Goal: Task Accomplishment & Management: Complete application form

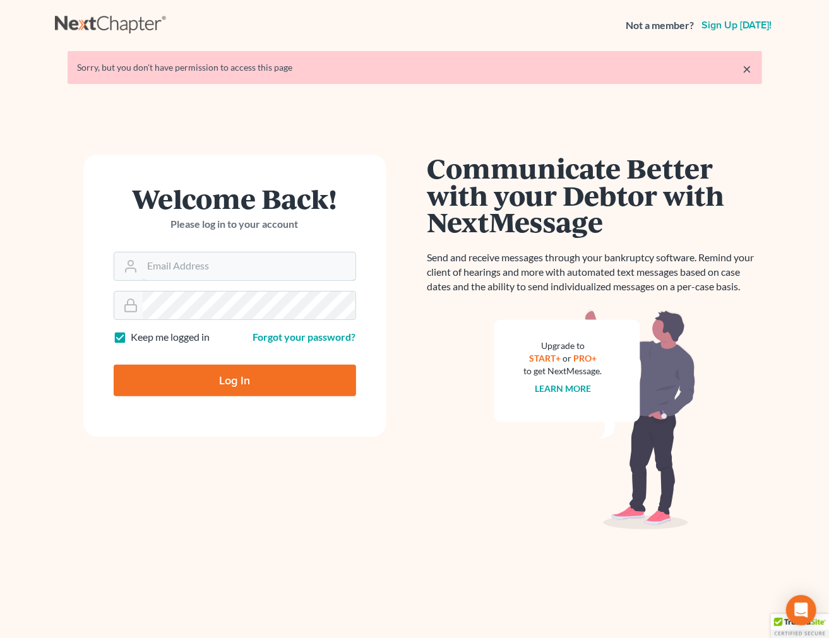
type input "[EMAIL_ADDRESS][DOMAIN_NAME]"
click at [280, 386] on input "Log In" at bounding box center [235, 381] width 242 height 32
type input "Thinking..."
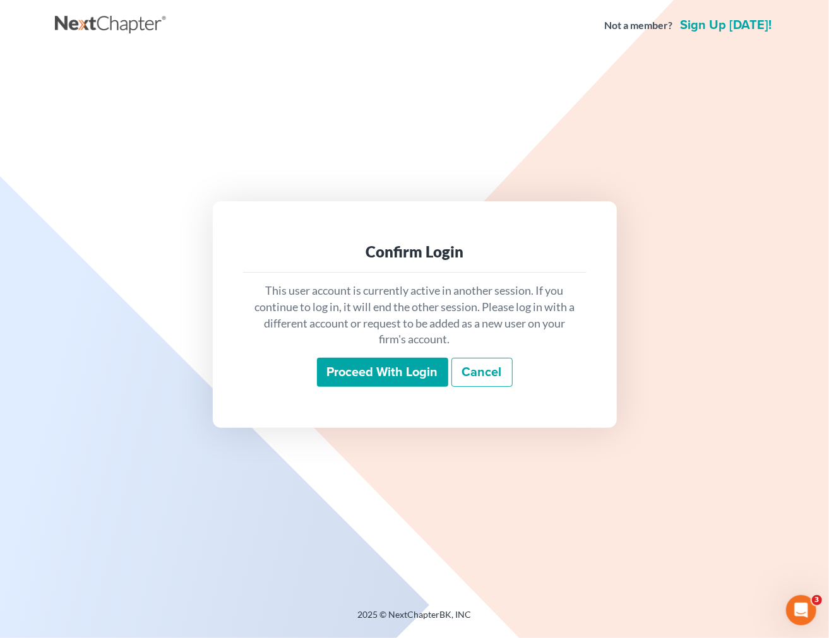
click at [360, 387] on div "Proceed with login Cancel" at bounding box center [414, 373] width 323 height 30
click at [366, 379] on input "Proceed with login" at bounding box center [382, 372] width 131 height 29
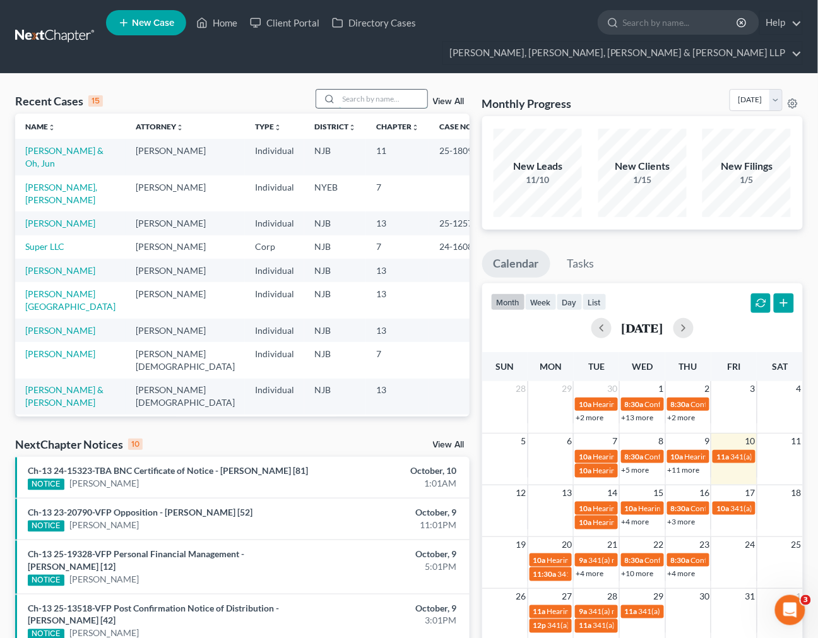
click at [395, 108] on input "search" at bounding box center [383, 99] width 88 height 18
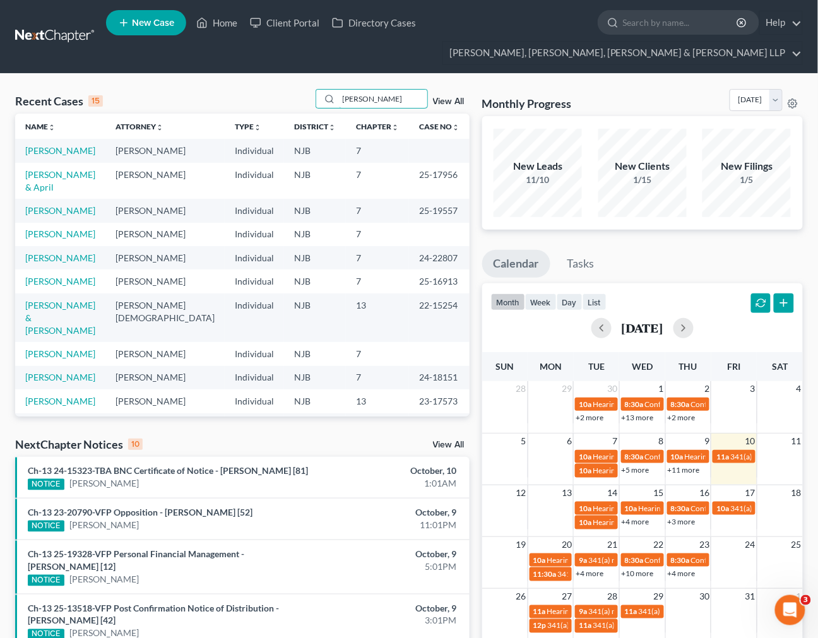
type input "michael"
click at [40, 158] on td "[PERSON_NAME]" at bounding box center [60, 150] width 90 height 23
click at [42, 145] on link "[PERSON_NAME]" at bounding box center [60, 150] width 70 height 11
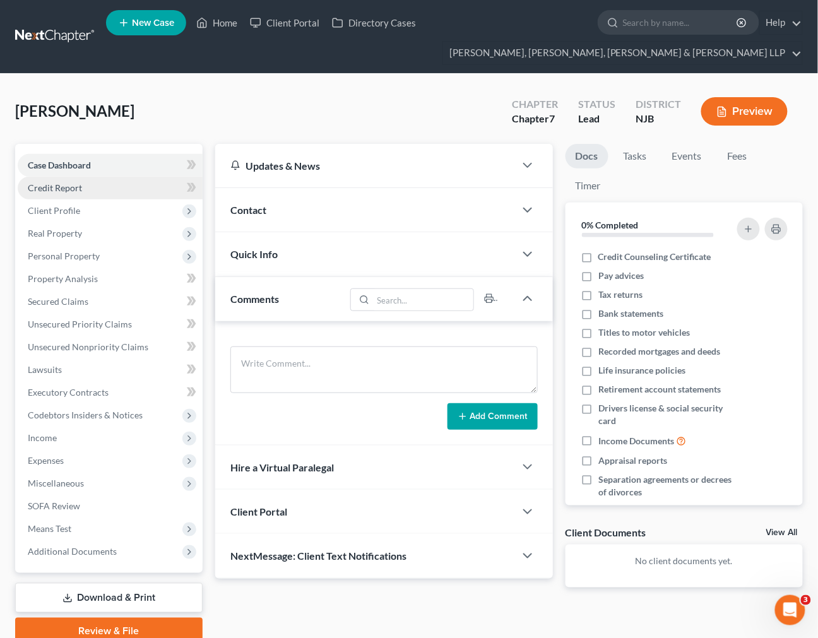
click at [148, 191] on link "Credit Report" at bounding box center [110, 188] width 185 height 23
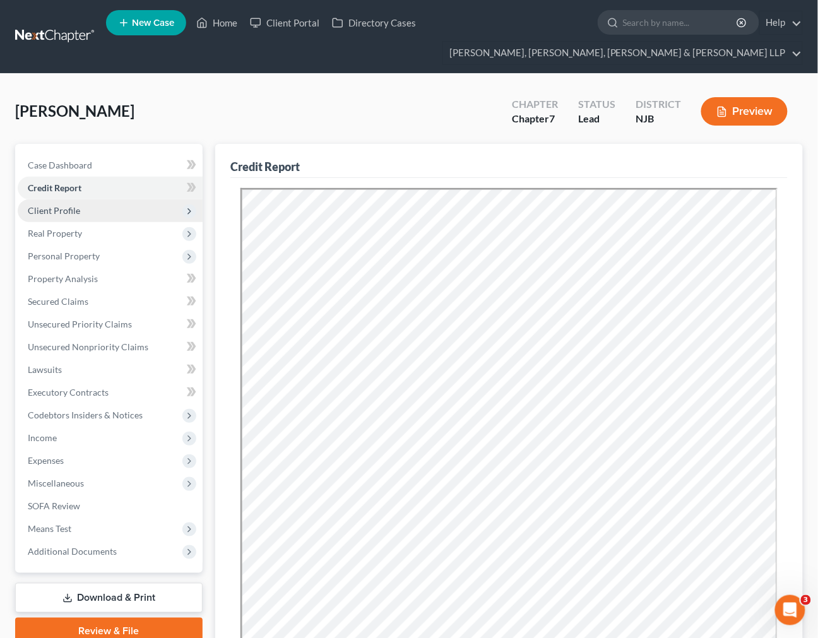
click at [148, 210] on span "Client Profile" at bounding box center [110, 210] width 185 height 23
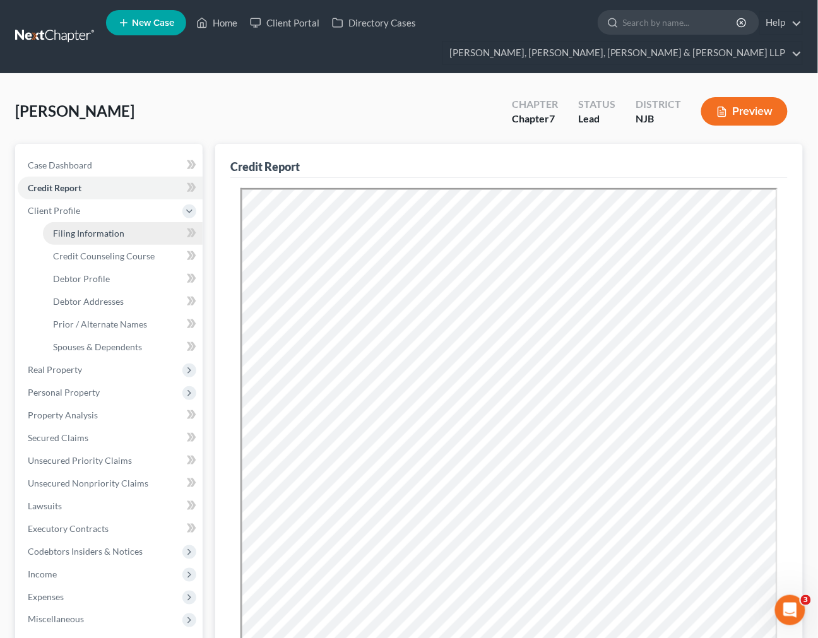
click at [133, 236] on link "Filing Information" at bounding box center [123, 233] width 160 height 23
select select "1"
select select "0"
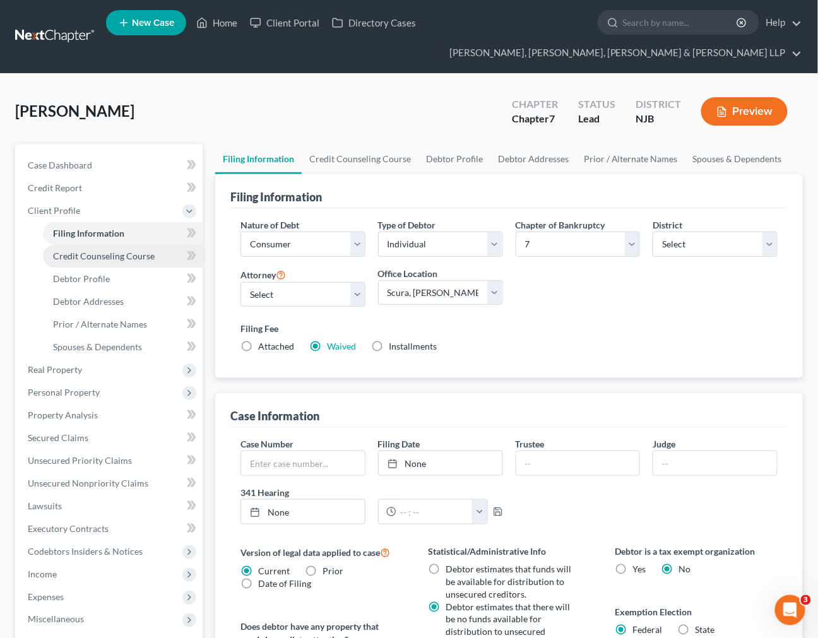
click at [122, 257] on span "Credit Counseling Course" at bounding box center [104, 256] width 102 height 11
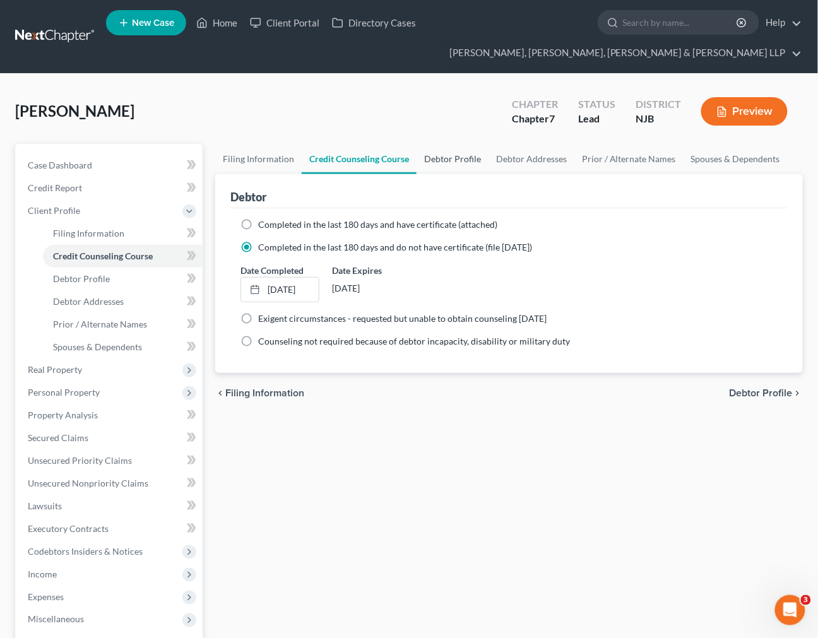
click at [458, 167] on link "Debtor Profile" at bounding box center [453, 159] width 72 height 30
select select "0"
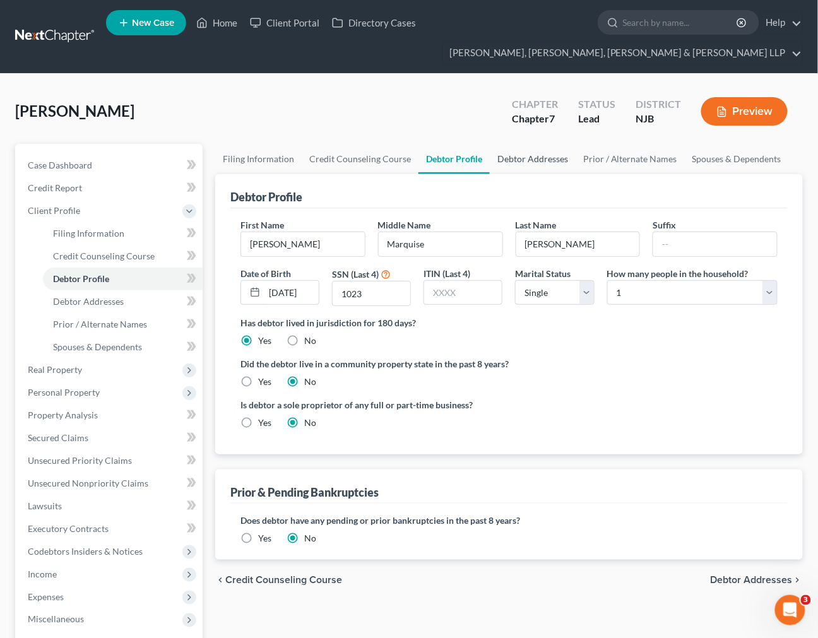
click at [559, 167] on link "Debtor Addresses" at bounding box center [533, 159] width 86 height 30
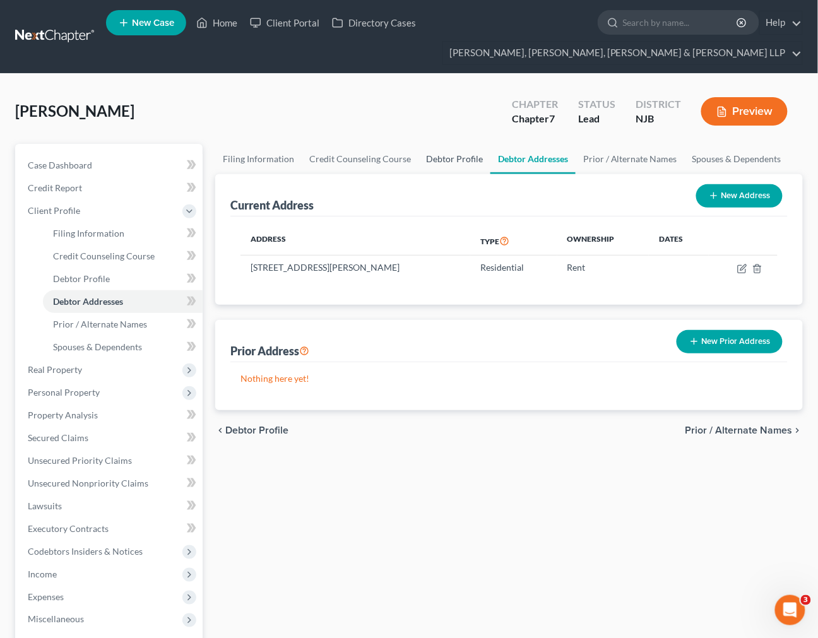
click at [464, 163] on link "Debtor Profile" at bounding box center [455, 159] width 72 height 30
select select "0"
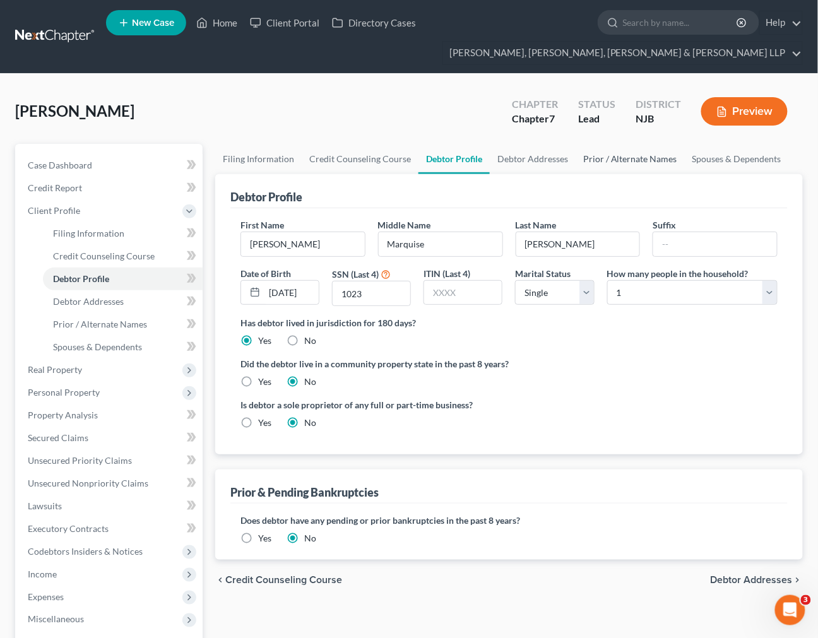
click at [635, 150] on link "Prior / Alternate Names" at bounding box center [630, 159] width 109 height 30
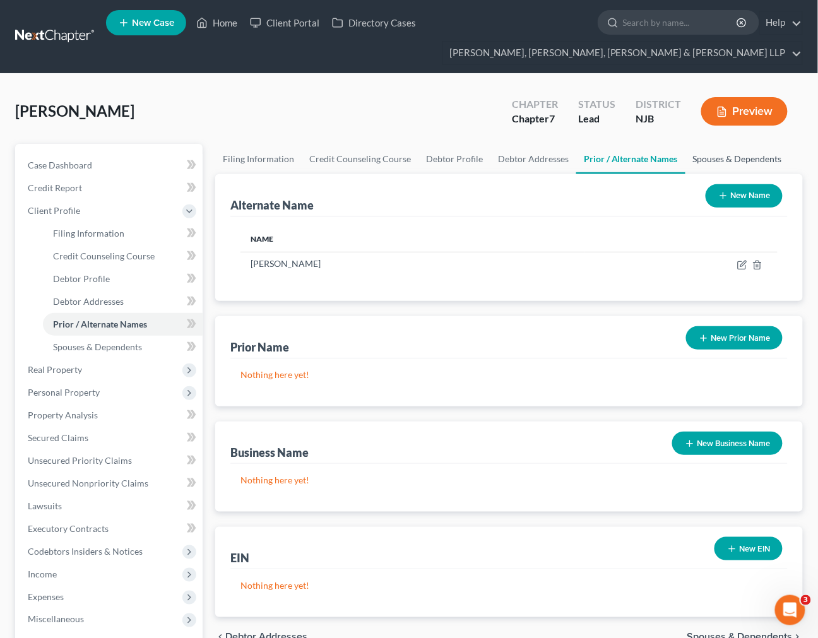
click at [690, 155] on link "Spouses & Dependents" at bounding box center [738, 159] width 104 height 30
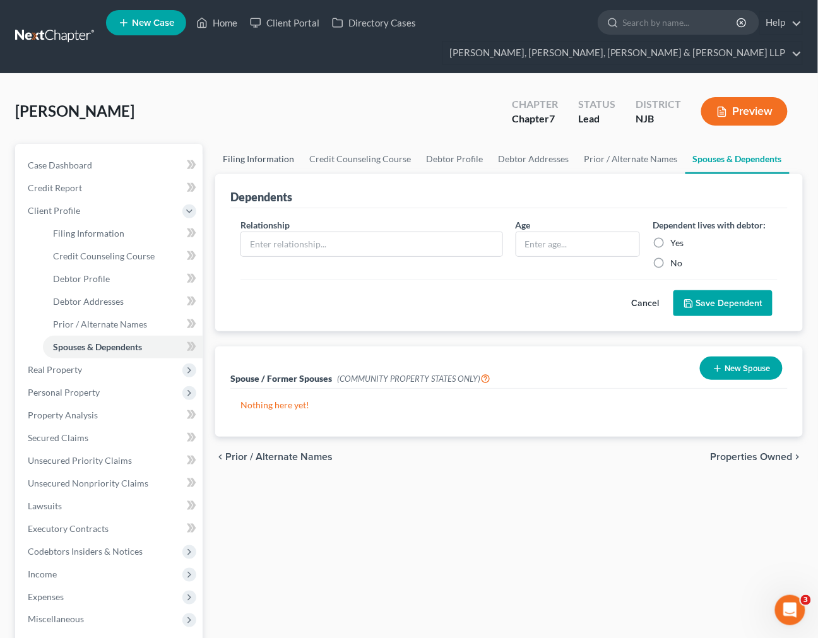
click at [243, 168] on link "Filing Information" at bounding box center [258, 159] width 86 height 30
select select "1"
select select "0"
select select "51"
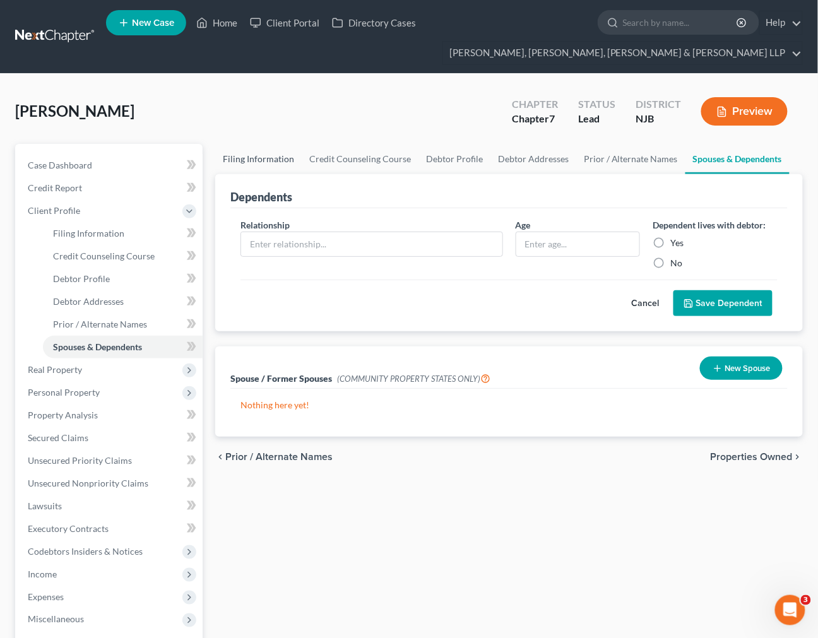
select select "7"
select select "0"
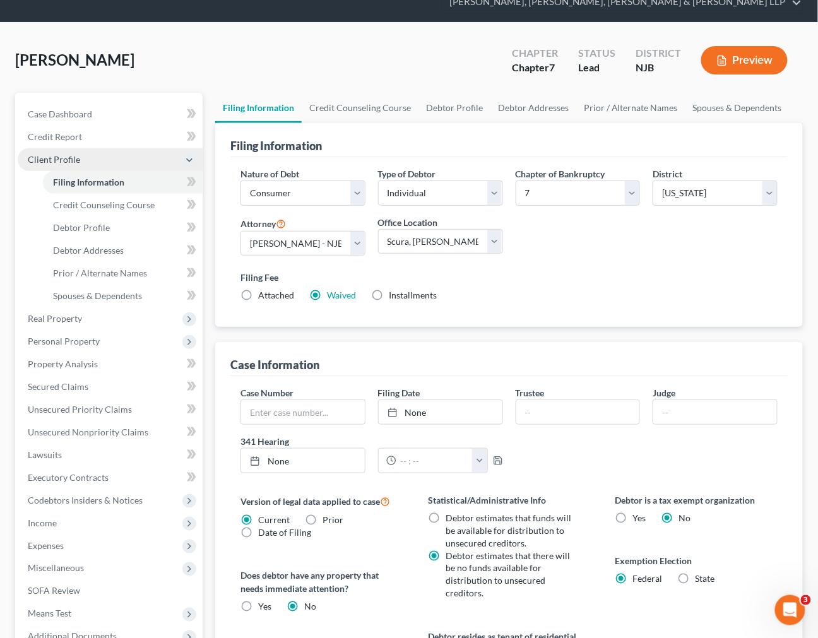
scroll to position [210, 0]
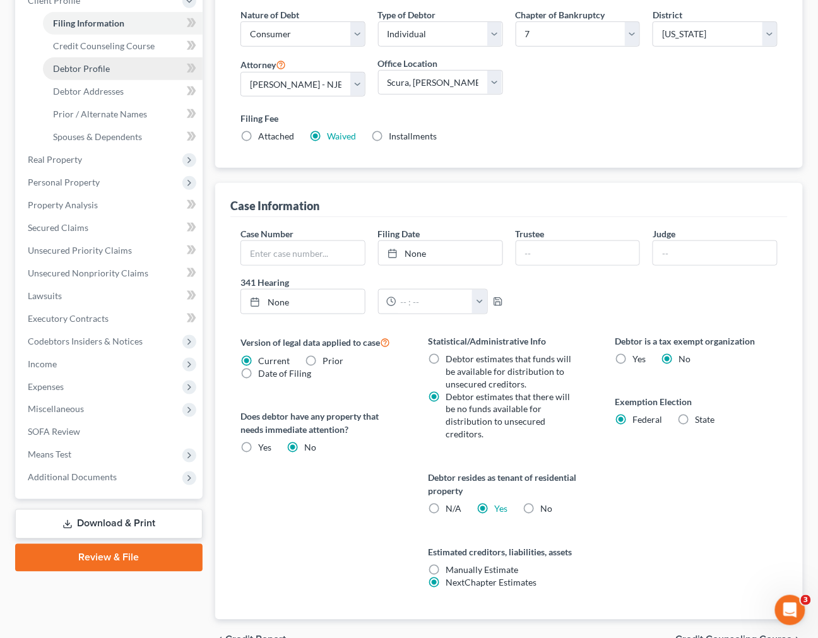
click at [114, 77] on link "Debtor Profile" at bounding box center [123, 68] width 160 height 23
select select "0"
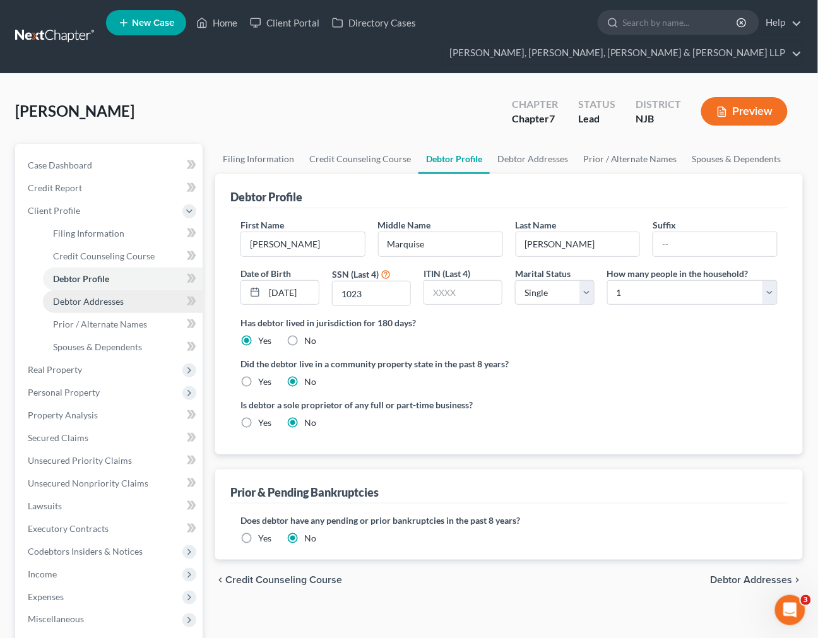
click at [143, 306] on link "Debtor Addresses" at bounding box center [123, 301] width 160 height 23
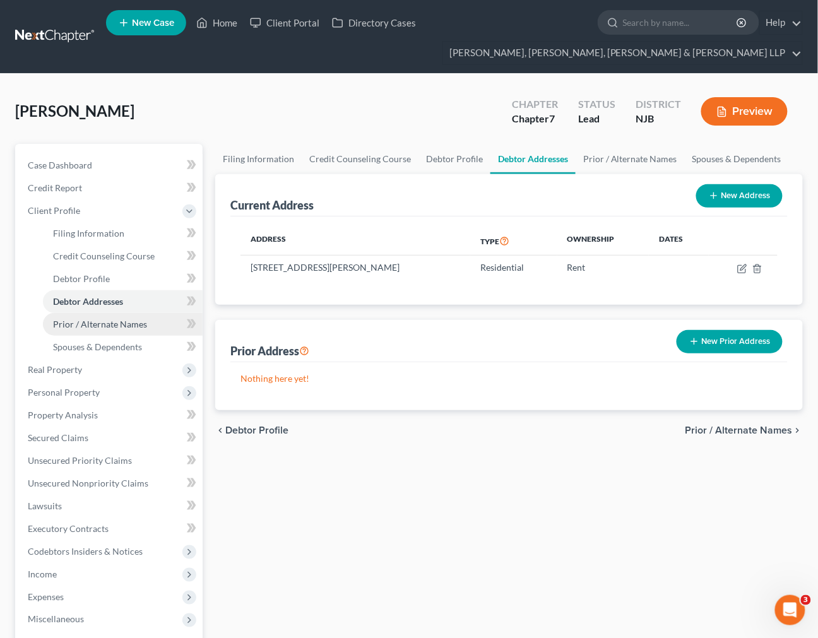
click at [140, 323] on span "Prior / Alternate Names" at bounding box center [100, 324] width 94 height 11
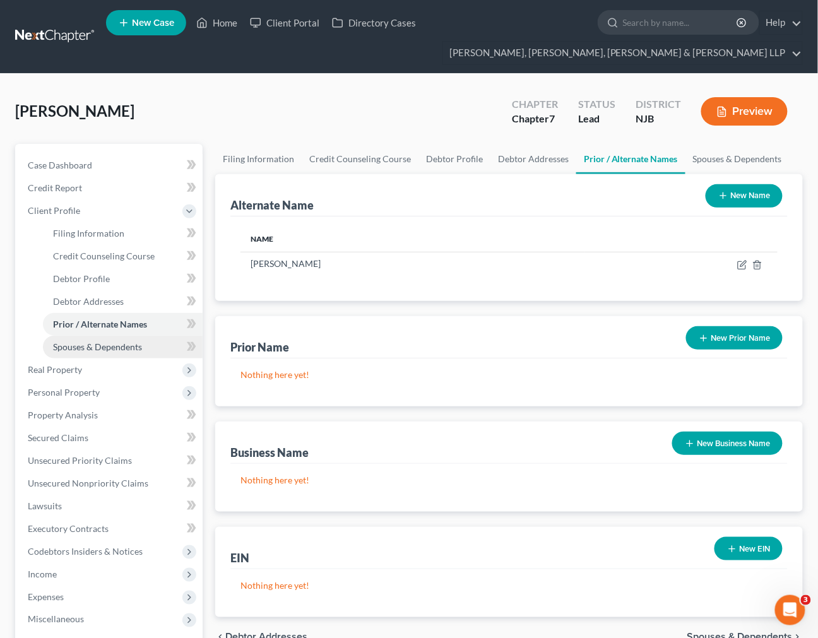
click at [126, 349] on span "Spouses & Dependents" at bounding box center [97, 347] width 89 height 11
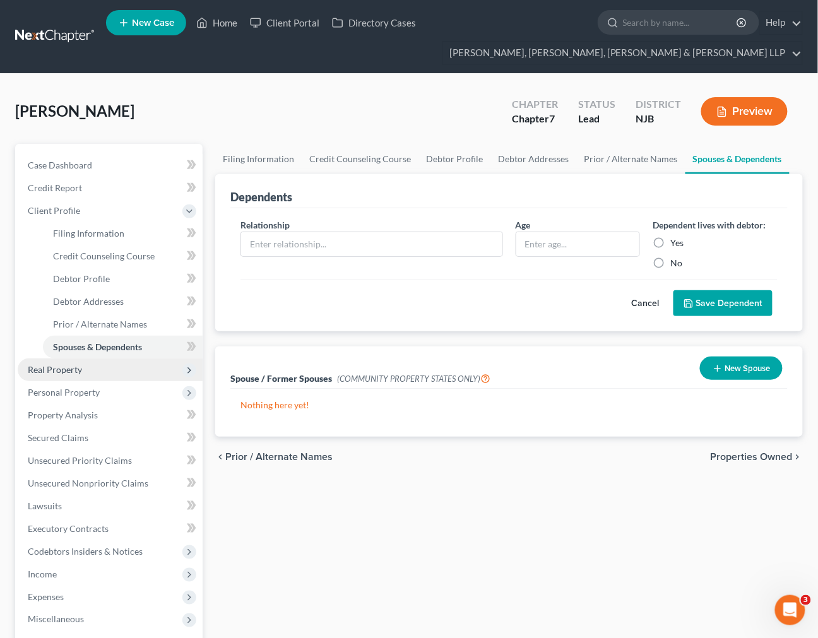
click at [125, 369] on span "Real Property" at bounding box center [110, 370] width 185 height 23
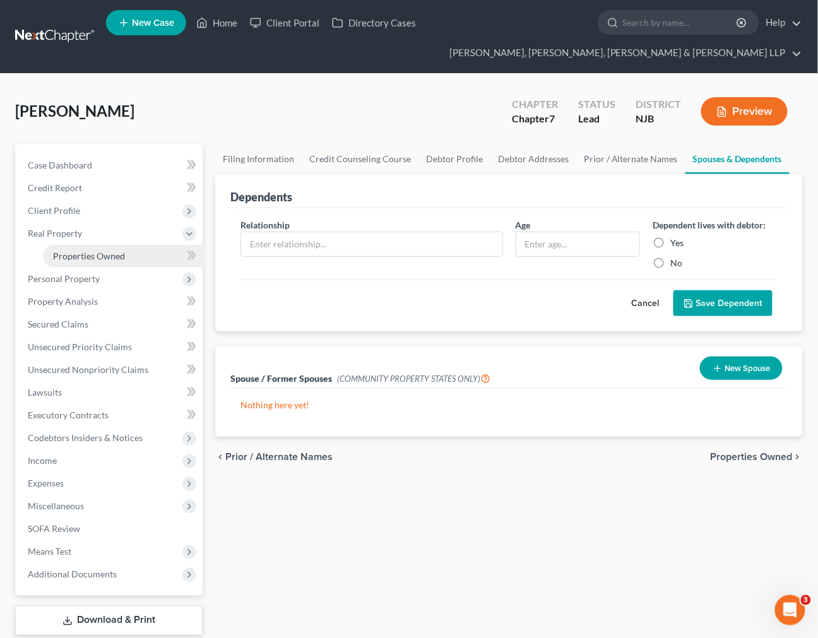
click at [129, 253] on link "Properties Owned" at bounding box center [123, 256] width 160 height 23
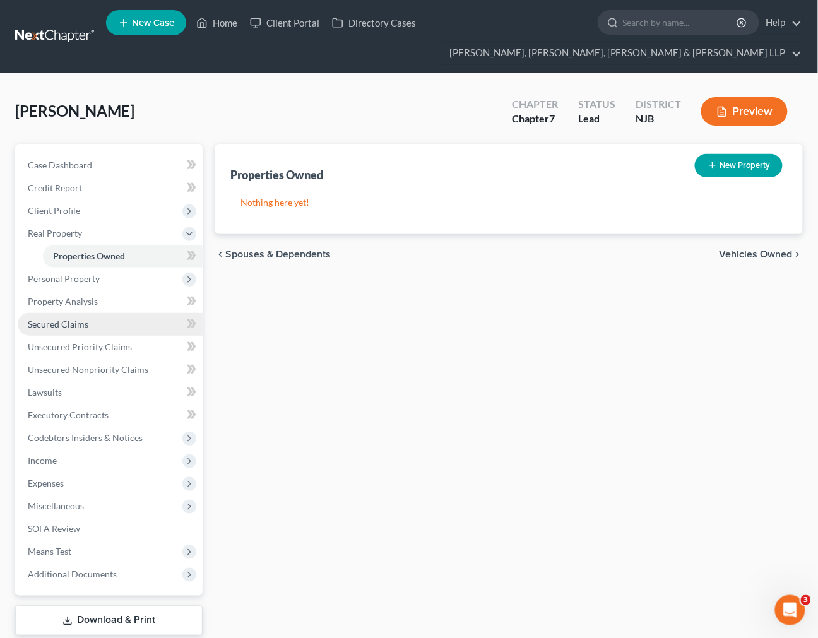
click at [131, 329] on link "Secured Claims" at bounding box center [110, 324] width 185 height 23
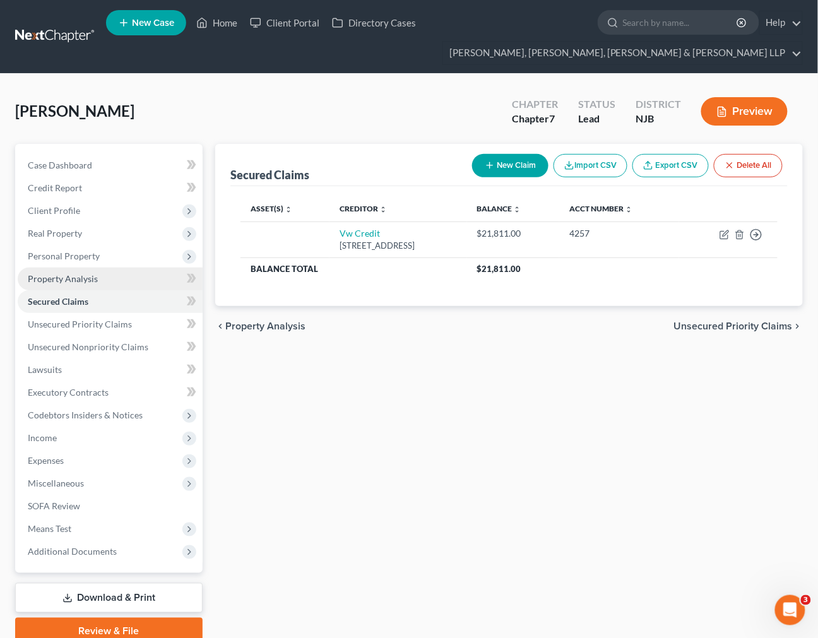
click at [112, 278] on link "Property Analysis" at bounding box center [110, 279] width 185 height 23
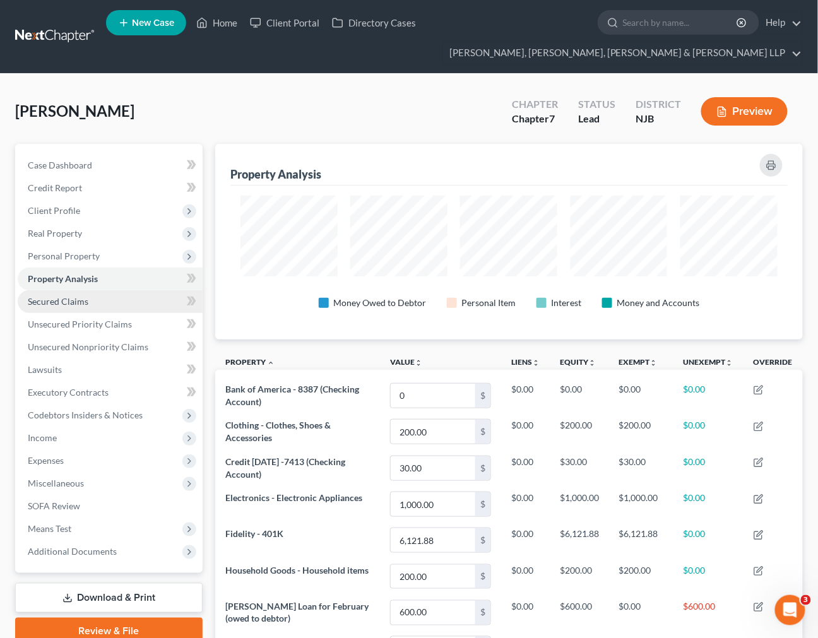
scroll to position [196, 588]
click at [112, 300] on link "Secured Claims" at bounding box center [110, 301] width 185 height 23
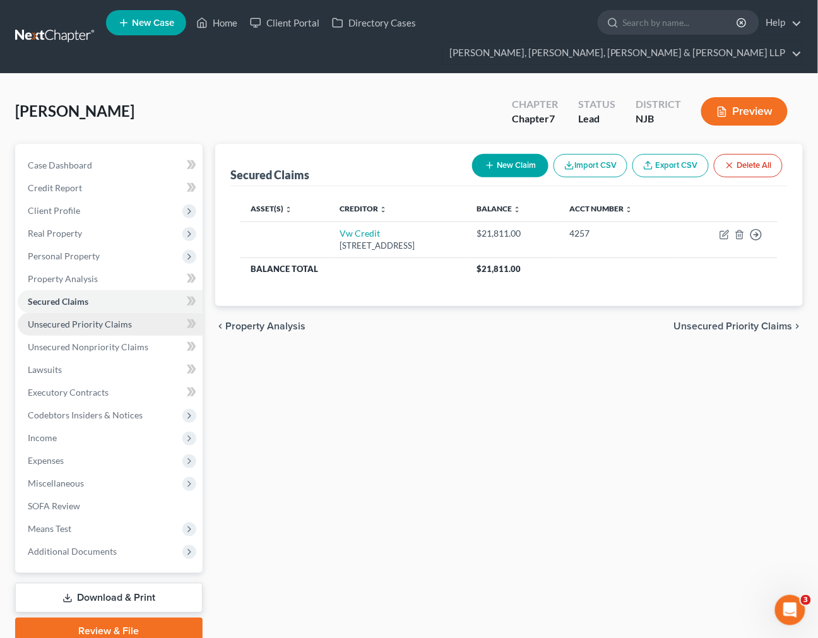
click at [111, 328] on span "Unsecured Priority Claims" at bounding box center [80, 324] width 104 height 11
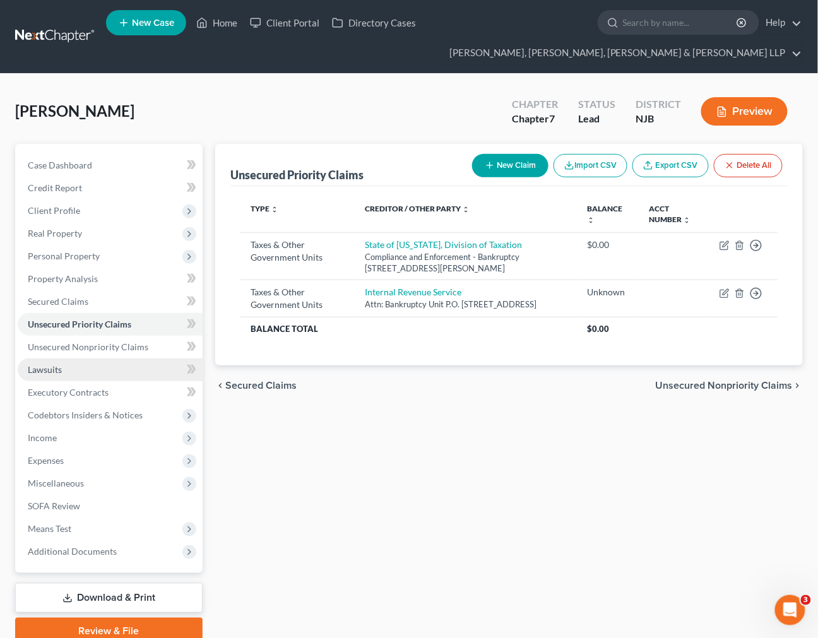
click at [114, 372] on link "Lawsuits" at bounding box center [110, 370] width 185 height 23
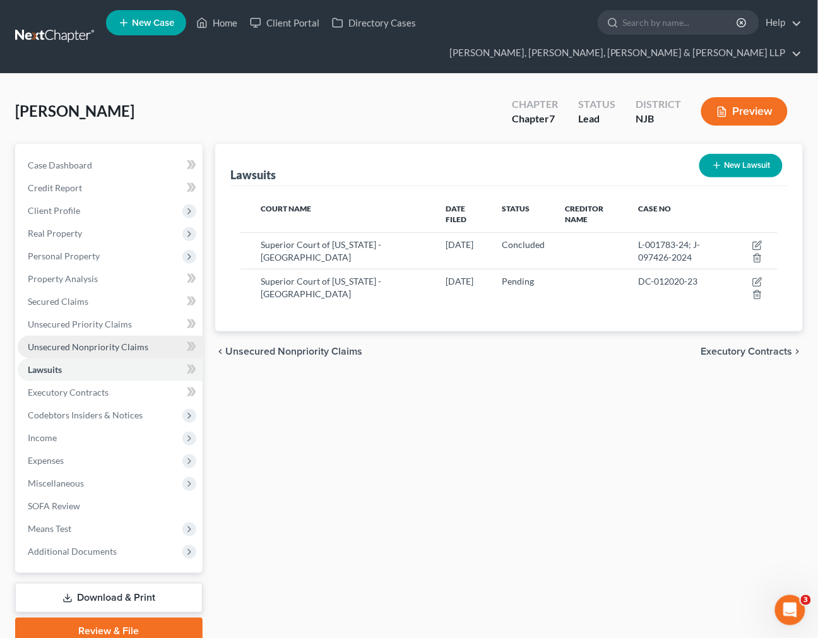
click at [107, 342] on span "Unsecured Nonpriority Claims" at bounding box center [88, 347] width 121 height 11
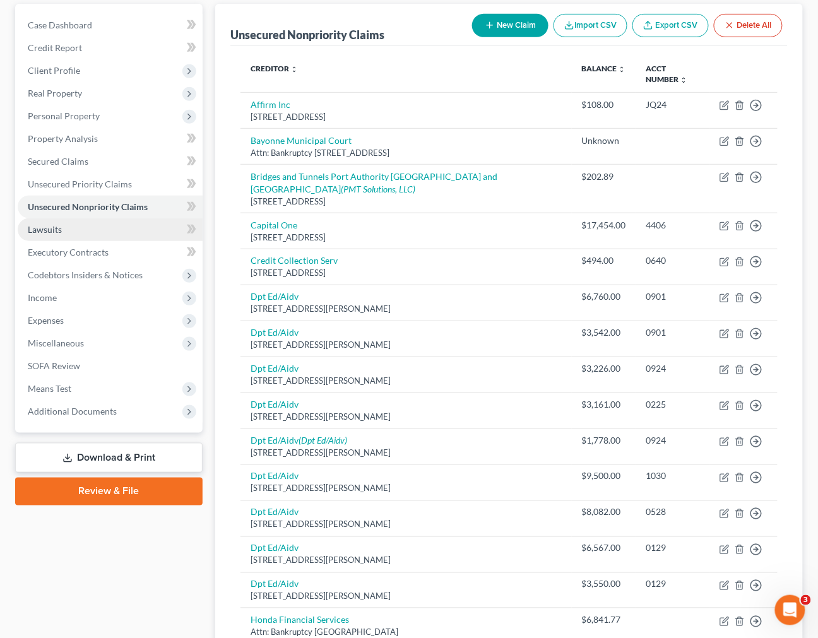
click at [109, 223] on link "Lawsuits" at bounding box center [110, 229] width 185 height 23
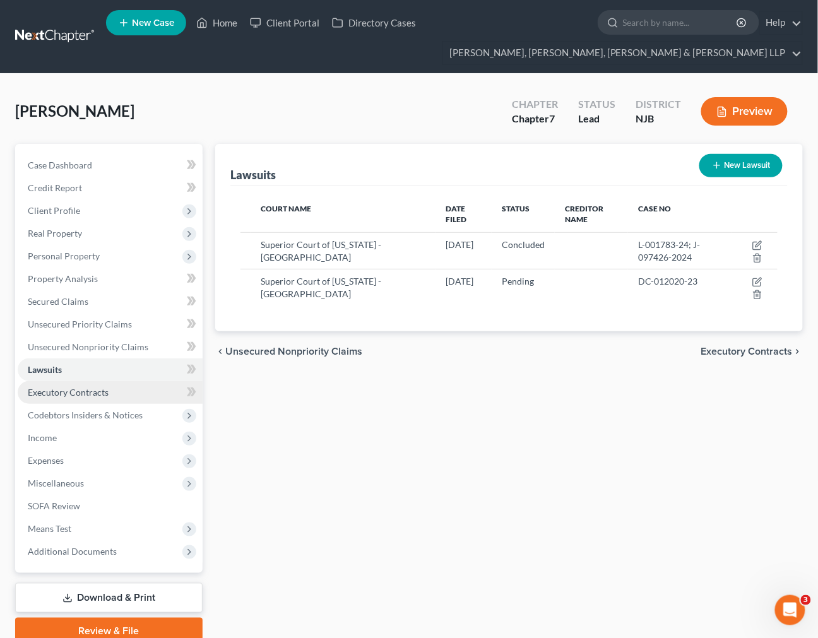
click at [104, 399] on link "Executory Contracts" at bounding box center [110, 392] width 185 height 23
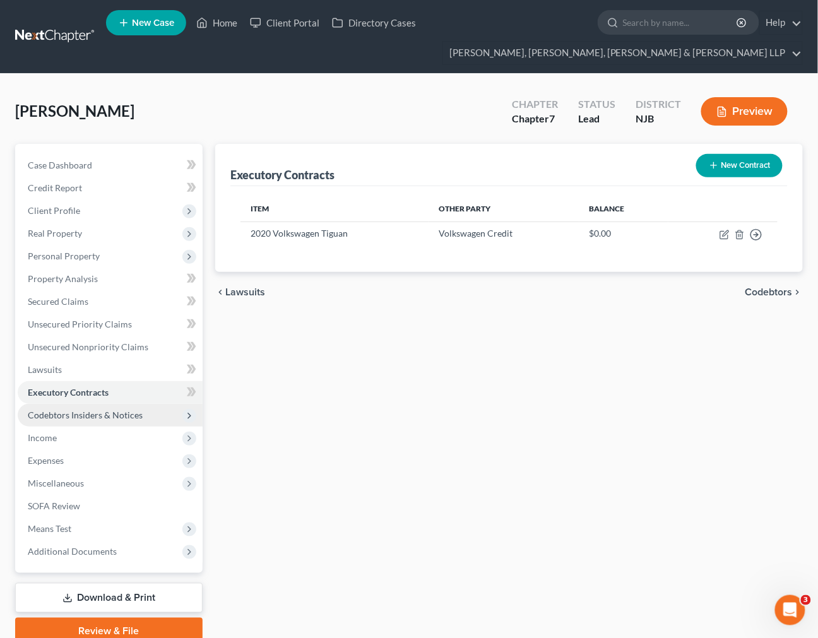
click at [107, 415] on span "Codebtors Insiders & Notices" at bounding box center [85, 415] width 115 height 11
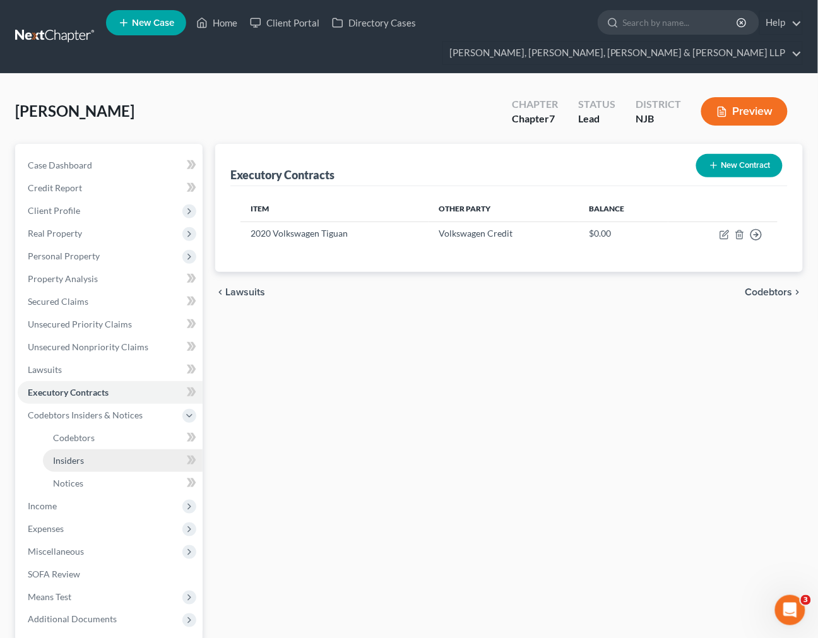
click at [109, 450] on link "Insiders" at bounding box center [123, 460] width 160 height 23
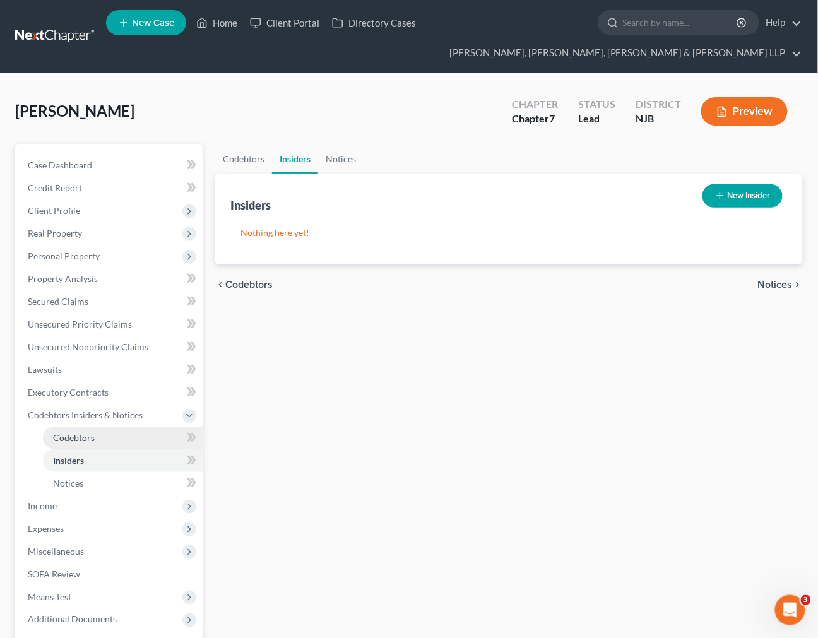
click at [105, 436] on link "Codebtors" at bounding box center [123, 438] width 160 height 23
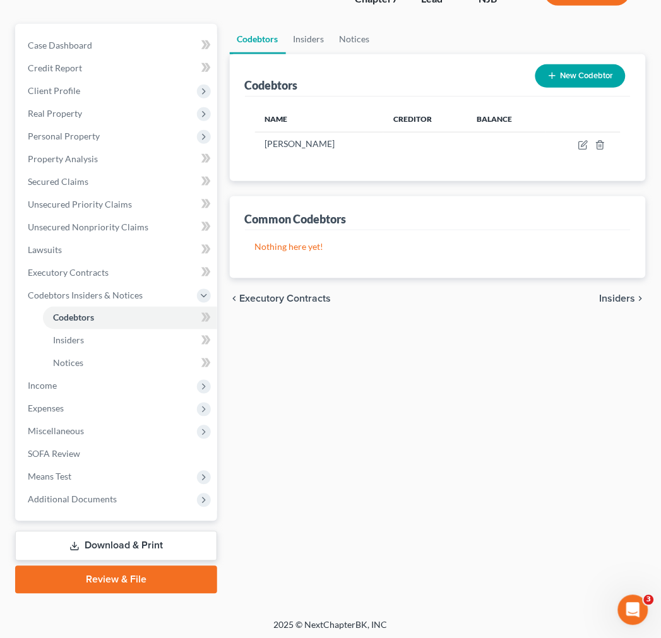
scroll to position [122, 0]
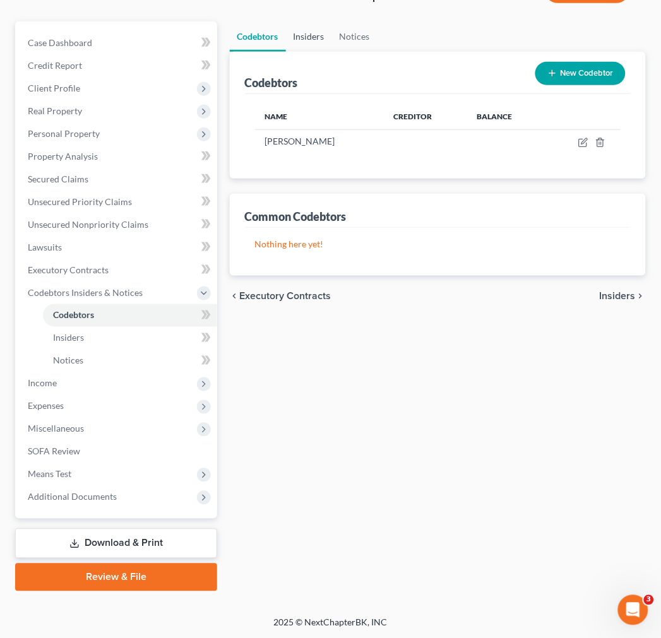
click at [328, 33] on link "Insiders" at bounding box center [309, 36] width 46 height 30
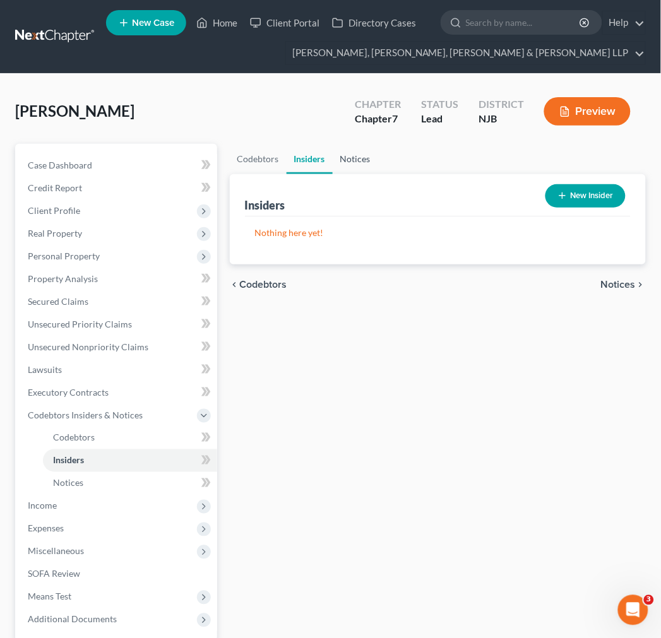
click at [342, 153] on link "Notices" at bounding box center [355, 159] width 45 height 30
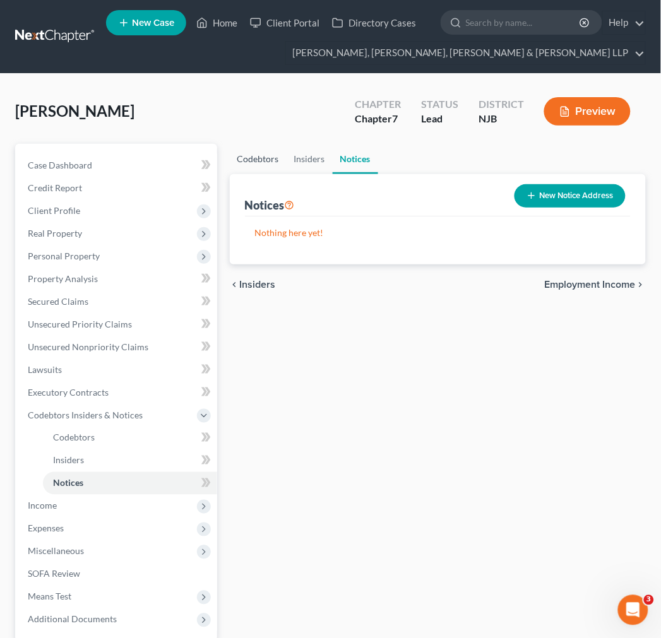
click at [275, 167] on link "Codebtors" at bounding box center [258, 159] width 57 height 30
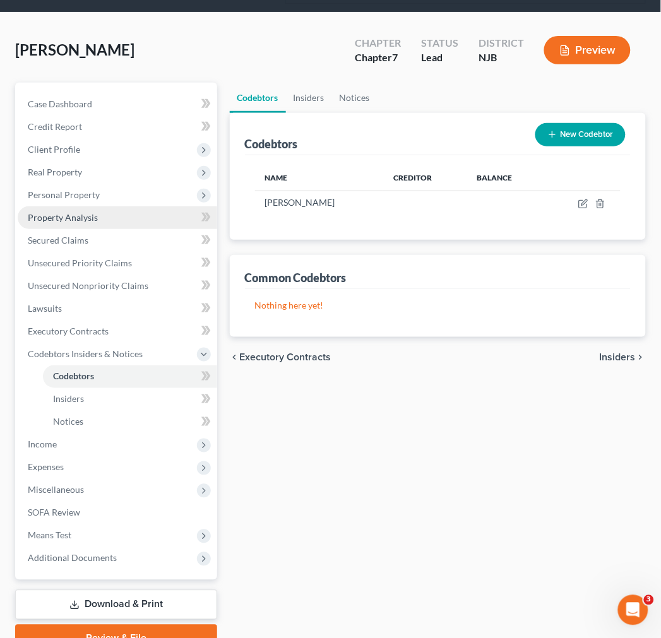
scroll to position [122, 0]
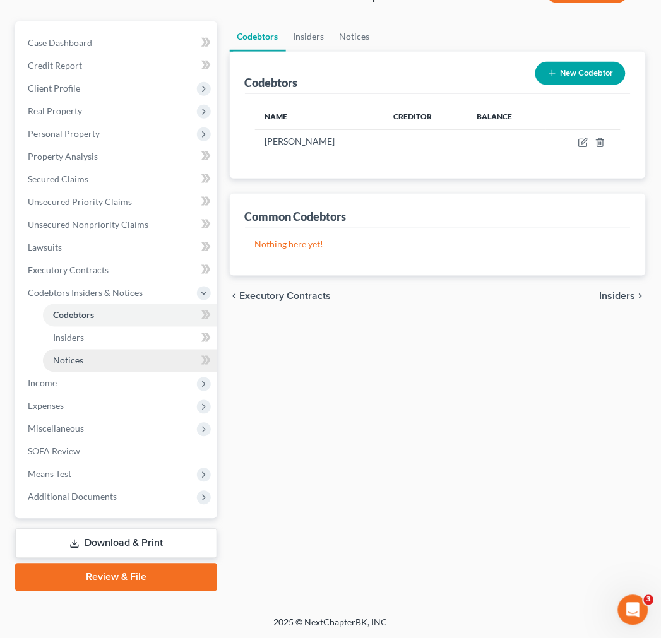
click at [108, 350] on link "Notices" at bounding box center [130, 361] width 174 height 23
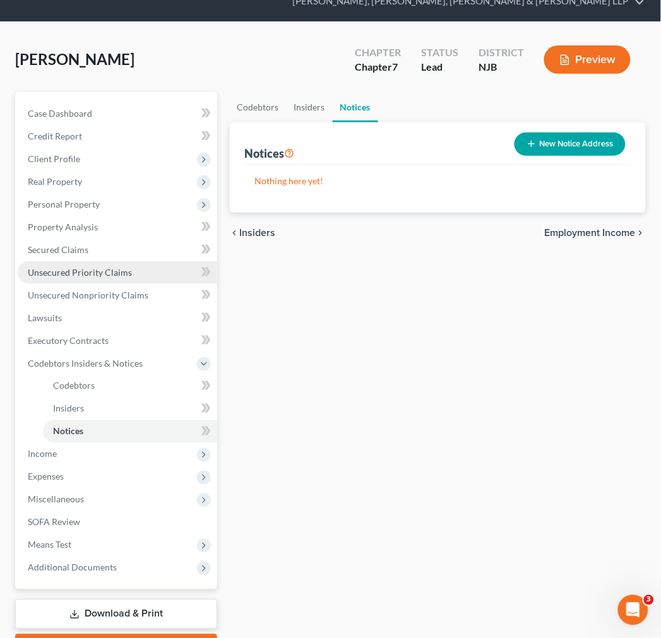
scroll to position [122, 0]
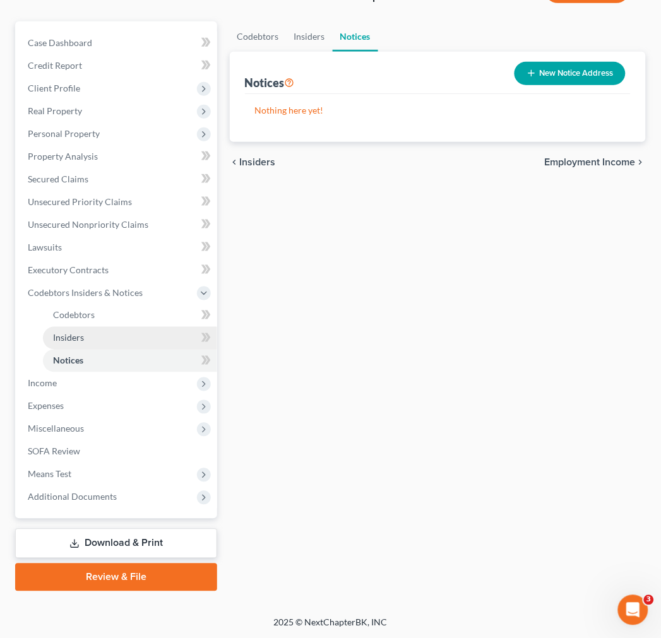
click at [150, 327] on link "Insiders" at bounding box center [130, 338] width 174 height 23
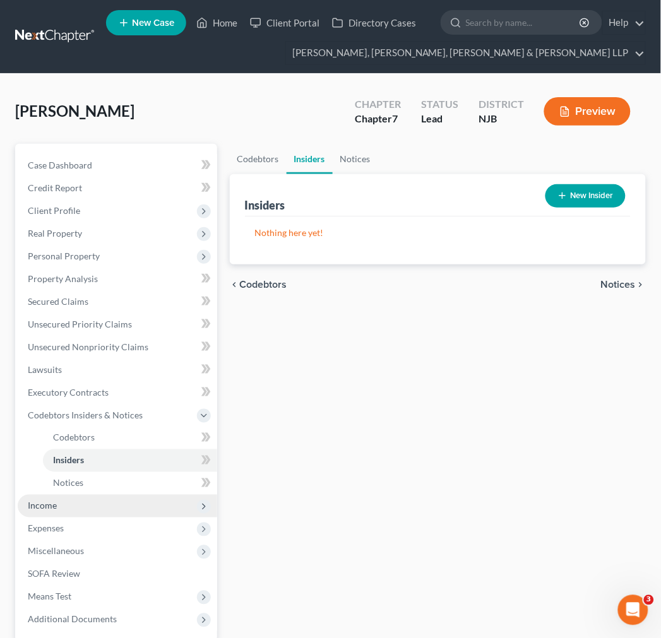
click at [148, 497] on span "Income" at bounding box center [117, 506] width 199 height 23
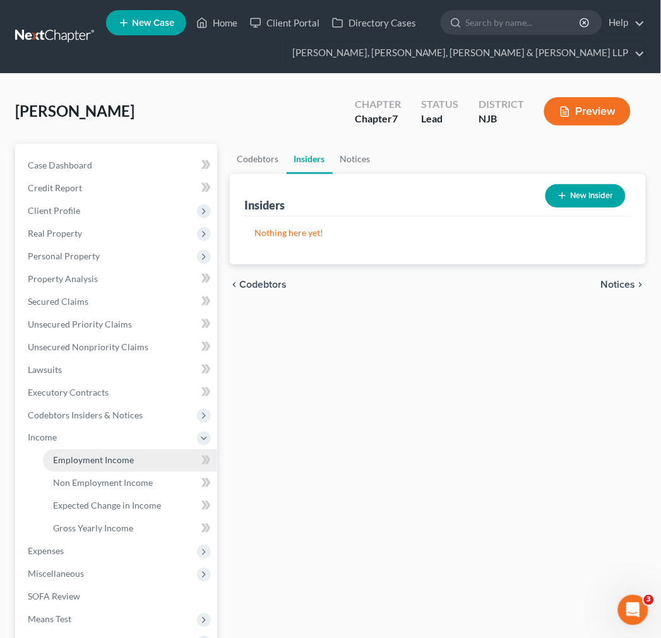
click at [74, 462] on span "Employment Income" at bounding box center [93, 460] width 81 height 11
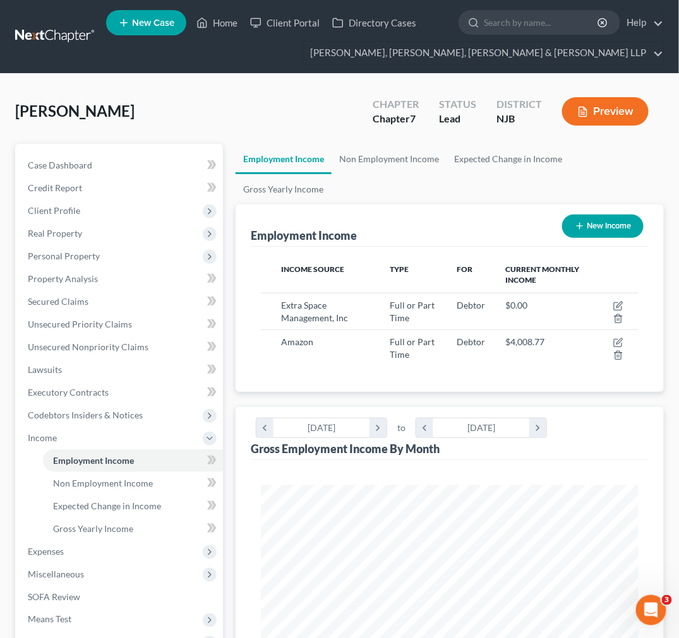
scroll to position [188, 402]
click at [47, 35] on link at bounding box center [55, 36] width 81 height 23
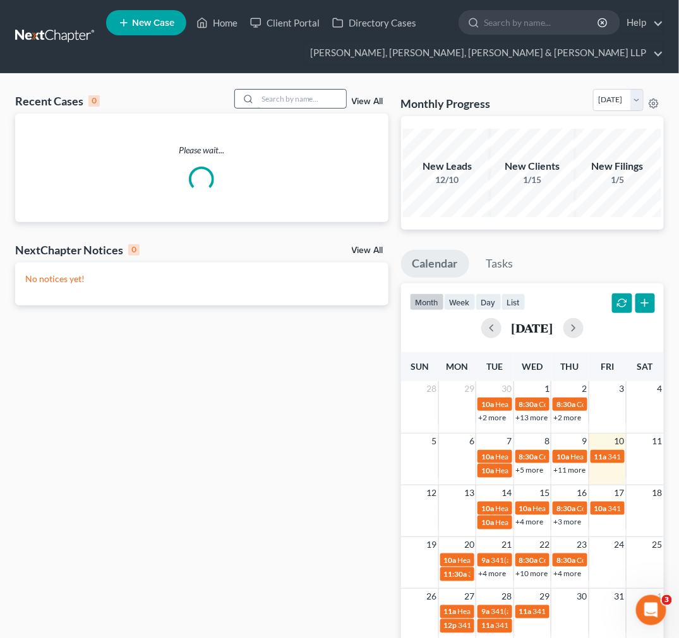
click at [284, 90] on input "search" at bounding box center [302, 99] width 88 height 18
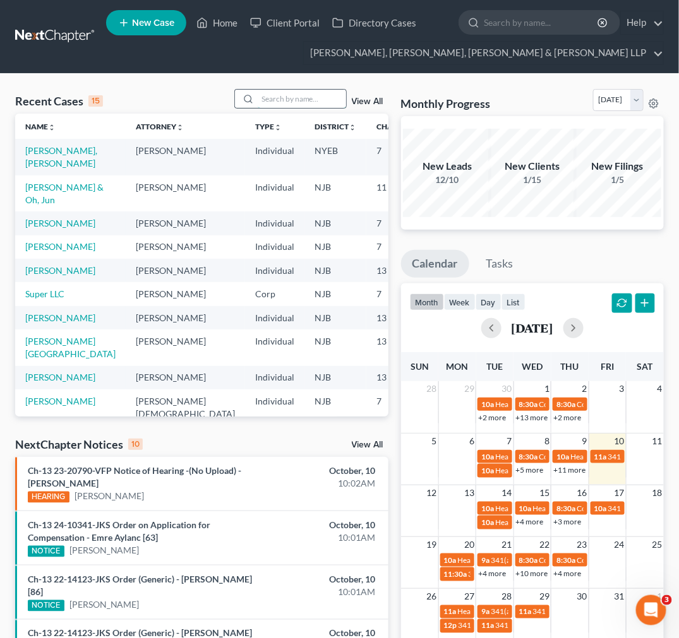
click at [271, 100] on input "search" at bounding box center [302, 99] width 88 height 18
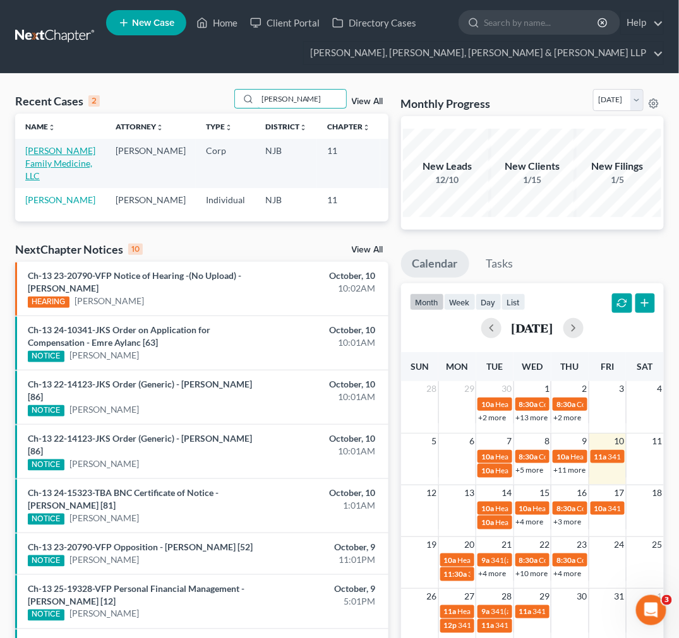
type input "yorio"
click at [36, 179] on link "[PERSON_NAME] Family Medicine, LLC" at bounding box center [60, 163] width 70 height 36
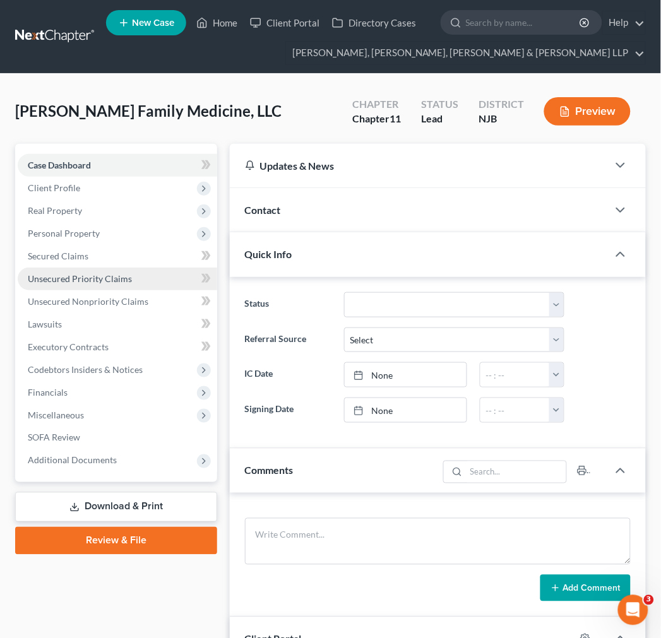
click at [129, 275] on link "Unsecured Priority Claims" at bounding box center [117, 279] width 199 height 23
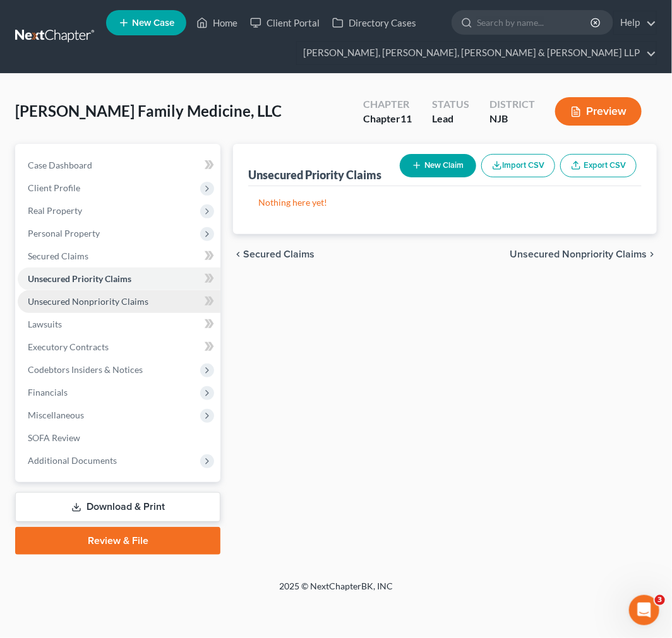
click at [124, 307] on link "Unsecured Nonpriority Claims" at bounding box center [119, 301] width 203 height 23
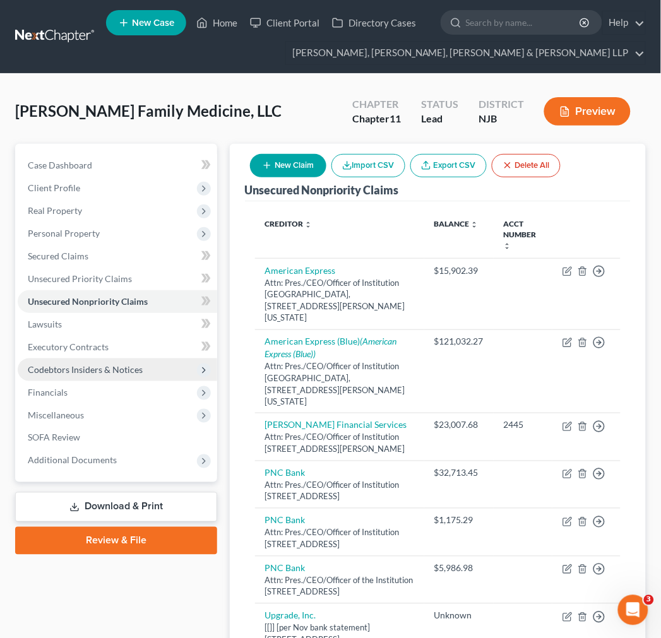
click at [121, 362] on span "Codebtors Insiders & Notices" at bounding box center [117, 370] width 199 height 23
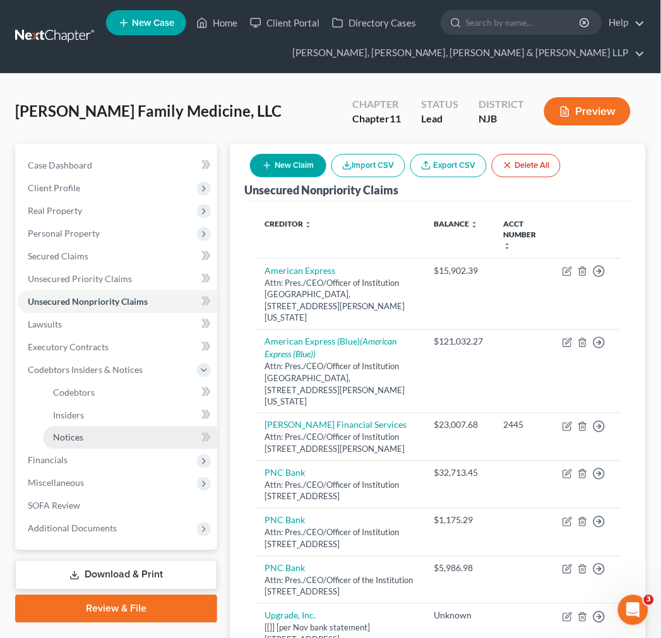
click at [93, 432] on link "Notices" at bounding box center [130, 438] width 174 height 23
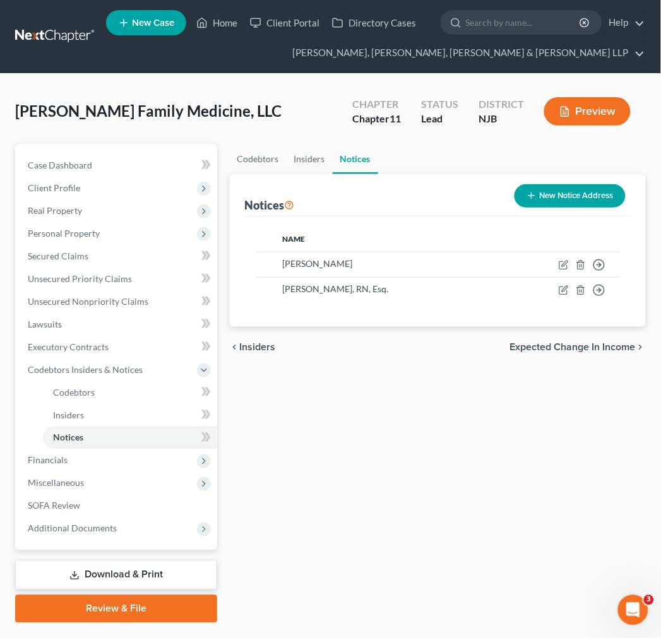
click at [565, 205] on button "New Notice Address" at bounding box center [569, 195] width 111 height 23
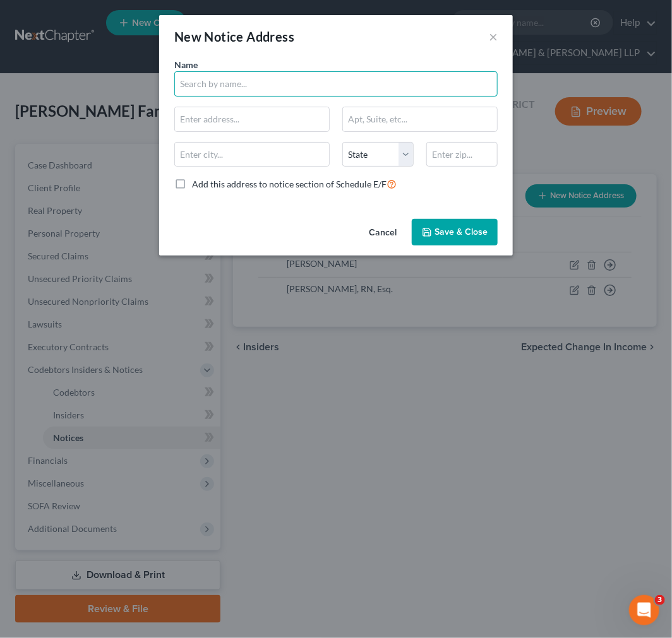
click at [279, 85] on input "text" at bounding box center [335, 83] width 323 height 25
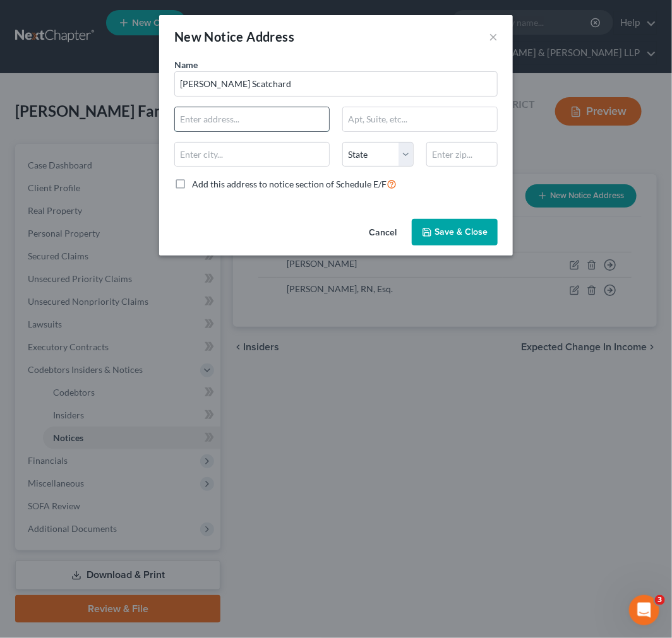
click at [248, 122] on input "text" at bounding box center [252, 119] width 154 height 24
type input "Capehart Scatchard"
type input "8000 Midlantic Drive"
click at [377, 117] on input "text" at bounding box center [420, 119] width 154 height 24
type input "s"
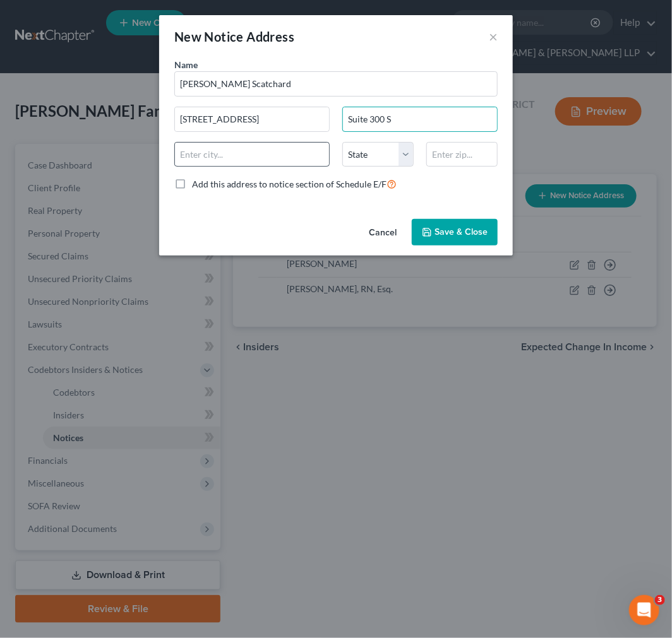
type input "Suite 300 S"
click at [282, 152] on input "text" at bounding box center [252, 155] width 154 height 24
type input "Mount Laurel"
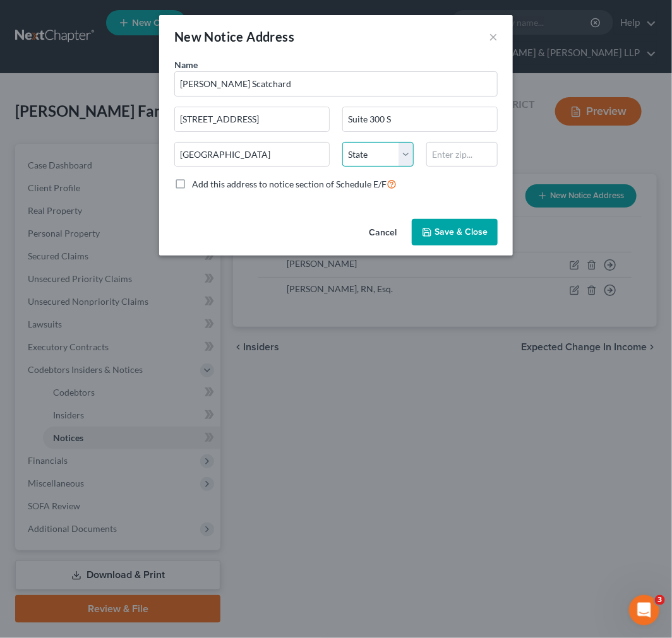
click at [376, 155] on select "State AL AK AR AZ CA CO CT DE DC FL GA GU HI ID IL IN IA KS KY LA ME MD MA MI M…" at bounding box center [377, 154] width 71 height 25
select select "33"
click at [342, 142] on select "State AL AK AR AZ CA CO CT DE DC FL GA GU HI ID IL IN IA KS KY LA ME MD MA MI M…" at bounding box center [377, 154] width 71 height 25
click at [461, 148] on input "text" at bounding box center [461, 154] width 71 height 25
type input "08054"
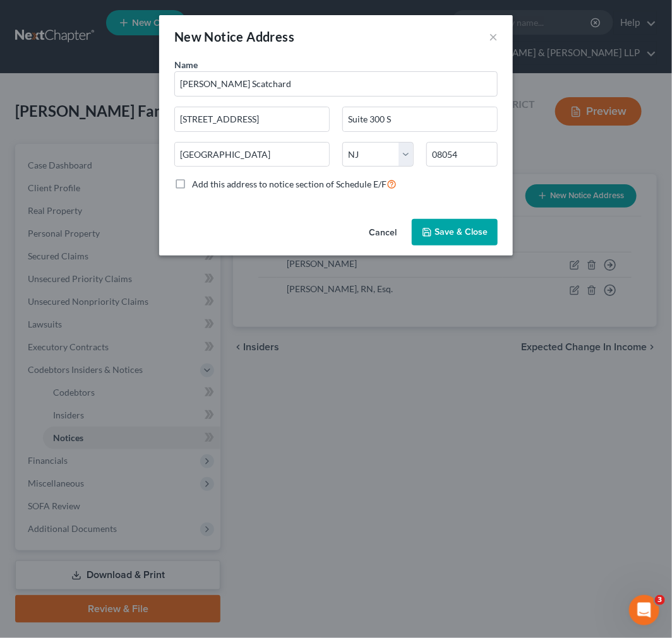
click at [319, 38] on div "New Notice Address ×" at bounding box center [336, 36] width 354 height 43
click at [179, 114] on input "8000 Midlantic Drive" at bounding box center [252, 119] width 154 height 24
type input "Laurel Corporation Center, 8000 Midlantic Drive"
click at [345, 206] on div "Name * Capehart Scatchard Laurel Corporation Center, 8000 Midlantic Drive Suite…" at bounding box center [336, 136] width 354 height 156
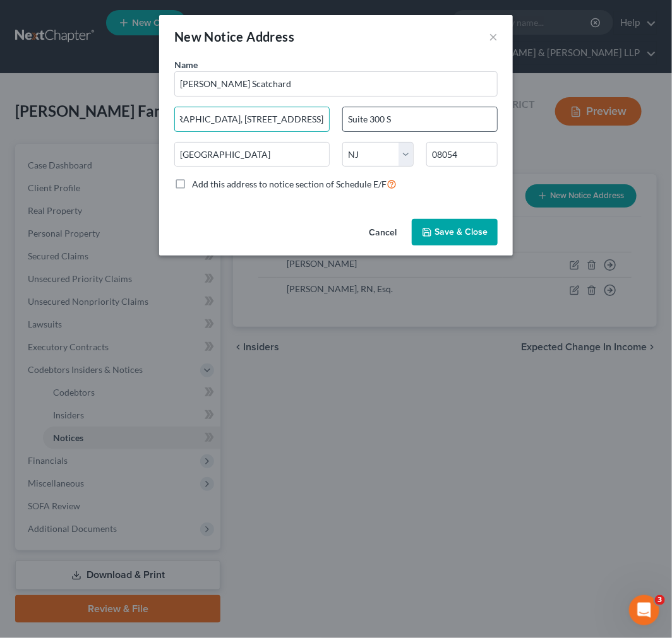
drag, startPoint x: 217, startPoint y: 115, endPoint x: 347, endPoint y: 222, distance: 168.6
click at [386, 120] on div "Name * Capehart Scatchard Laurel Corporation Center, 8000 Midlantic Drive Suite…" at bounding box center [336, 129] width 336 height 143
click at [344, 228] on div "Cancel Save & Close" at bounding box center [336, 235] width 354 height 42
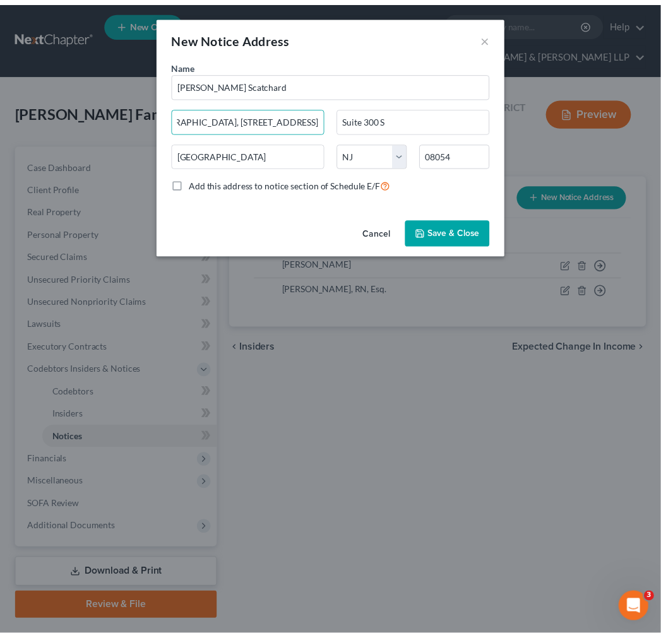
scroll to position [0, 0]
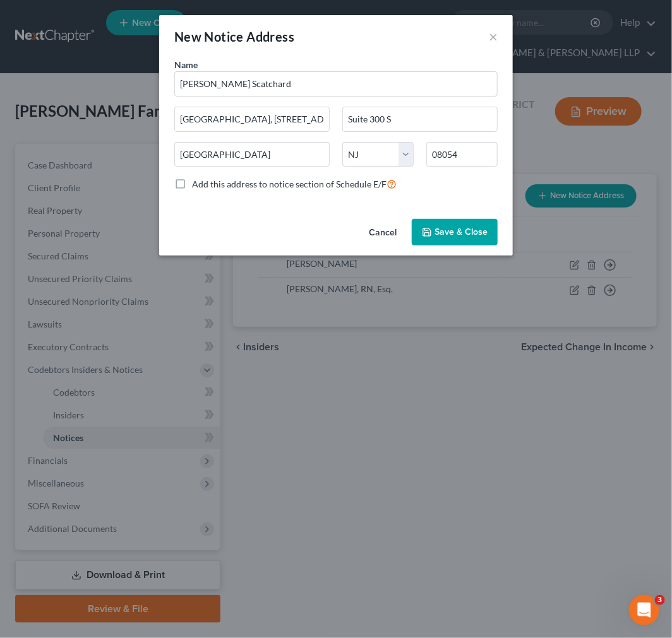
click at [482, 235] on span "Save & Close" at bounding box center [460, 232] width 53 height 11
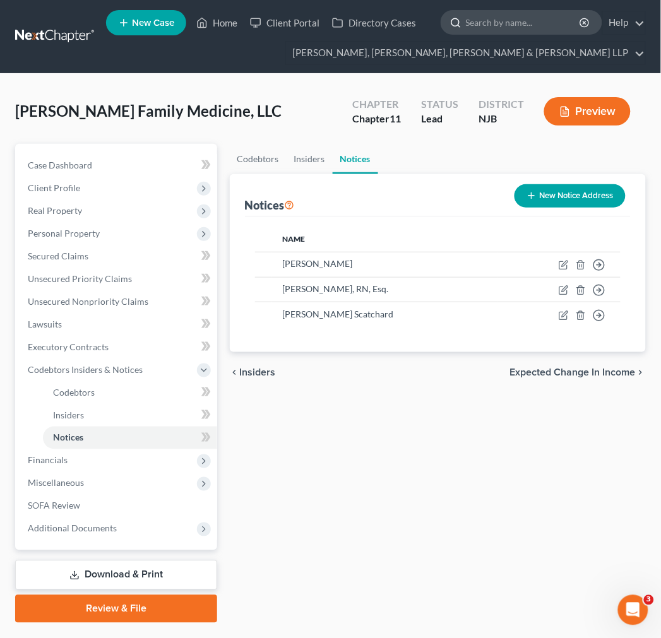
click at [443, 16] on div at bounding box center [453, 22] width 25 height 23
click at [490, 28] on input "search" at bounding box center [524, 22] width 116 height 23
type input "michael samuels"
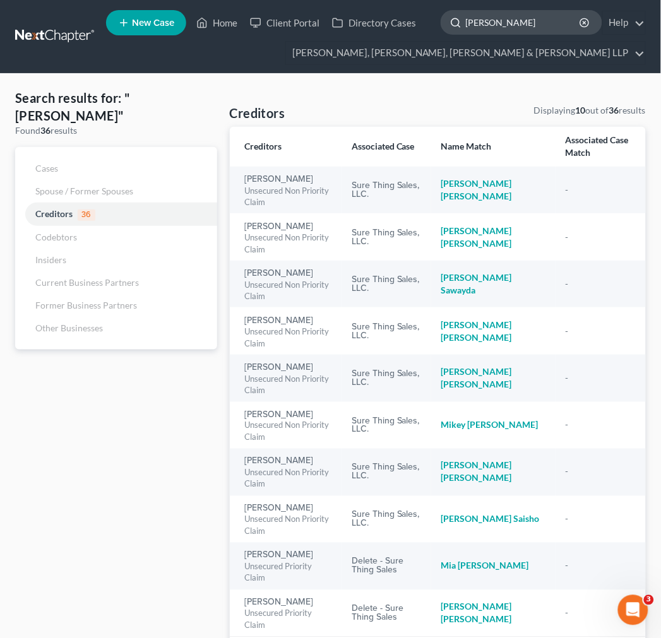
click at [554, 11] on input "michael samuels" at bounding box center [524, 22] width 116 height 23
click at [38, 37] on link at bounding box center [55, 36] width 81 height 23
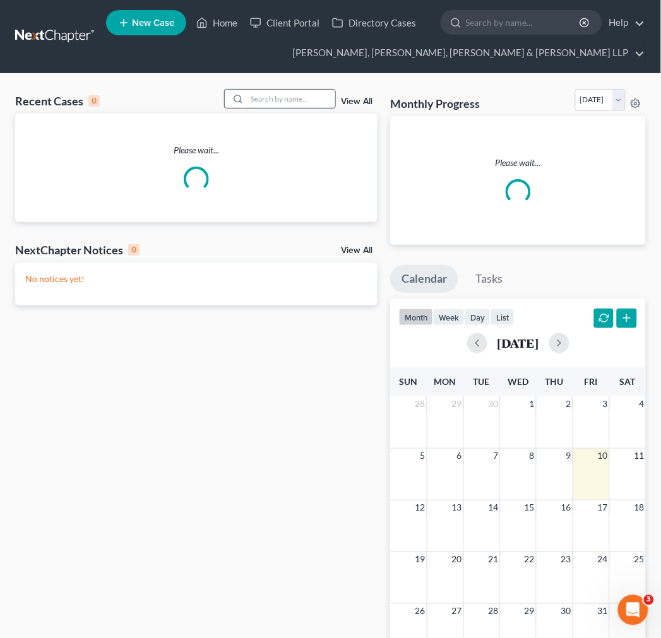
click at [299, 92] on input "search" at bounding box center [291, 99] width 88 height 18
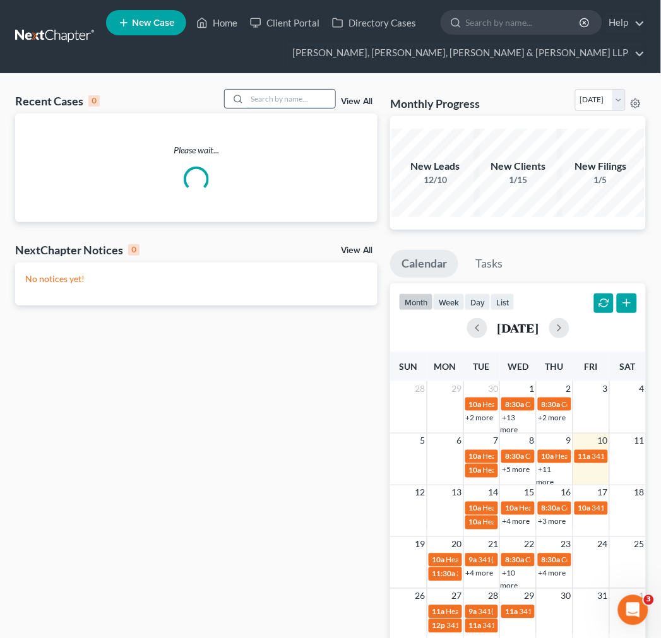
type input "i"
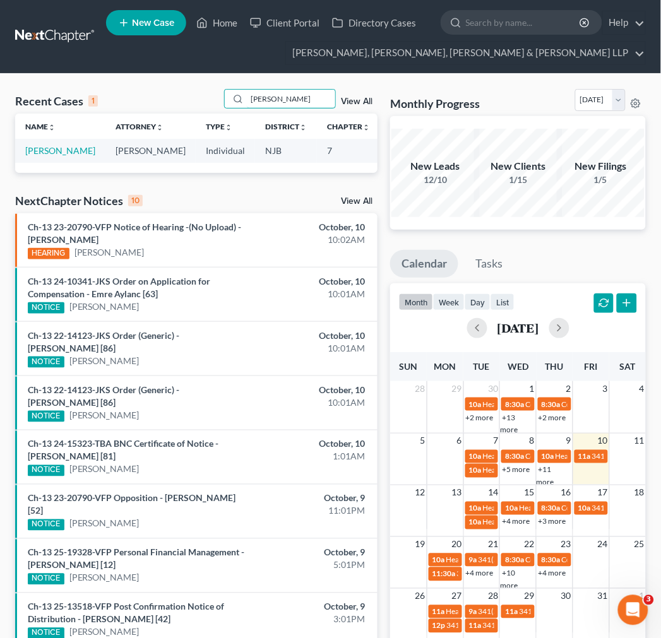
type input "[PERSON_NAME]"
drag, startPoint x: 186, startPoint y: 102, endPoint x: 3, endPoint y: 168, distance: 194.7
click at [181, 102] on div "Recent Cases 1 [PERSON_NAME] View All" at bounding box center [196, 101] width 362 height 25
click at [55, 156] on link "[PERSON_NAME]" at bounding box center [60, 150] width 70 height 11
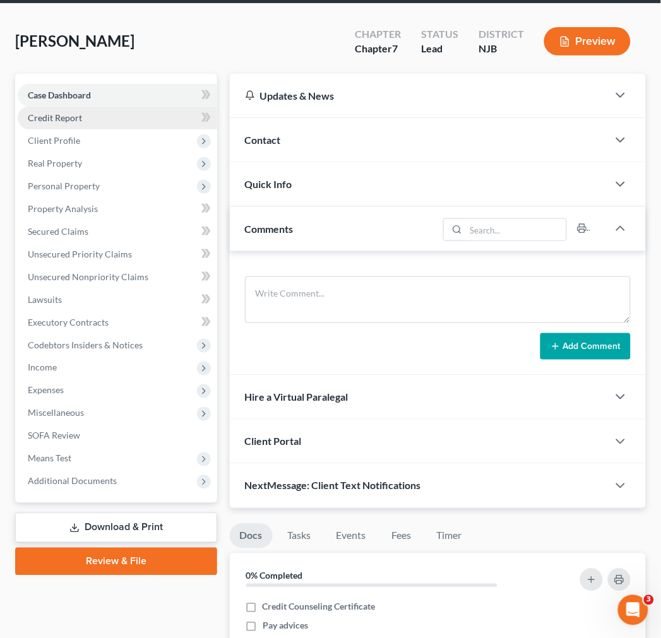
click at [104, 122] on link "Credit Report" at bounding box center [117, 118] width 199 height 23
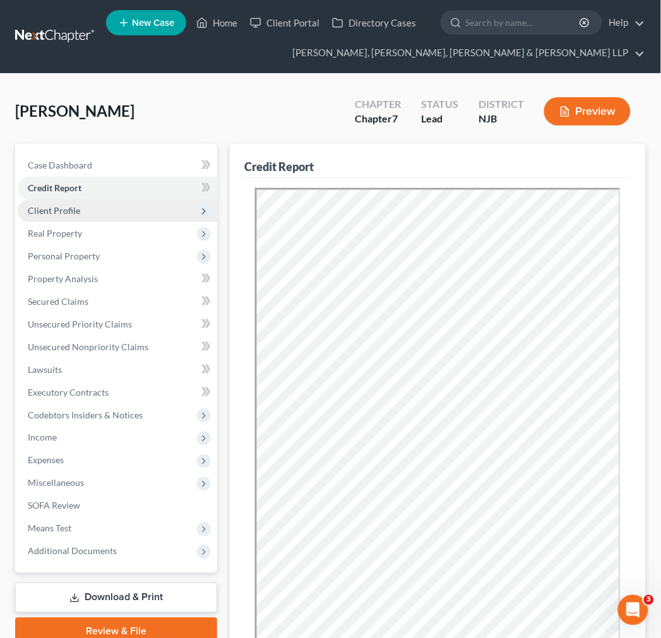
click at [114, 217] on span "Client Profile" at bounding box center [117, 210] width 199 height 23
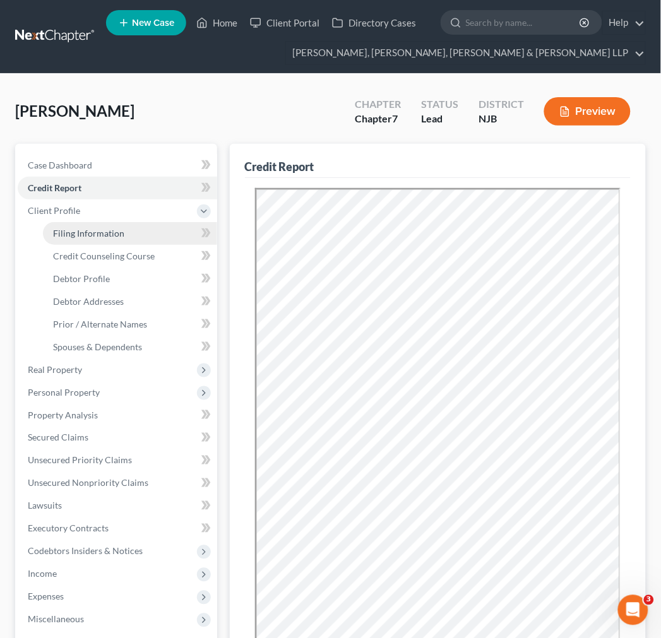
click at [114, 229] on span "Filing Information" at bounding box center [88, 233] width 71 height 11
select select "1"
select select "0"
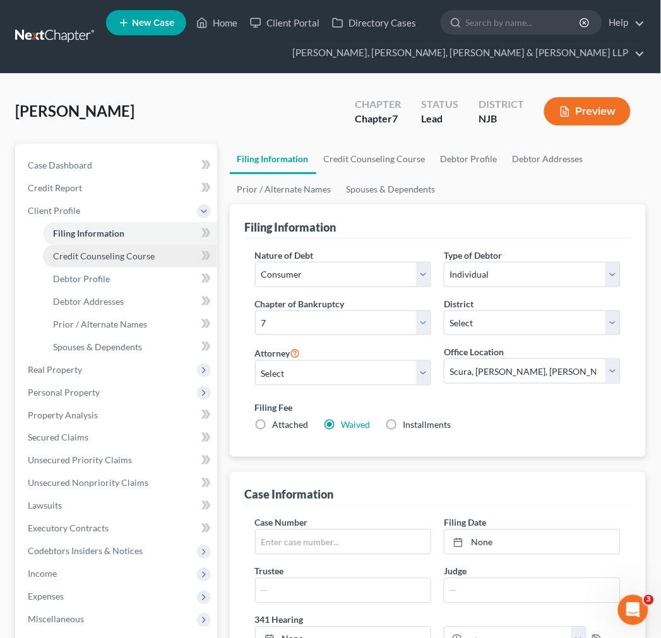
click at [116, 249] on link "Credit Counseling Course" at bounding box center [130, 256] width 174 height 23
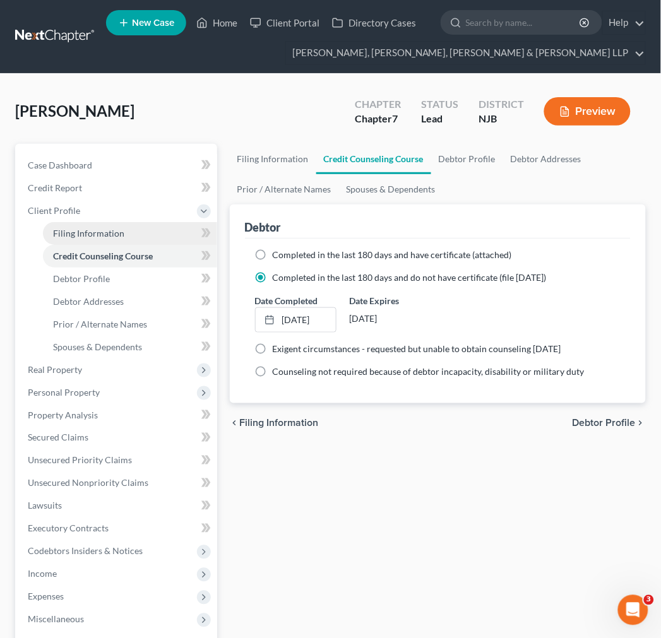
click at [109, 223] on link "Filing Information" at bounding box center [130, 233] width 174 height 23
select select "1"
select select "0"
select select "51"
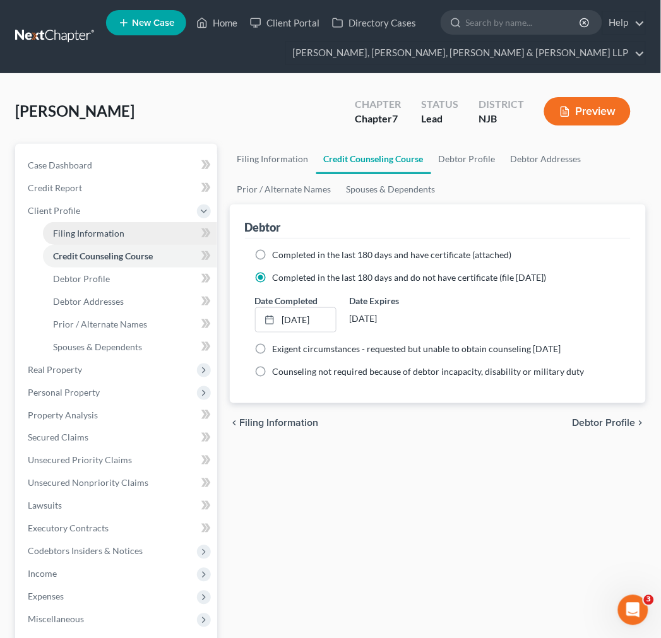
select select "7"
select select "0"
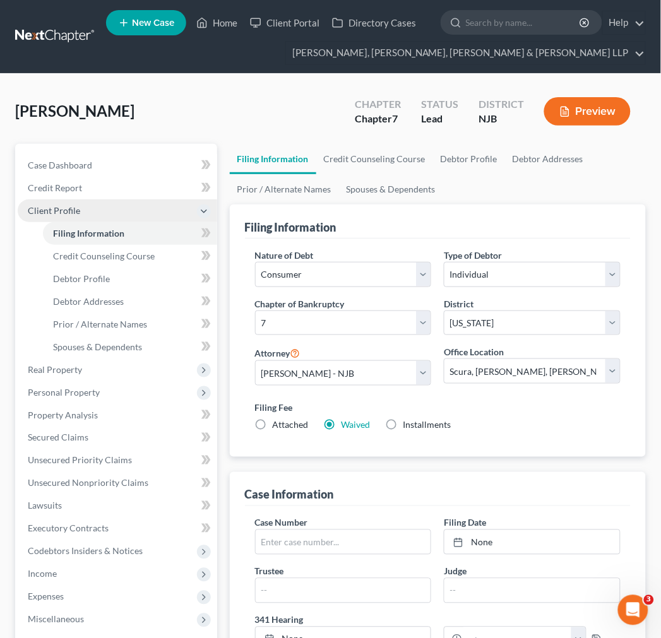
click at [104, 209] on span "Client Profile" at bounding box center [117, 210] width 199 height 23
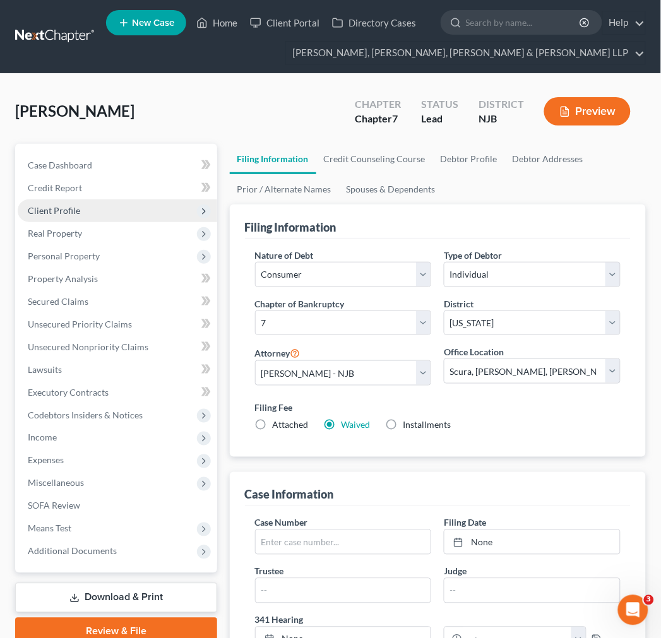
click at [104, 211] on span "Client Profile" at bounding box center [117, 210] width 199 height 23
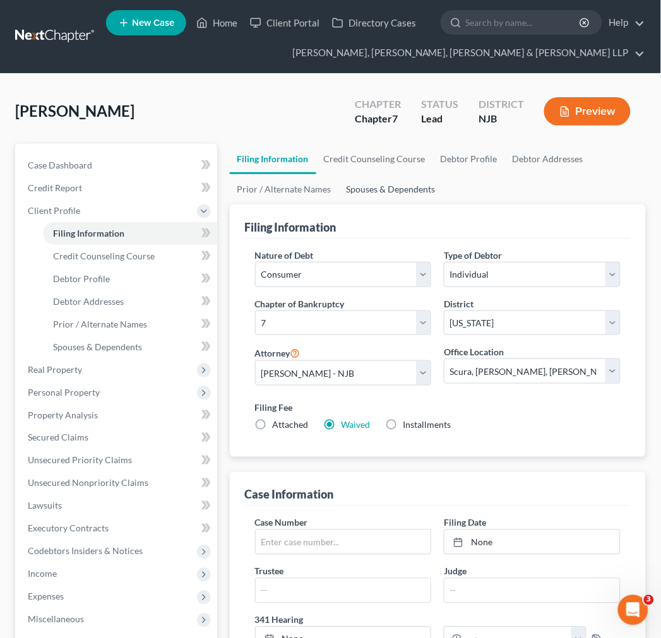
click at [366, 177] on link "Spouses & Dependents" at bounding box center [391, 189] width 104 height 30
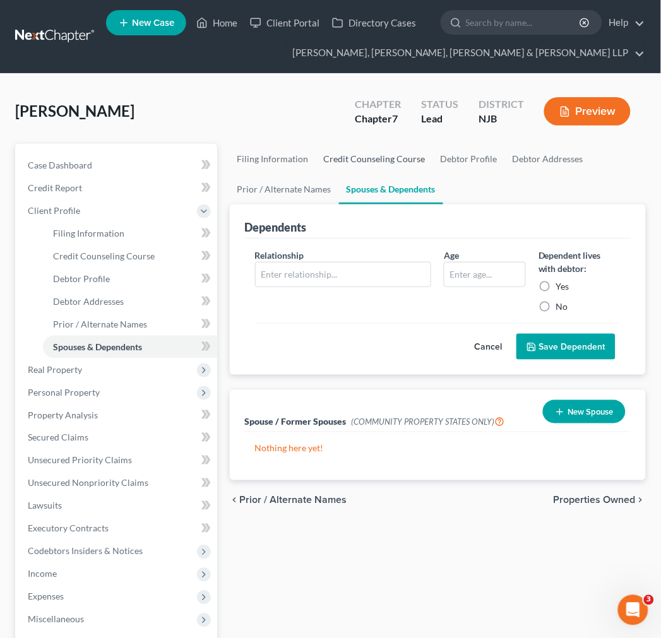
click at [366, 160] on link "Credit Counseling Course" at bounding box center [374, 159] width 117 height 30
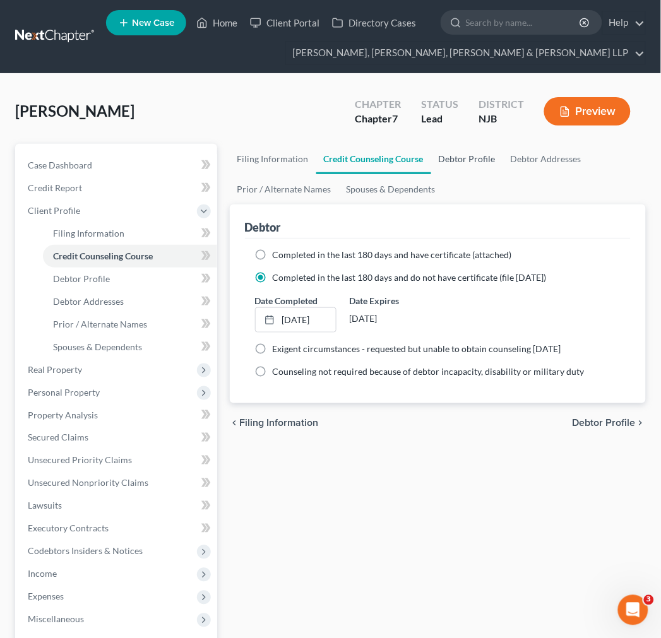
click at [480, 165] on link "Debtor Profile" at bounding box center [467, 159] width 72 height 30
select select "0"
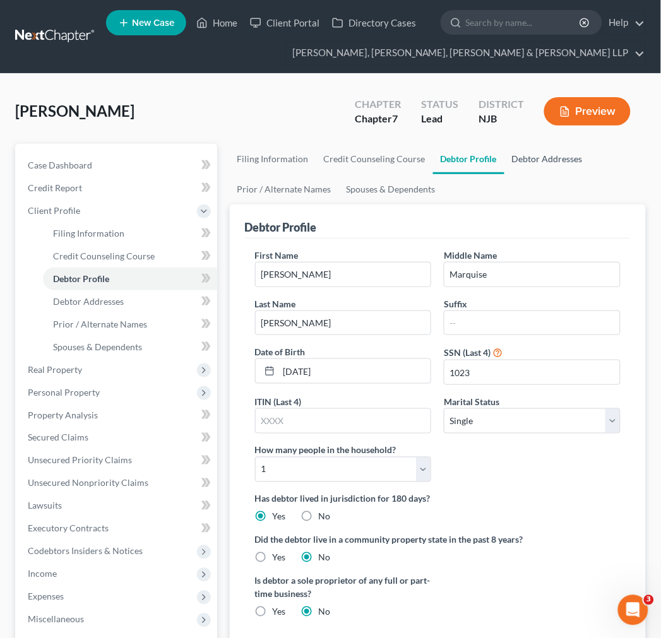
click at [518, 155] on link "Debtor Addresses" at bounding box center [547, 159] width 86 height 30
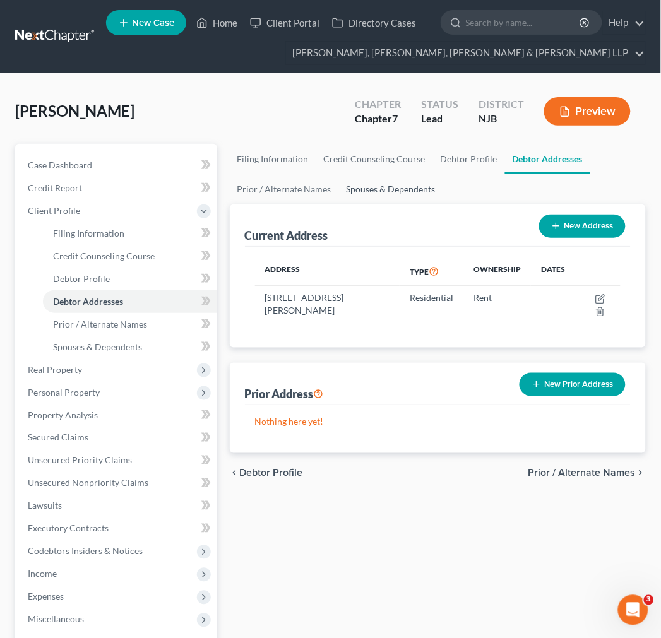
click at [430, 180] on link "Spouses & Dependents" at bounding box center [391, 189] width 104 height 30
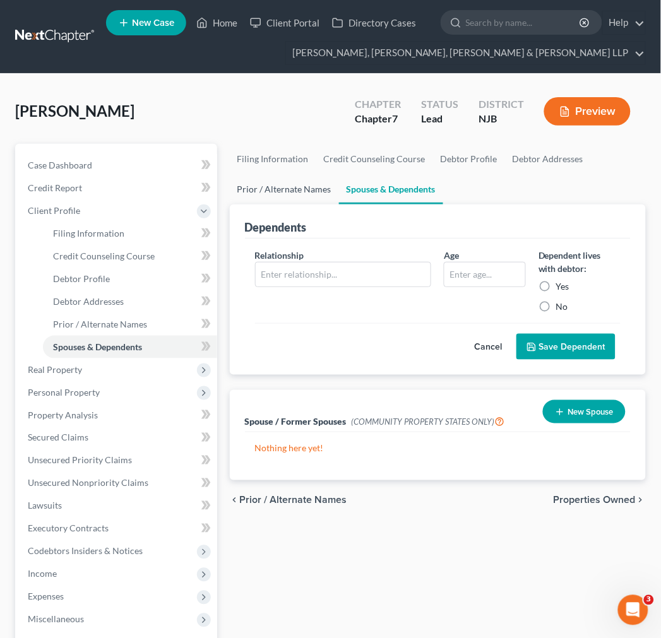
click at [312, 190] on link "Prior / Alternate Names" at bounding box center [284, 189] width 109 height 30
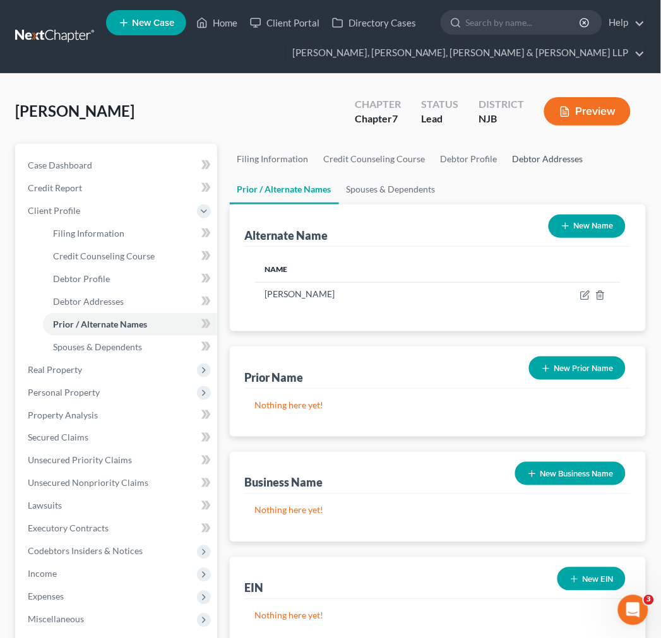
click at [519, 148] on link "Debtor Addresses" at bounding box center [548, 159] width 86 height 30
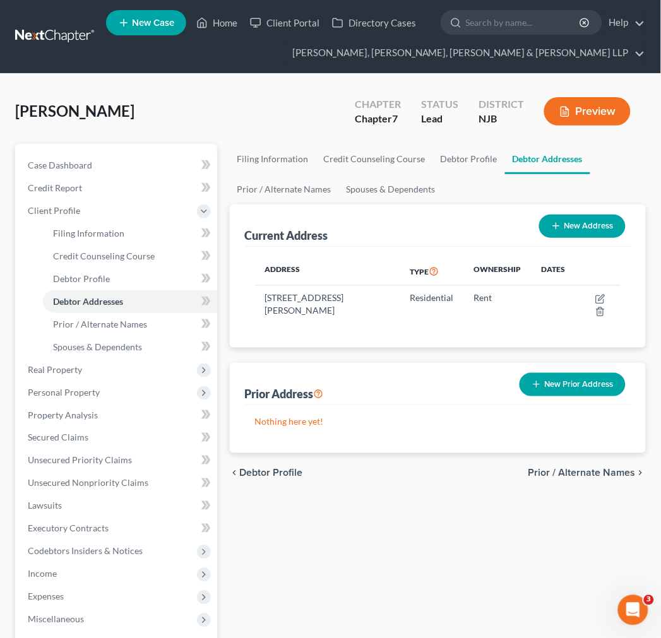
click at [481, 142] on div "[PERSON_NAME] Upgraded Chapter Chapter 7 Status Lead District NJB Preview" at bounding box center [330, 116] width 631 height 55
click at [461, 155] on link "Debtor Profile" at bounding box center [469, 159] width 72 height 30
select select "0"
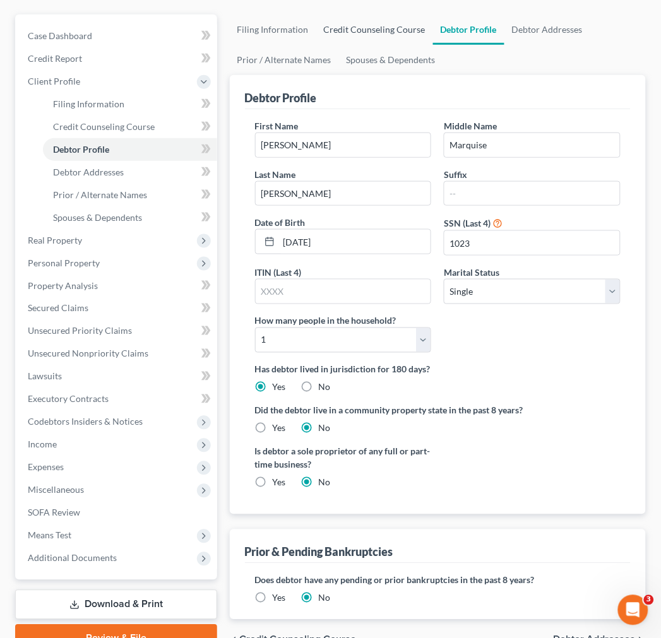
click at [413, 41] on link "Credit Counseling Course" at bounding box center [374, 30] width 117 height 30
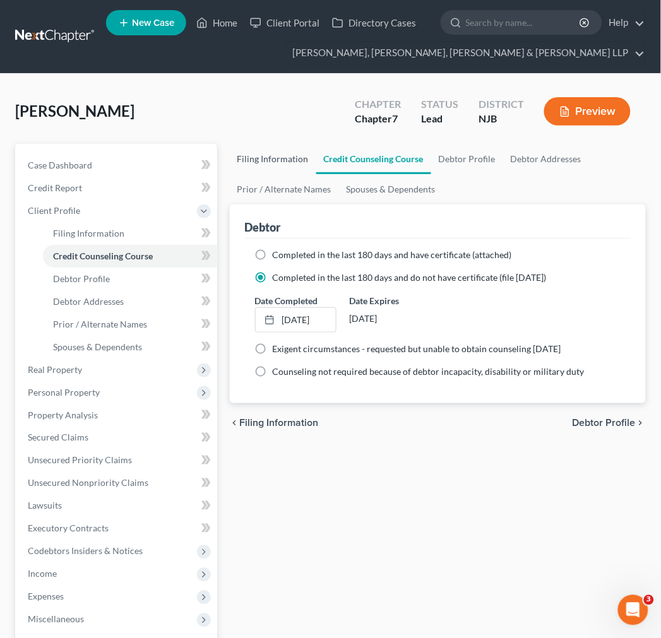
click at [294, 162] on link "Filing Information" at bounding box center [273, 159] width 86 height 30
select select "1"
select select "0"
select select "51"
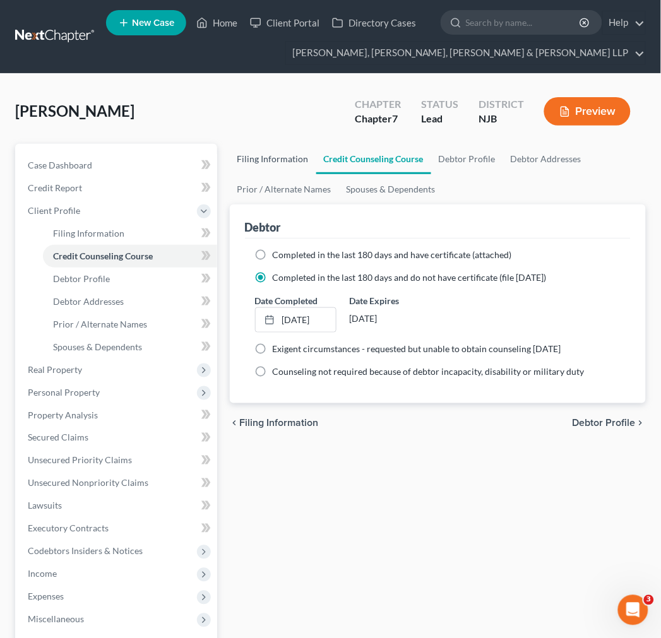
select select "7"
select select "0"
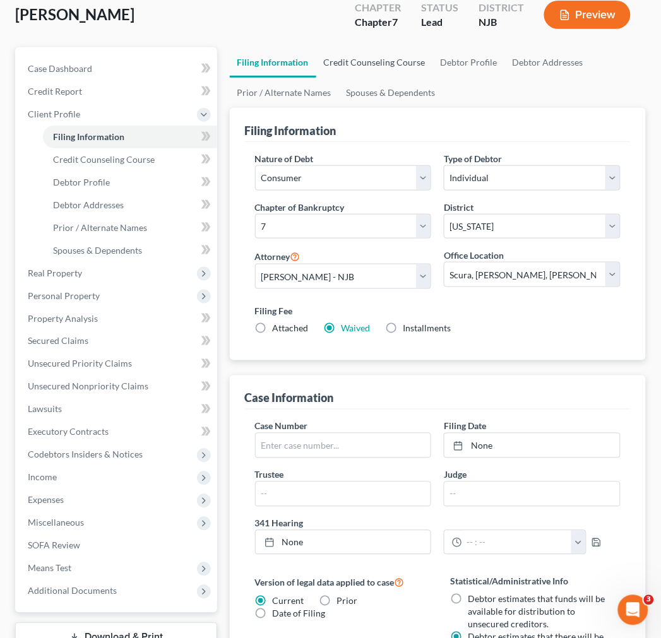
click at [343, 69] on link "Credit Counseling Course" at bounding box center [374, 62] width 117 height 30
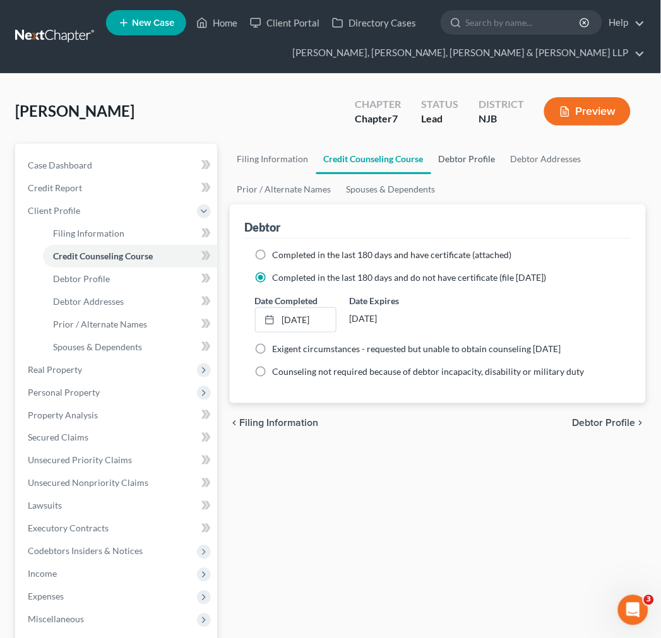
click at [471, 162] on link "Debtor Profile" at bounding box center [467, 159] width 72 height 30
select select "0"
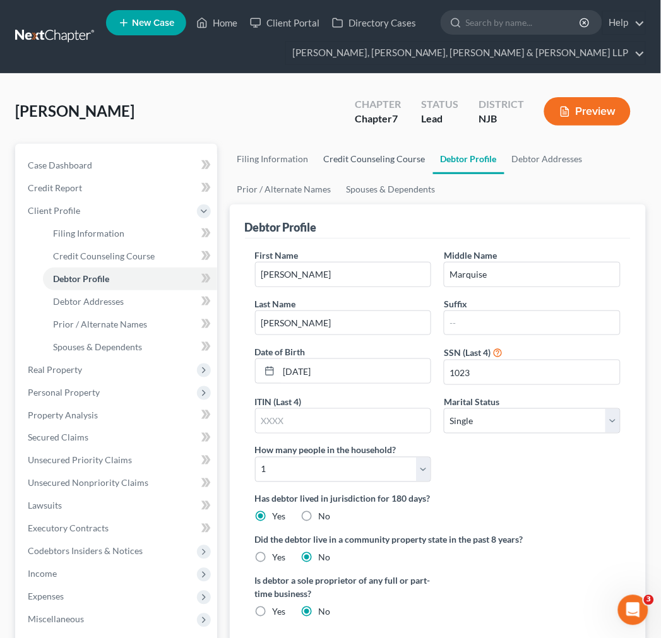
click at [400, 158] on link "Credit Counseling Course" at bounding box center [374, 159] width 117 height 30
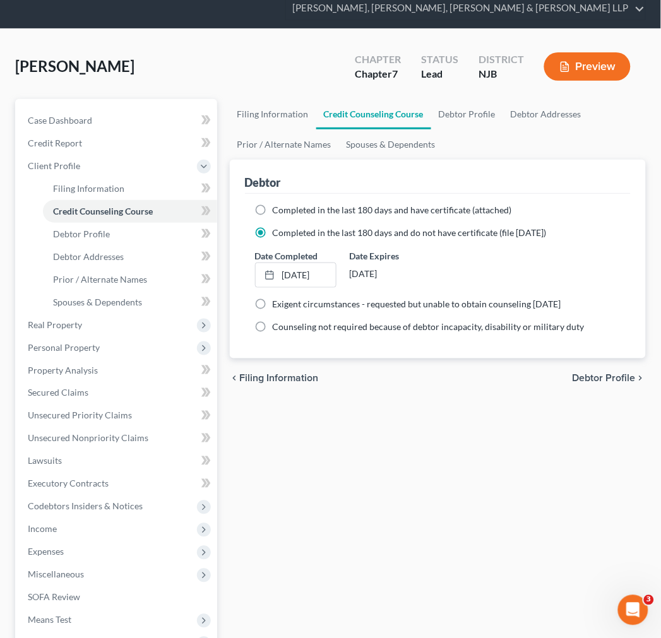
scroll to position [70, 0]
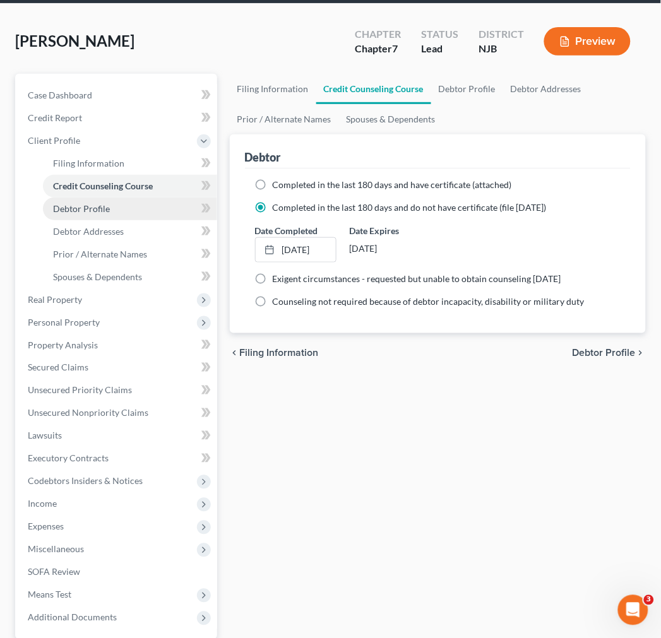
click at [136, 206] on link "Debtor Profile" at bounding box center [130, 209] width 174 height 23
select select "0"
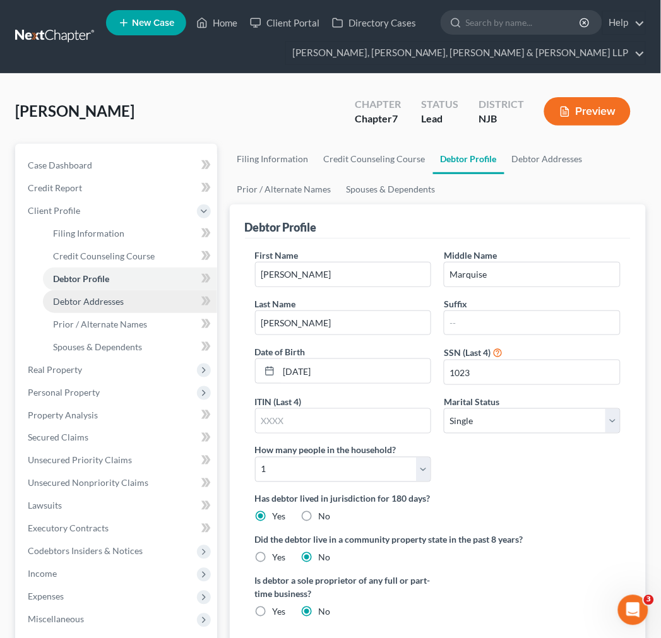
click at [164, 308] on link "Debtor Addresses" at bounding box center [130, 301] width 174 height 23
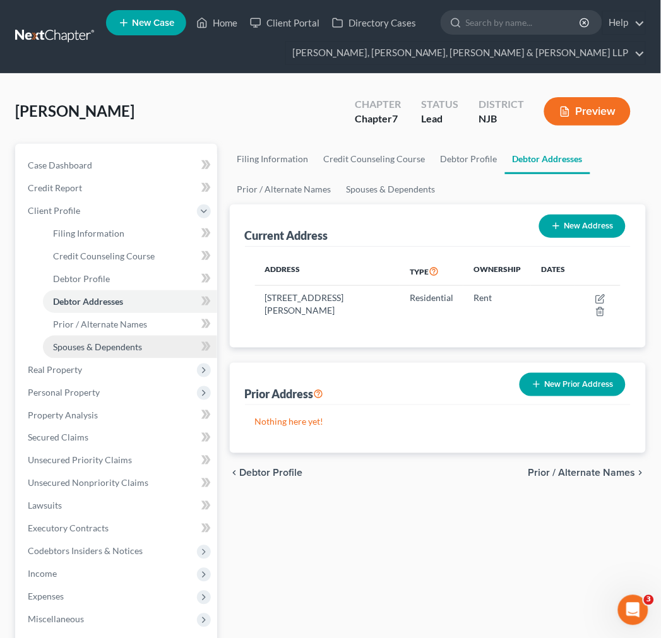
click at [171, 336] on link "Spouses & Dependents" at bounding box center [130, 347] width 174 height 23
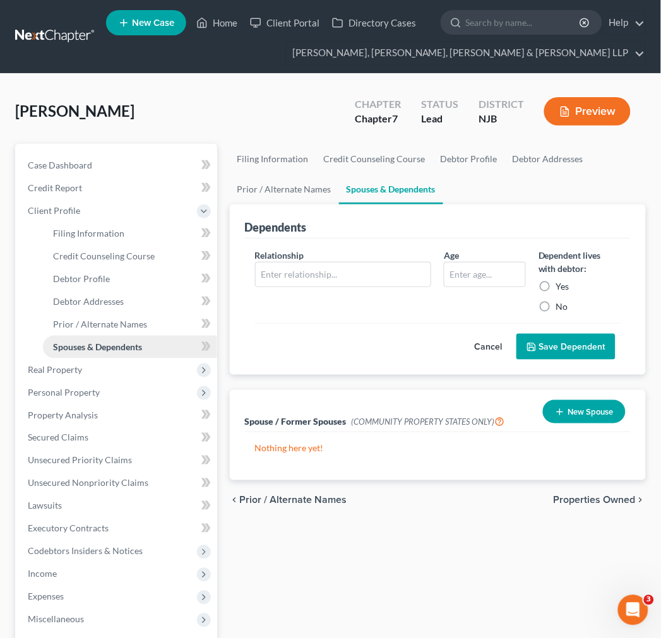
drag, startPoint x: 98, startPoint y: 351, endPoint x: 95, endPoint y: 359, distance: 8.2
click at [97, 351] on span "Spouses & Dependents" at bounding box center [97, 347] width 89 height 11
click at [93, 362] on span "Real Property" at bounding box center [117, 370] width 199 height 23
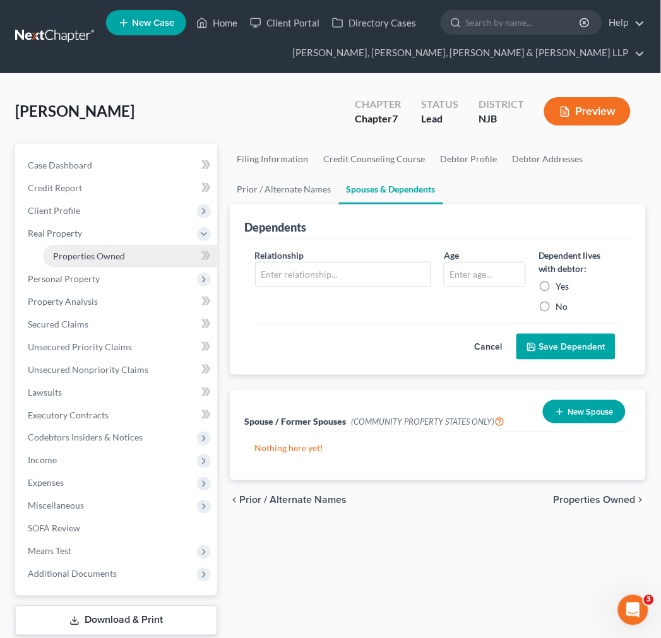
click at [116, 256] on span "Properties Owned" at bounding box center [89, 256] width 72 height 11
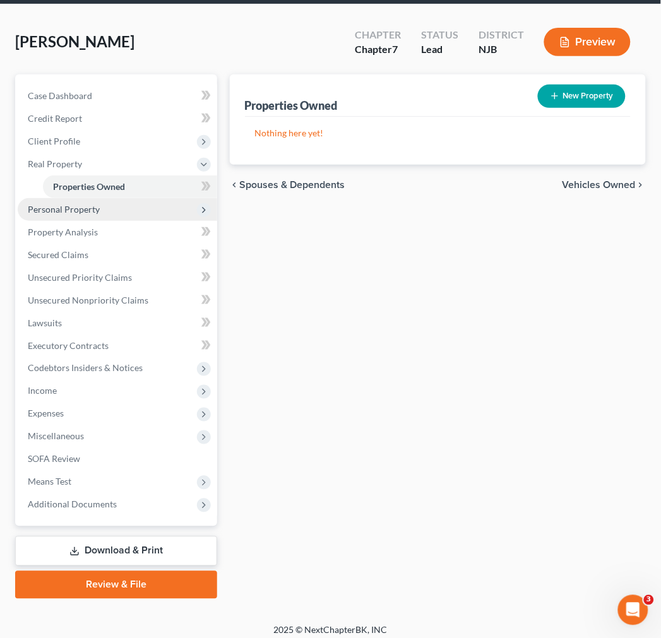
scroll to position [70, 0]
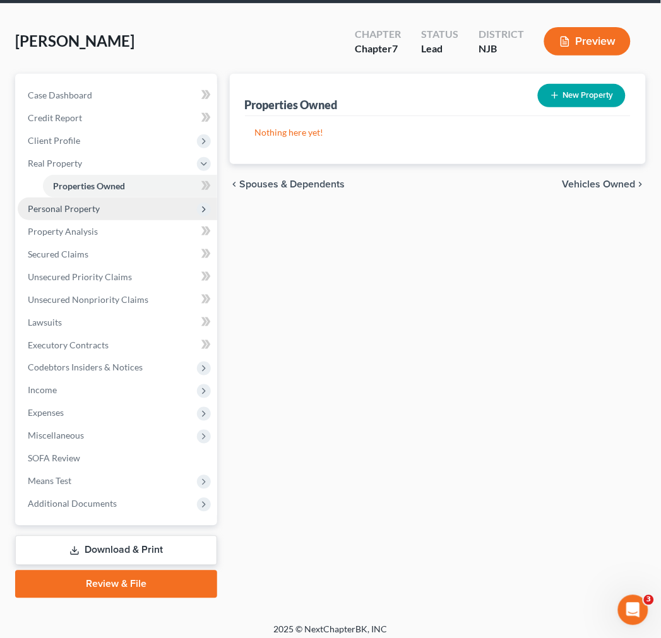
click at [121, 205] on span "Personal Property" at bounding box center [117, 209] width 199 height 23
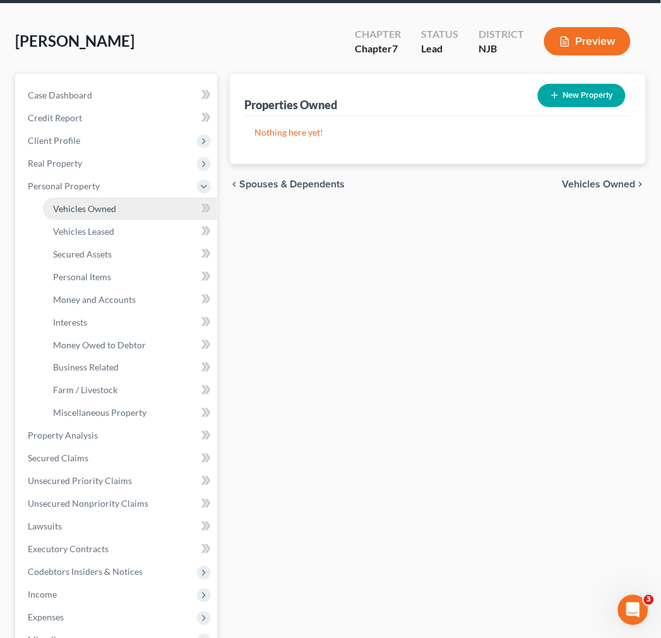
click at [112, 217] on link "Vehicles Owned" at bounding box center [130, 209] width 174 height 23
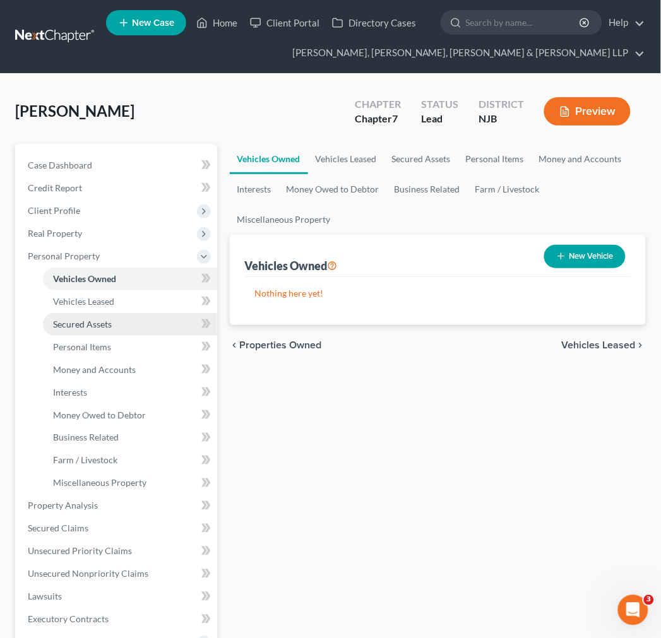
click at [111, 319] on span "Secured Assets" at bounding box center [82, 324] width 59 height 11
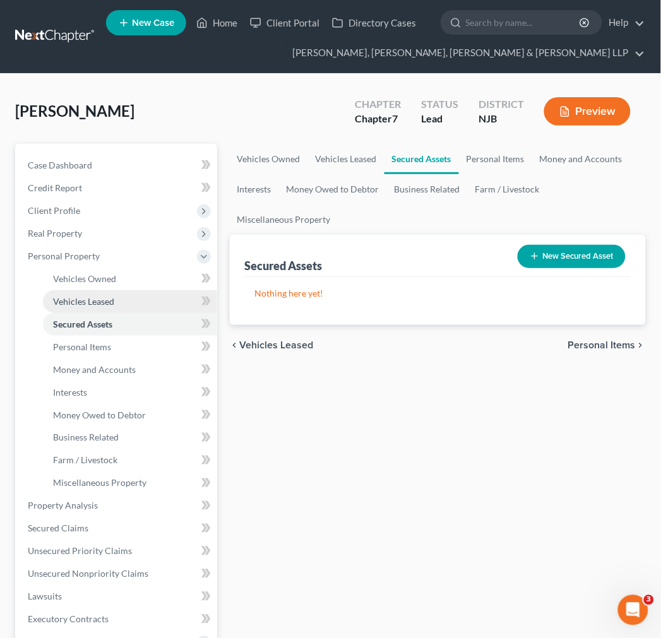
click at [107, 308] on link "Vehicles Leased" at bounding box center [130, 301] width 174 height 23
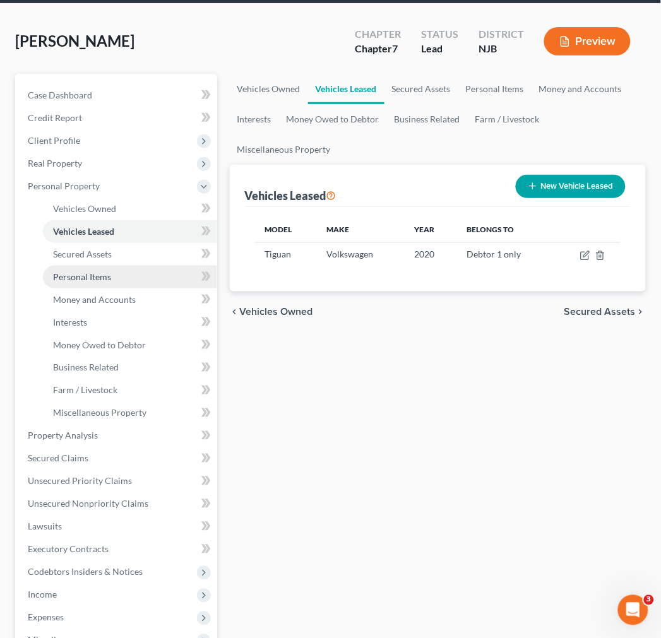
click at [102, 266] on link "Personal Items" at bounding box center [130, 277] width 174 height 23
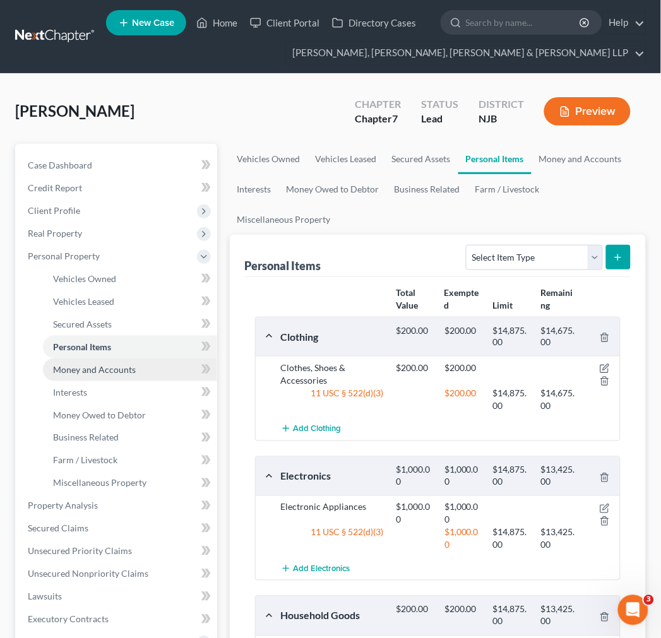
click at [117, 379] on link "Money and Accounts" at bounding box center [130, 370] width 174 height 23
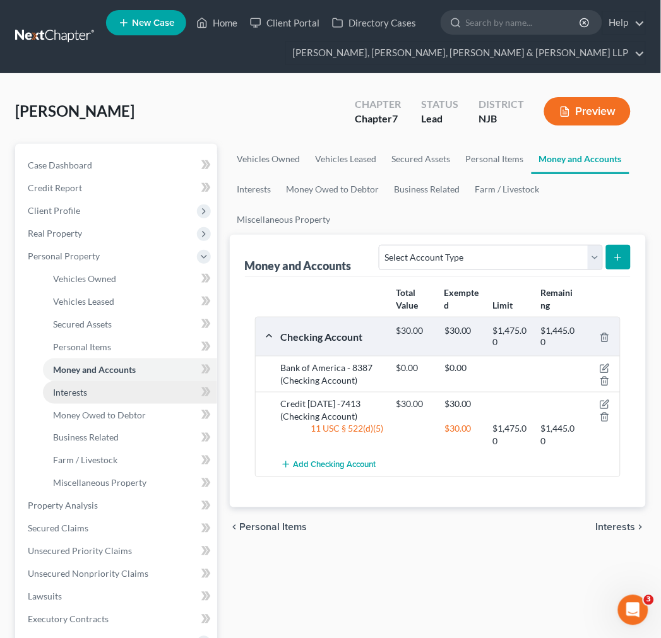
click at [117, 398] on link "Interests" at bounding box center [130, 392] width 174 height 23
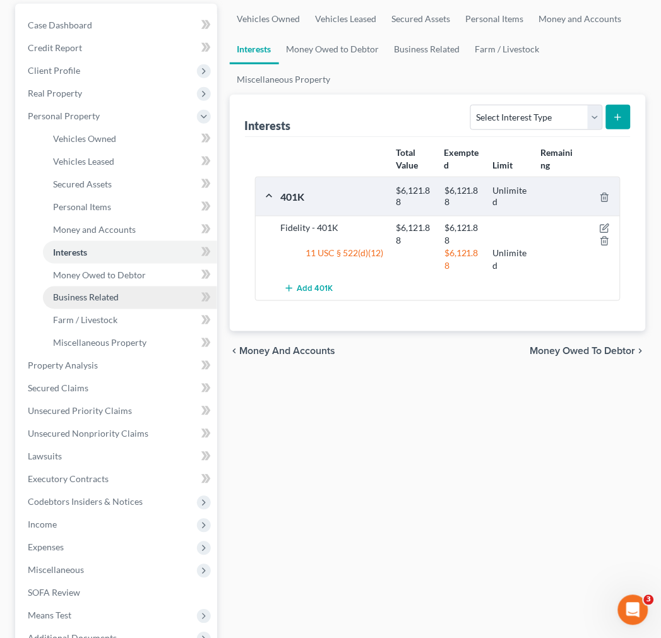
click at [131, 288] on link "Business Related" at bounding box center [130, 298] width 174 height 23
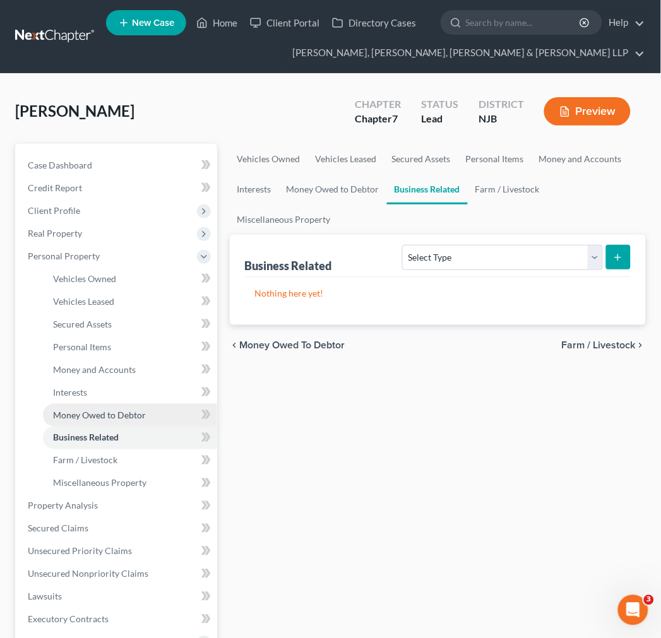
click at [127, 417] on span "Money Owed to Debtor" at bounding box center [99, 415] width 93 height 11
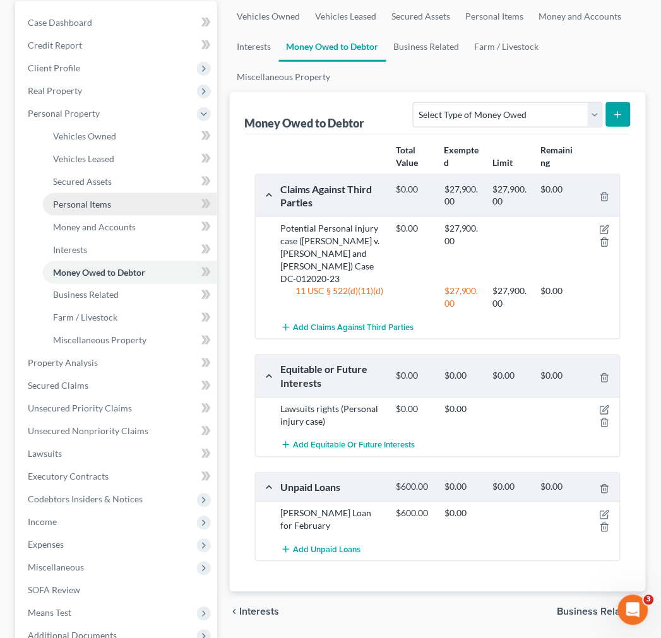
scroll to position [140, 0]
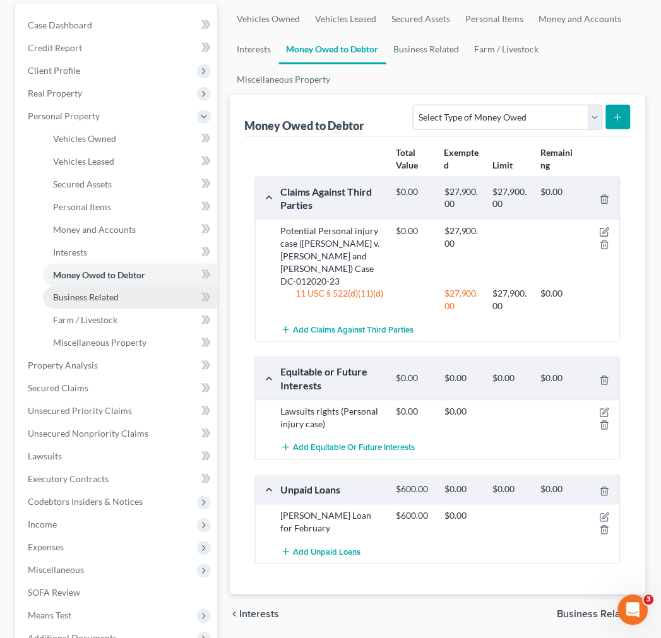
click at [149, 299] on link "Business Related" at bounding box center [130, 298] width 174 height 23
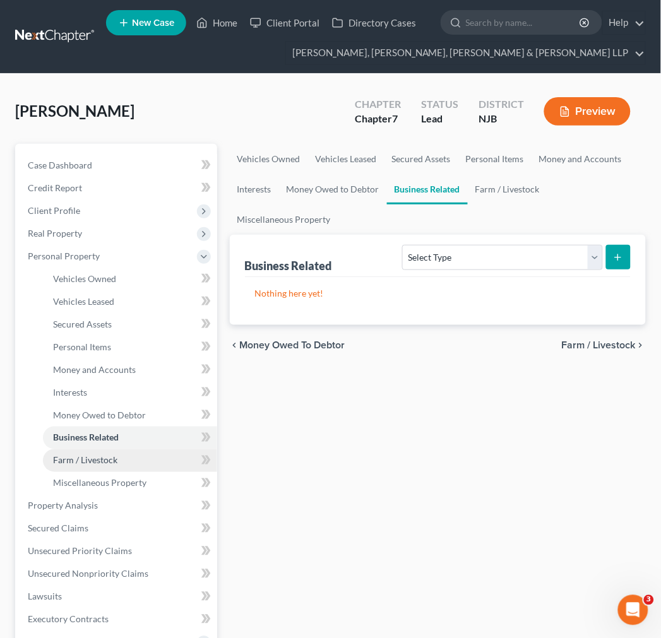
click at [156, 449] on link "Farm / Livestock" at bounding box center [130, 460] width 174 height 23
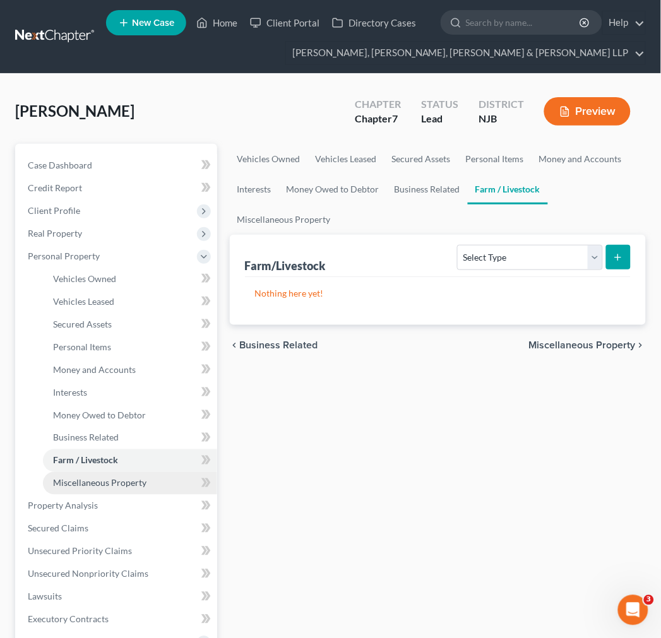
click at [160, 483] on link "Miscellaneous Property" at bounding box center [130, 483] width 174 height 23
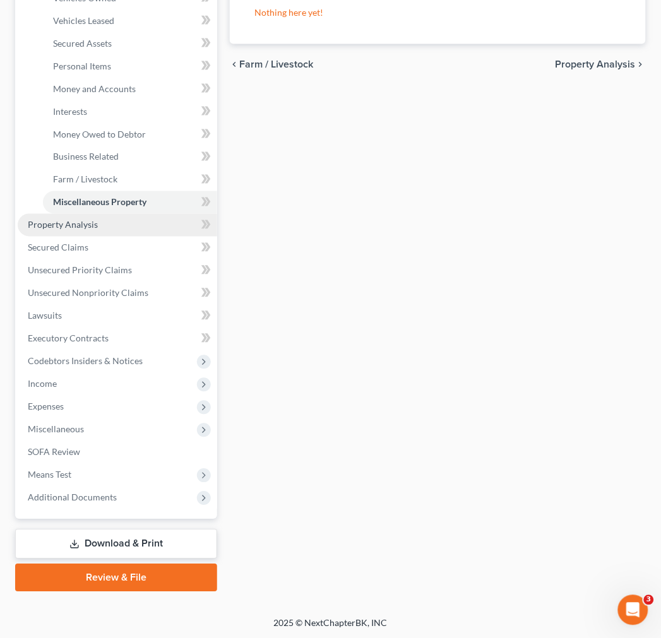
click at [133, 229] on link "Property Analysis" at bounding box center [117, 225] width 199 height 23
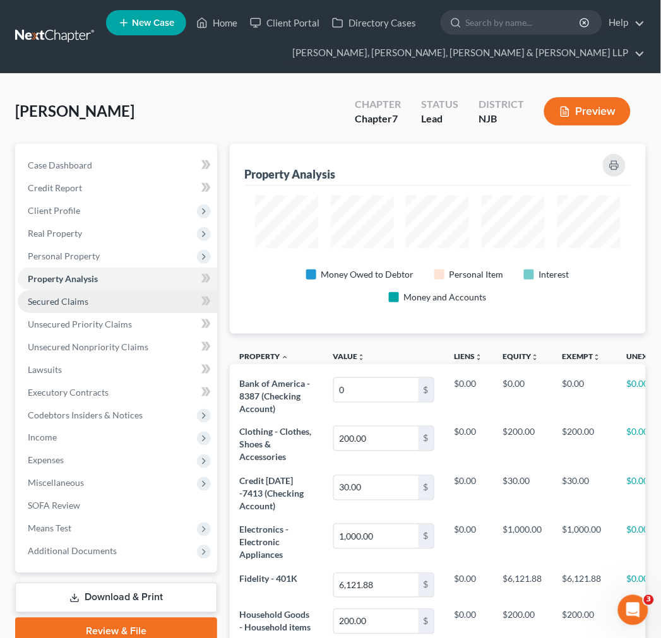
click at [110, 304] on link "Secured Claims" at bounding box center [117, 301] width 199 height 23
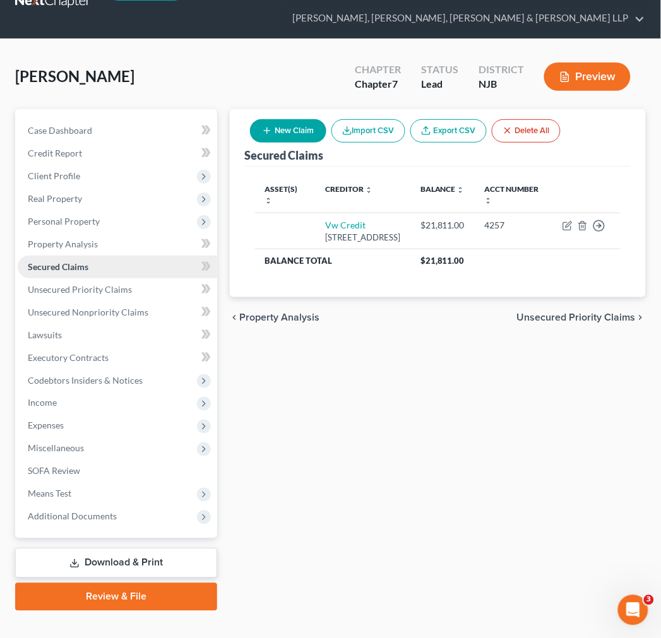
scroll to position [54, 0]
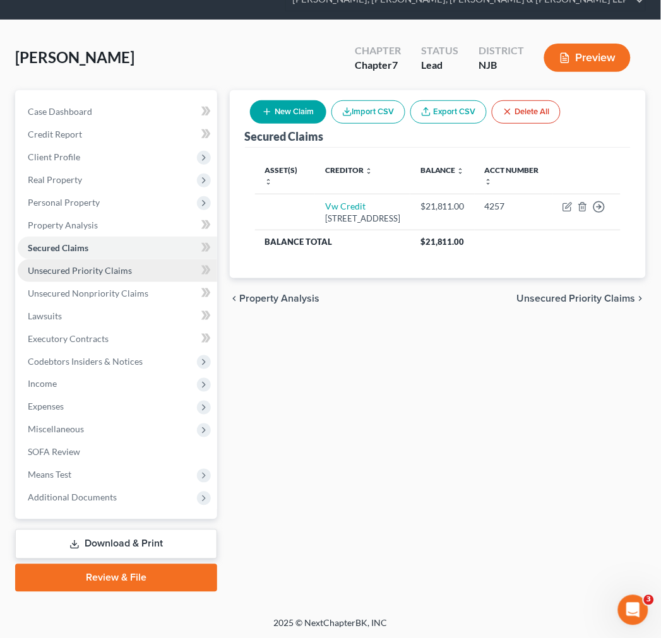
click at [124, 274] on span "Unsecured Priority Claims" at bounding box center [80, 270] width 104 height 11
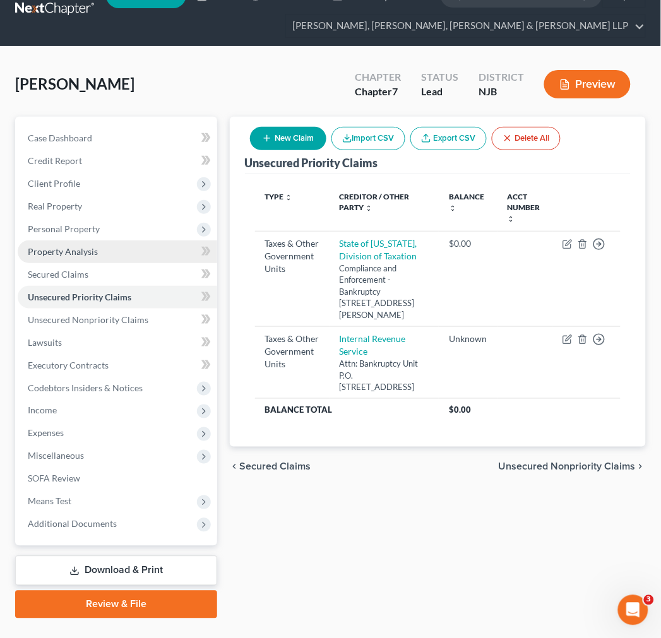
scroll to position [54, 0]
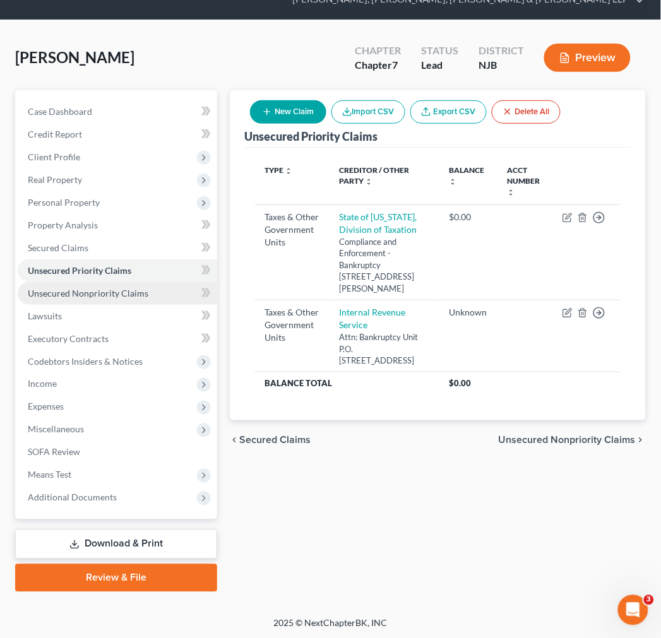
click at [130, 303] on link "Unsecured Nonpriority Claims" at bounding box center [117, 293] width 199 height 23
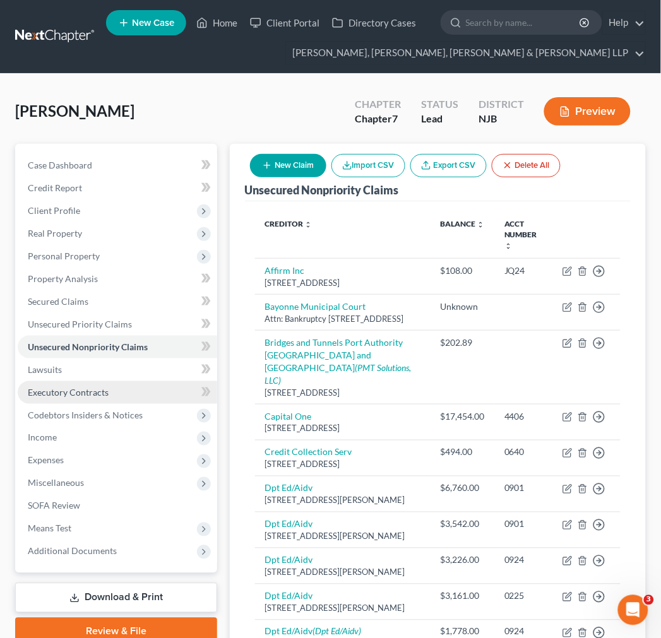
click at [138, 388] on link "Executory Contracts" at bounding box center [117, 392] width 199 height 23
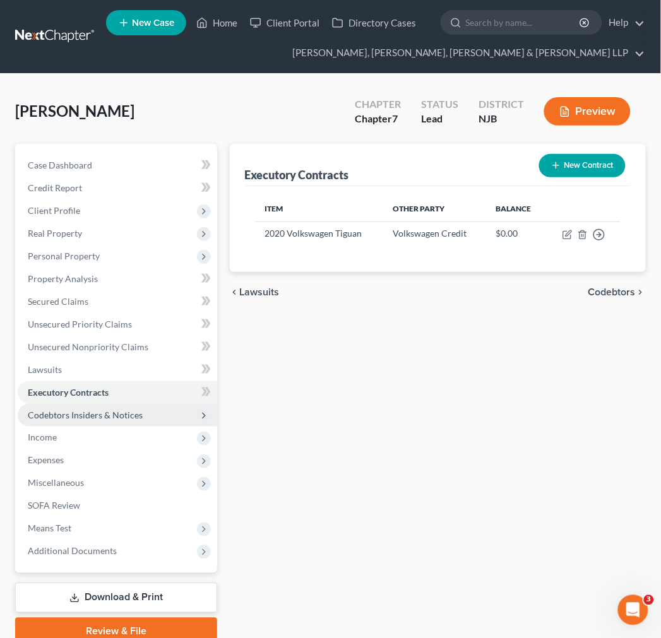
click at [116, 420] on span "Codebtors Insiders & Notices" at bounding box center [117, 415] width 199 height 23
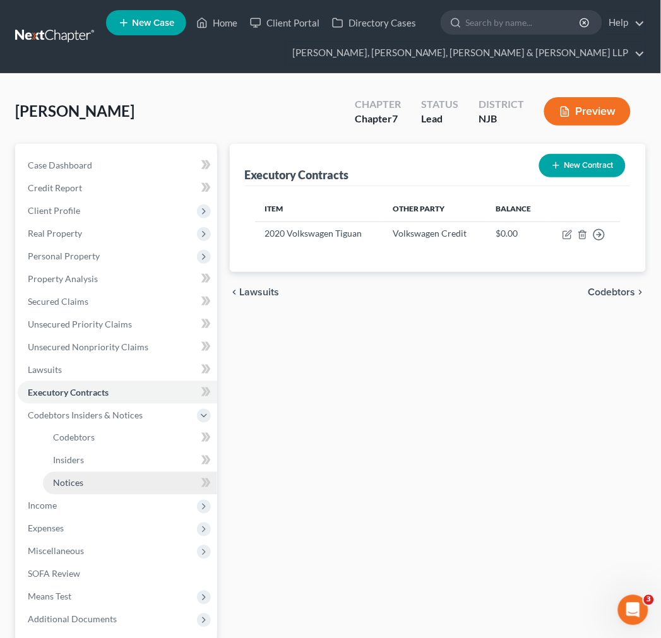
click at [107, 478] on link "Notices" at bounding box center [130, 483] width 174 height 23
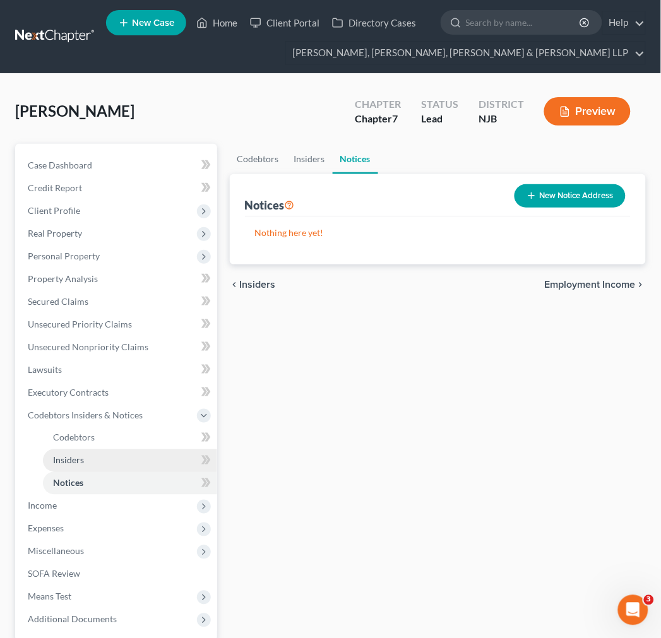
click at [92, 463] on link "Insiders" at bounding box center [130, 460] width 174 height 23
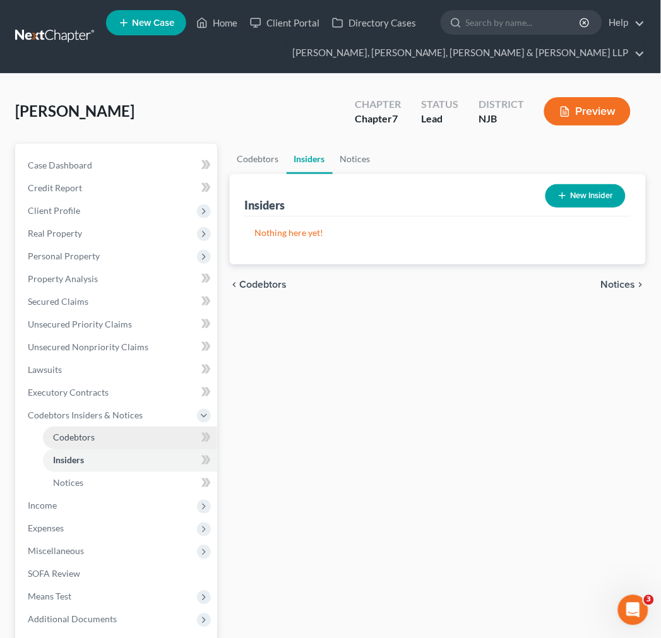
click at [86, 428] on link "Codebtors" at bounding box center [130, 438] width 174 height 23
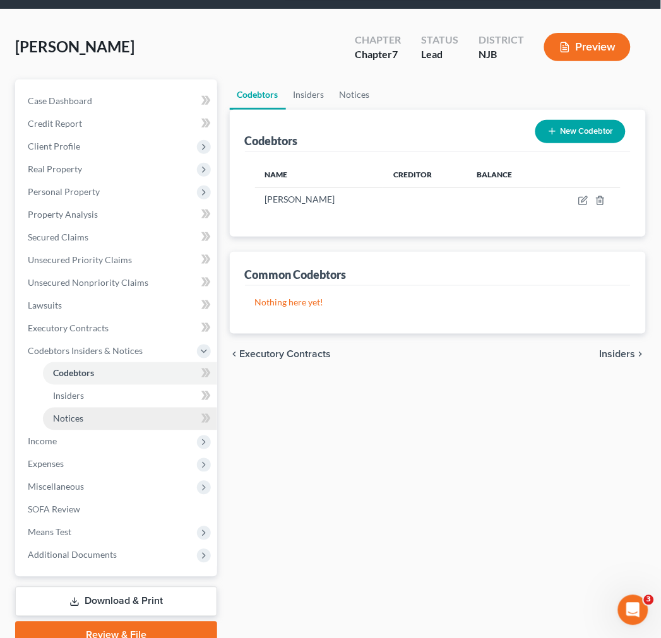
scroll to position [122, 0]
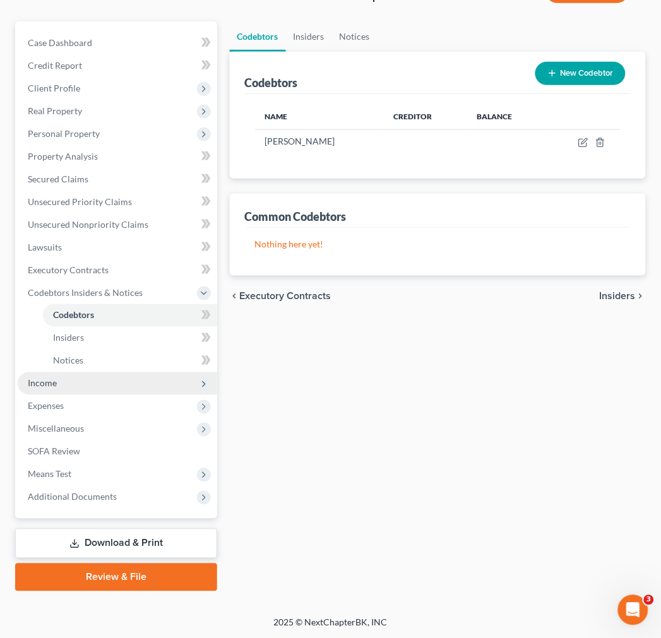
click at [95, 376] on span "Income" at bounding box center [117, 383] width 199 height 23
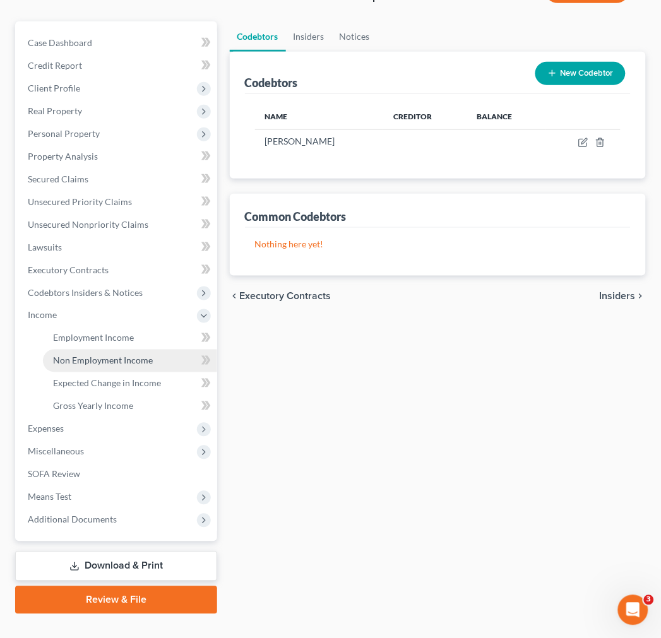
click at [96, 350] on link "Non Employment Income" at bounding box center [130, 361] width 174 height 23
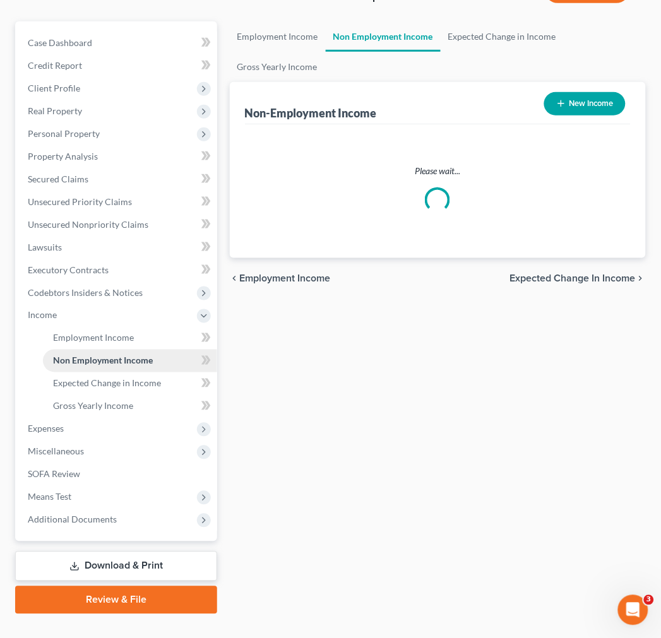
scroll to position [1, 0]
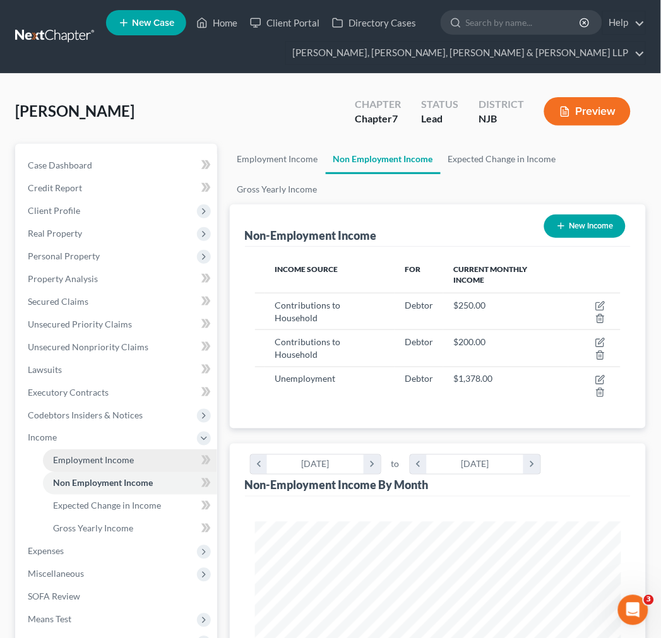
click at [105, 458] on span "Employment Income" at bounding box center [93, 460] width 81 height 11
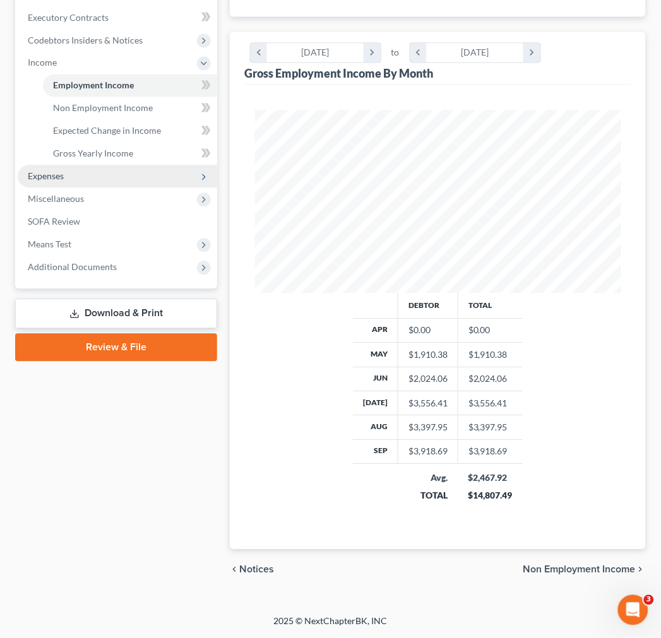
click at [102, 182] on span "Expenses" at bounding box center [117, 176] width 199 height 23
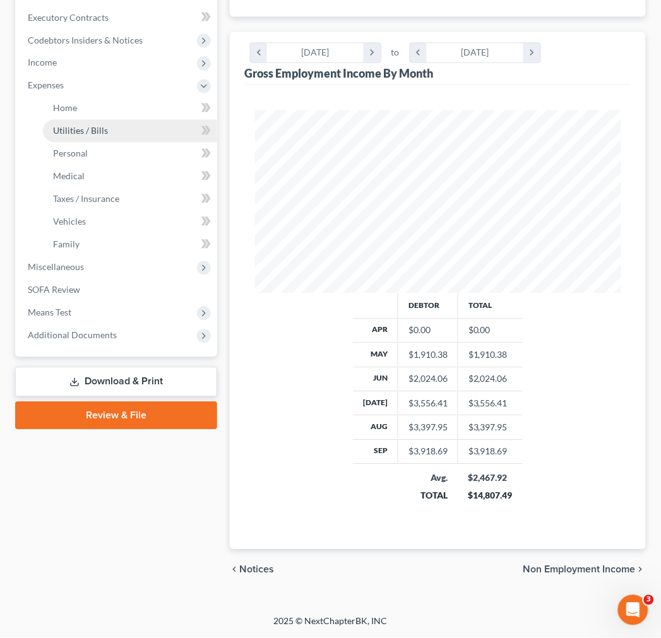
click at [87, 123] on link "Utilities / Bills" at bounding box center [130, 131] width 174 height 23
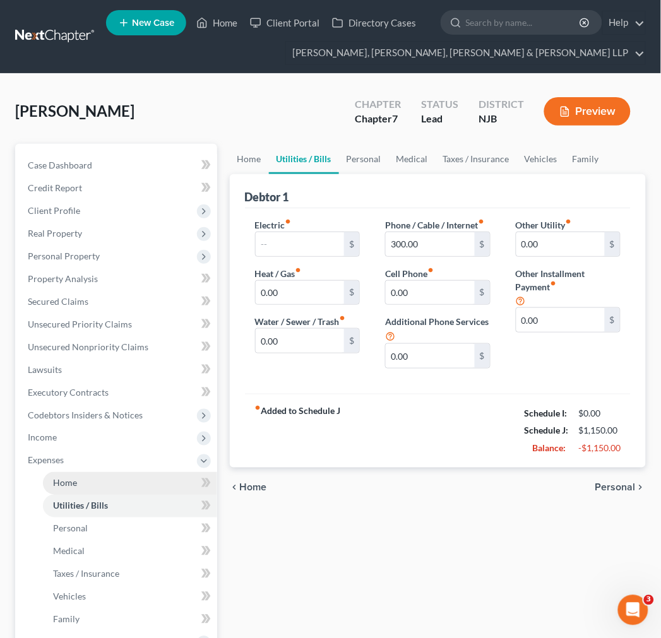
click at [98, 478] on link "Home" at bounding box center [130, 483] width 174 height 23
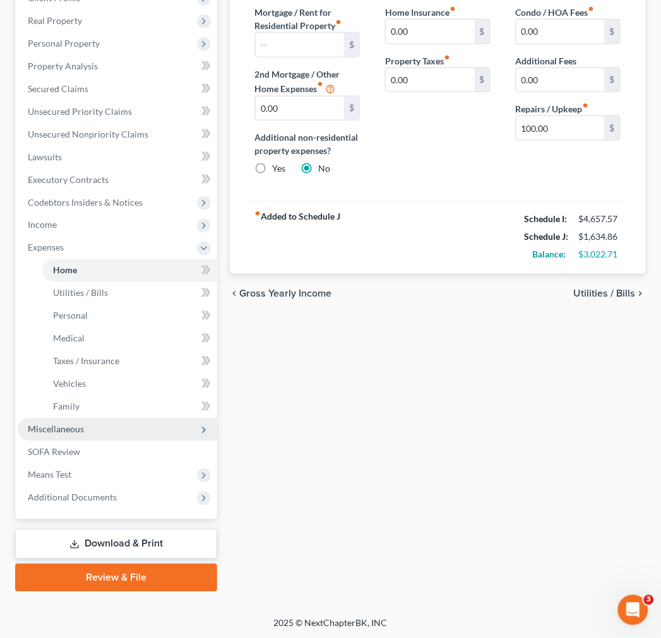
click at [121, 420] on span "Miscellaneous" at bounding box center [117, 430] width 199 height 23
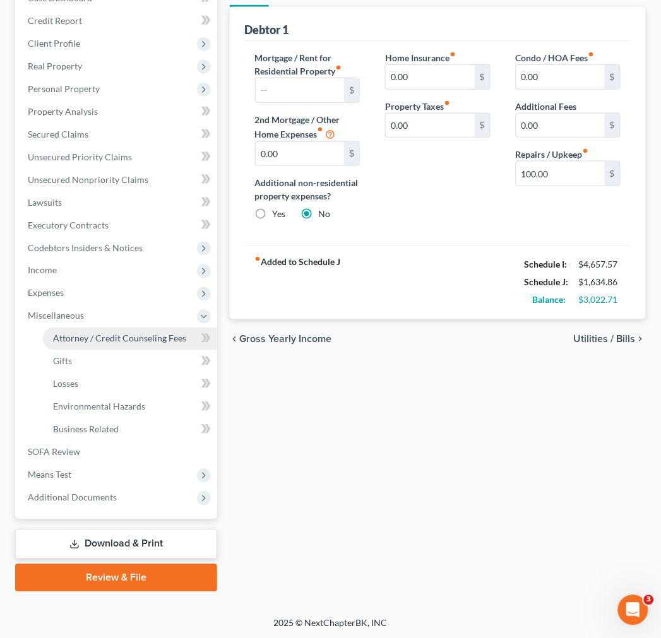
click at [131, 336] on span "Attorney / Credit Counseling Fees" at bounding box center [119, 338] width 133 height 11
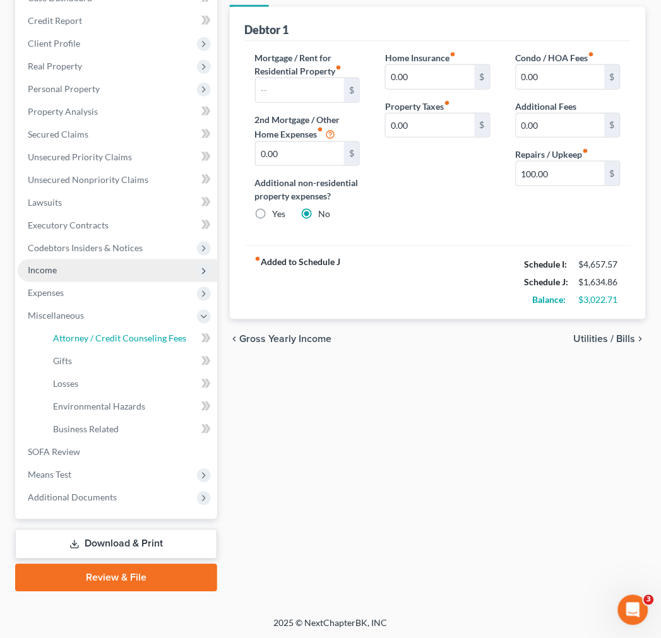
select select "1"
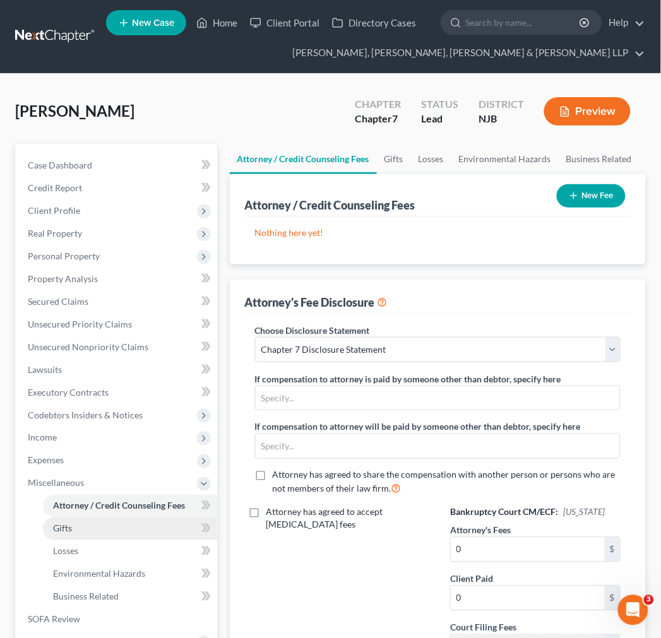
click at [134, 532] on link "Gifts" at bounding box center [130, 529] width 174 height 23
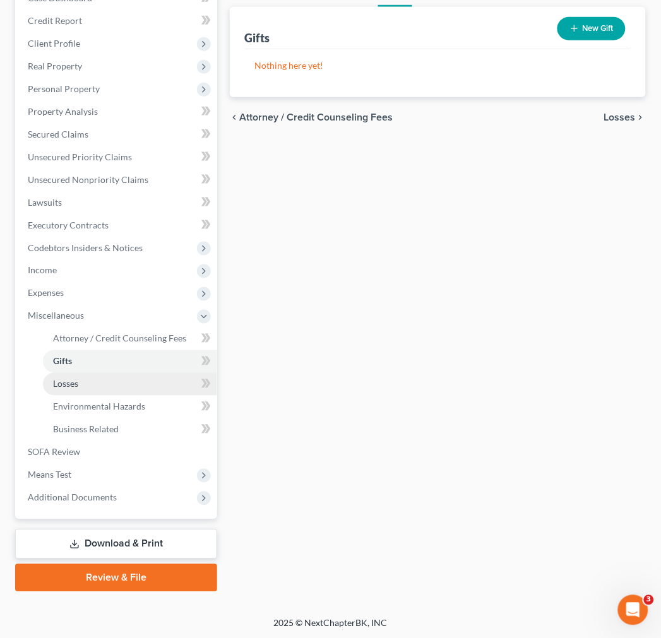
click at [98, 376] on link "Losses" at bounding box center [130, 384] width 174 height 23
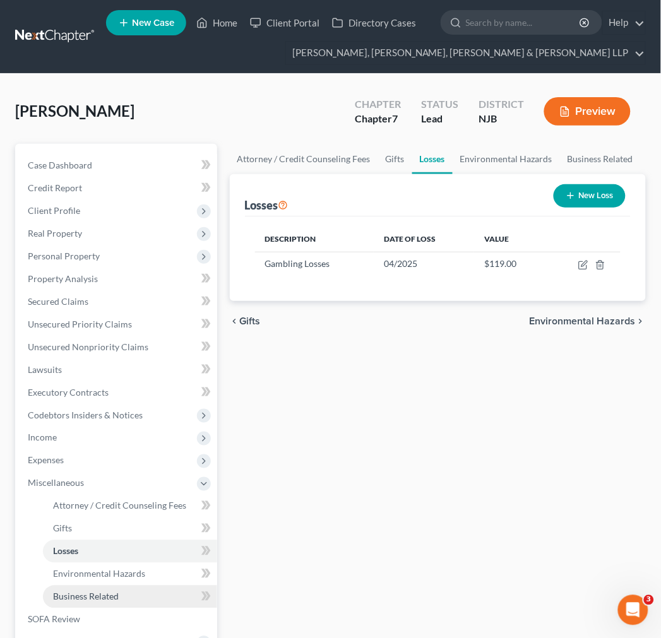
click at [122, 586] on link "Business Related" at bounding box center [130, 597] width 174 height 23
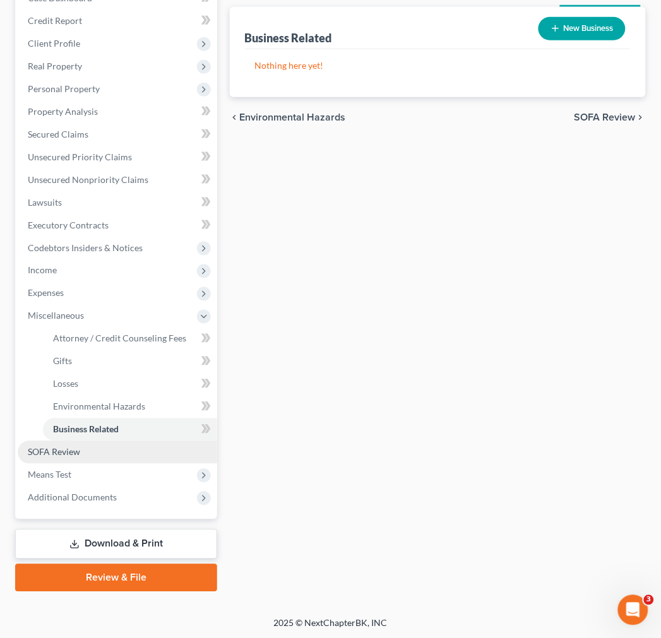
click at [78, 460] on link "SOFA Review" at bounding box center [117, 452] width 199 height 23
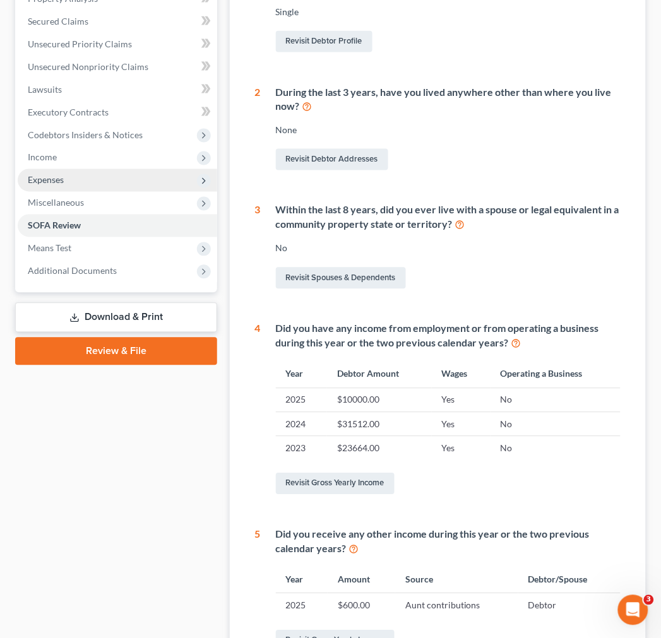
click at [84, 177] on span "Expenses" at bounding box center [117, 180] width 199 height 23
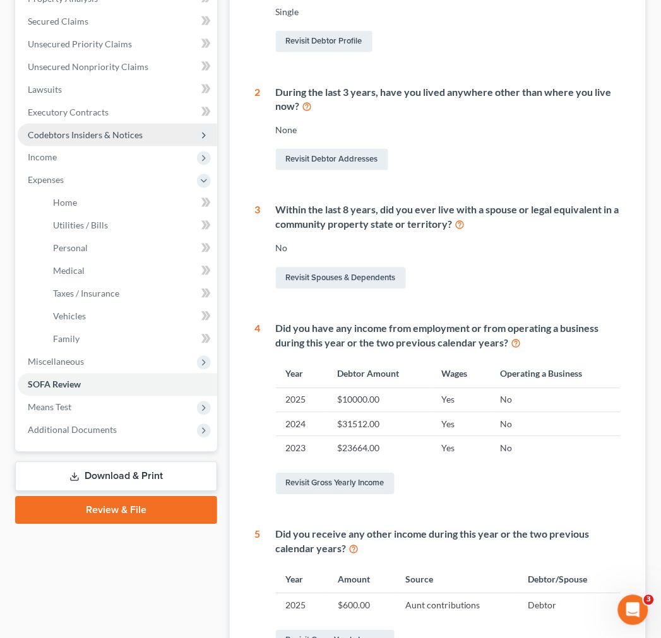
click at [129, 135] on span "Codebtors Insiders & Notices" at bounding box center [85, 134] width 115 height 11
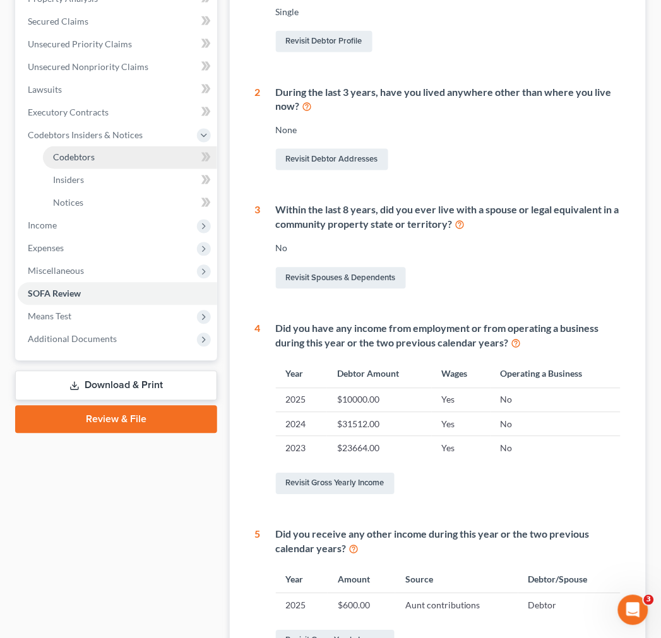
click at [131, 160] on link "Codebtors" at bounding box center [130, 157] width 174 height 23
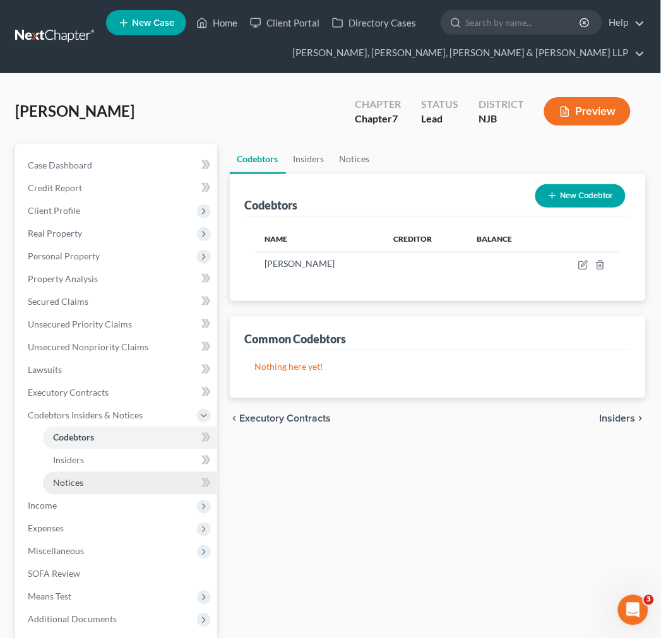
click at [104, 477] on link "Notices" at bounding box center [130, 483] width 174 height 23
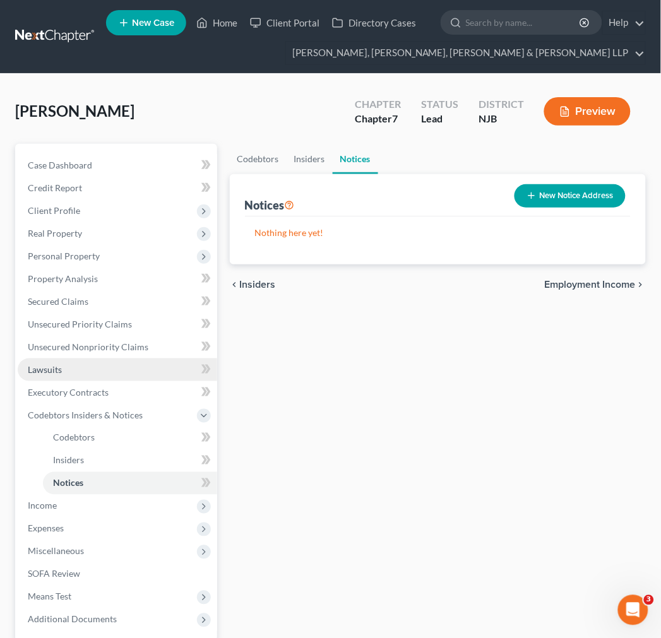
click at [92, 372] on link "Lawsuits" at bounding box center [117, 370] width 199 height 23
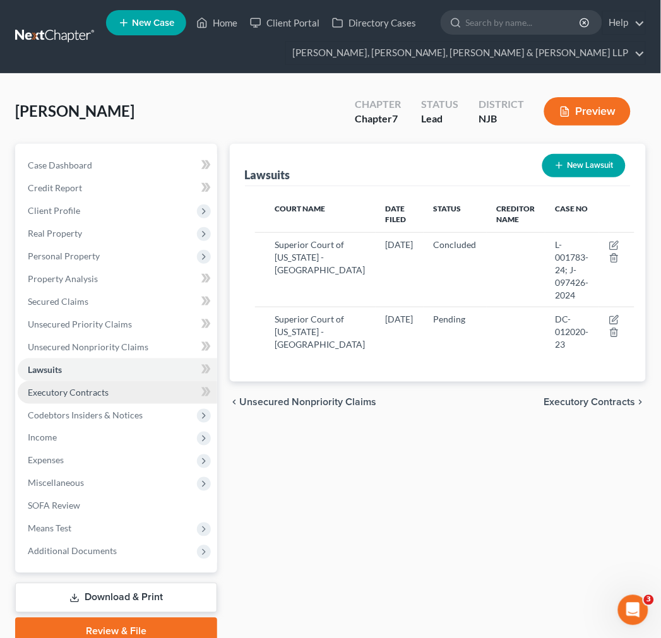
click at [97, 393] on span "Executory Contracts" at bounding box center [68, 392] width 81 height 11
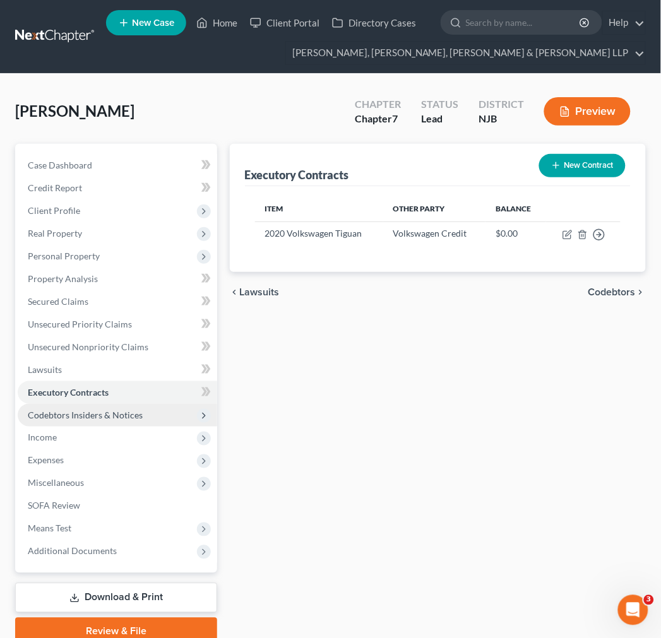
click at [98, 417] on span "Codebtors Insiders & Notices" at bounding box center [85, 415] width 115 height 11
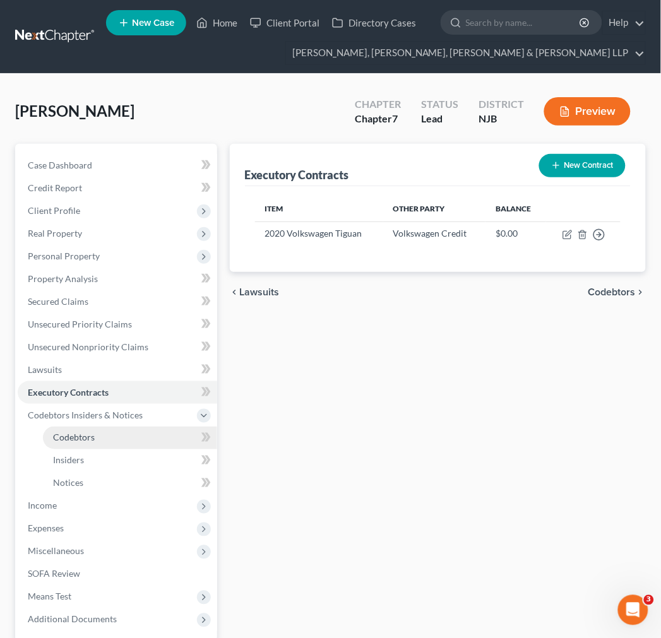
click at [98, 439] on link "Codebtors" at bounding box center [130, 438] width 174 height 23
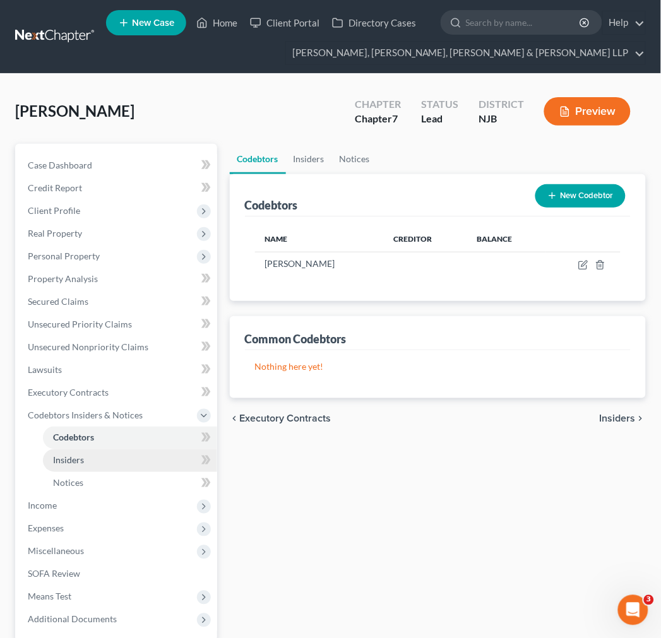
click at [97, 458] on link "Insiders" at bounding box center [130, 460] width 174 height 23
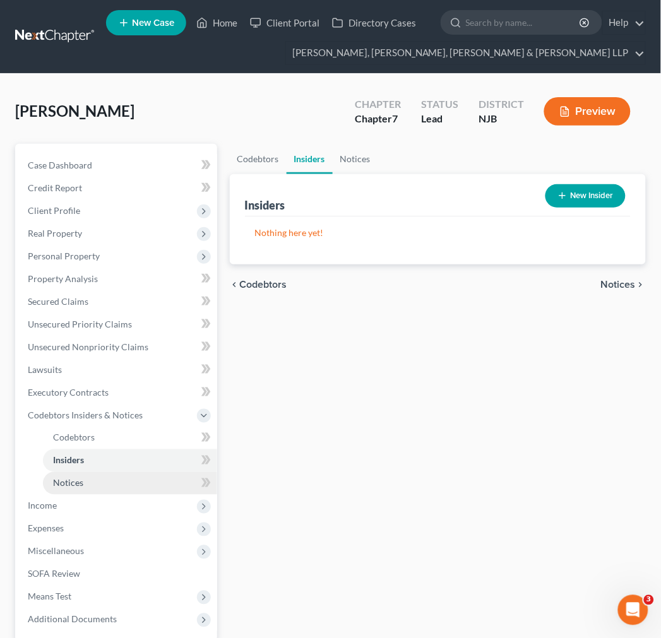
click at [100, 482] on link "Notices" at bounding box center [130, 483] width 174 height 23
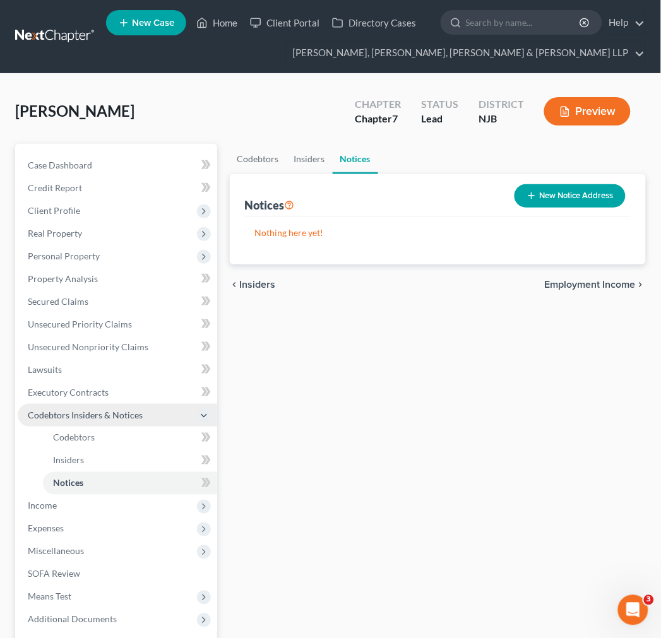
click at [83, 415] on span "Codebtors Insiders & Notices" at bounding box center [85, 415] width 115 height 11
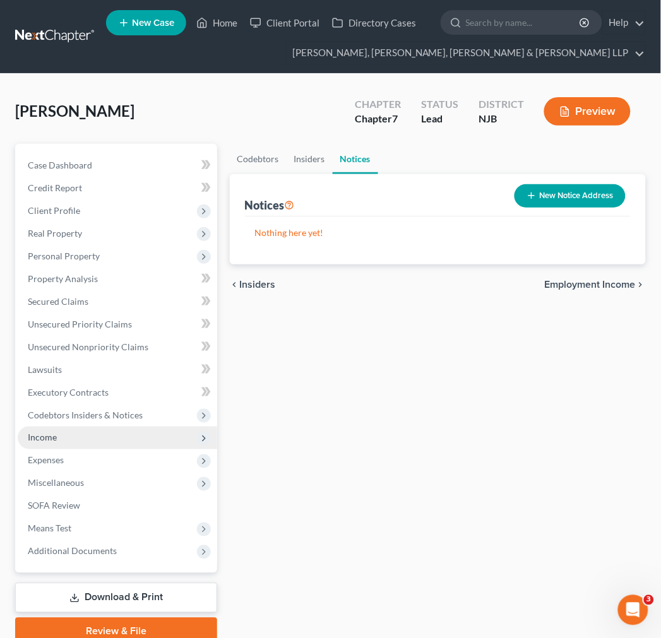
click at [83, 442] on span "Income" at bounding box center [117, 438] width 199 height 23
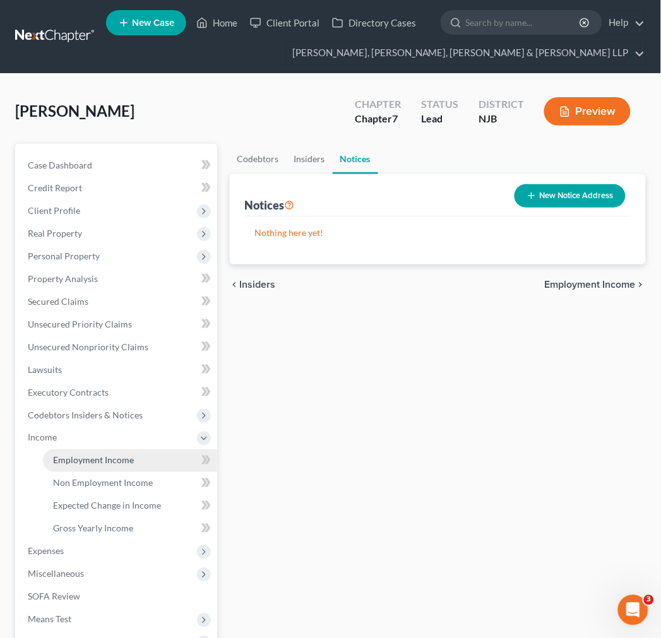
click at [86, 455] on span "Employment Income" at bounding box center [93, 460] width 81 height 11
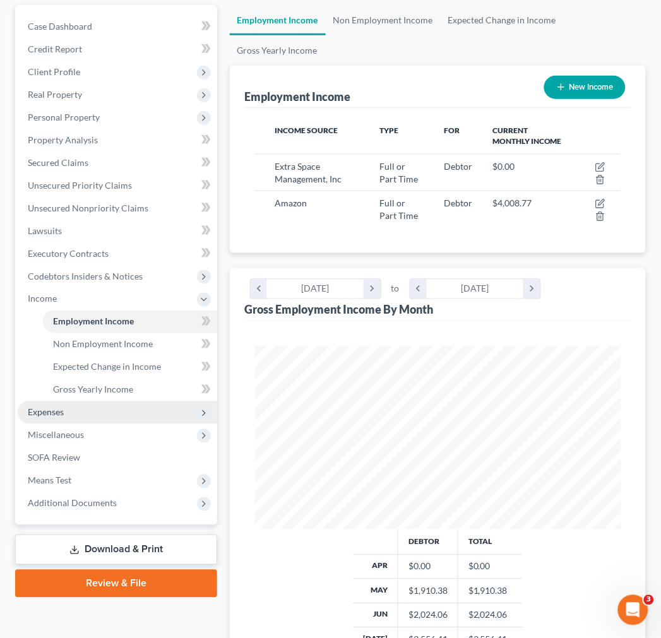
scroll to position [140, 0]
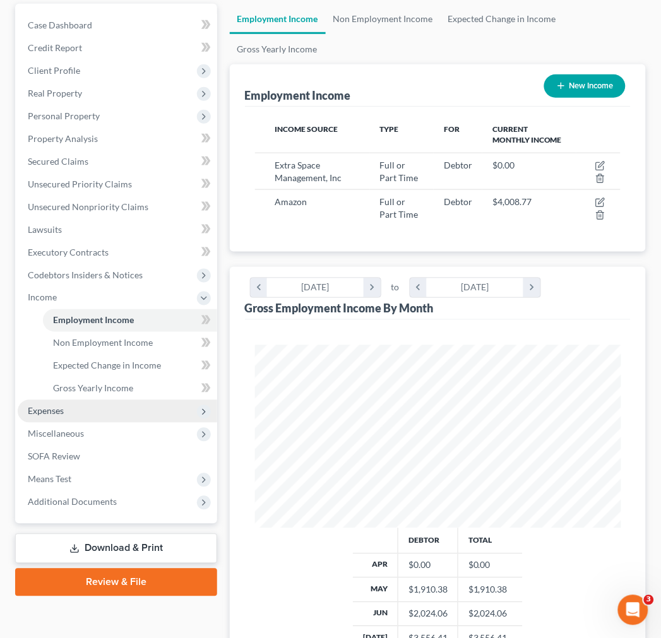
click at [125, 411] on span "Expenses" at bounding box center [117, 411] width 199 height 23
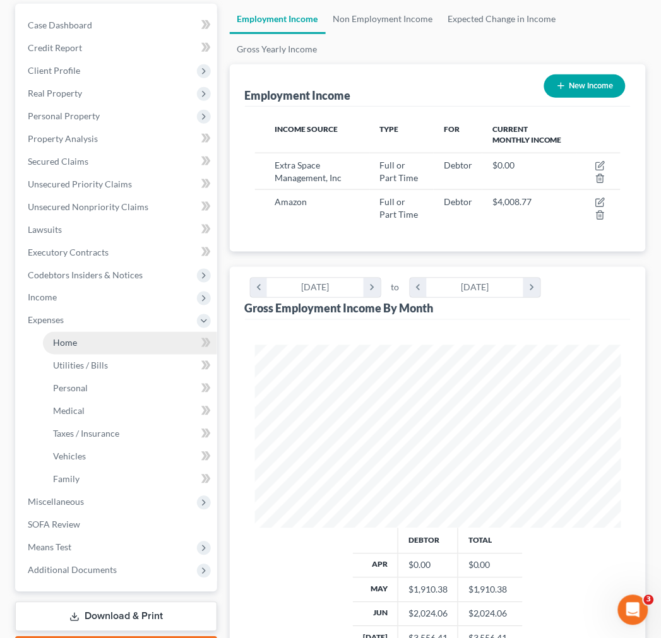
click at [134, 351] on link "Home" at bounding box center [130, 343] width 174 height 23
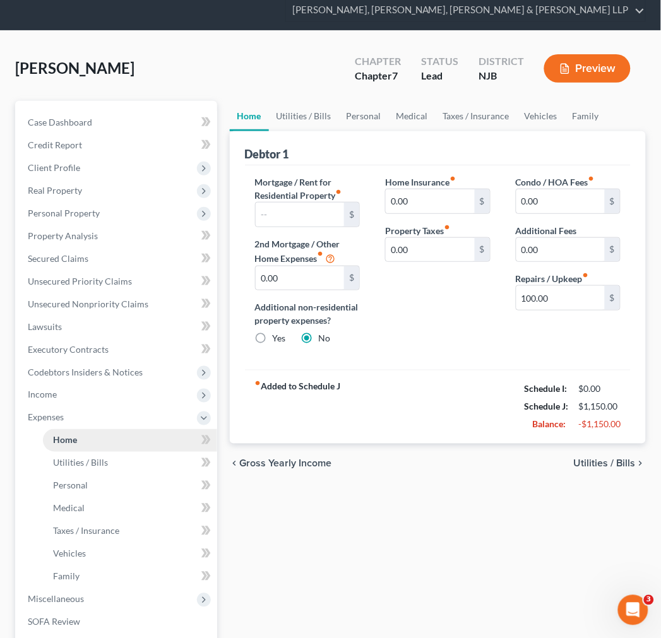
scroll to position [1, 0]
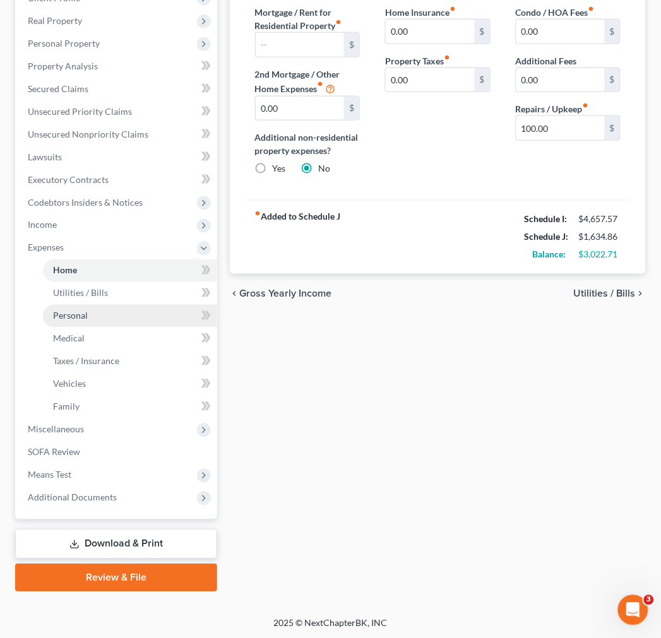
click at [115, 318] on link "Personal" at bounding box center [130, 316] width 174 height 23
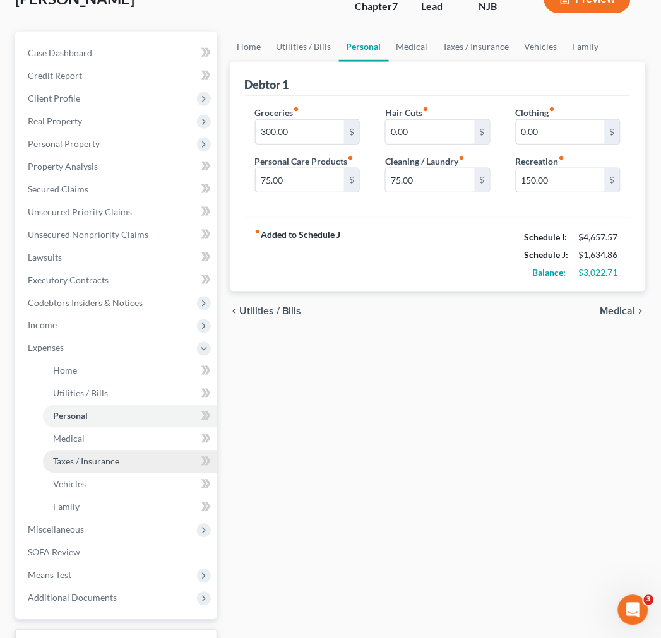
scroll to position [213, 0]
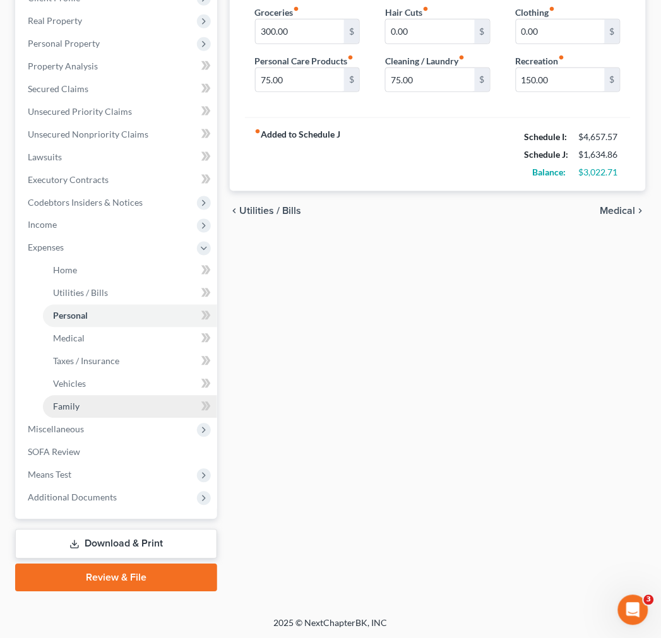
click at [90, 413] on link "Family" at bounding box center [130, 407] width 174 height 23
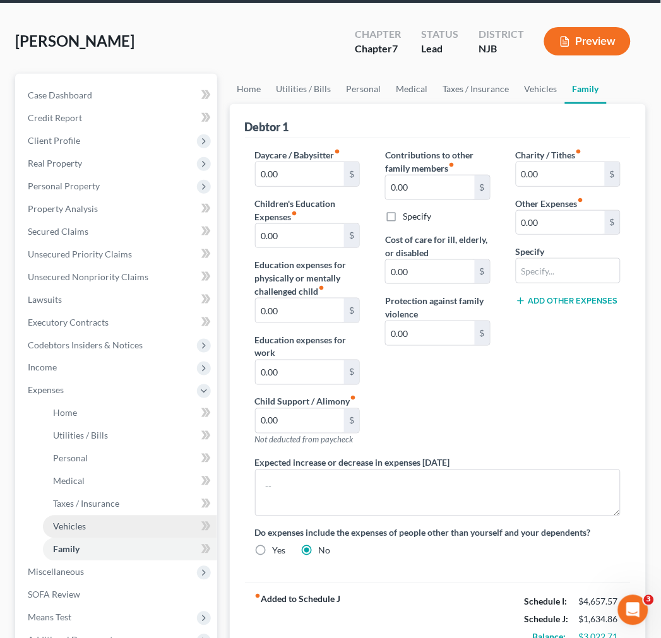
click at [115, 521] on link "Vehicles" at bounding box center [130, 527] width 174 height 23
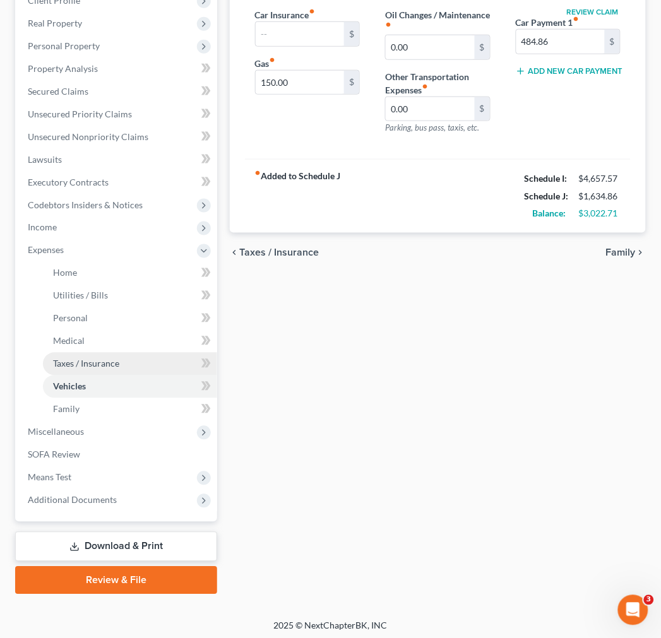
click at [124, 372] on link "Taxes / Insurance" at bounding box center [130, 364] width 174 height 23
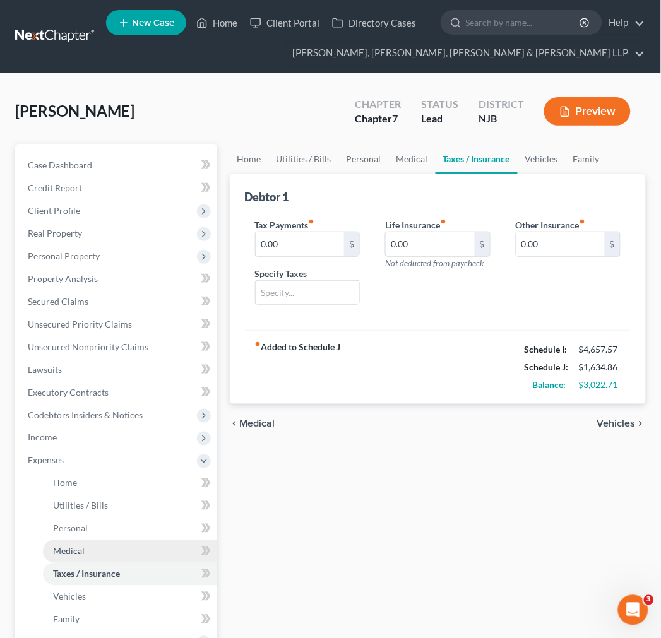
click at [129, 551] on link "Medical" at bounding box center [130, 551] width 174 height 23
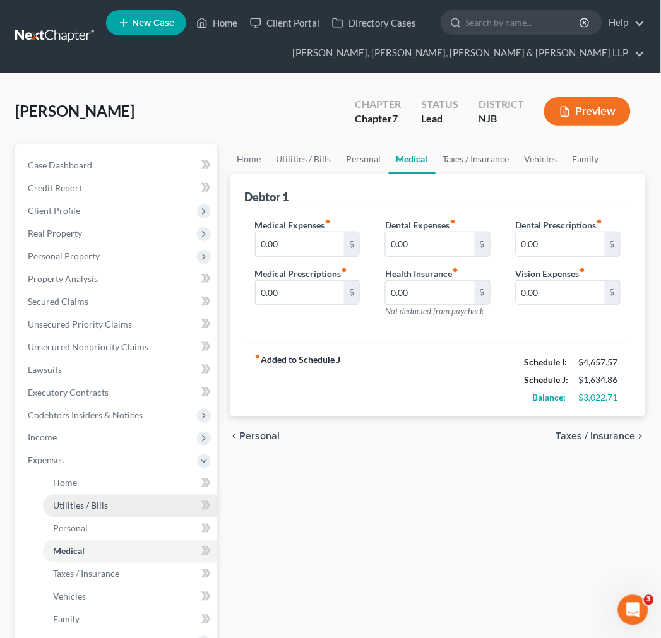
click at [90, 515] on link "Utilities / Bills" at bounding box center [130, 506] width 174 height 23
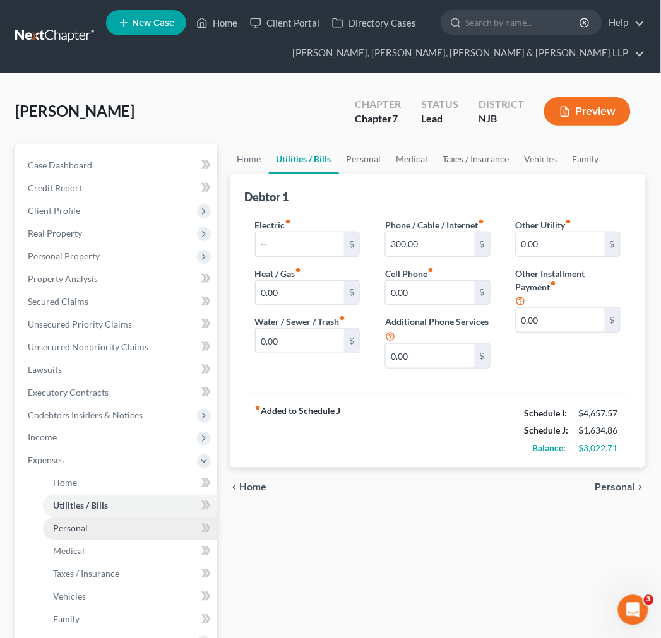
click at [122, 533] on link "Personal" at bounding box center [130, 529] width 174 height 23
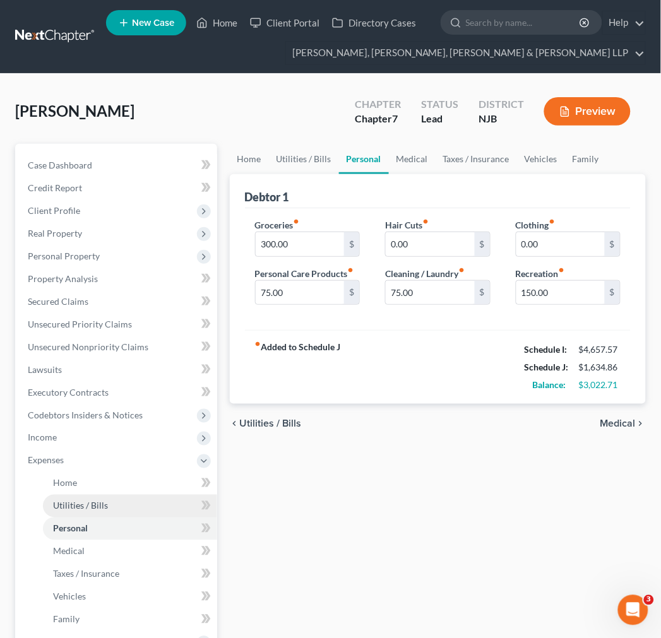
click at [102, 497] on link "Utilities / Bills" at bounding box center [130, 506] width 174 height 23
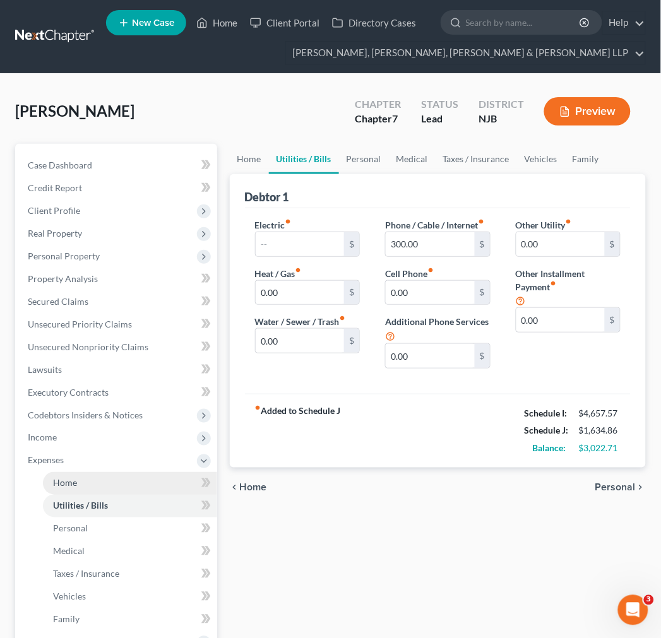
click at [95, 483] on link "Home" at bounding box center [130, 483] width 174 height 23
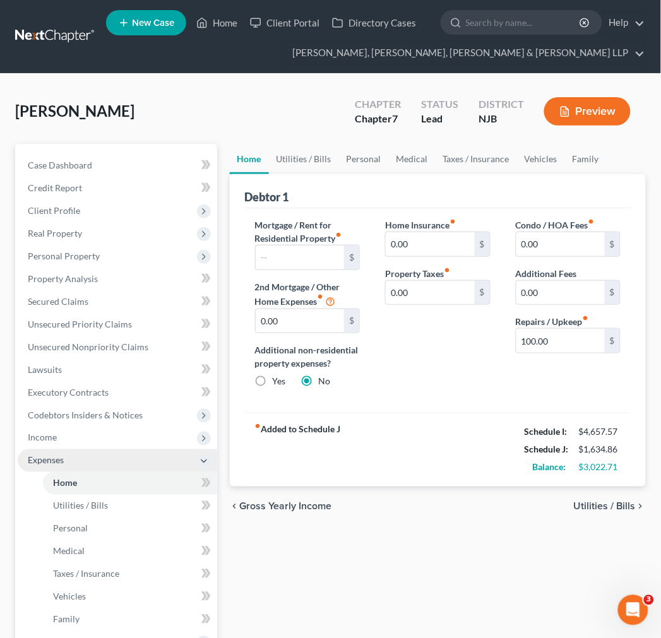
click at [69, 449] on span "Expenses" at bounding box center [117, 460] width 199 height 23
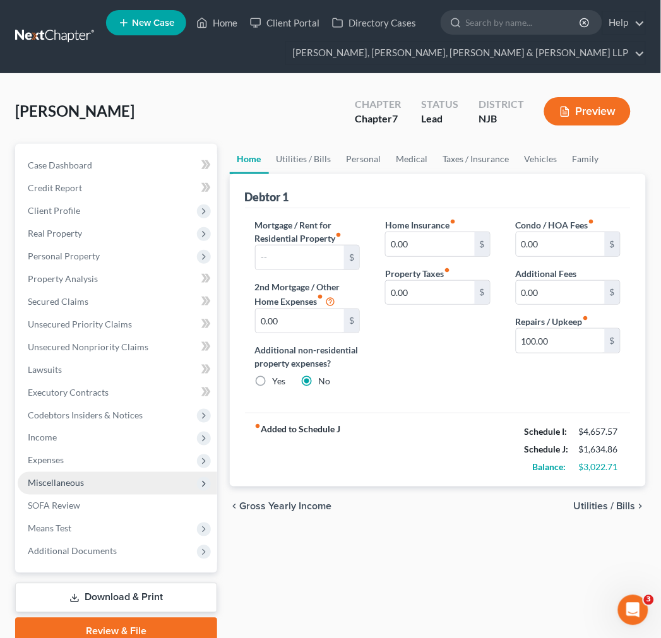
click at [66, 478] on span "Miscellaneous" at bounding box center [56, 483] width 56 height 11
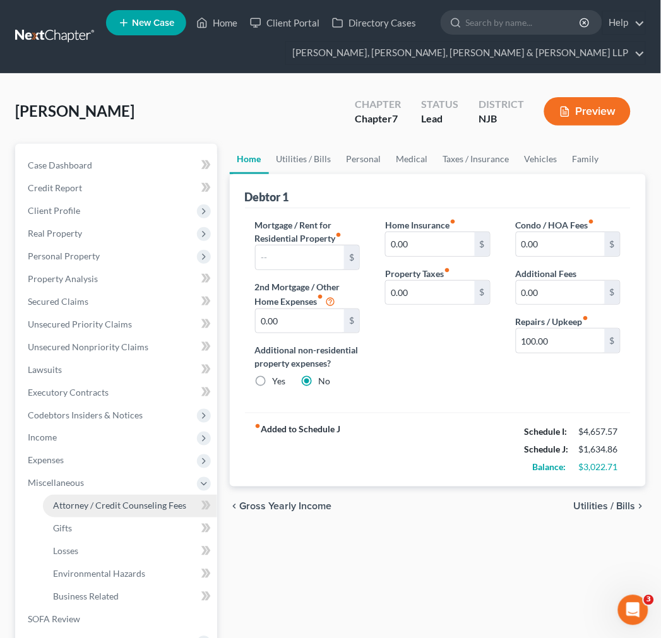
click at [86, 513] on link "Attorney / Credit Counseling Fees" at bounding box center [130, 506] width 174 height 23
select select "1"
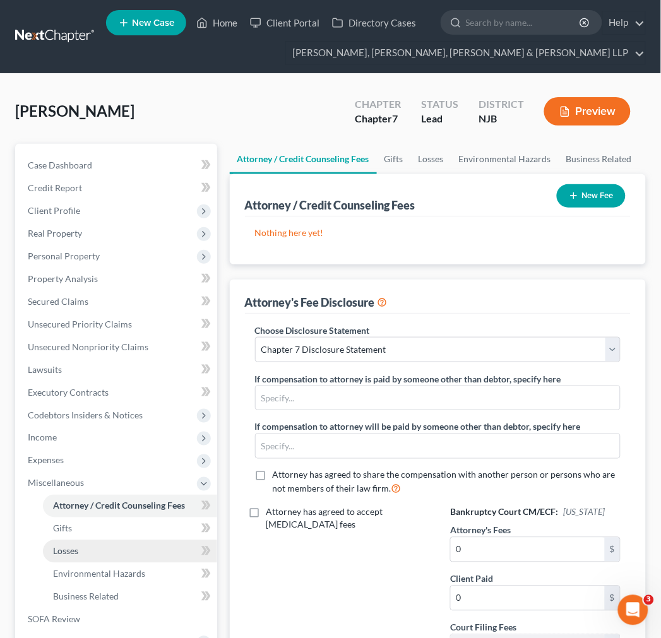
click at [86, 540] on link "Losses" at bounding box center [130, 551] width 174 height 23
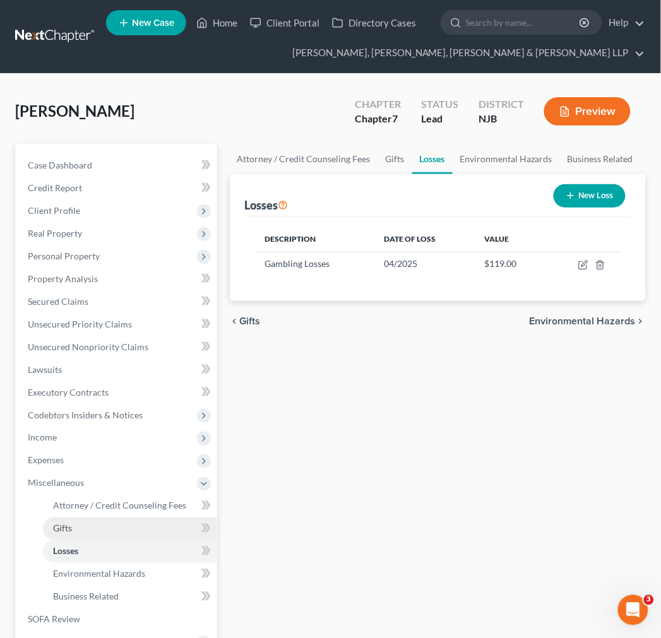
click at [86, 527] on link "Gifts" at bounding box center [130, 529] width 174 height 23
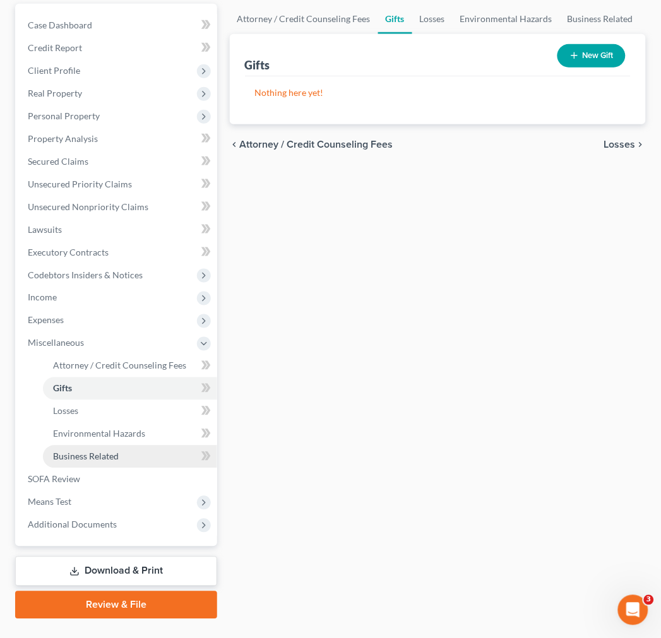
click at [77, 449] on link "Business Related" at bounding box center [130, 457] width 174 height 23
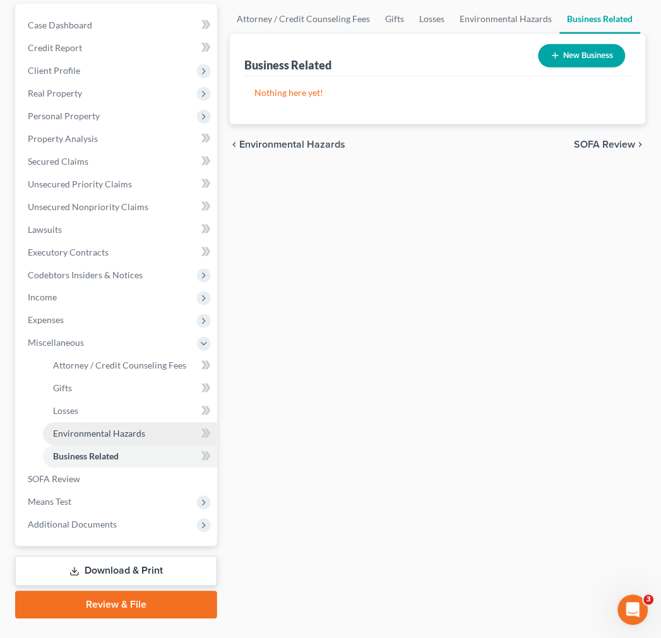
click at [85, 441] on link "Environmental Hazards" at bounding box center [130, 434] width 174 height 23
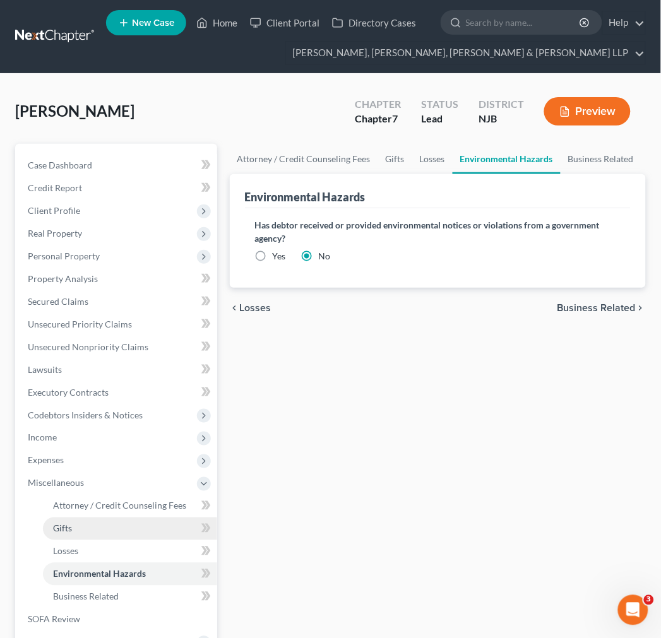
click at [101, 535] on link "Gifts" at bounding box center [130, 529] width 174 height 23
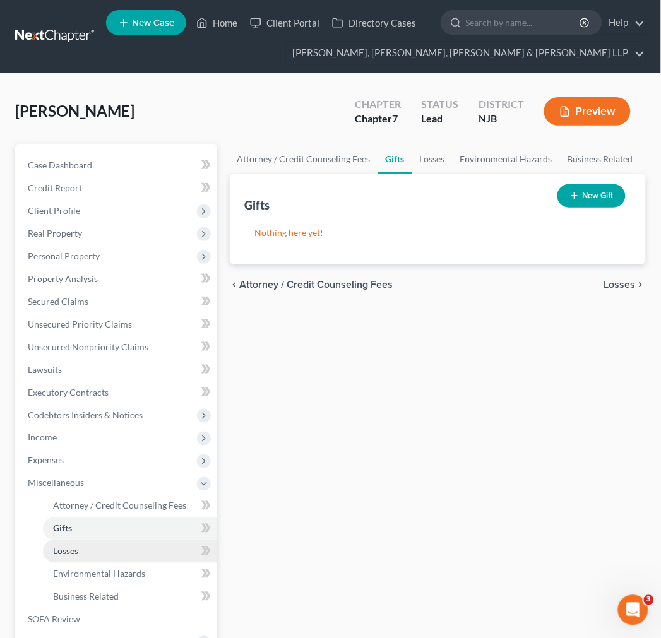
click at [100, 550] on link "Losses" at bounding box center [130, 551] width 174 height 23
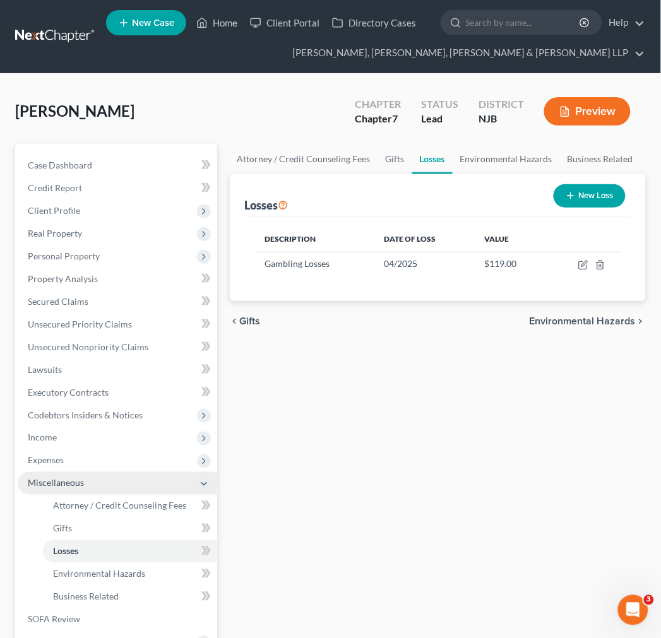
click at [83, 472] on span "Miscellaneous" at bounding box center [117, 483] width 199 height 23
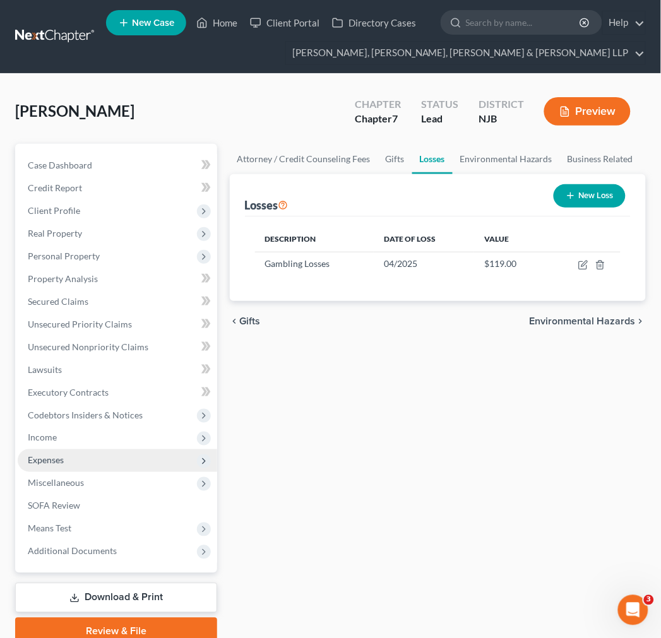
click at [83, 464] on span "Expenses" at bounding box center [117, 460] width 199 height 23
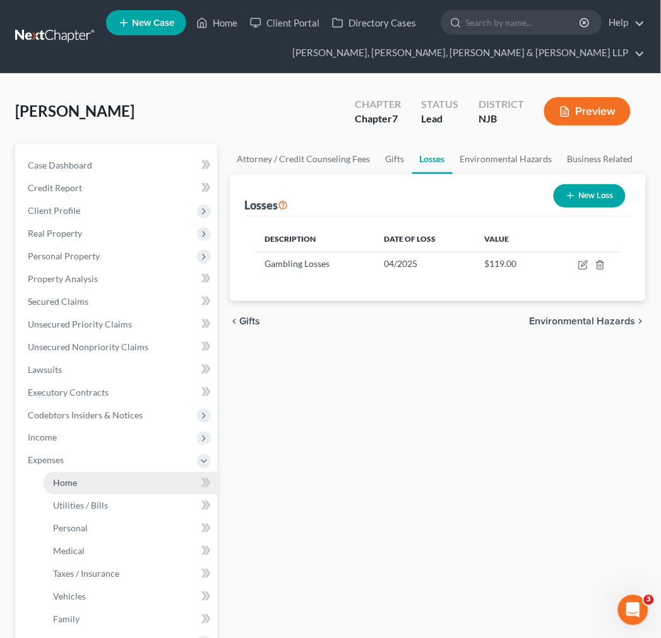
click at [74, 487] on span "Home" at bounding box center [65, 483] width 24 height 11
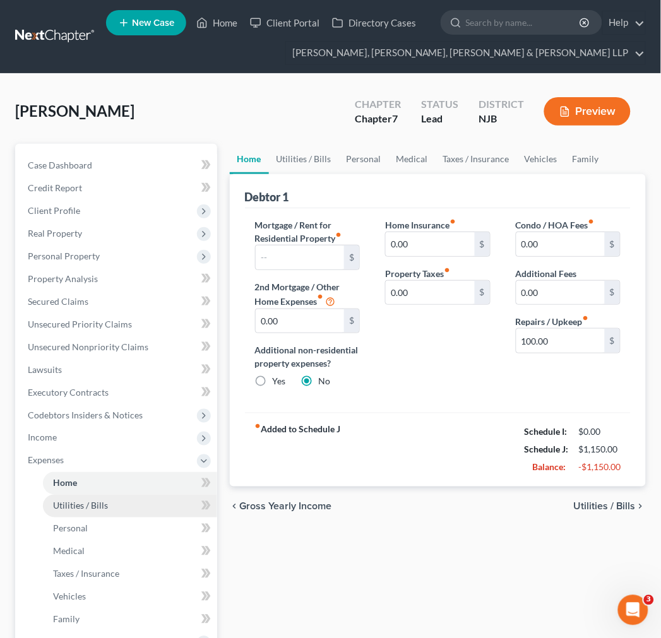
click at [70, 503] on span "Utilities / Bills" at bounding box center [80, 506] width 55 height 11
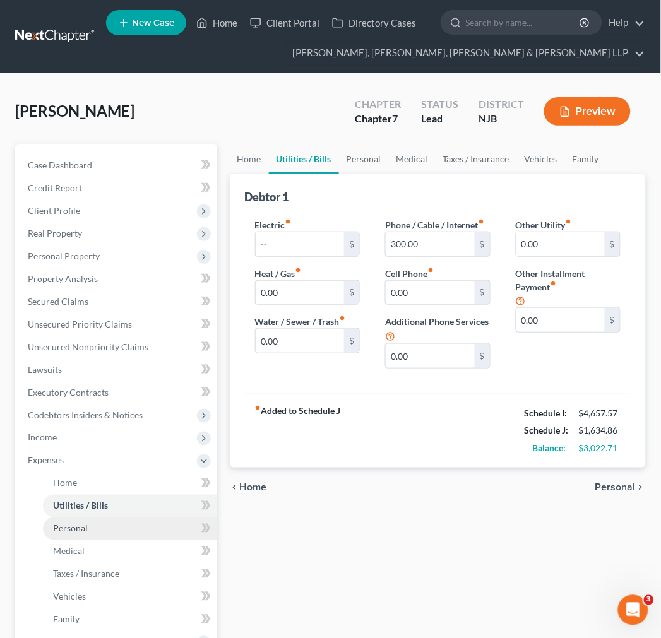
click at [71, 520] on link "Personal" at bounding box center [130, 529] width 174 height 23
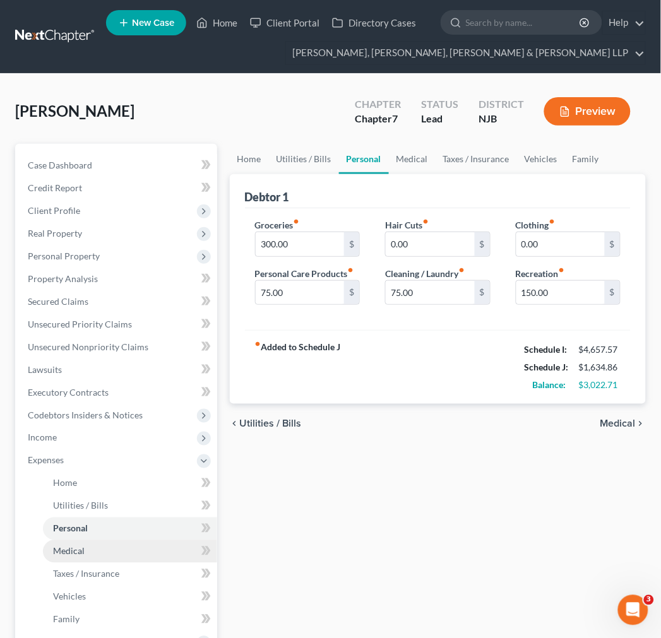
click at [70, 549] on span "Medical" at bounding box center [69, 551] width 32 height 11
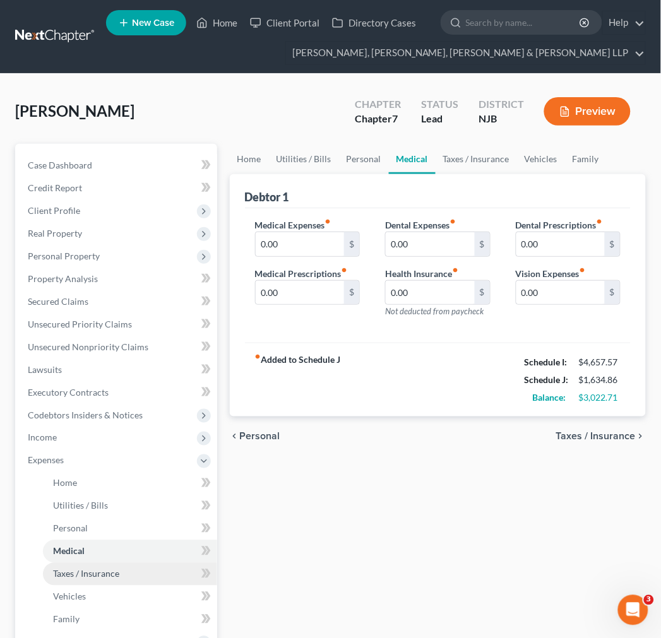
click at [71, 566] on link "Taxes / Insurance" at bounding box center [130, 574] width 174 height 23
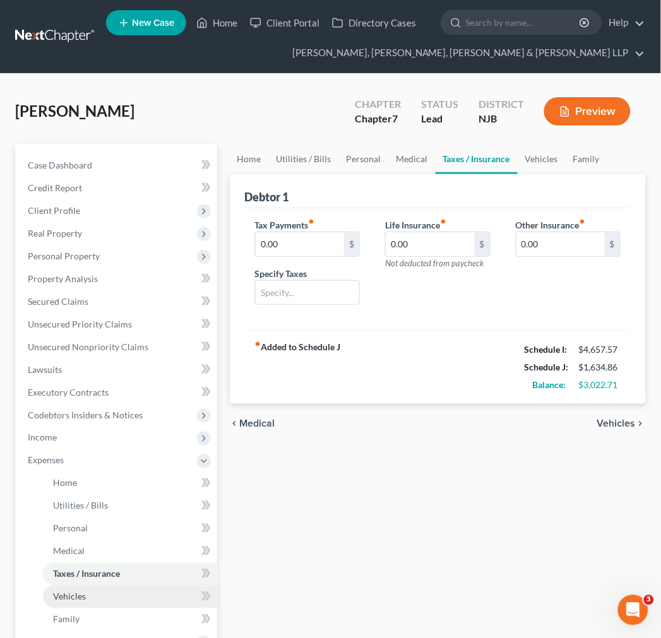
click at [81, 596] on span "Vehicles" at bounding box center [69, 596] width 33 height 11
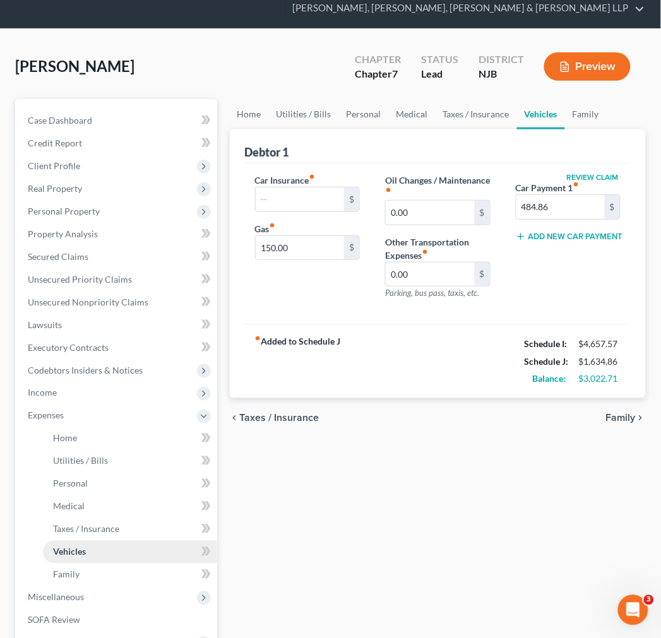
scroll to position [70, 0]
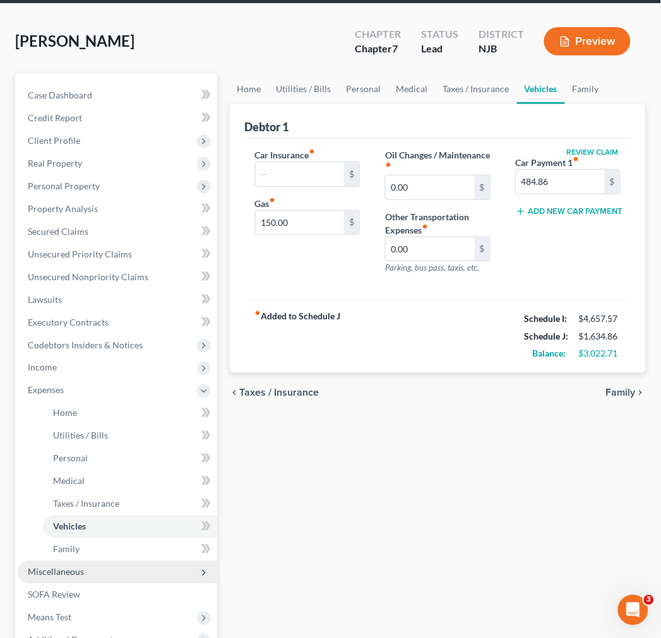
click at [68, 569] on span "Miscellaneous" at bounding box center [56, 572] width 56 height 11
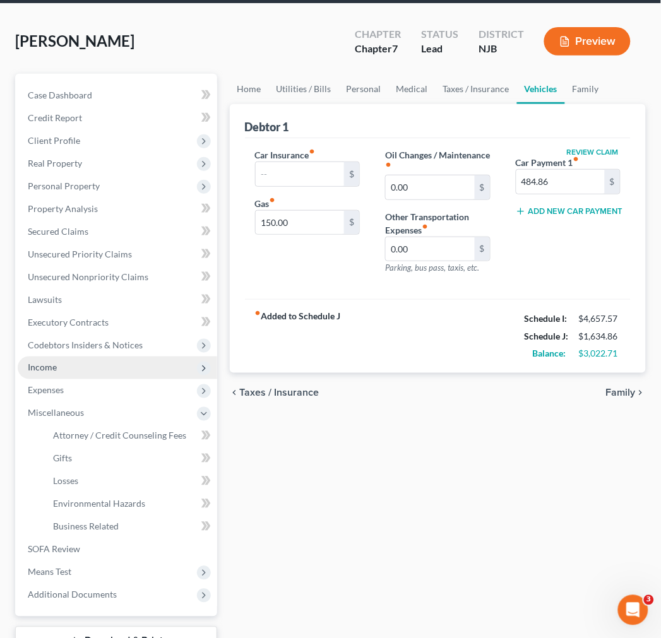
click at [55, 362] on span "Income" at bounding box center [42, 367] width 29 height 11
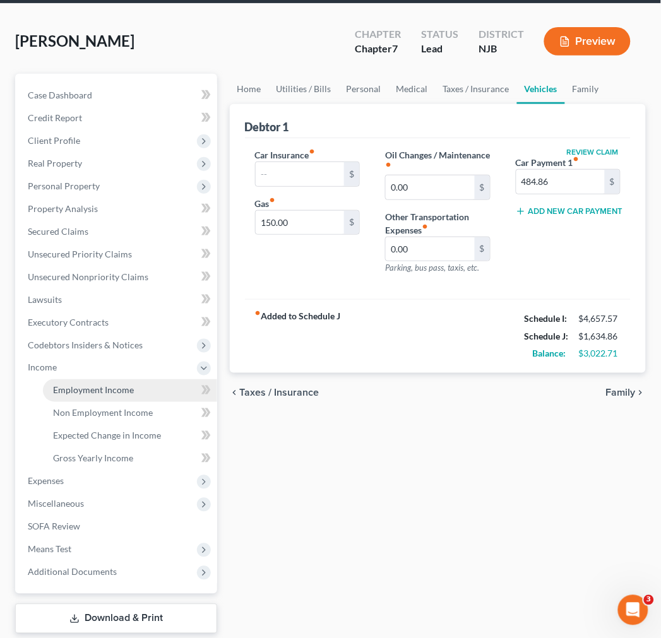
click at [61, 393] on span "Employment Income" at bounding box center [93, 390] width 81 height 11
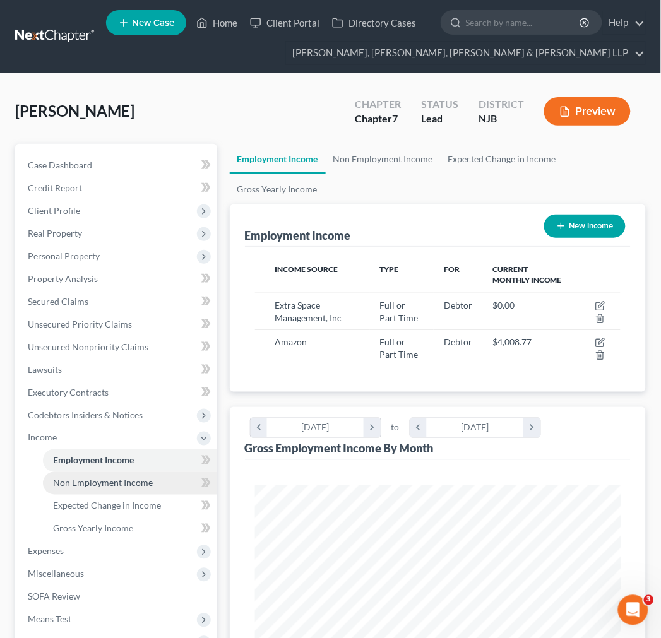
scroll to position [183, 391]
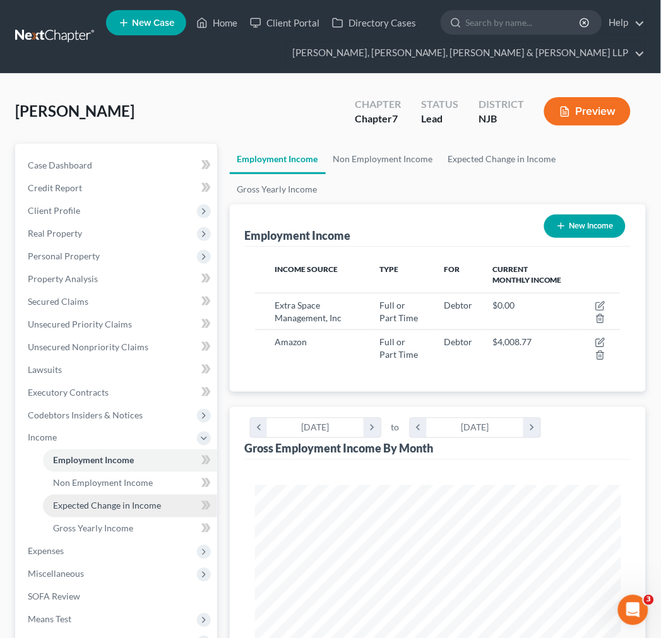
click at [112, 497] on link "Expected Change in Income" at bounding box center [130, 506] width 174 height 23
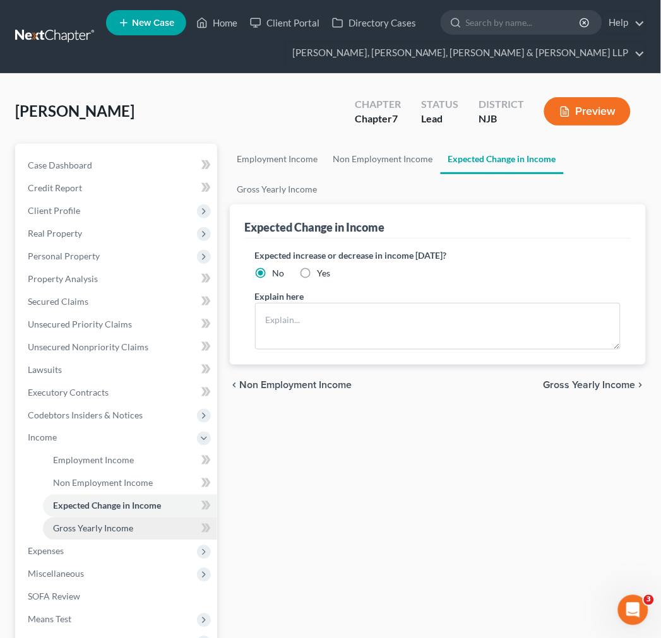
click at [116, 520] on link "Gross Yearly Income" at bounding box center [130, 529] width 174 height 23
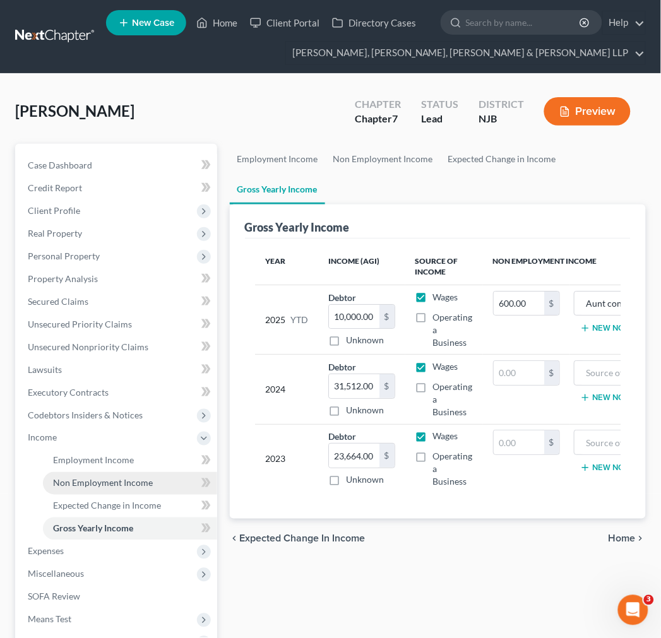
click at [97, 488] on link "Non Employment Income" at bounding box center [130, 483] width 174 height 23
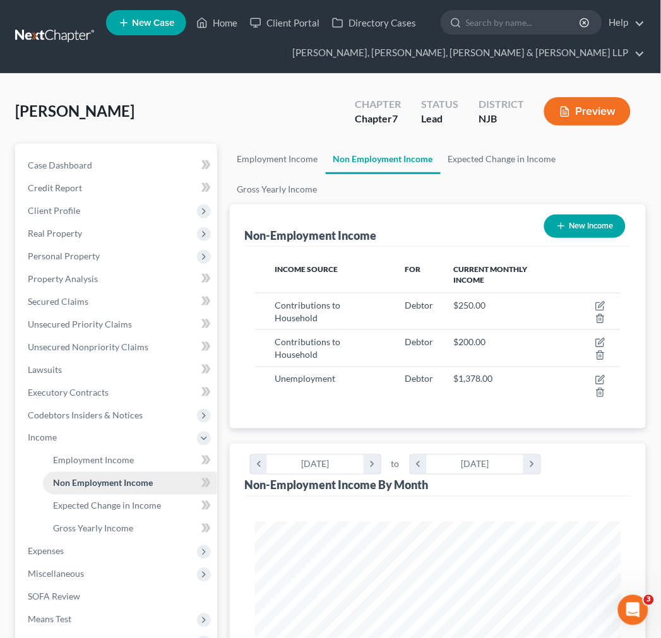
scroll to position [183, 391]
click at [90, 465] on link "Employment Income" at bounding box center [130, 460] width 174 height 23
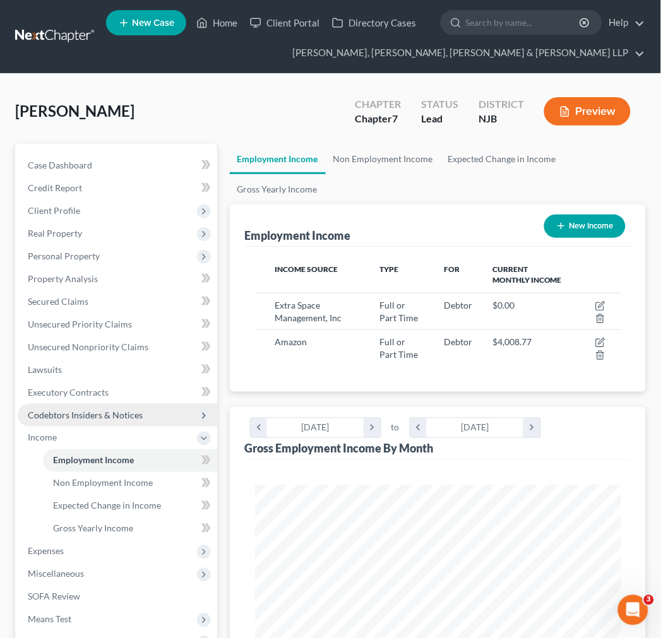
scroll to position [183, 391]
click at [72, 414] on span "Codebtors Insiders & Notices" at bounding box center [85, 415] width 115 height 11
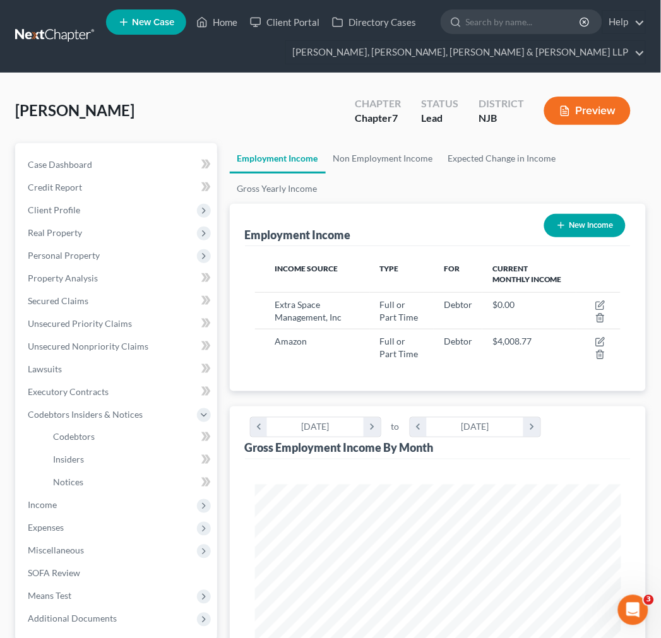
scroll to position [0, 0]
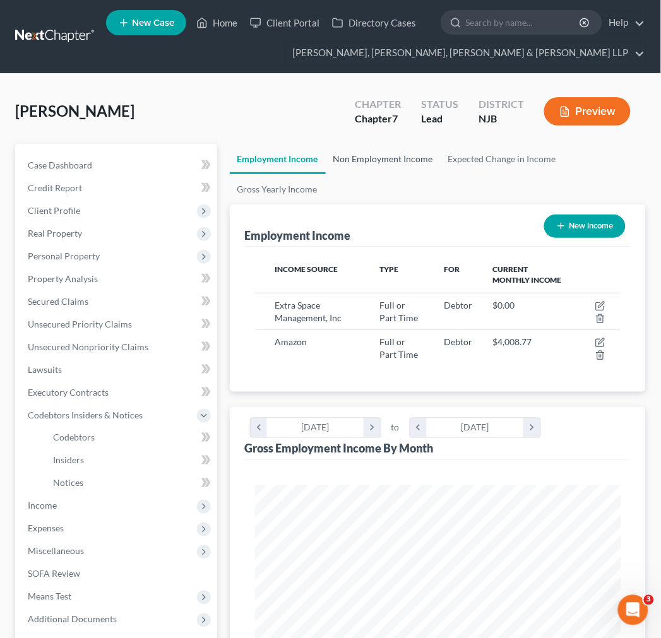
click at [411, 160] on link "Non Employment Income" at bounding box center [383, 159] width 115 height 30
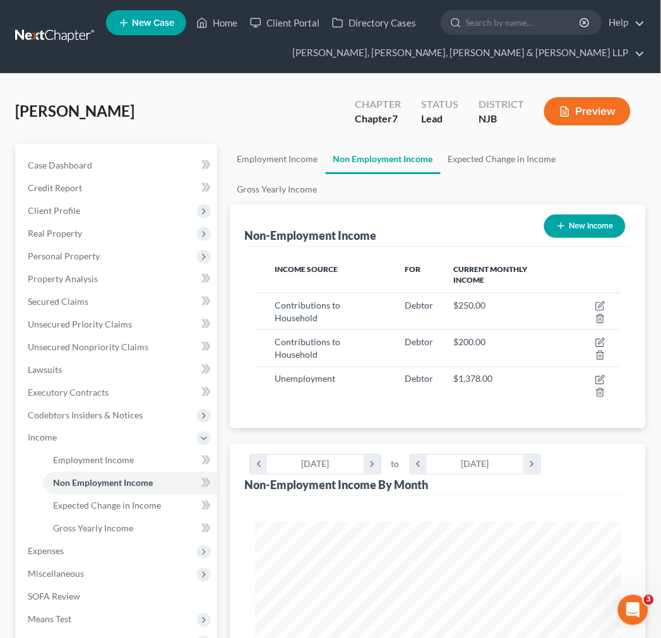
scroll to position [183, 391]
click at [484, 165] on link "Expected Change in Income" at bounding box center [502, 159] width 123 height 30
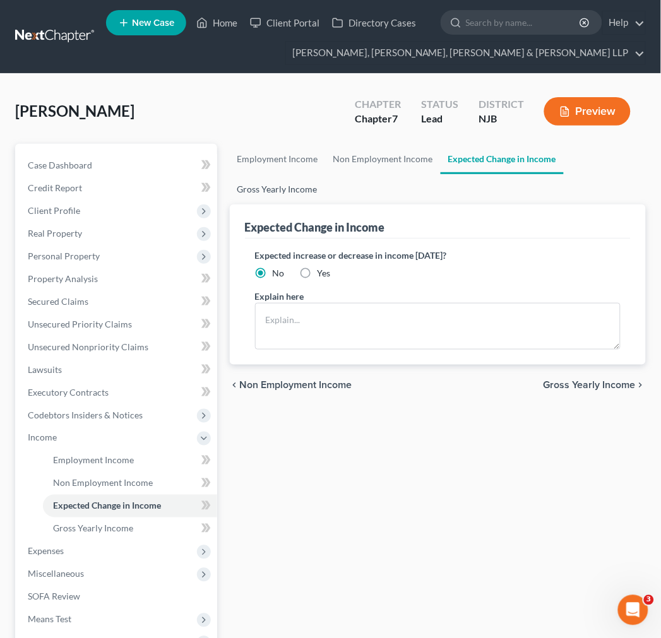
click at [319, 190] on link "Gross Yearly Income" at bounding box center [277, 189] width 95 height 30
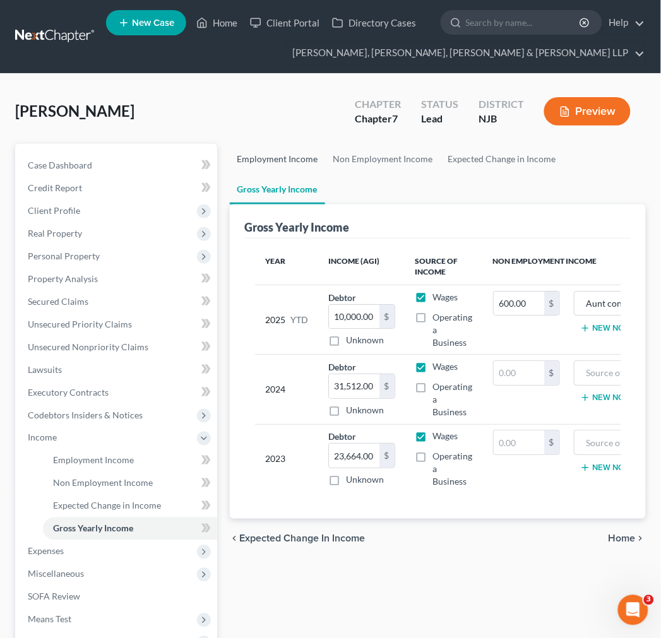
click at [312, 160] on link "Employment Income" at bounding box center [278, 159] width 96 height 30
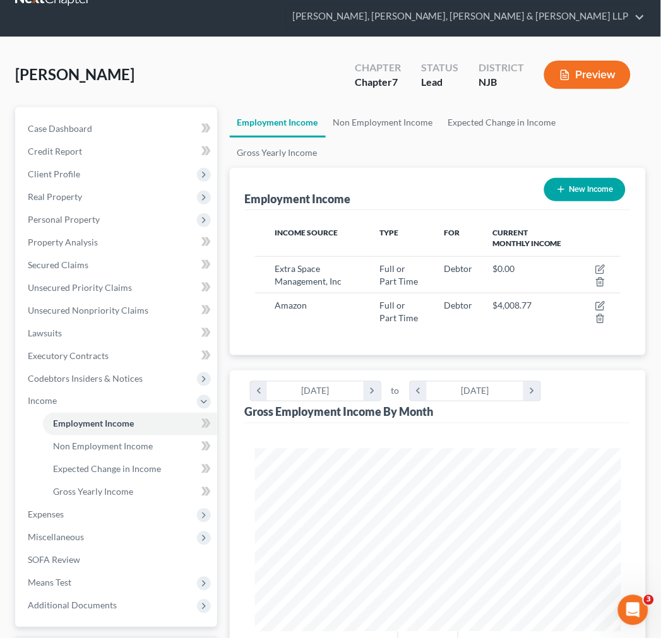
scroll to position [70, 0]
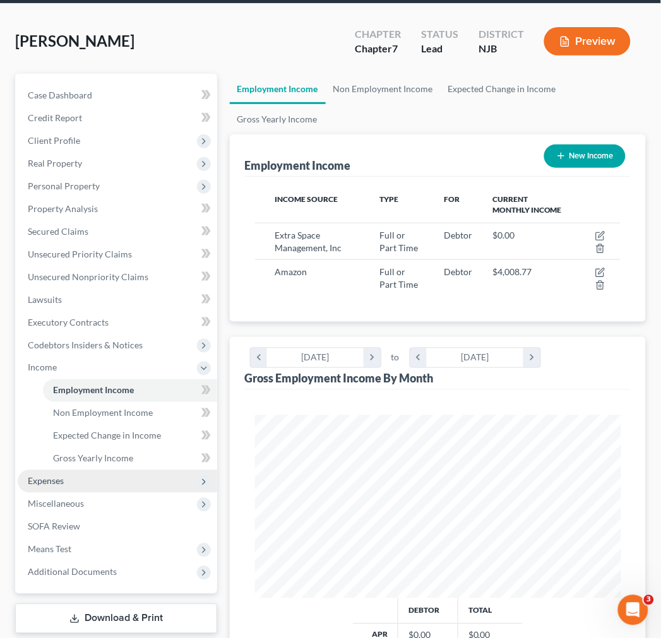
click at [80, 486] on span "Expenses" at bounding box center [117, 481] width 199 height 23
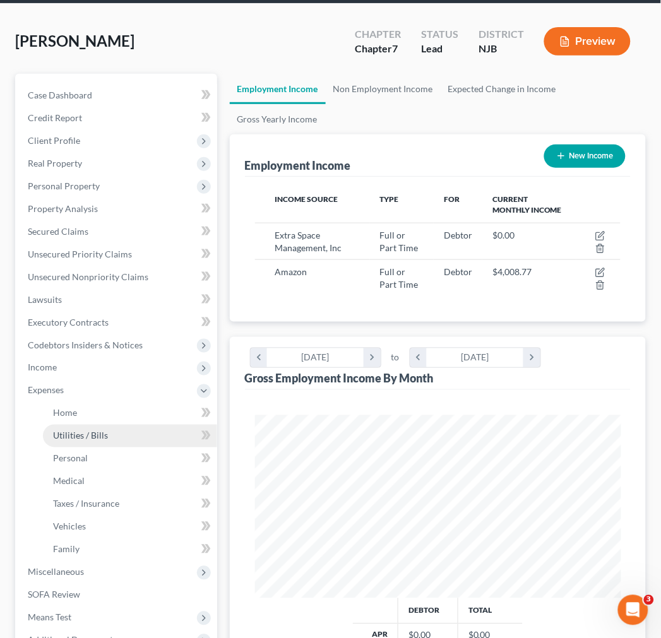
click at [111, 426] on link "Utilities / Bills" at bounding box center [130, 436] width 174 height 23
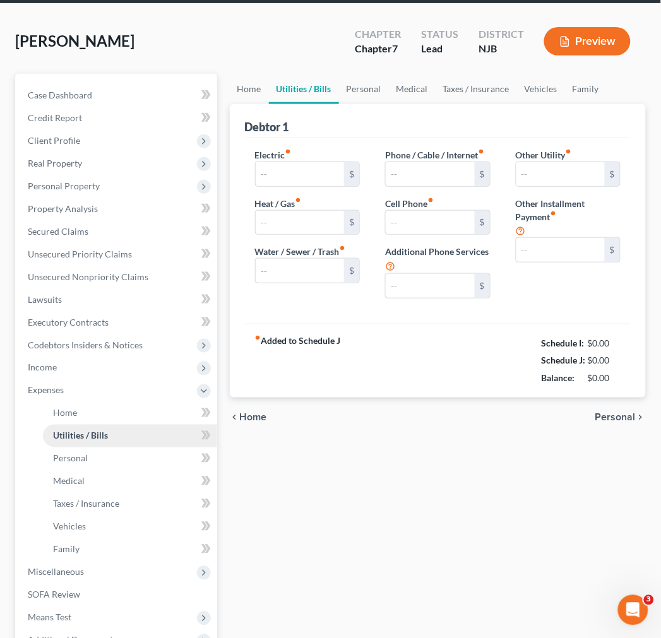
type input "0.00"
type input "300.00"
type input "0.00"
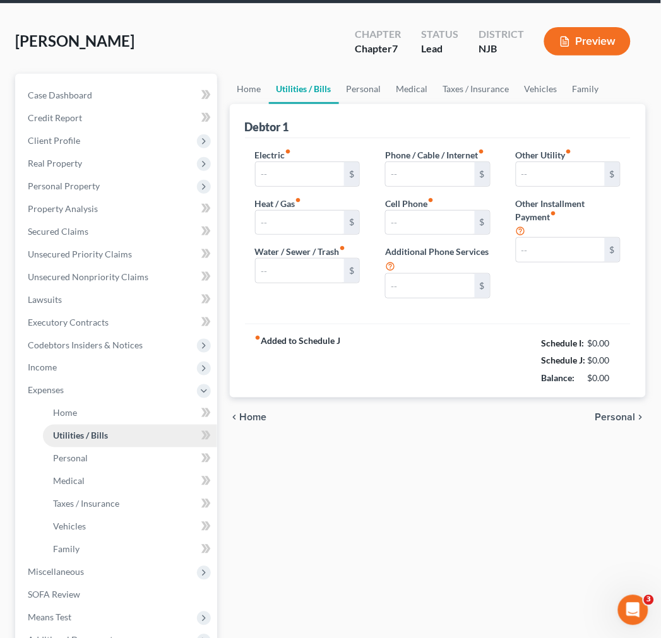
type input "0.00"
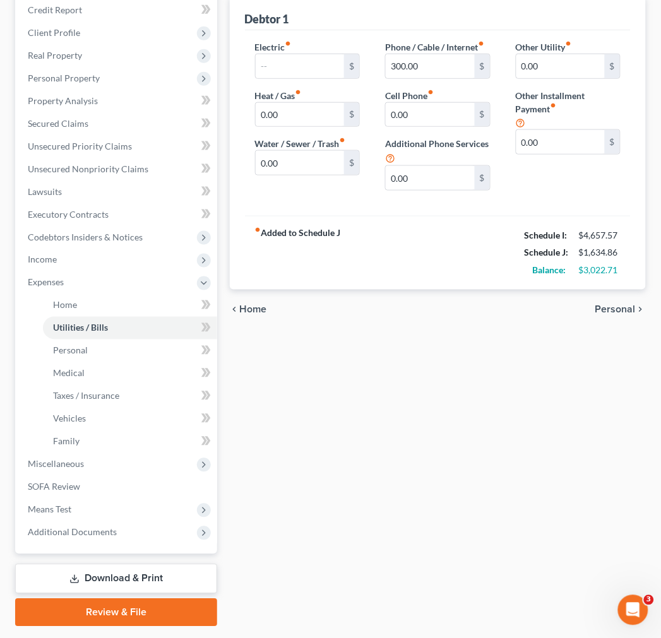
scroll to position [210, 0]
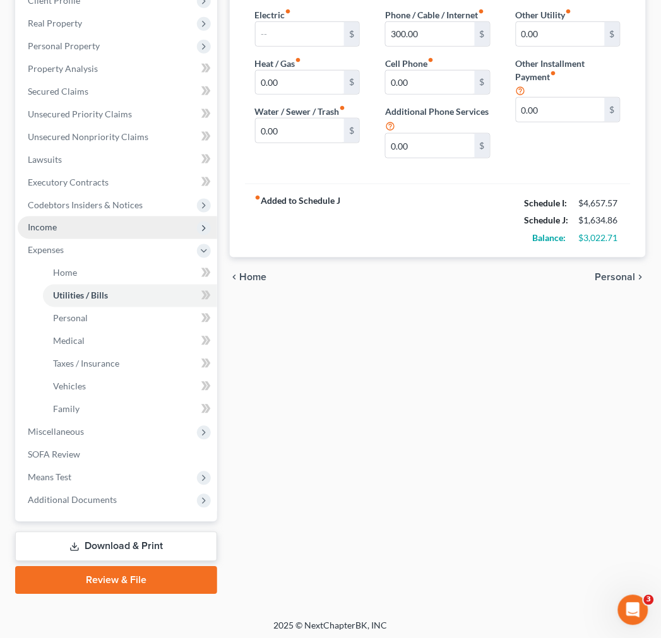
click at [115, 219] on span "Income" at bounding box center [117, 228] width 199 height 23
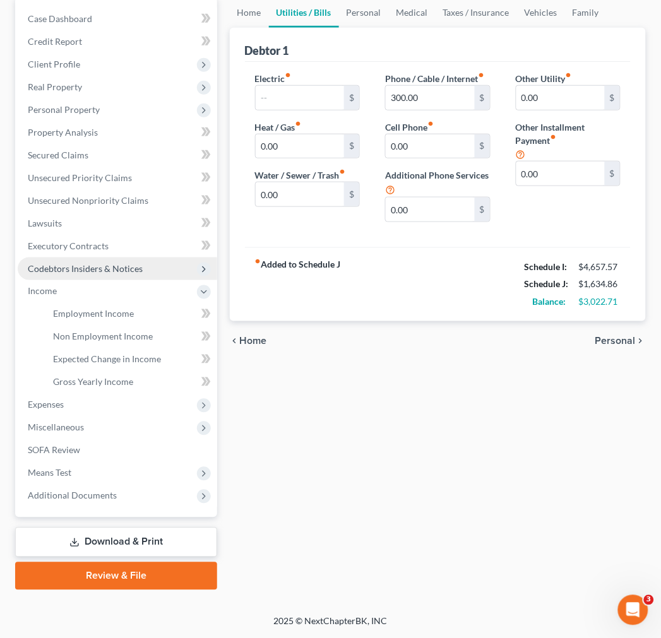
scroll to position [145, 0]
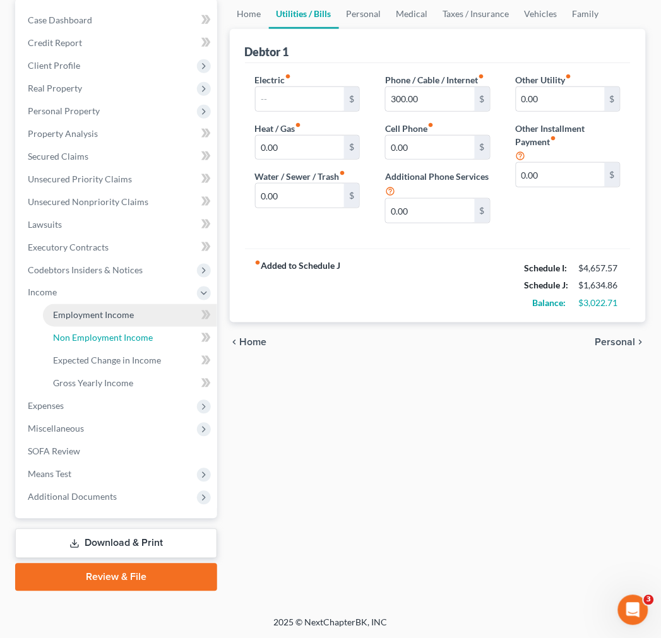
click at [129, 328] on link "Non Employment Income" at bounding box center [130, 338] width 174 height 23
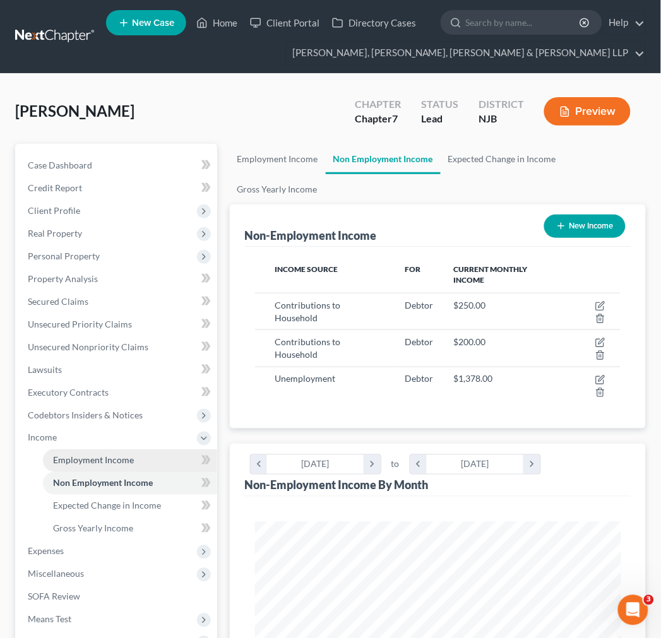
scroll to position [183, 391]
click at [135, 465] on link "Employment Income" at bounding box center [130, 460] width 174 height 23
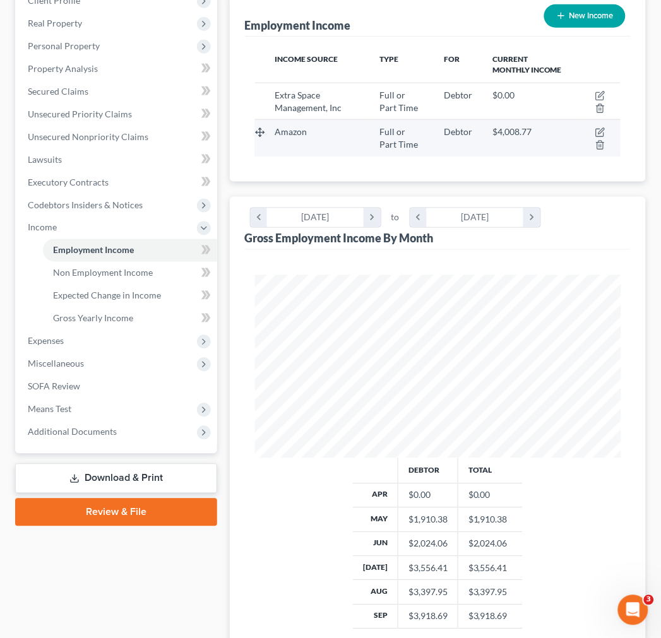
scroll to position [140, 0]
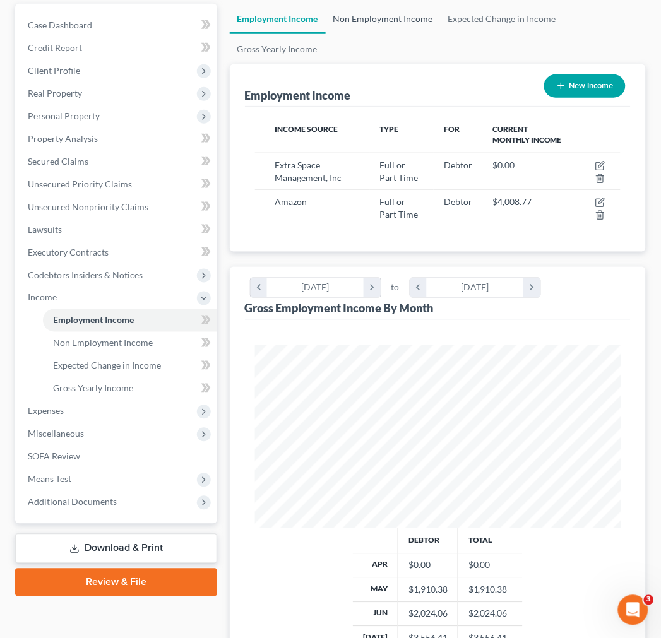
click at [345, 21] on link "Non Employment Income" at bounding box center [383, 19] width 115 height 30
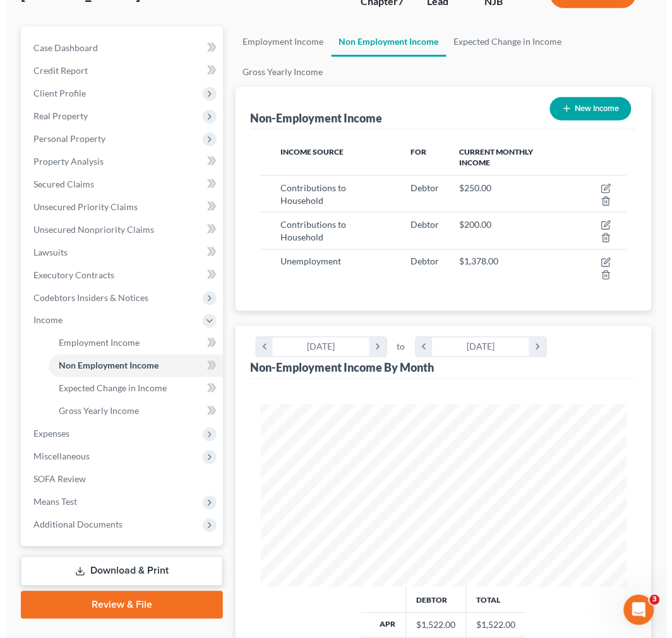
scroll to position [210, 0]
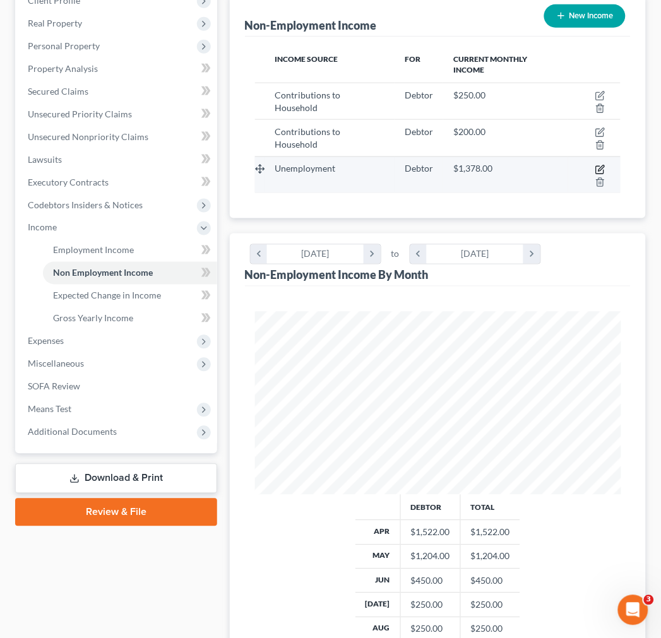
click at [595, 165] on icon "button" at bounding box center [600, 170] width 10 height 10
select select "0"
select select "3"
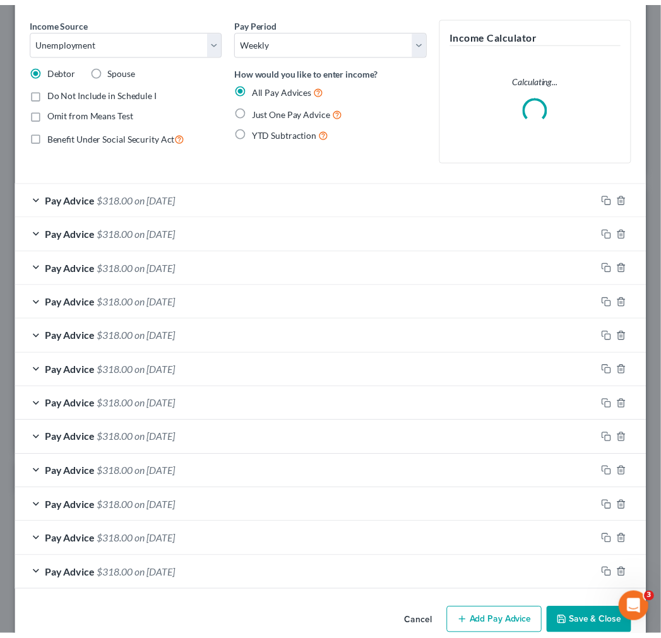
scroll to position [68, 0]
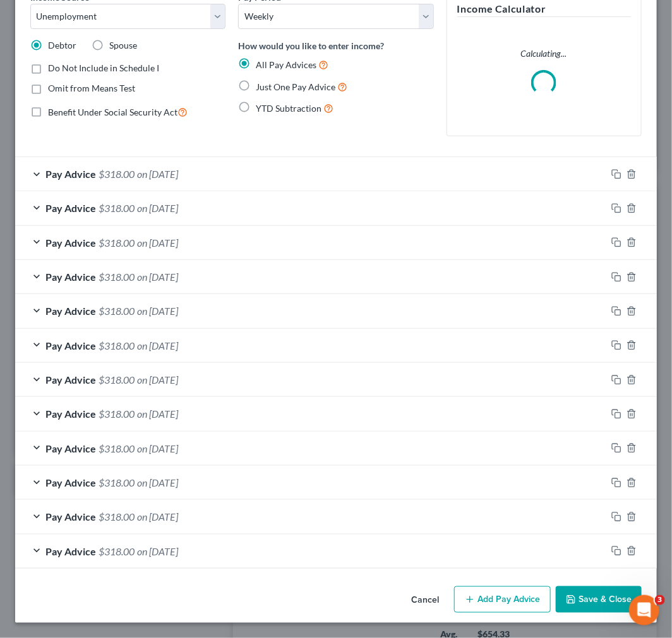
click at [401, 595] on button "Cancel" at bounding box center [425, 600] width 48 height 25
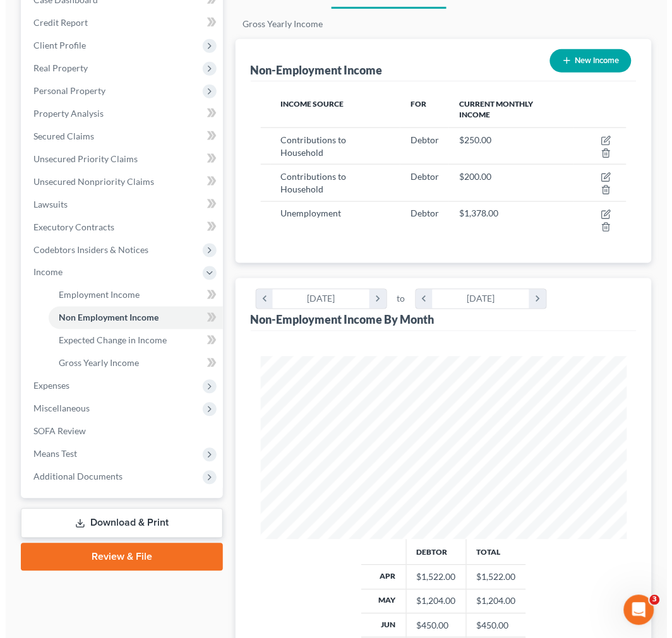
scroll to position [140, 0]
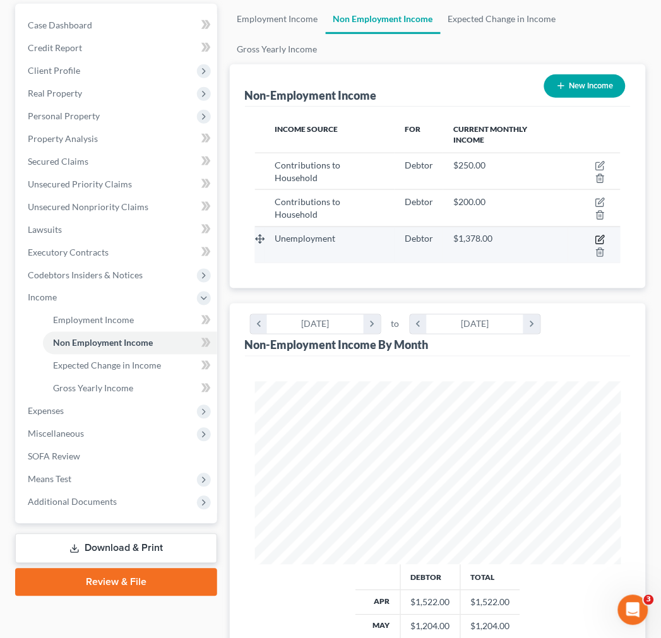
click at [595, 235] on icon "button" at bounding box center [600, 240] width 10 height 10
select select "0"
select select "3"
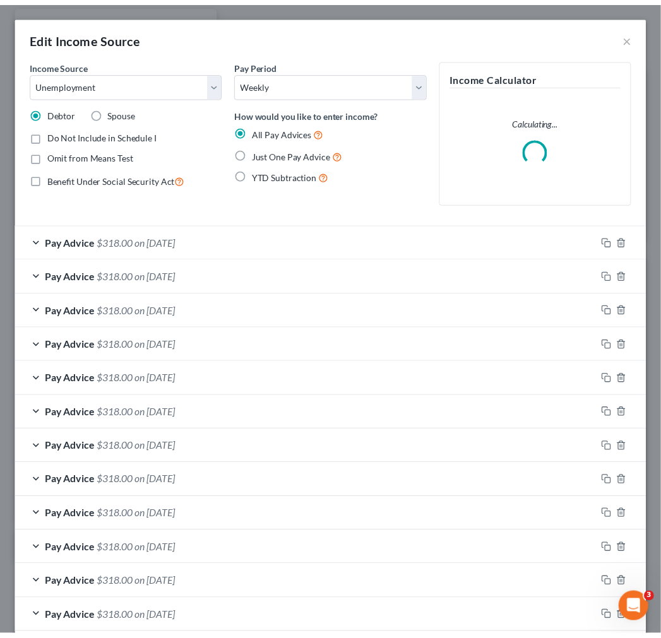
scroll to position [186, 398]
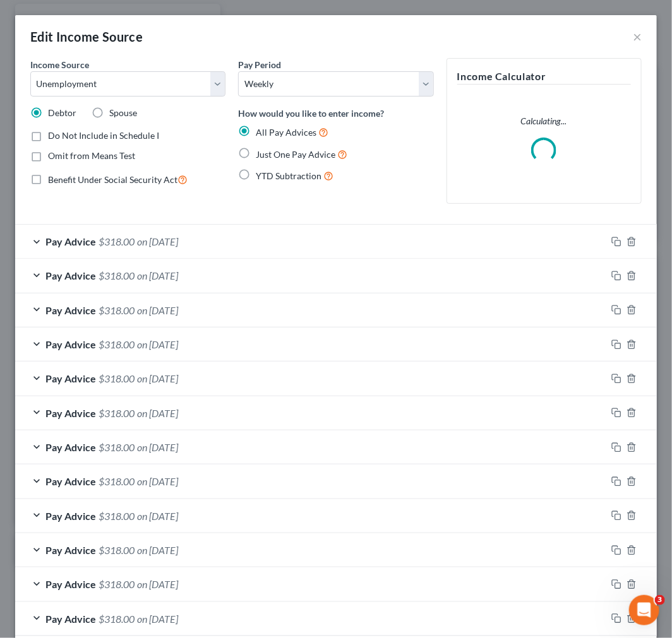
click at [634, 27] on div "Edit Income Source ×" at bounding box center [335, 36] width 641 height 43
click at [633, 33] on button "×" at bounding box center [637, 36] width 9 height 15
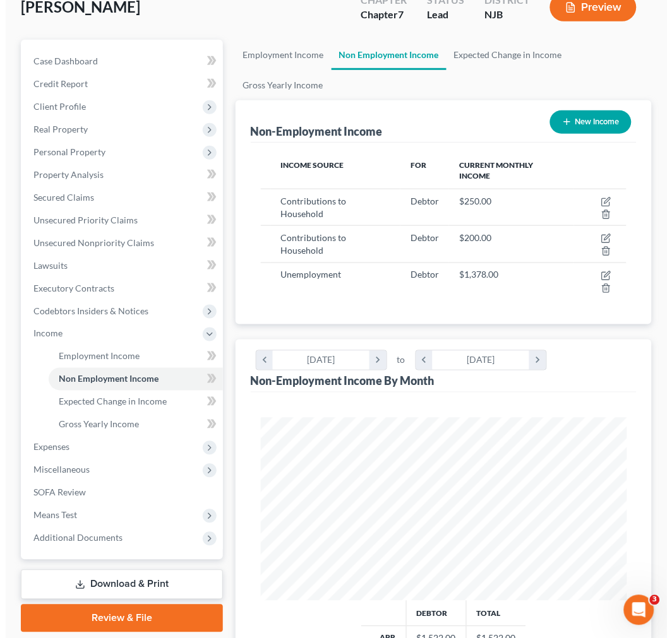
scroll to position [70, 0]
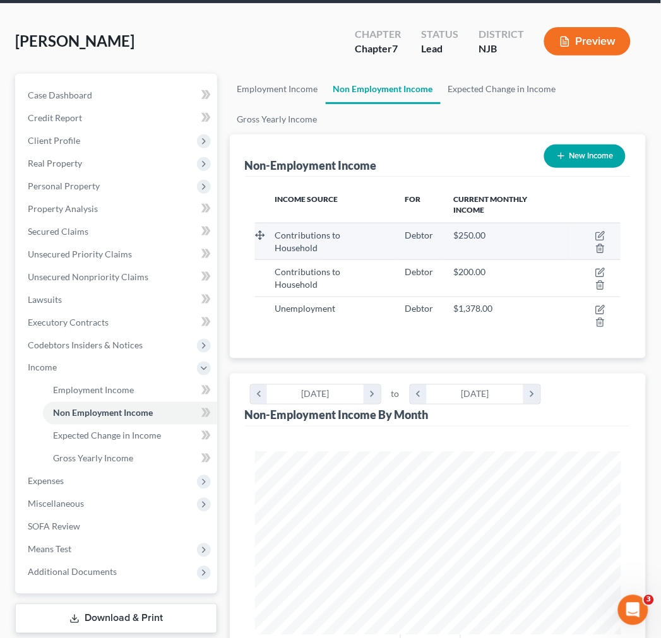
click at [578, 224] on td at bounding box center [594, 241] width 52 height 37
click at [595, 231] on icon "button" at bounding box center [600, 236] width 10 height 10
select select "8"
select select "0"
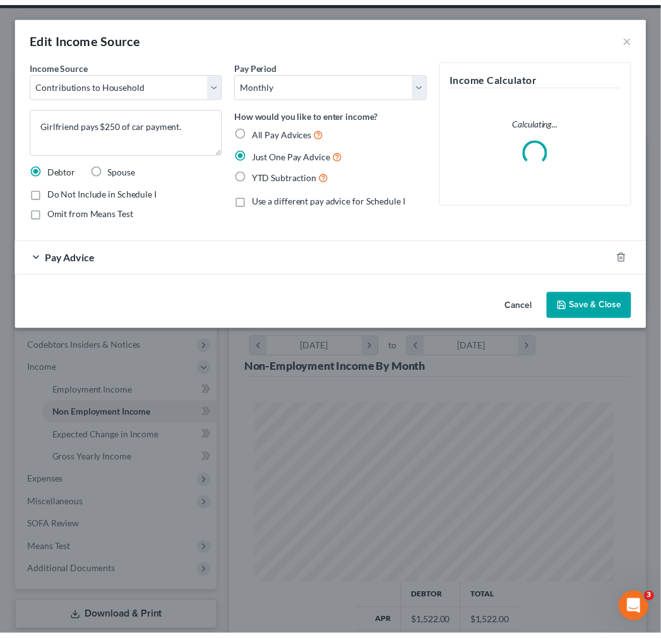
scroll to position [186, 398]
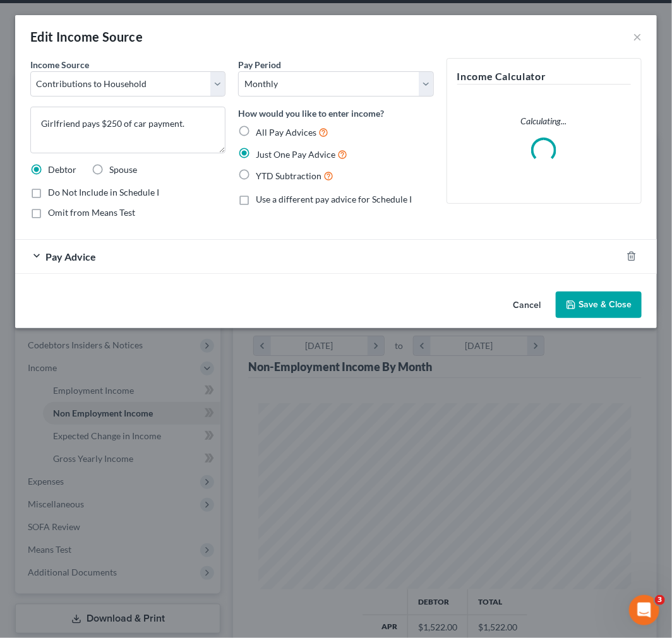
click at [426, 257] on div "Pay Advice" at bounding box center [318, 256] width 606 height 33
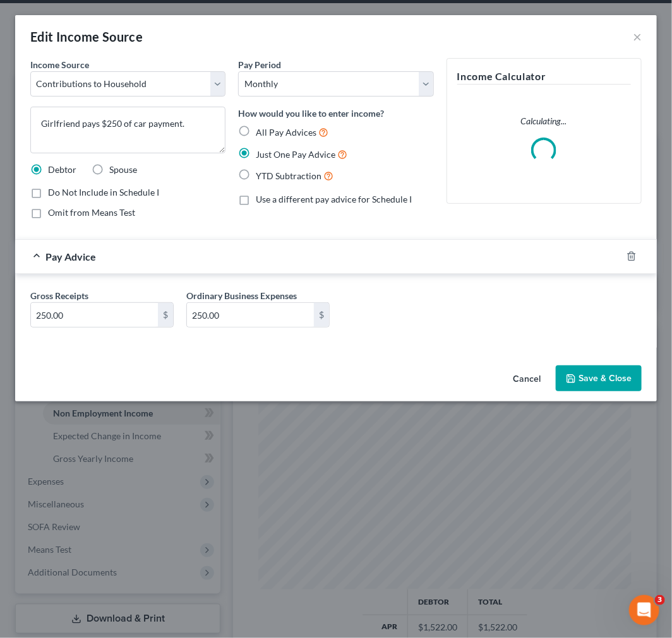
click at [424, 257] on div "Pay Advice" at bounding box center [318, 256] width 606 height 33
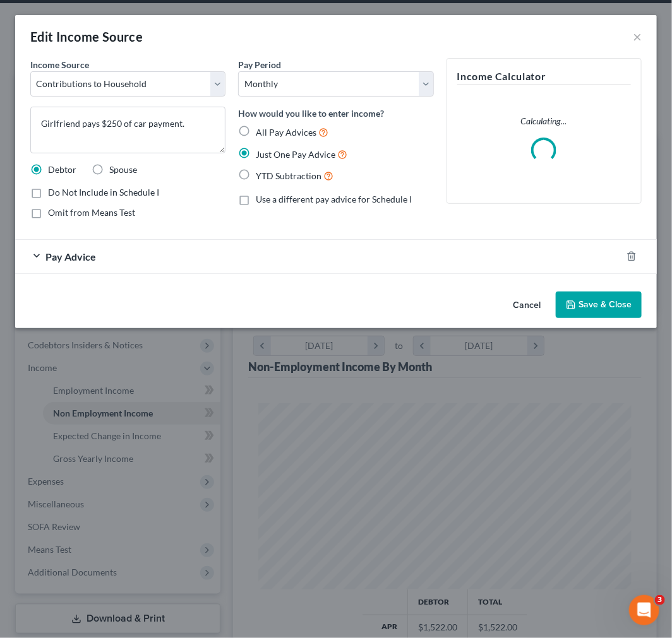
click at [518, 309] on button "Cancel" at bounding box center [526, 305] width 48 height 25
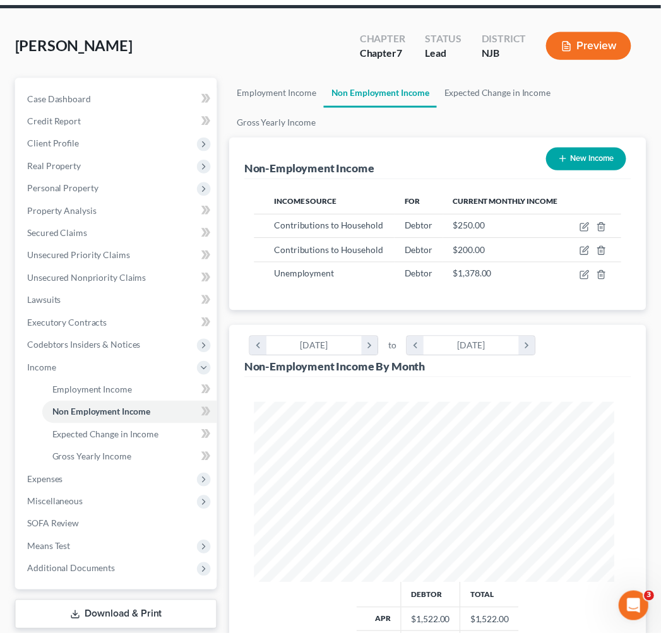
scroll to position [183, 391]
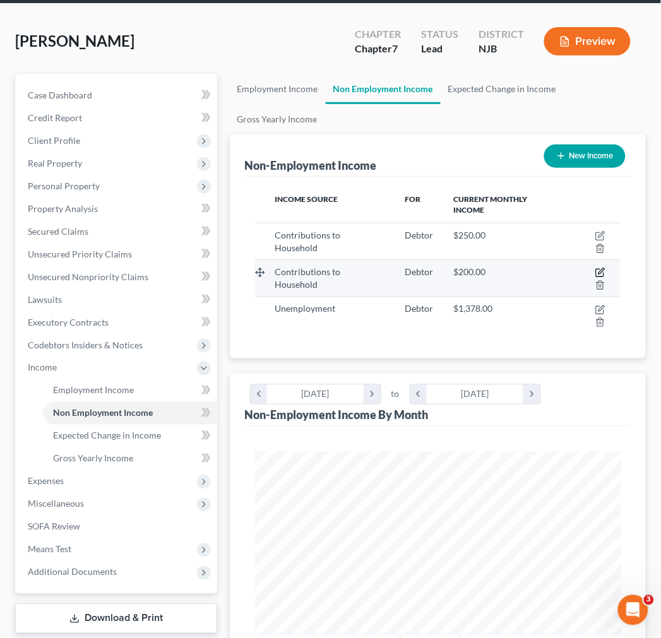
click at [595, 268] on icon "button" at bounding box center [600, 273] width 10 height 10
select select "8"
select select "0"
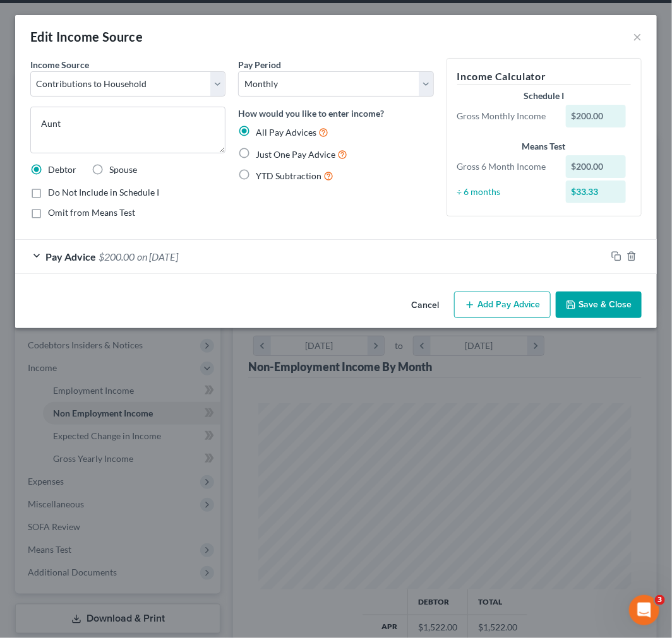
click at [426, 304] on button "Cancel" at bounding box center [425, 305] width 48 height 25
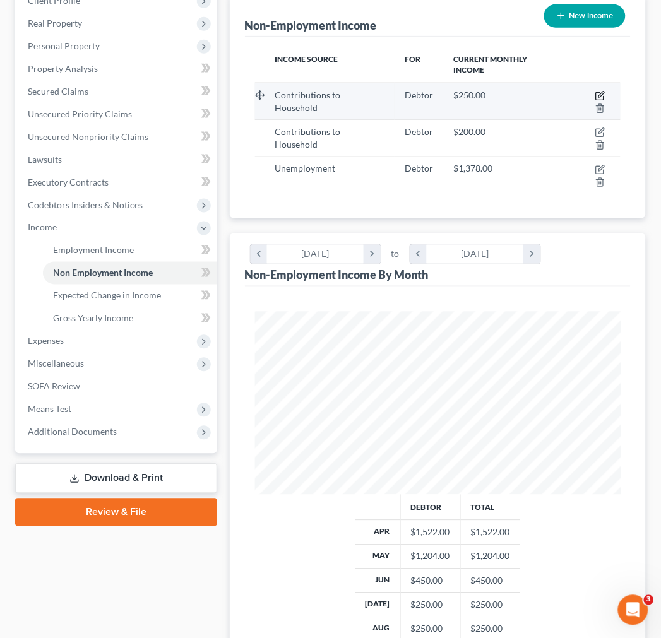
click at [595, 91] on icon "button" at bounding box center [600, 96] width 10 height 10
select select "8"
select select "0"
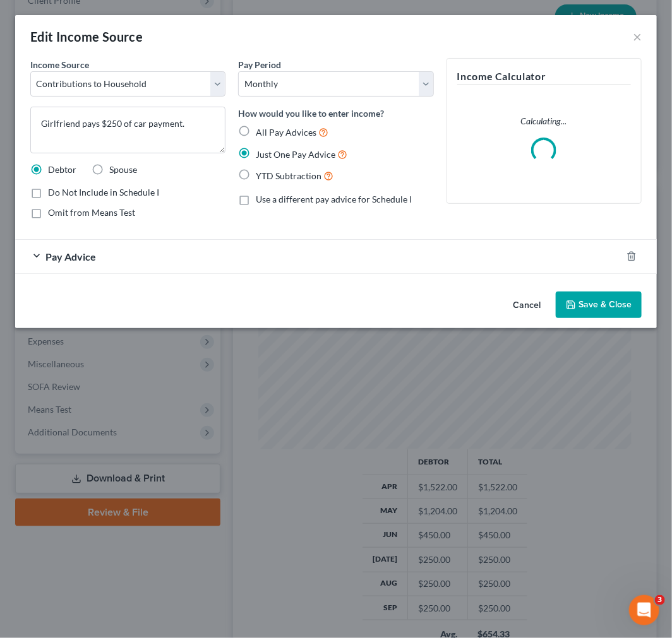
click at [572, 266] on div "Pay Advice" at bounding box center [318, 256] width 606 height 33
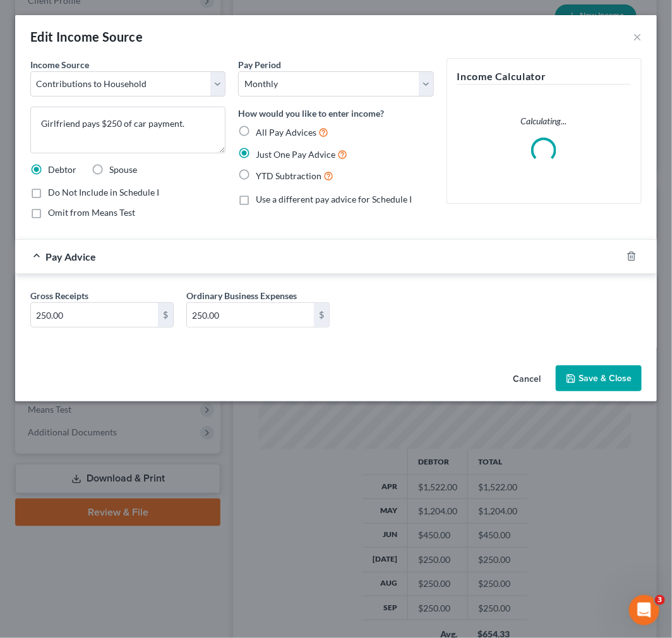
click at [513, 396] on div "Cancel Save & Close" at bounding box center [335, 381] width 641 height 42
click at [513, 375] on button "Cancel" at bounding box center [526, 379] width 48 height 25
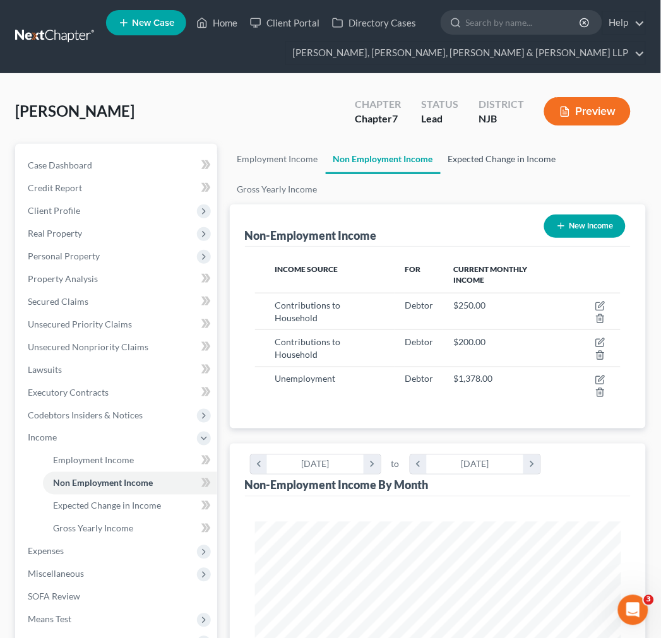
click at [474, 169] on link "Expected Change in Income" at bounding box center [502, 159] width 123 height 30
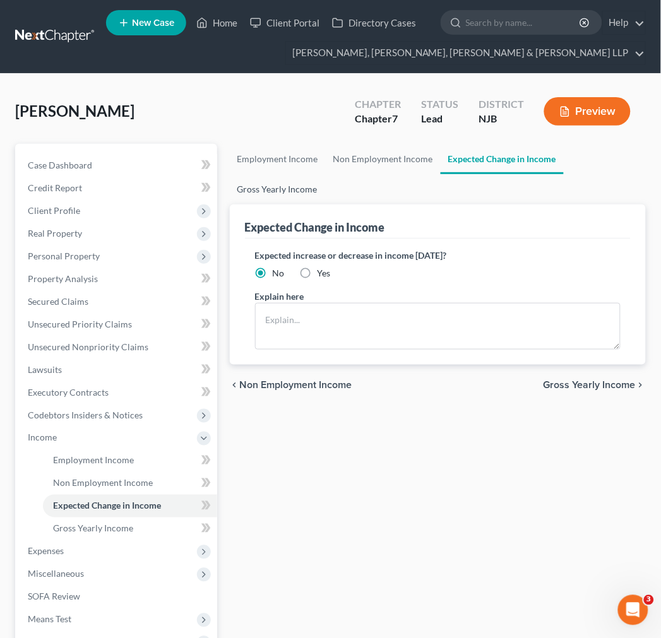
click at [273, 187] on link "Gross Yearly Income" at bounding box center [277, 189] width 95 height 30
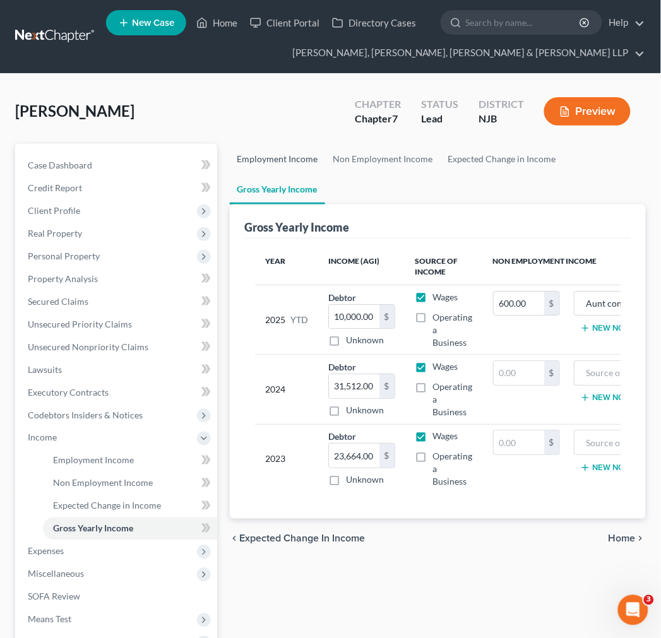
click at [273, 158] on link "Employment Income" at bounding box center [278, 159] width 96 height 30
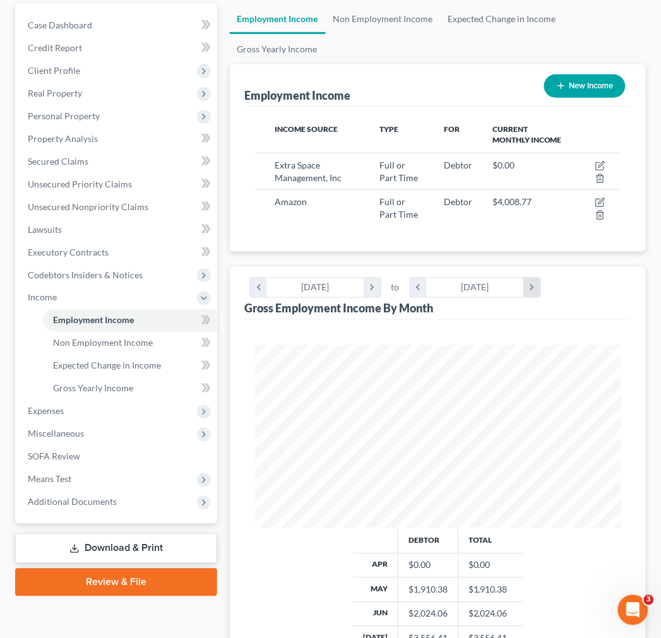
click at [528, 284] on icon "chevron_right" at bounding box center [531, 287] width 17 height 19
click at [260, 290] on icon "chevron_left" at bounding box center [259, 287] width 17 height 19
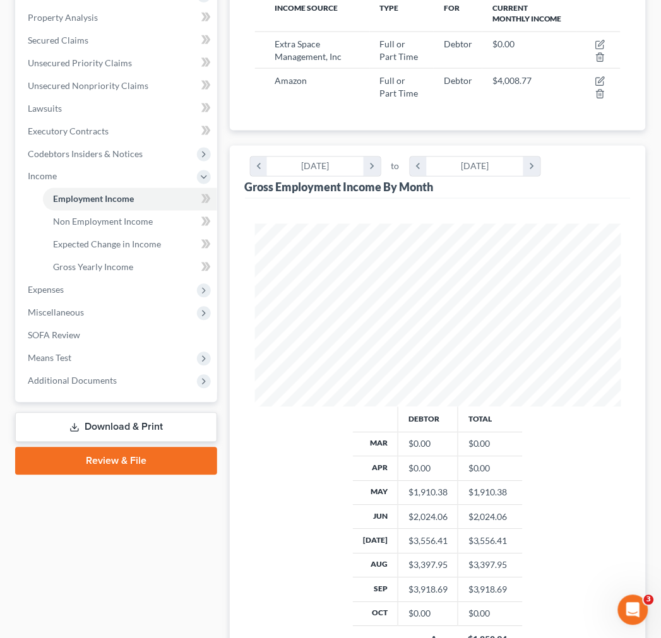
scroll to position [350, 0]
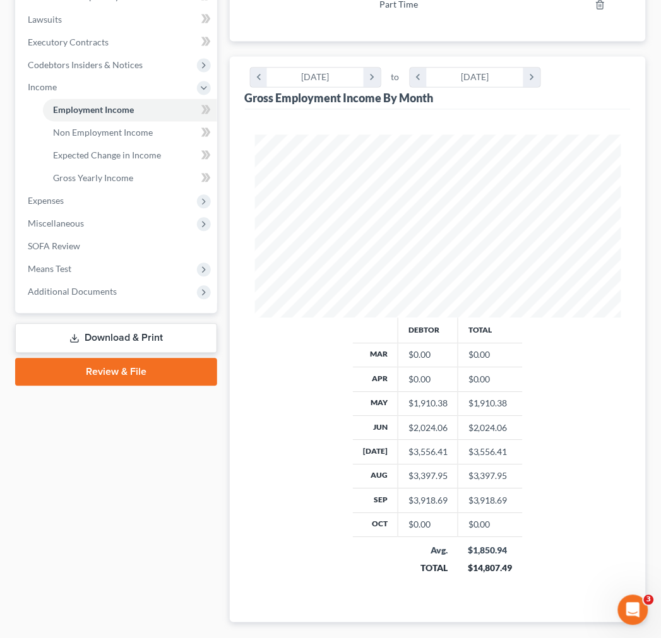
drag, startPoint x: 260, startPoint y: 485, endPoint x: 288, endPoint y: 474, distance: 29.8
click at [260, 485] on div "Debtor Total Mar $0.00 $0.00 Apr $0.00 $0.00 May $1,910.38 $1,910.38 Jun $2,024…" at bounding box center [437, 455] width 391 height 275
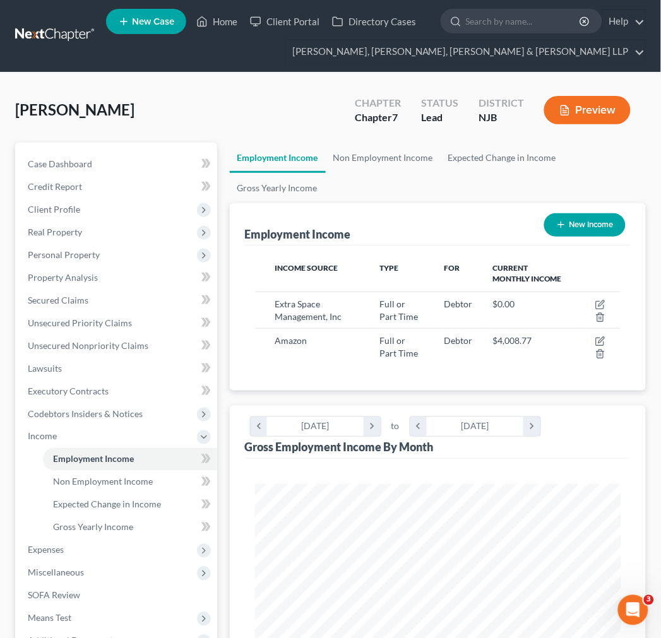
scroll to position [0, 0]
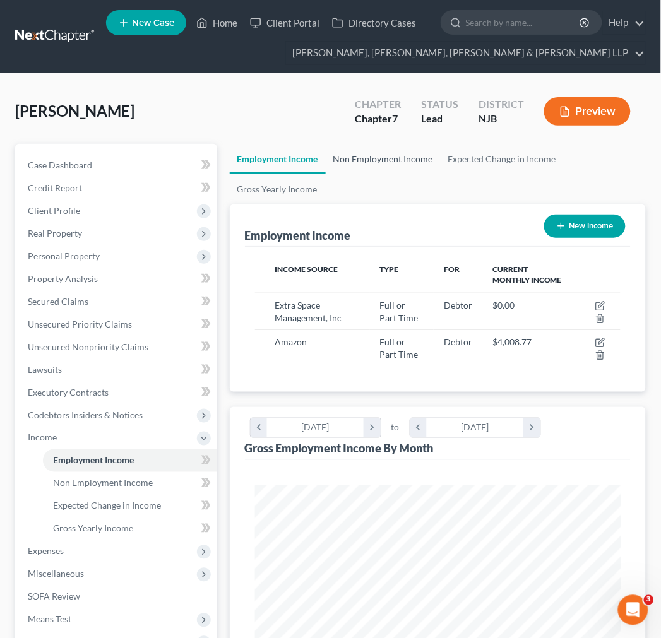
click at [389, 152] on link "Non Employment Income" at bounding box center [383, 159] width 115 height 30
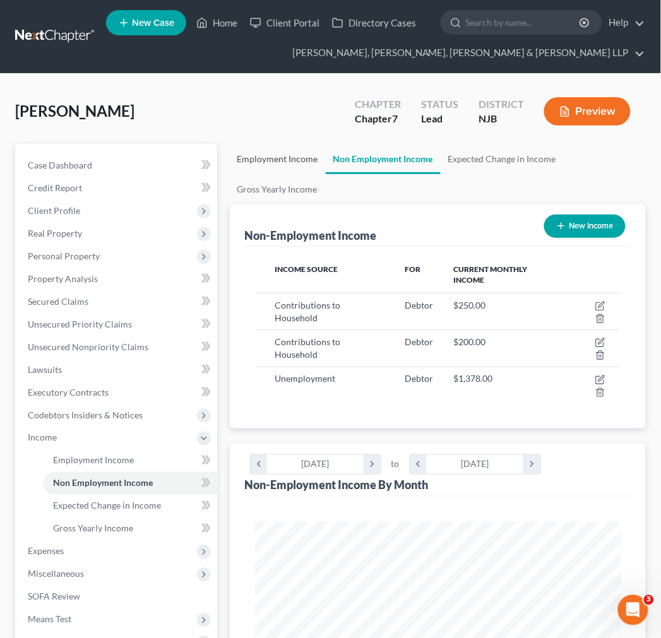
scroll to position [183, 391]
click at [294, 158] on link "Employment Income" at bounding box center [278, 159] width 96 height 30
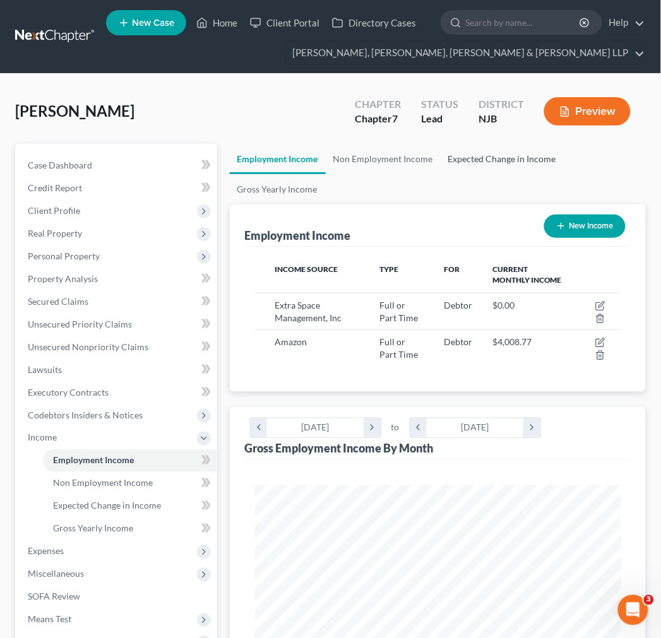
click at [481, 157] on link "Expected Change in Income" at bounding box center [502, 159] width 123 height 30
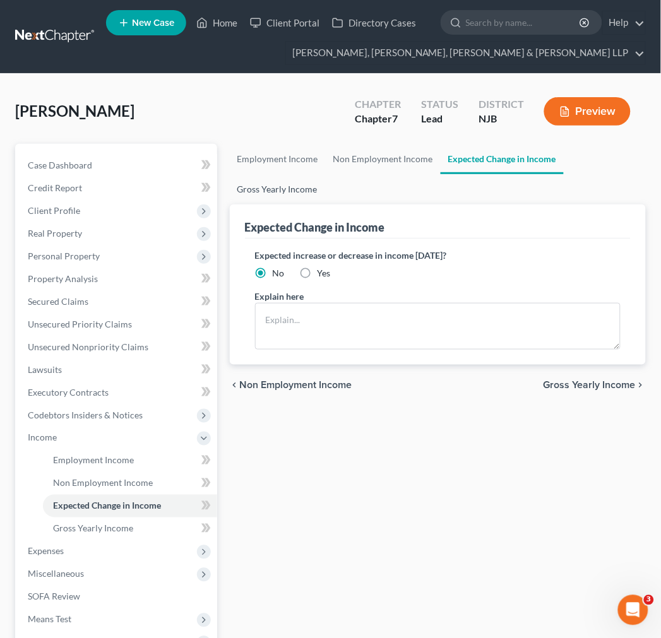
click at [289, 183] on link "Gross Yearly Income" at bounding box center [277, 189] width 95 height 30
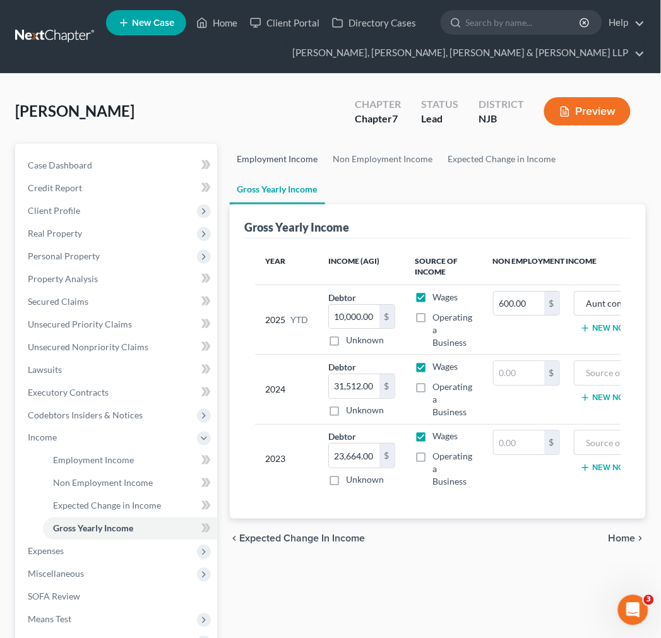
click at [276, 165] on link "Employment Income" at bounding box center [278, 159] width 96 height 30
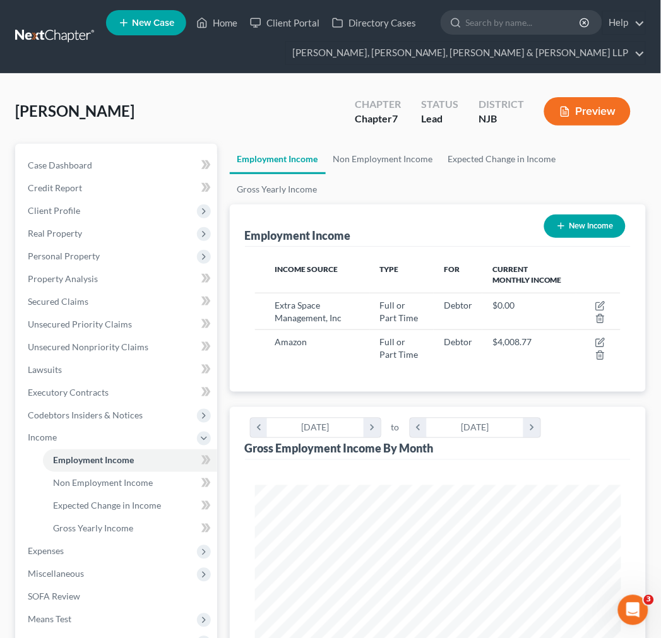
scroll to position [183, 391]
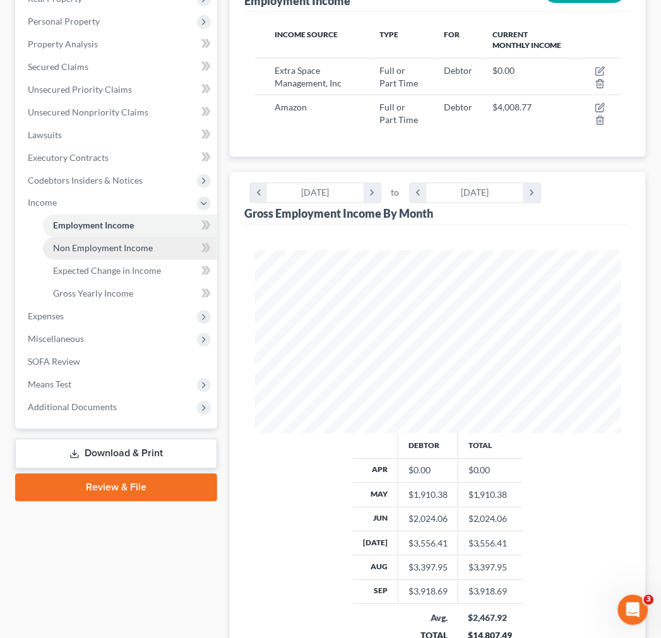
click at [169, 256] on link "Non Employment Income" at bounding box center [130, 248] width 174 height 23
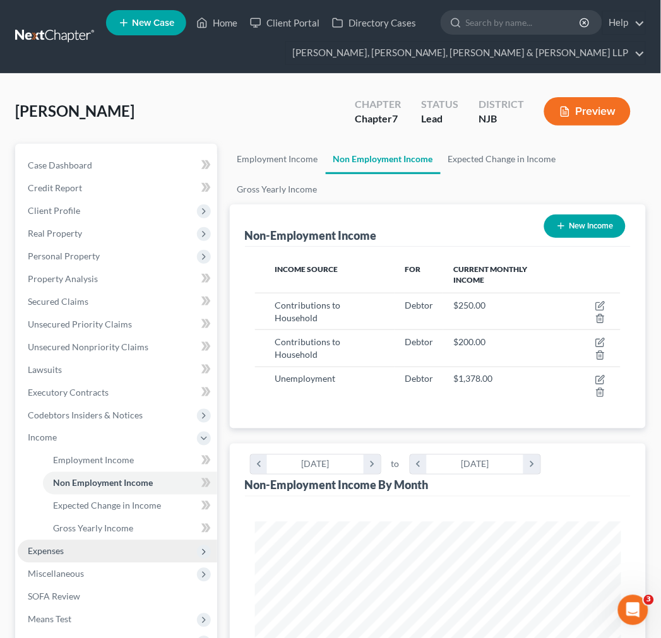
scroll to position [183, 391]
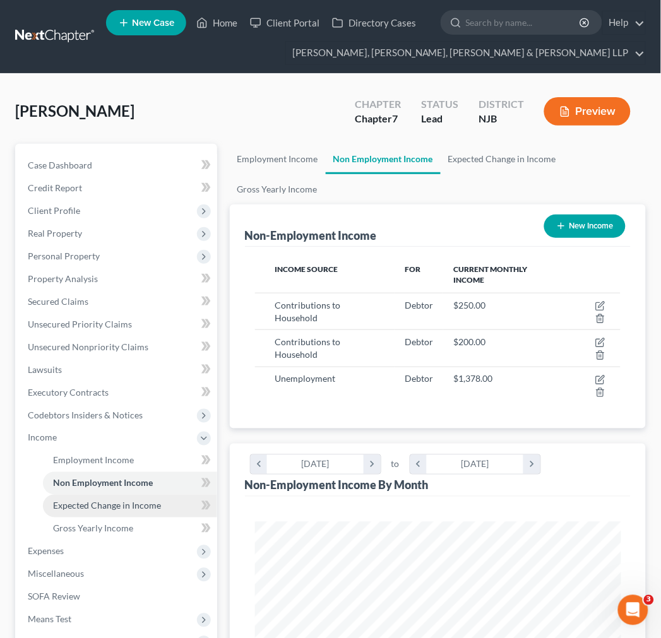
click at [138, 513] on link "Expected Change in Income" at bounding box center [130, 506] width 174 height 23
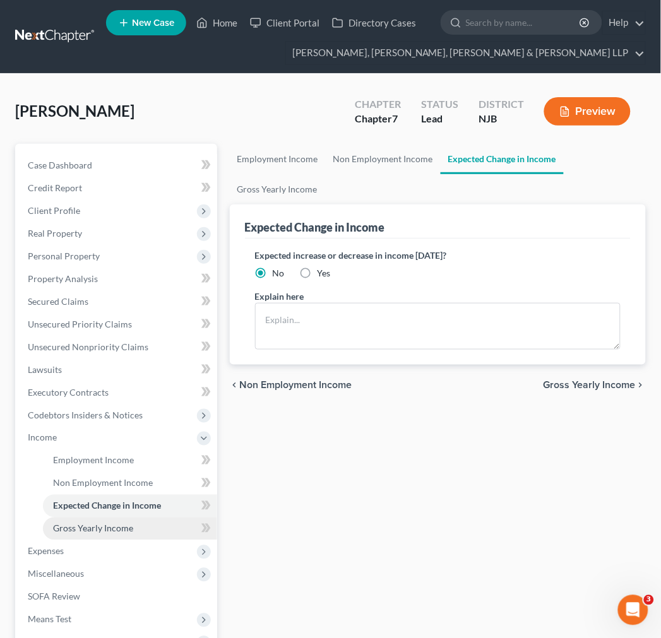
click at [134, 526] on link "Gross Yearly Income" at bounding box center [130, 529] width 174 height 23
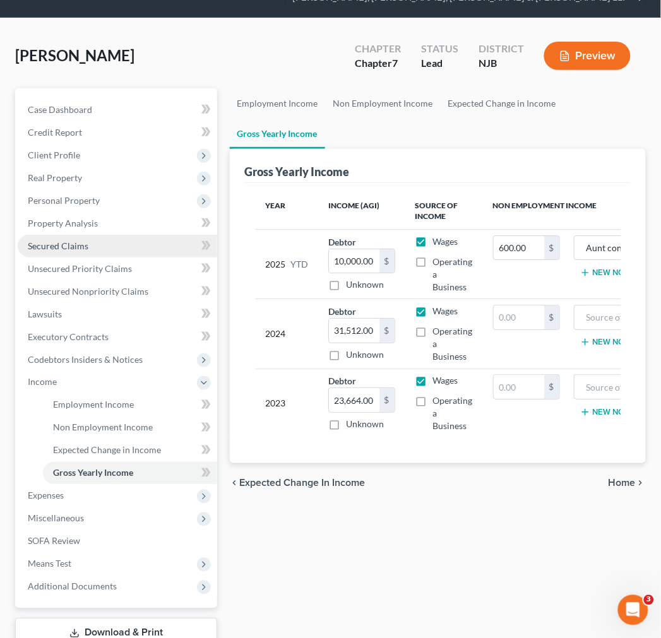
scroll to position [140, 0]
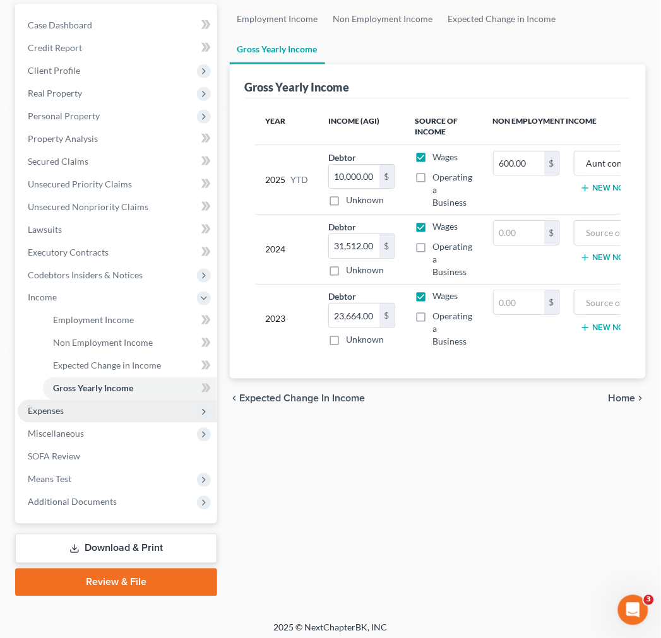
click at [110, 406] on span "Expenses" at bounding box center [117, 411] width 199 height 23
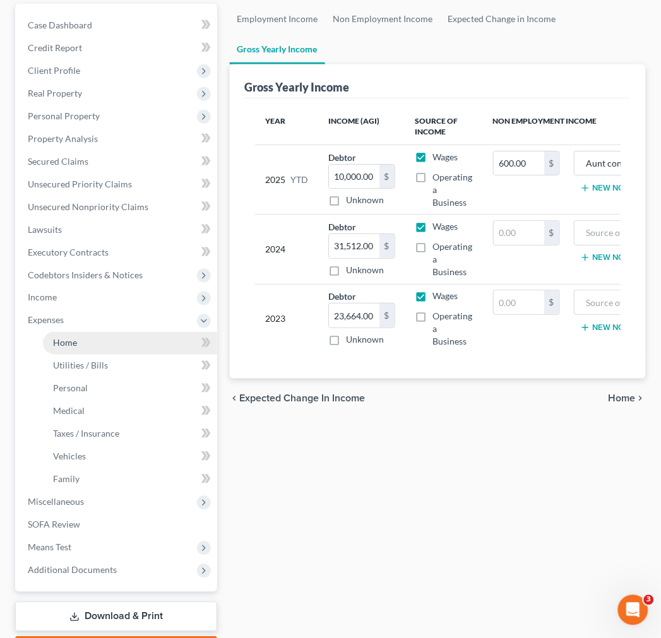
click at [89, 333] on link "Home" at bounding box center [130, 343] width 174 height 23
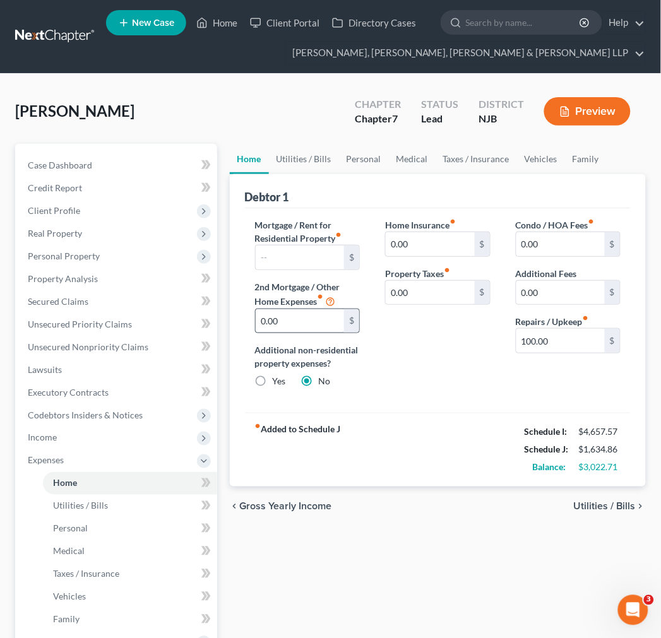
click at [342, 187] on div "Debtor 1" at bounding box center [438, 191] width 386 height 34
click at [329, 162] on link "Utilities / Bills" at bounding box center [304, 159] width 70 height 30
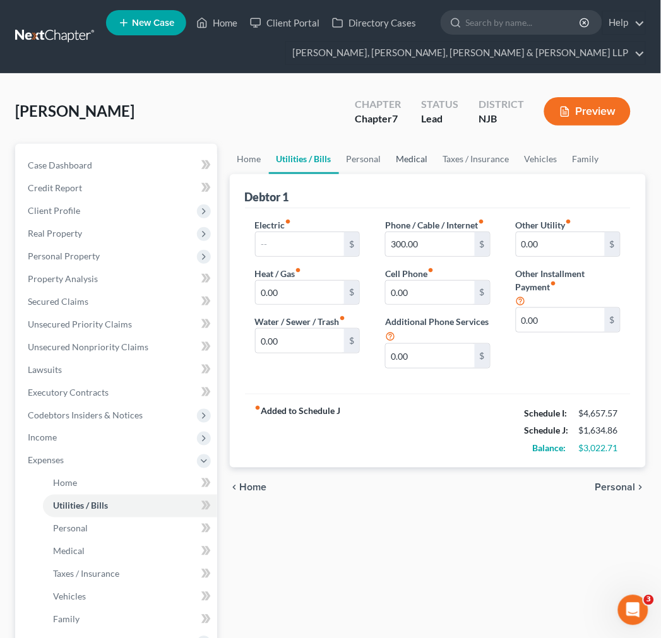
click at [406, 165] on link "Medical" at bounding box center [412, 159] width 47 height 30
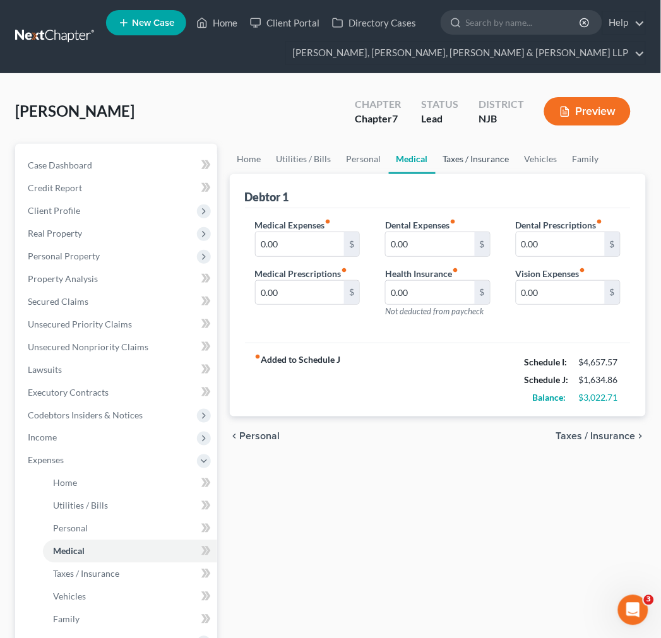
click at [475, 155] on link "Taxes / Insurance" at bounding box center [476, 159] width 81 height 30
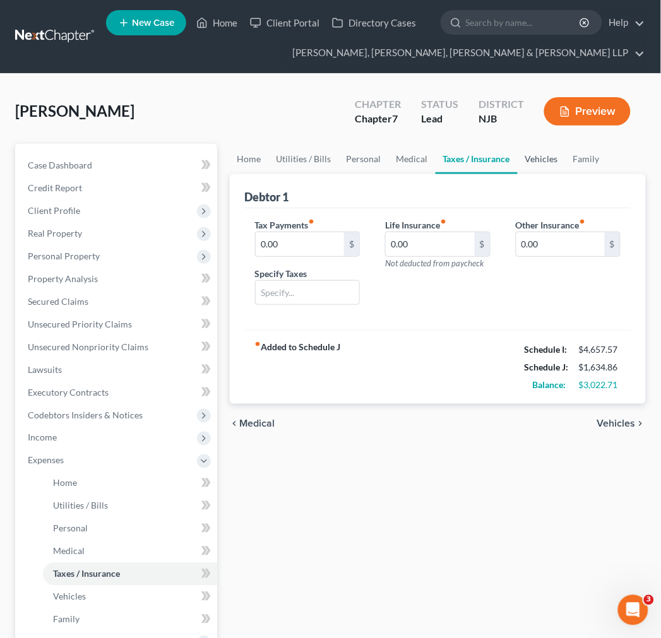
click at [556, 160] on link "Vehicles" at bounding box center [542, 159] width 48 height 30
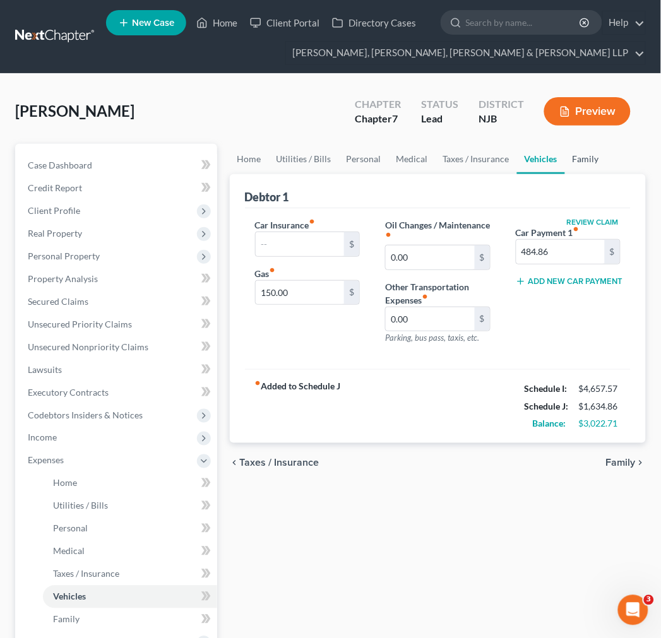
click at [586, 162] on link "Family" at bounding box center [586, 159] width 42 height 30
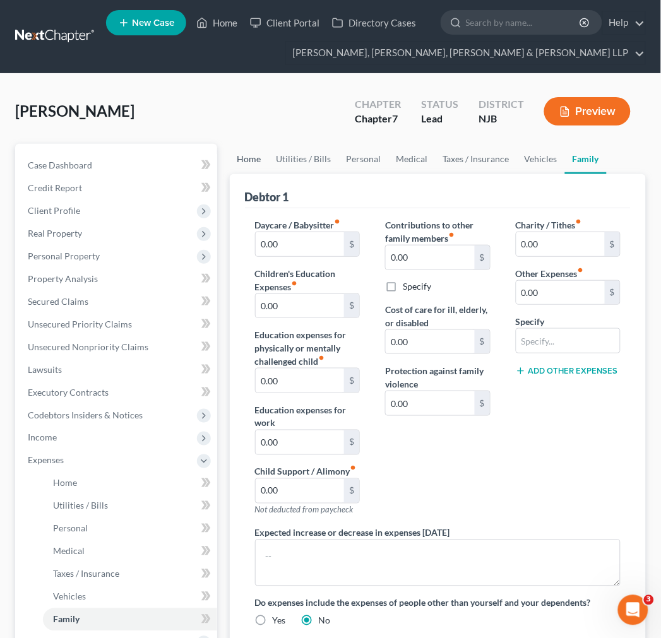
click at [265, 154] on link "Home" at bounding box center [249, 159] width 39 height 30
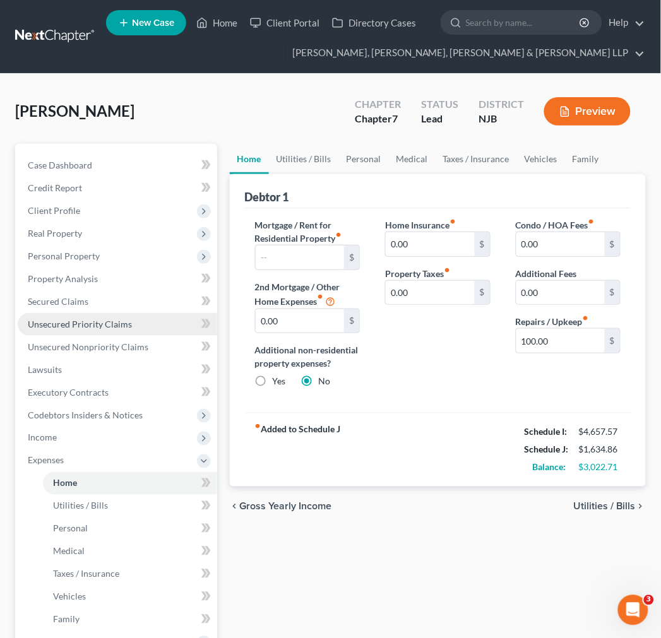
click at [141, 327] on link "Unsecured Priority Claims" at bounding box center [117, 324] width 199 height 23
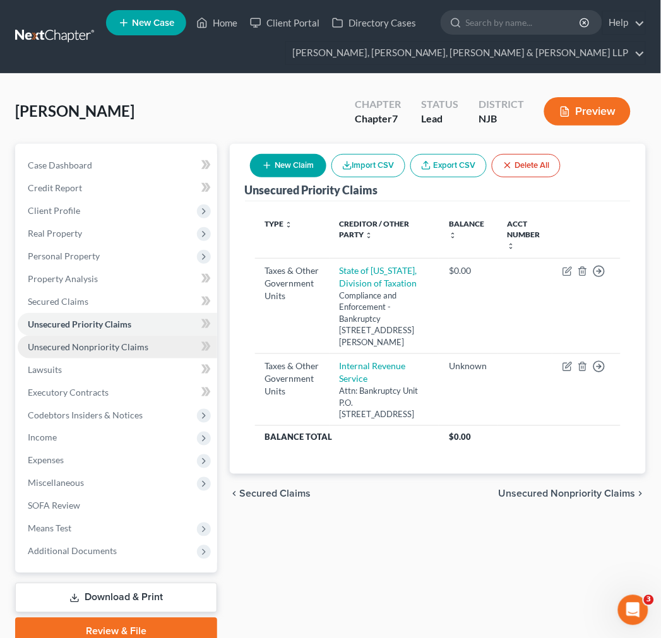
click at [149, 350] on link "Unsecured Nonpriority Claims" at bounding box center [117, 347] width 199 height 23
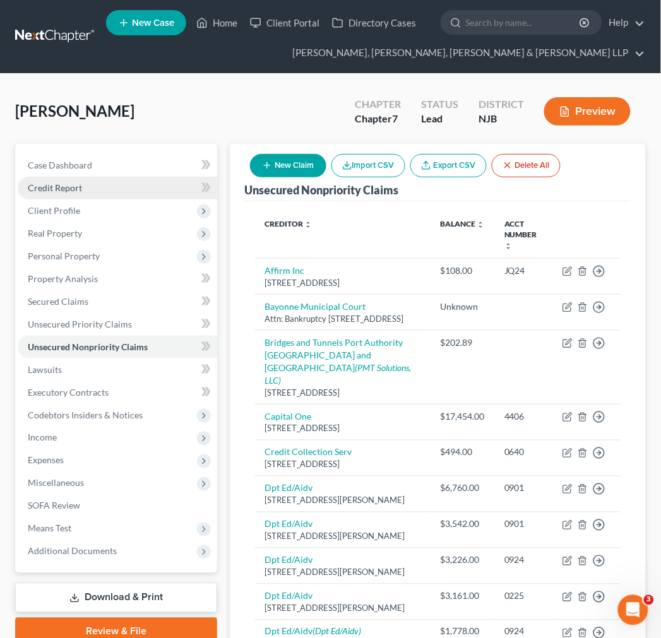
click at [116, 183] on link "Credit Report" at bounding box center [117, 188] width 199 height 23
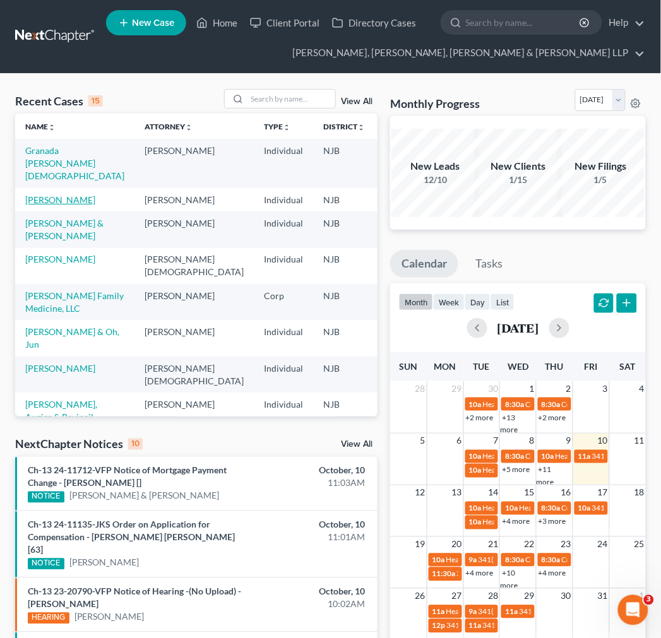
click at [48, 197] on link "[PERSON_NAME]" at bounding box center [60, 199] width 70 height 11
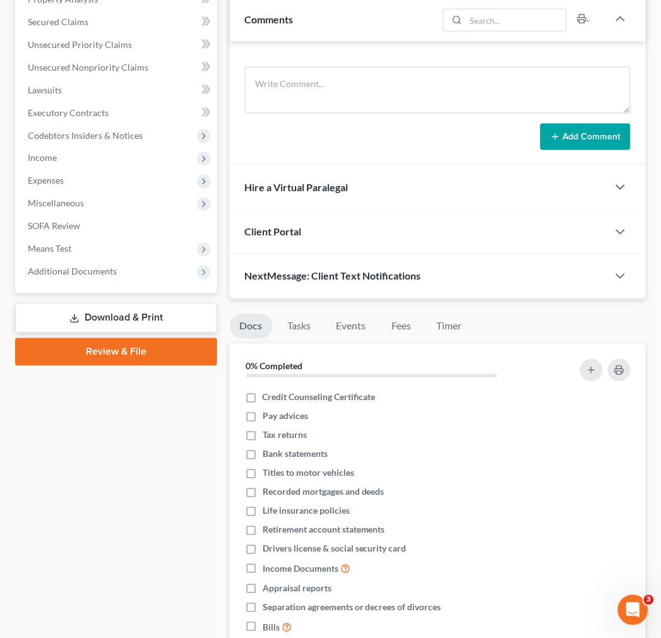
scroll to position [280, 0]
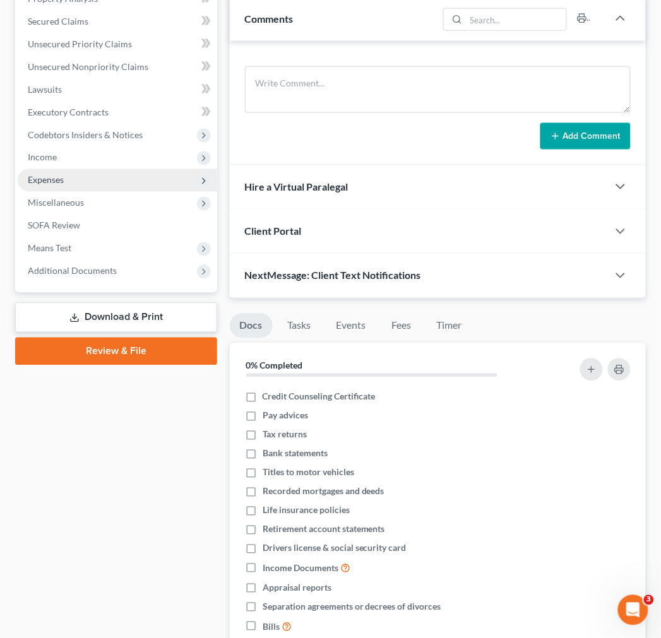
click at [122, 169] on span "Expenses" at bounding box center [117, 180] width 199 height 23
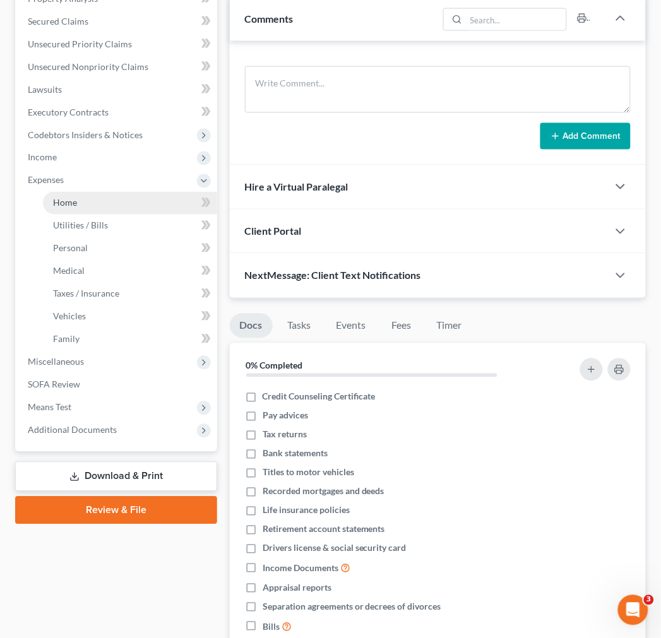
drag, startPoint x: 119, startPoint y: 198, endPoint x: 99, endPoint y: 193, distance: 20.1
click at [117, 198] on link "Home" at bounding box center [130, 203] width 174 height 23
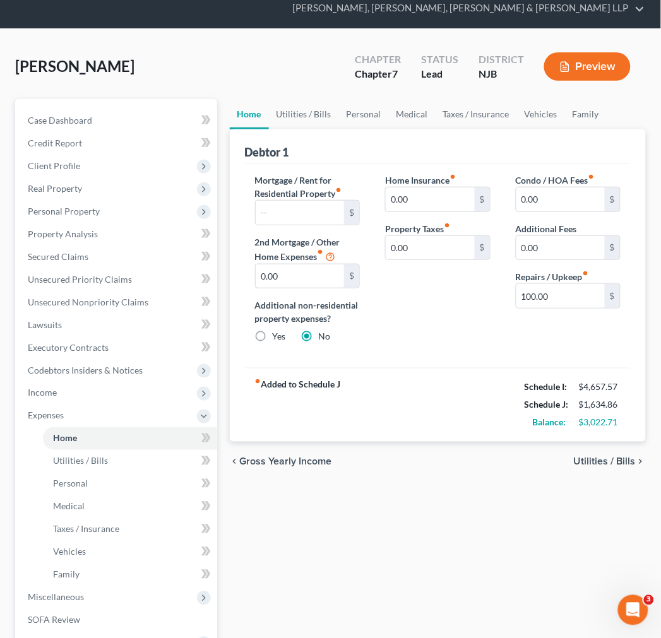
scroll to position [70, 0]
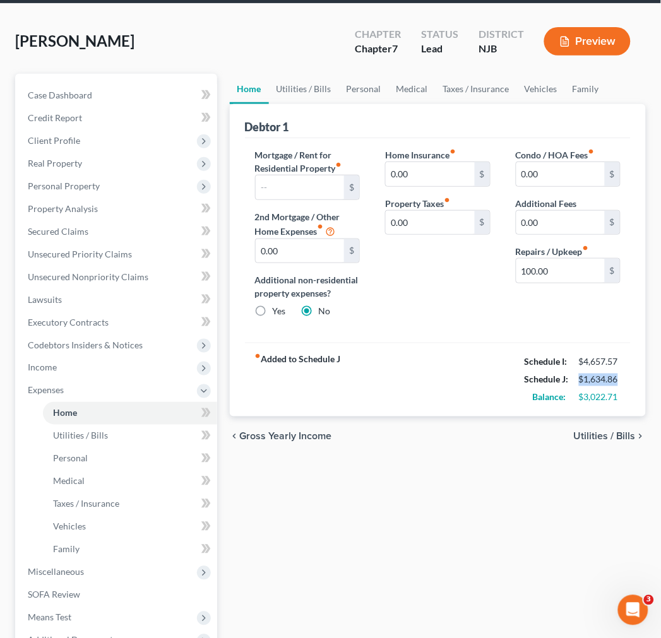
drag, startPoint x: 574, startPoint y: 383, endPoint x: 672, endPoint y: 383, distance: 97.2
click at [661, 383] on html "Home New Case Client Portal Directory Cases Scura Wigfield, Heyer, Stevens & Ca…" at bounding box center [330, 356] width 661 height 853
click at [636, 395] on div "Debtor 1 Mortgage / Rent for Residential Property fiber_manual_record $ 2nd Mor…" at bounding box center [438, 260] width 416 height 313
click at [131, 393] on span "Expenses" at bounding box center [117, 390] width 199 height 23
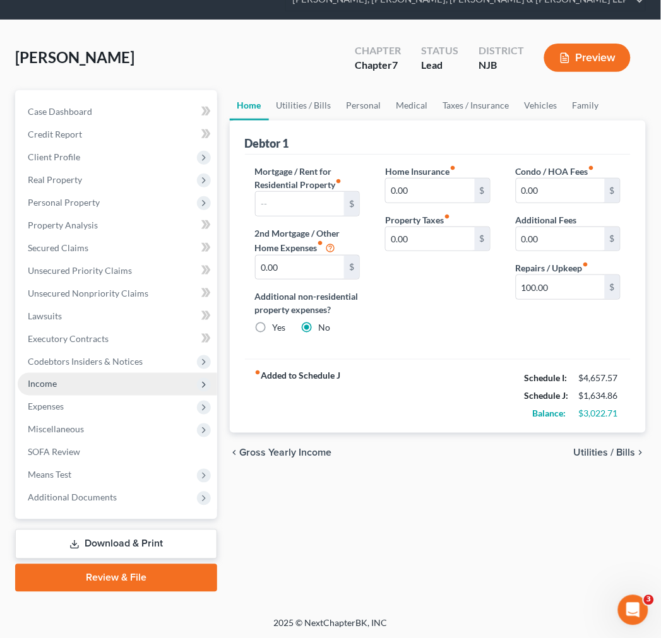
click at [125, 382] on span "Income" at bounding box center [117, 384] width 199 height 23
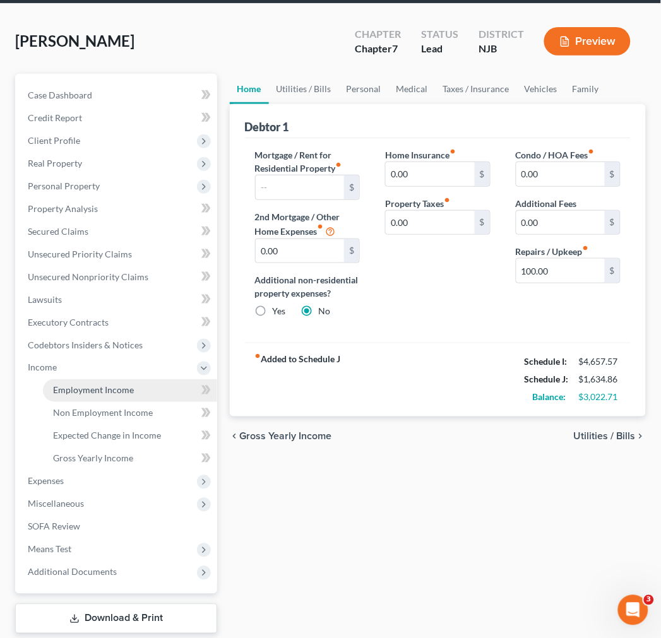
click at [130, 400] on link "Employment Income" at bounding box center [130, 390] width 174 height 23
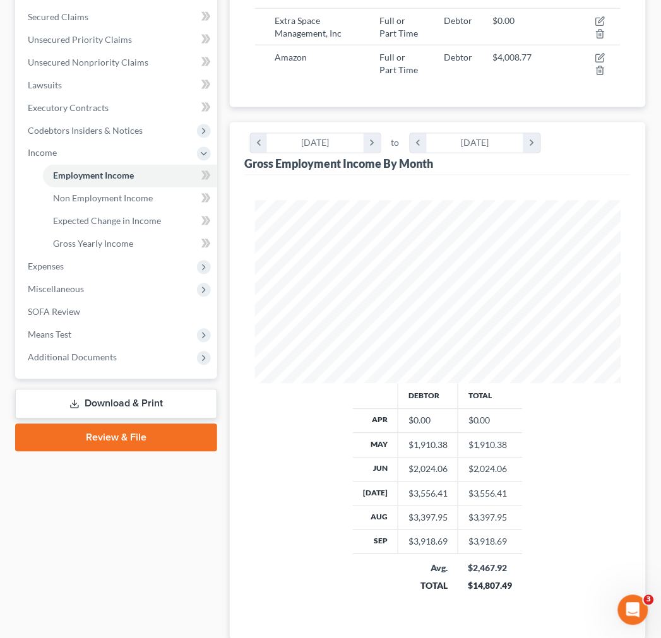
scroll to position [375, 0]
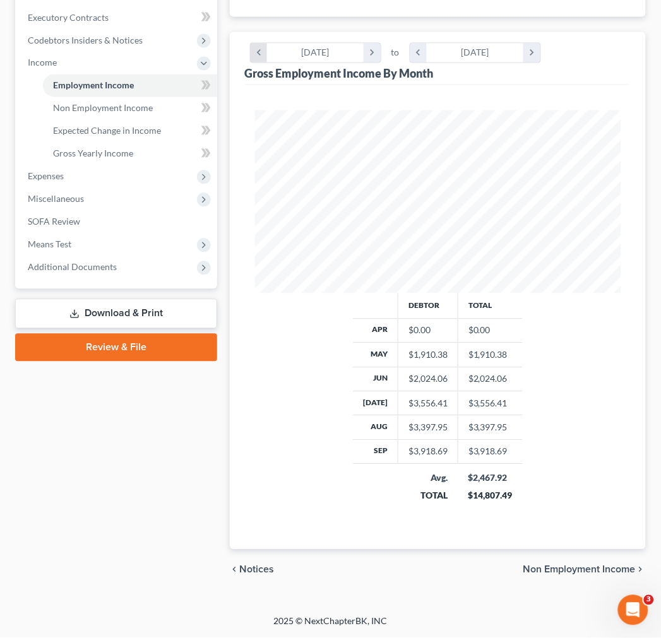
click at [253, 59] on icon "chevron_left" at bounding box center [259, 53] width 17 height 19
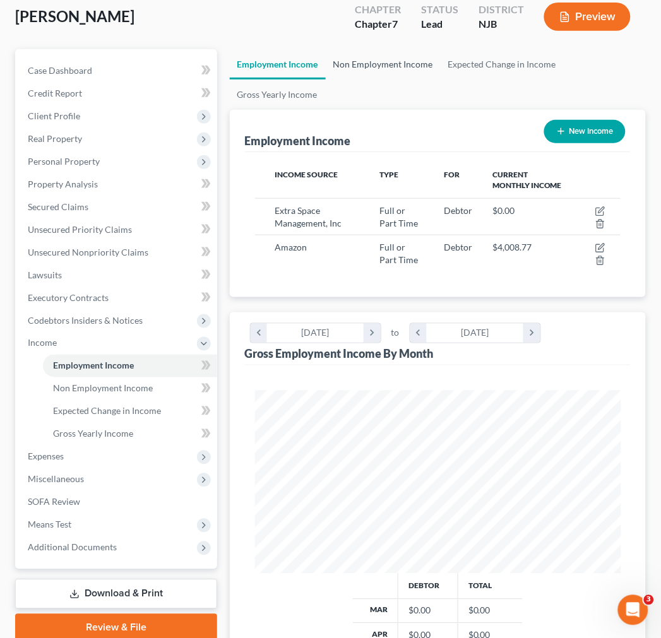
click at [382, 68] on link "Non Employment Income" at bounding box center [383, 64] width 115 height 30
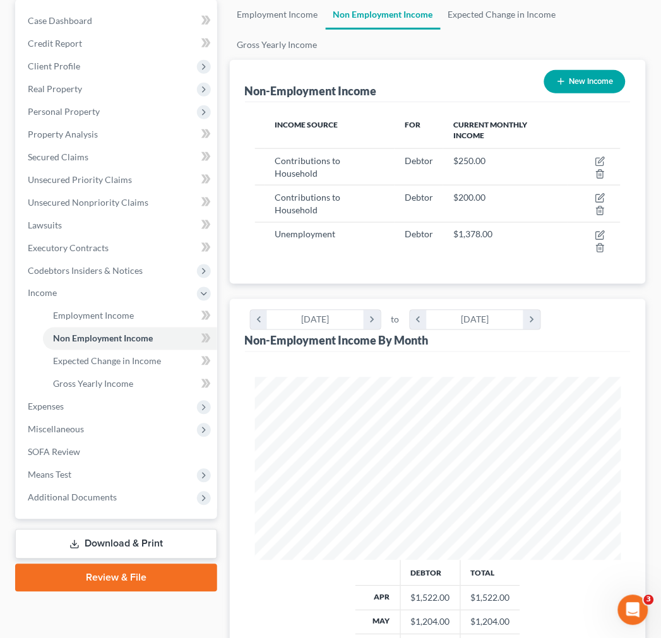
scroll to position [183, 391]
click at [267, 16] on link "Employment Income" at bounding box center [278, 14] width 96 height 30
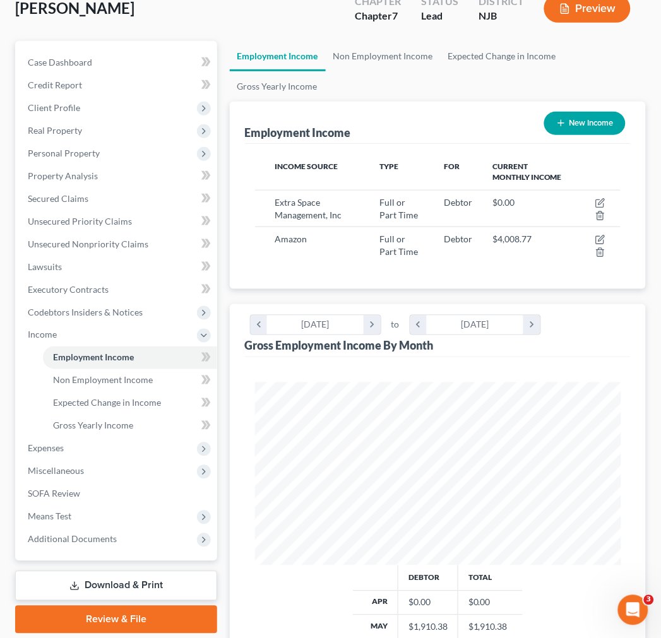
scroll to position [280, 0]
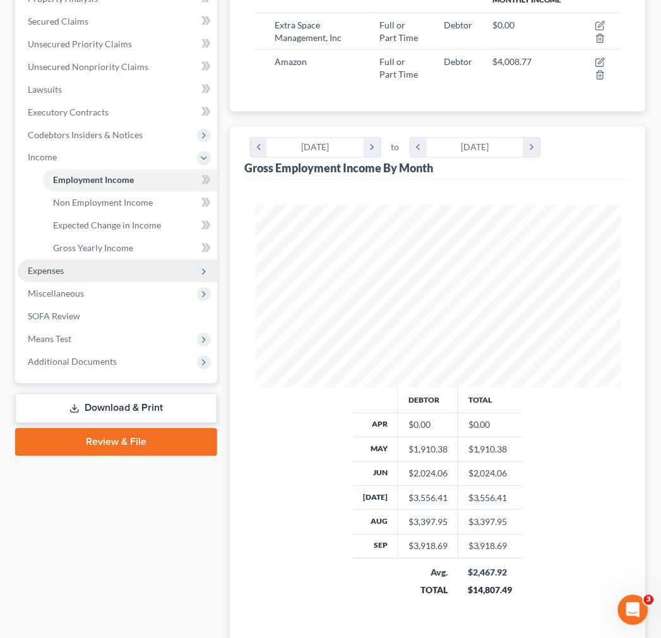
click at [109, 265] on span "Expenses" at bounding box center [117, 271] width 199 height 23
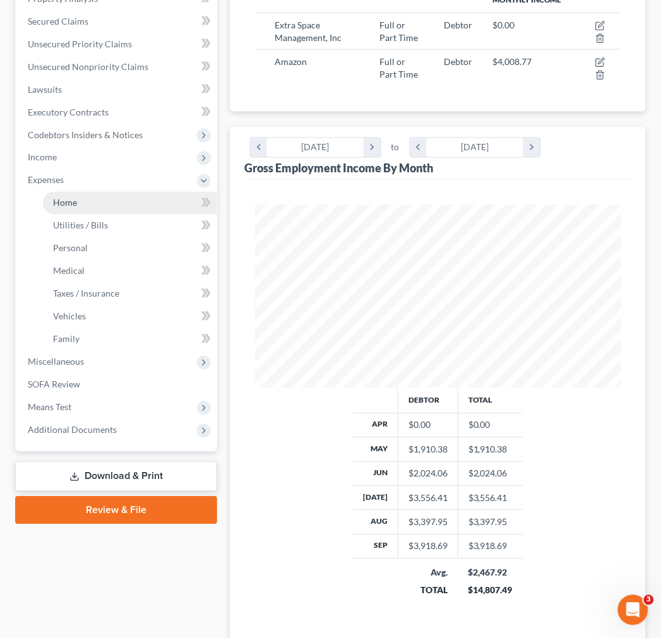
click at [103, 203] on link "Home" at bounding box center [130, 203] width 174 height 23
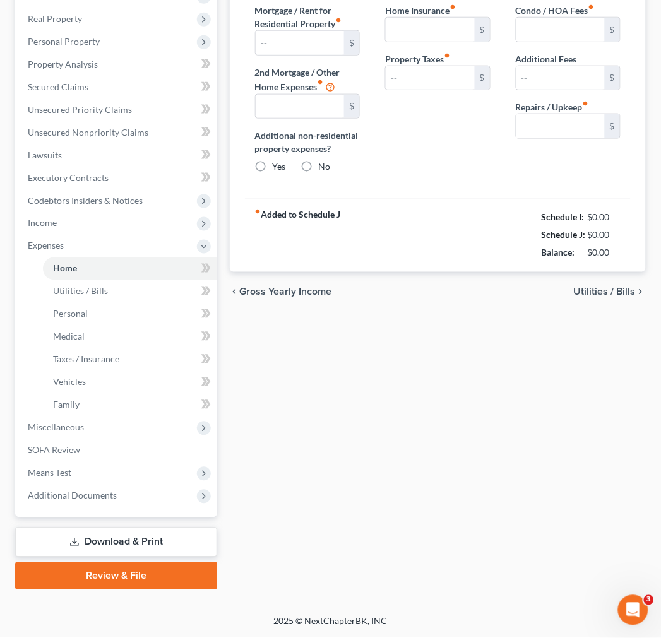
type input "0.00"
radio input "true"
type input "0.00"
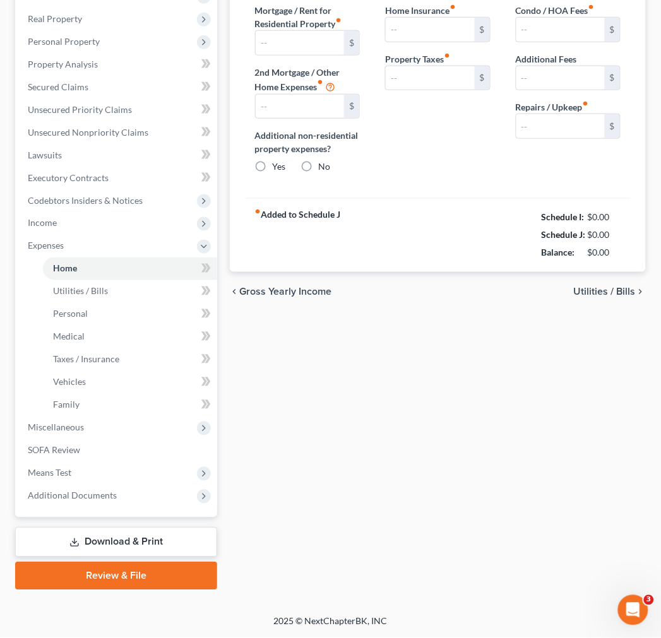
type input "0.00"
type input "100.00"
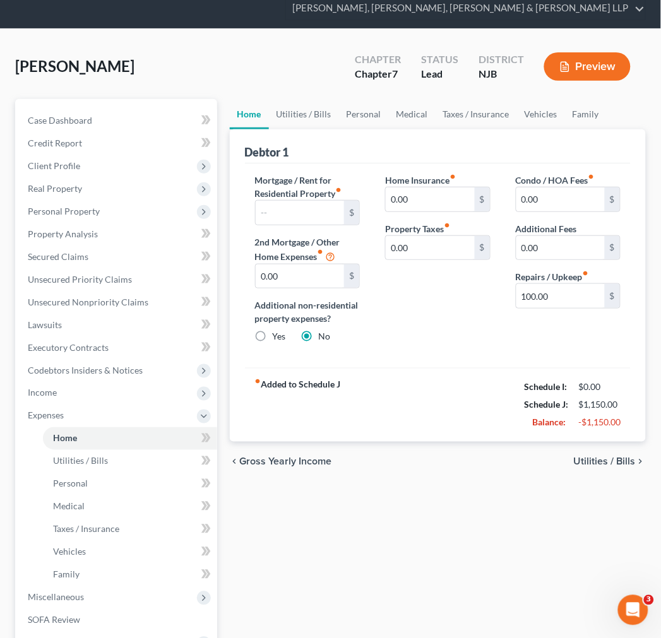
scroll to position [70, 0]
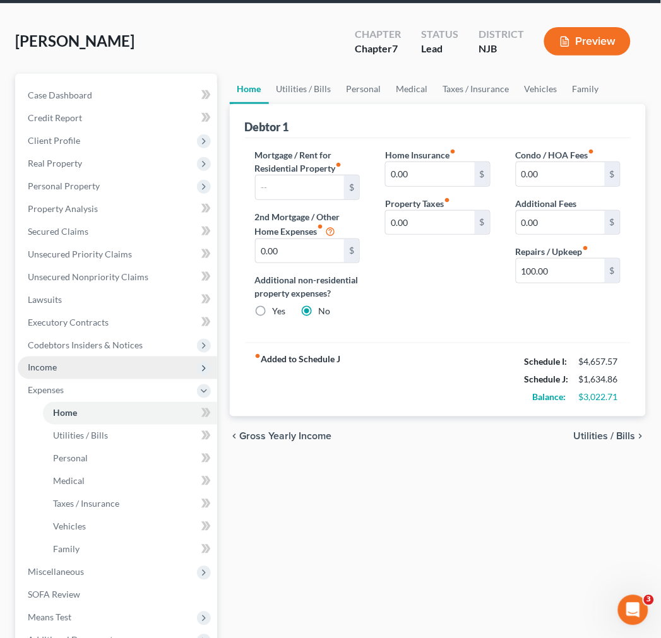
click at [87, 366] on span "Income" at bounding box center [117, 368] width 199 height 23
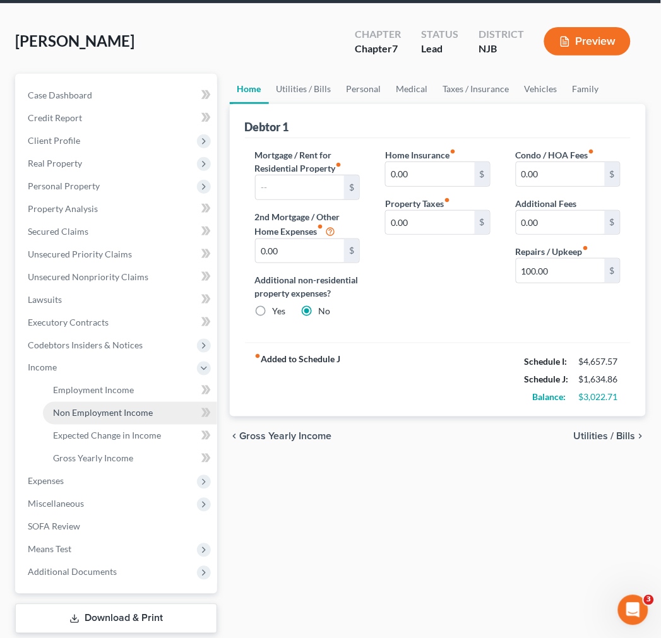
click at [107, 408] on span "Non Employment Income" at bounding box center [103, 413] width 100 height 11
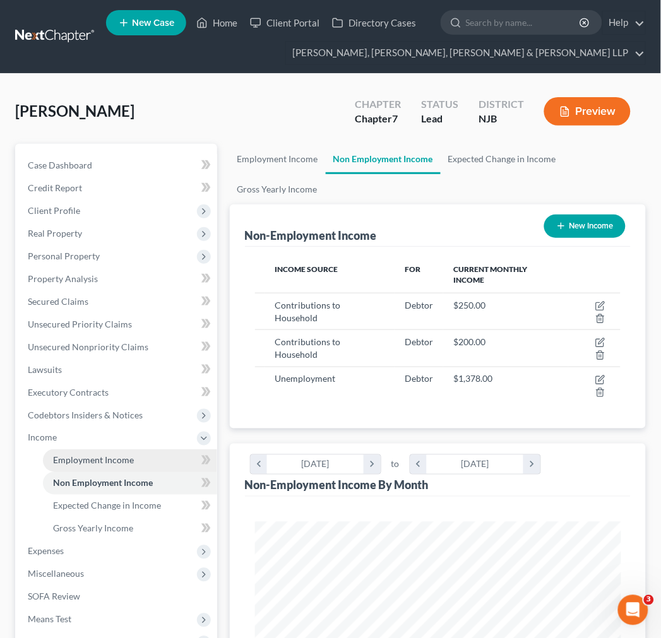
scroll to position [183, 391]
click at [141, 460] on link "Employment Income" at bounding box center [130, 460] width 174 height 23
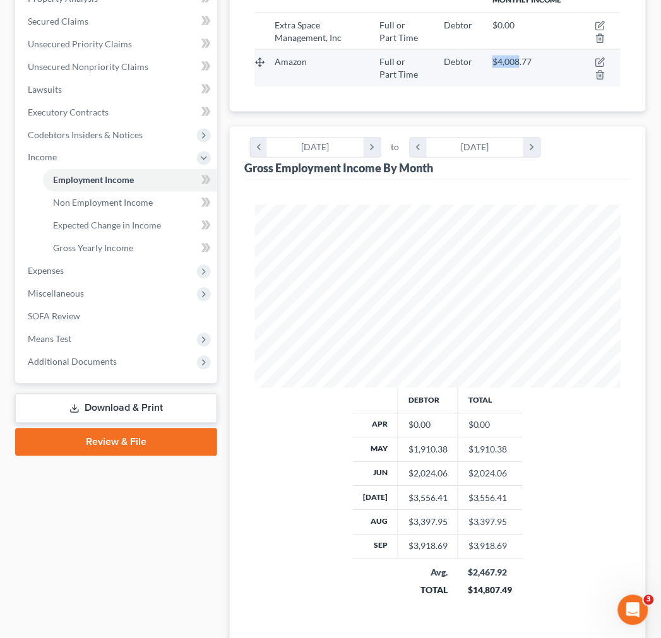
drag, startPoint x: 482, startPoint y: 60, endPoint x: 519, endPoint y: 56, distance: 36.9
click at [519, 56] on td "$4,008.77" at bounding box center [529, 68] width 94 height 37
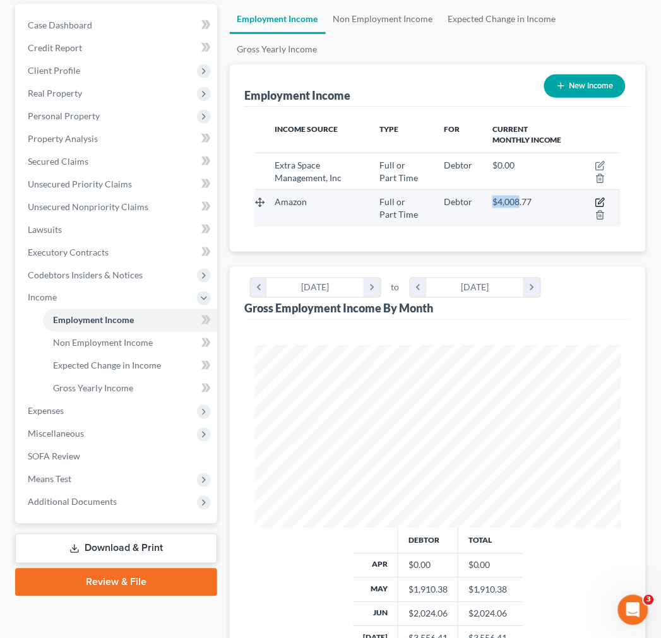
click at [597, 198] on icon "button" at bounding box center [600, 203] width 10 height 10
select select "0"
select select "50"
select select "3"
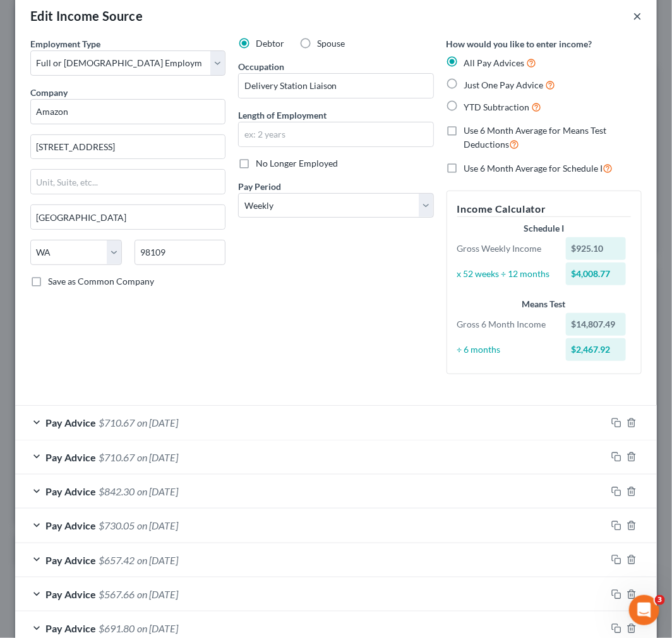
click at [633, 13] on button "×" at bounding box center [637, 15] width 9 height 15
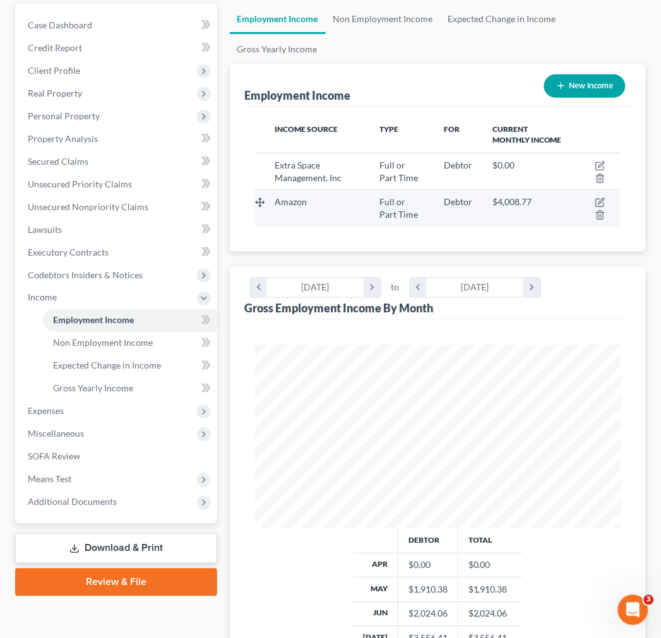
click at [431, 225] on td "Full or Part Time" at bounding box center [402, 208] width 64 height 37
click at [598, 202] on icon "button" at bounding box center [600, 203] width 10 height 10
select select "0"
select select "50"
select select "3"
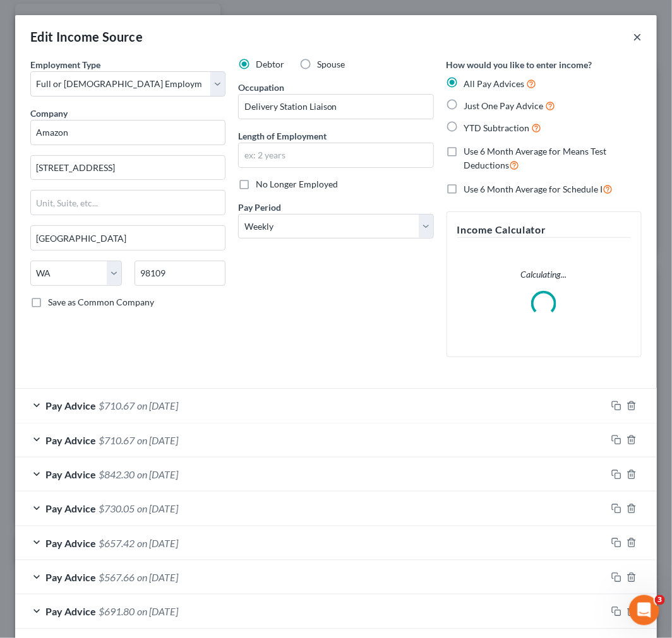
click at [633, 33] on button "×" at bounding box center [637, 36] width 9 height 15
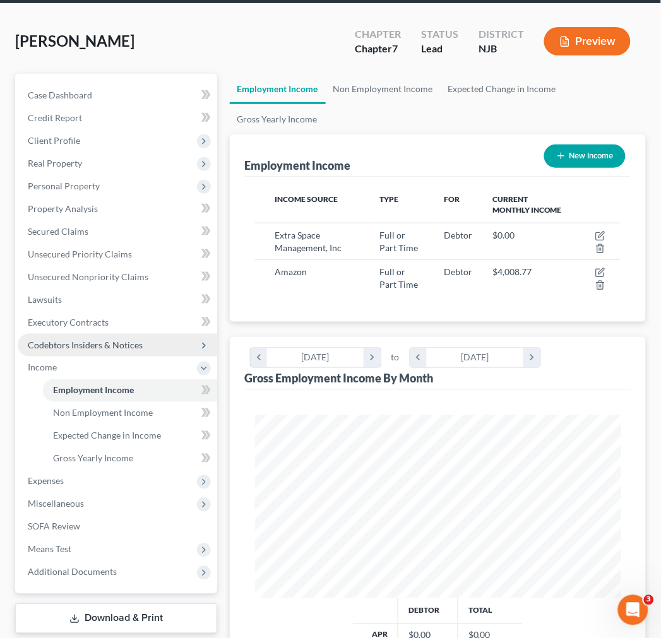
click at [95, 348] on span "Codebtors Insiders & Notices" at bounding box center [85, 345] width 115 height 11
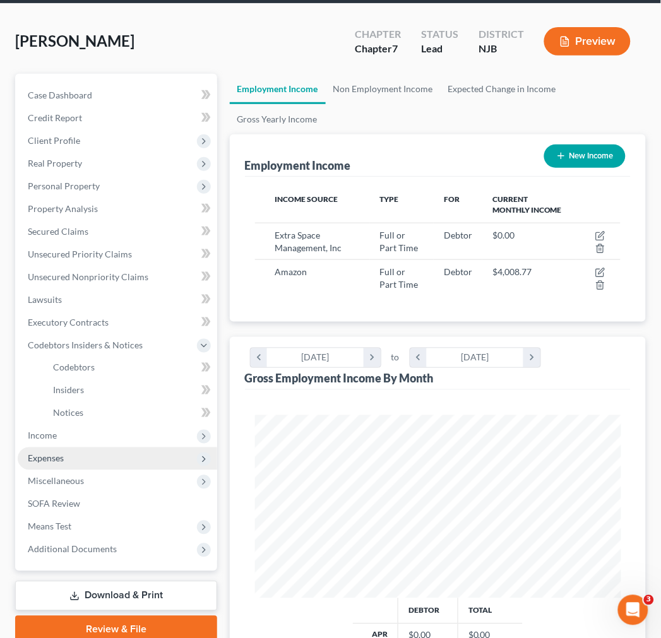
click at [100, 466] on span "Expenses" at bounding box center [117, 459] width 199 height 23
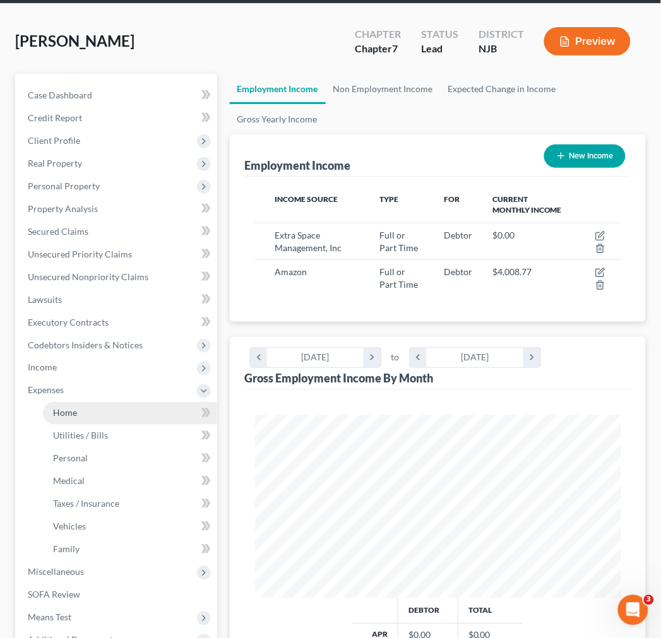
click at [99, 417] on link "Home" at bounding box center [130, 413] width 174 height 23
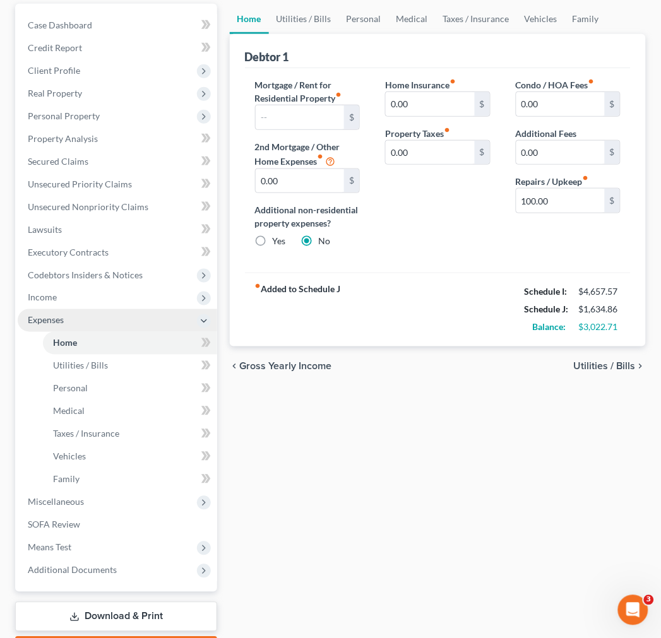
click at [59, 309] on span "Expenses" at bounding box center [117, 320] width 199 height 23
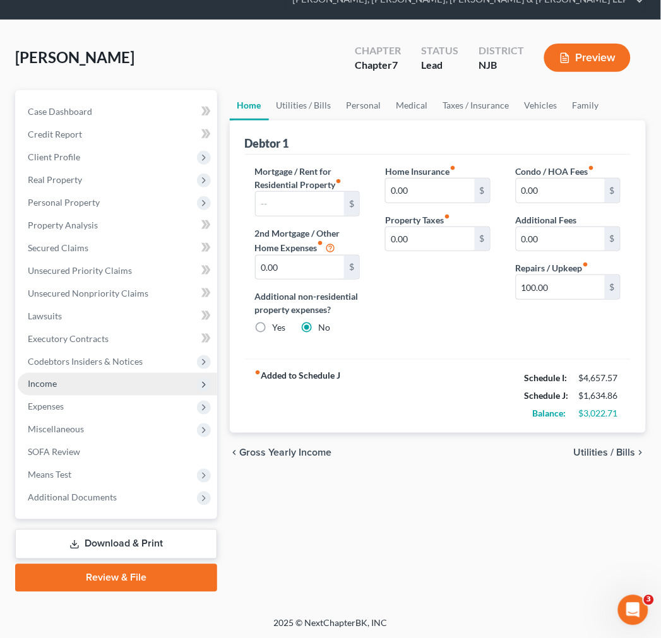
click at [92, 381] on span "Income" at bounding box center [117, 384] width 199 height 23
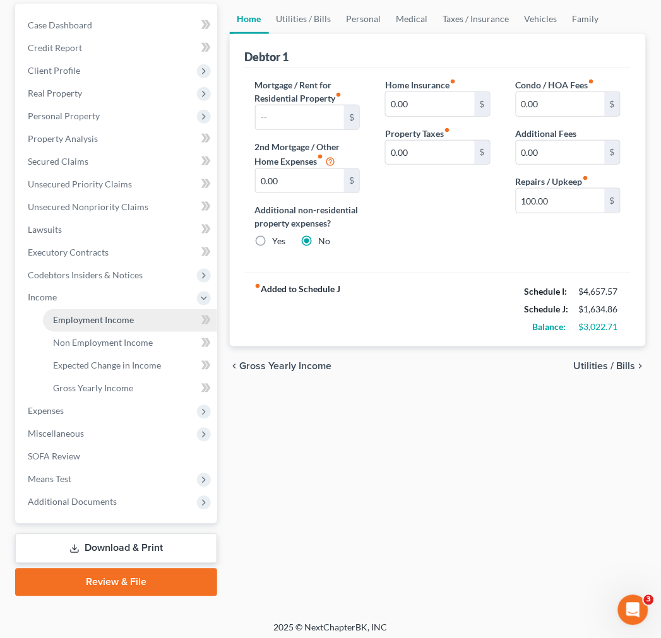
click at [106, 311] on link "Employment Income" at bounding box center [130, 320] width 174 height 23
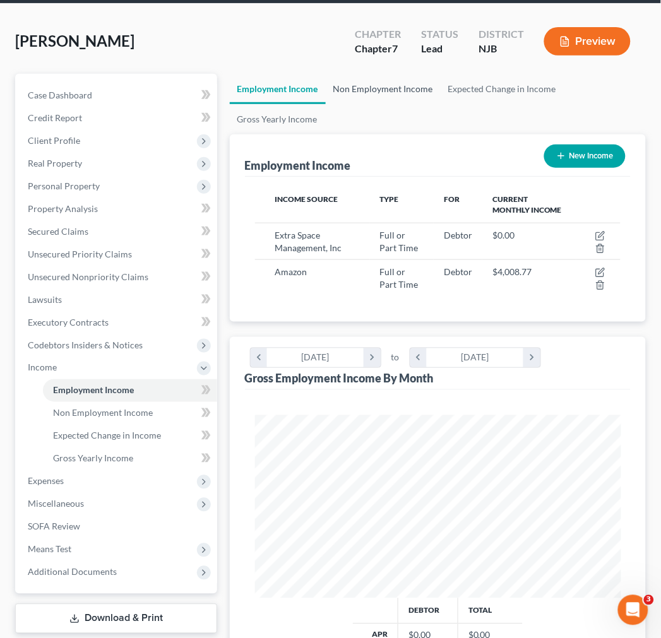
click at [374, 88] on link "Non Employment Income" at bounding box center [383, 89] width 115 height 30
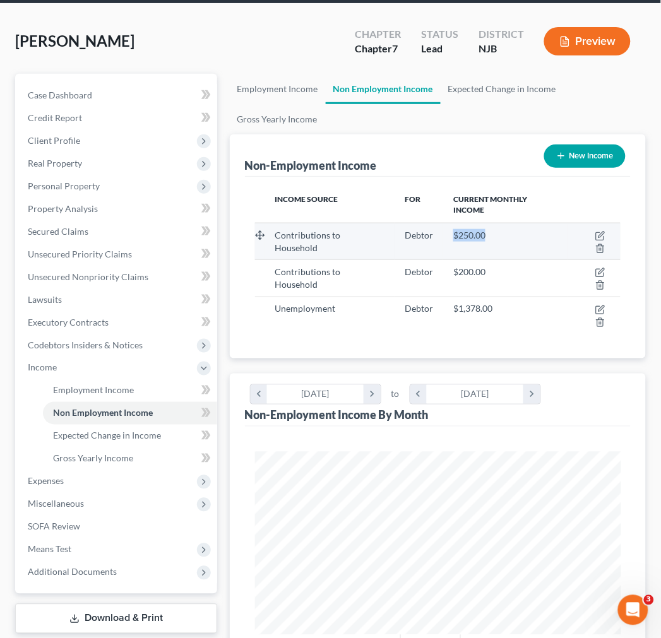
drag, startPoint x: 437, startPoint y: 218, endPoint x: 490, endPoint y: 222, distance: 52.5
click at [488, 223] on tr "Contributions to Household Debtor $250.00" at bounding box center [437, 241] width 365 height 37
click at [492, 229] on div "$250.00" at bounding box center [505, 235] width 105 height 13
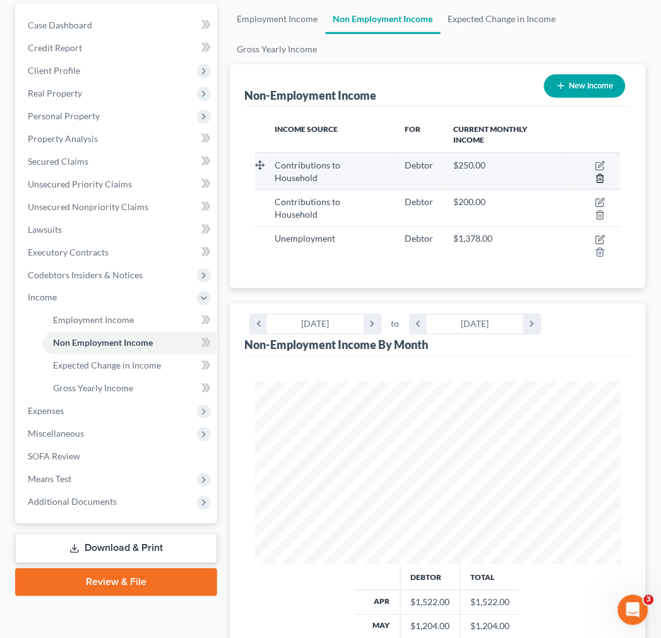
click at [597, 174] on icon "button" at bounding box center [600, 179] width 10 height 10
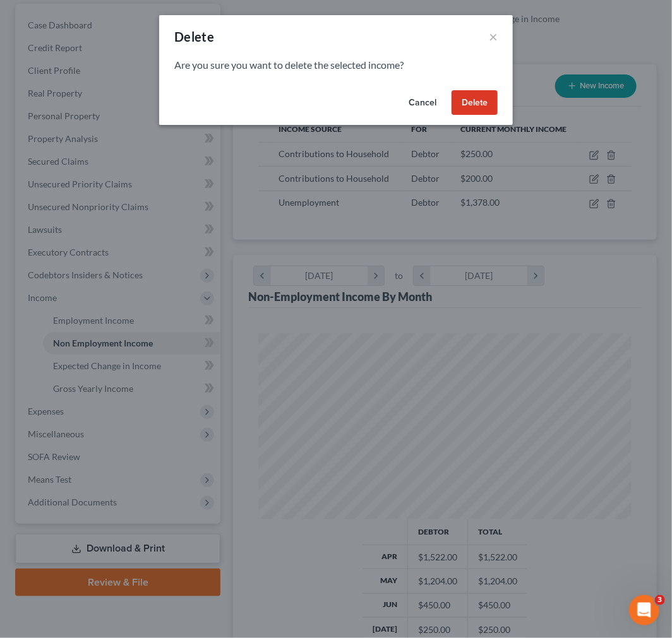
click at [467, 105] on button "Delete" at bounding box center [474, 102] width 46 height 25
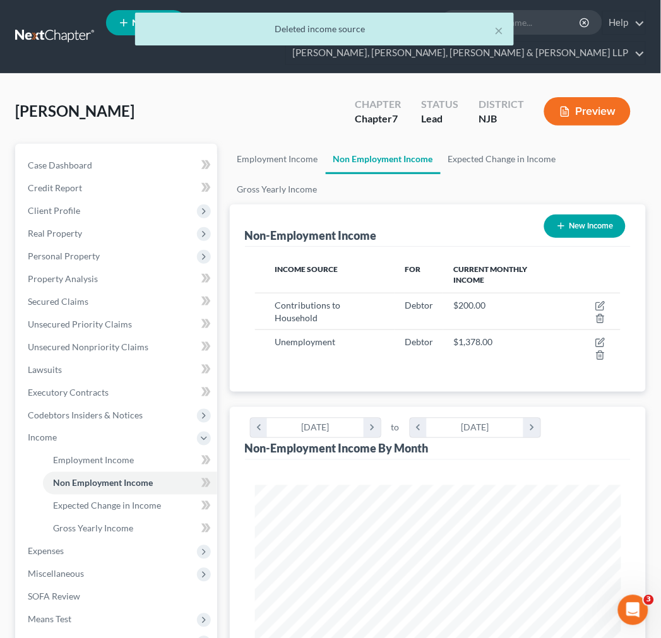
click at [495, 179] on ul "Employment Income Non Employment Income Expected Change in Income Gross Yearly …" at bounding box center [438, 174] width 416 height 61
click at [263, 161] on link "Employment Income" at bounding box center [278, 159] width 96 height 30
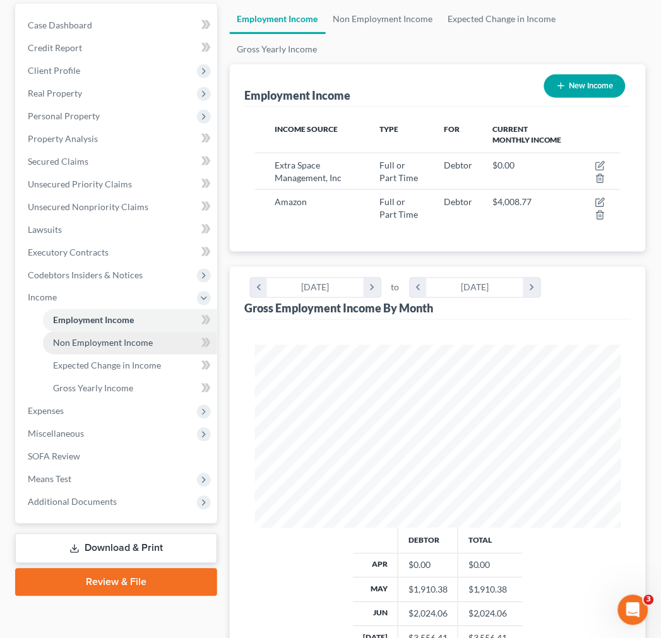
click at [148, 335] on link "Non Employment Income" at bounding box center [130, 343] width 174 height 23
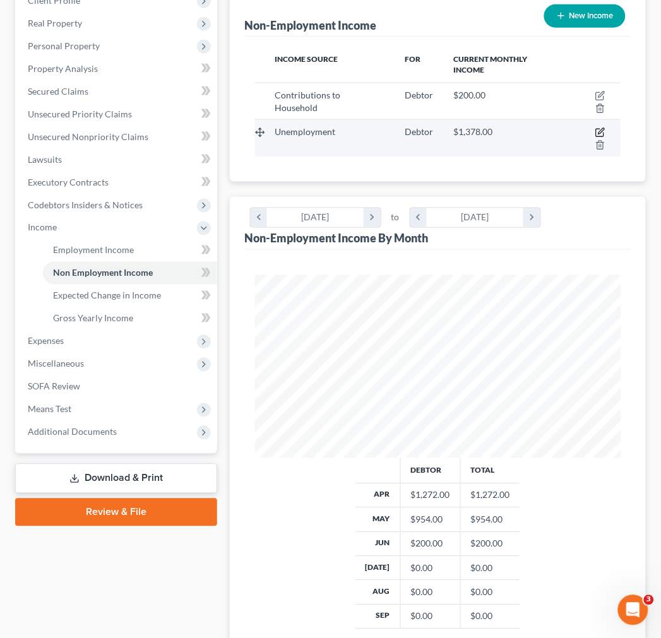
click at [595, 128] on icon "button" at bounding box center [600, 133] width 10 height 10
select select "0"
select select "3"
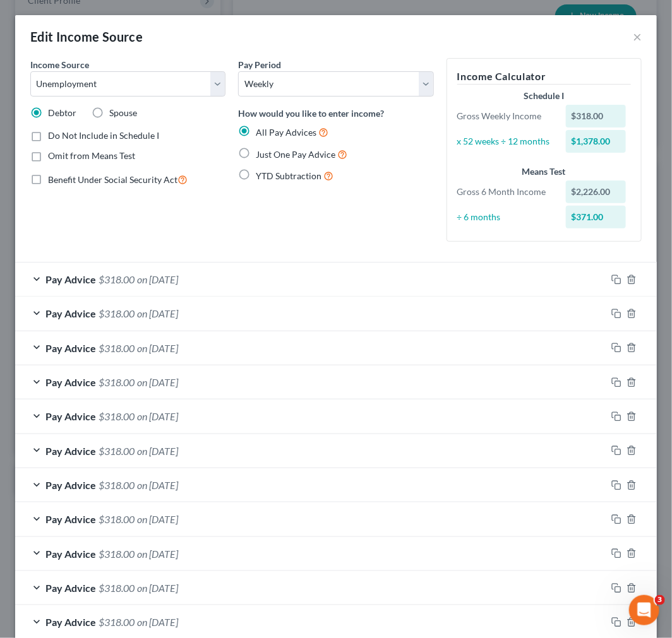
click at [134, 175] on span "Benefit Under Social Security Act" at bounding box center [112, 179] width 129 height 11
click at [61, 175] on input "Benefit Under Social Security Act" at bounding box center [57, 176] width 8 height 8
click at [134, 175] on span "Benefit Under Social Security Act" at bounding box center [112, 179] width 129 height 11
click at [61, 175] on input "Benefit Under Social Security Act" at bounding box center [57, 176] width 8 height 8
checkbox input "false"
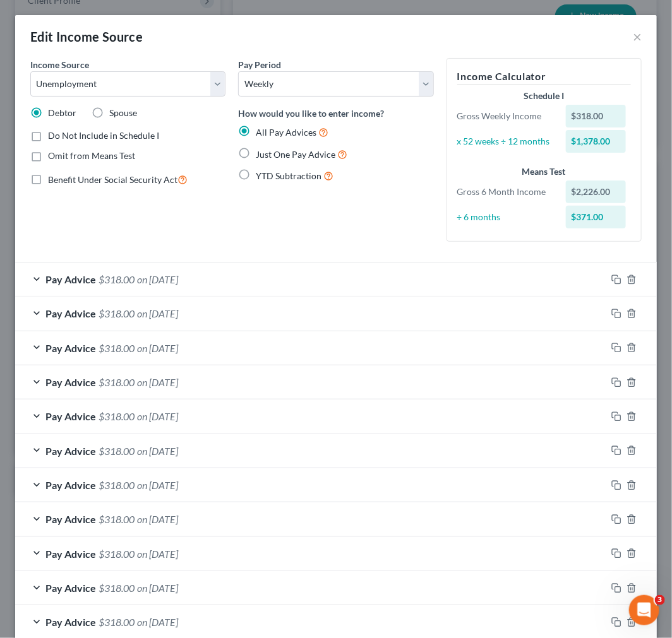
drag, startPoint x: 110, startPoint y: 136, endPoint x: 326, endPoint y: 361, distance: 311.6
click at [110, 141] on label "Do Not Include in Schedule I" at bounding box center [103, 135] width 111 height 13
click at [61, 138] on input "Do Not Include in Schedule I" at bounding box center [57, 133] width 8 height 8
checkbox input "true"
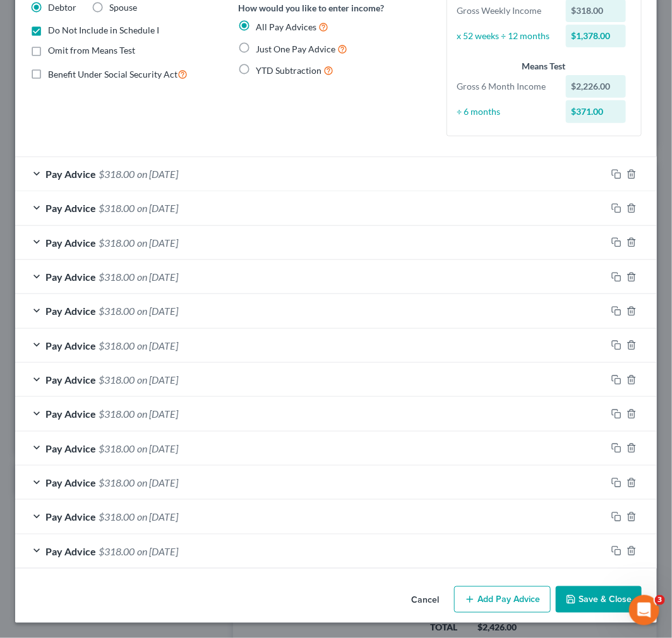
click at [575, 593] on button "Save & Close" at bounding box center [599, 599] width 86 height 27
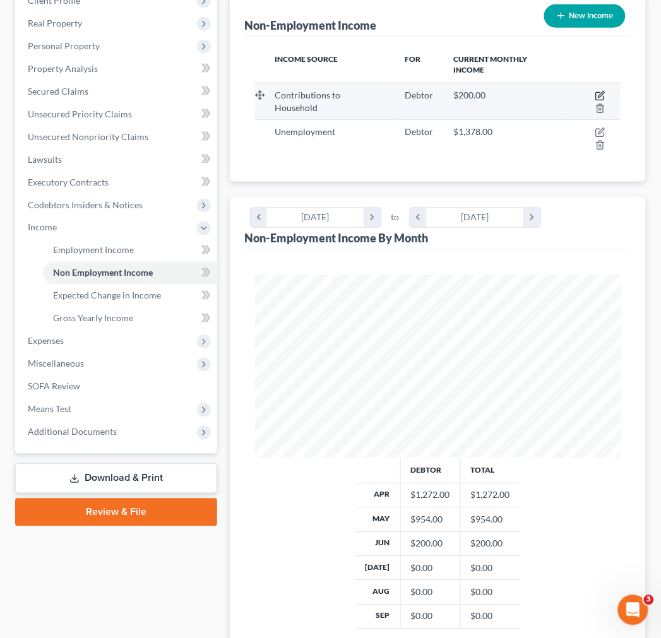
click at [583, 83] on td at bounding box center [594, 101] width 52 height 37
click at [595, 91] on icon "button" at bounding box center [600, 96] width 10 height 10
select select "8"
select select "0"
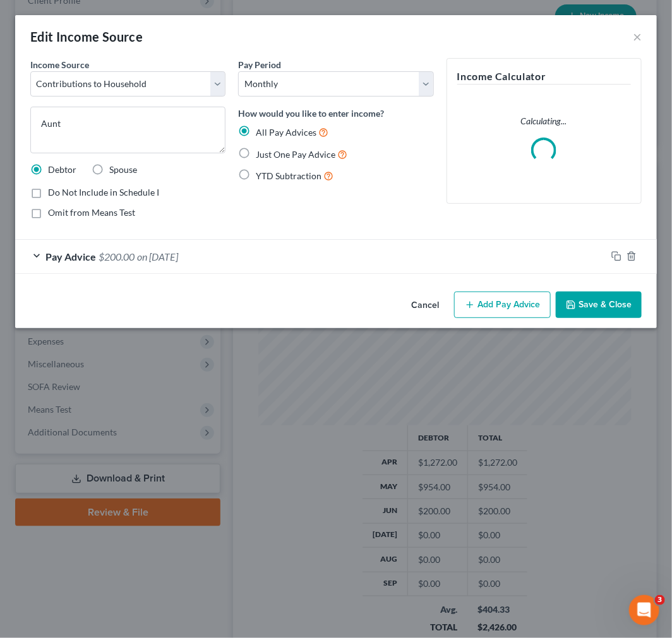
click at [98, 189] on span "Do Not Include in Schedule I" at bounding box center [103, 192] width 111 height 11
click at [61, 189] on input "Do Not Include in Schedule I" at bounding box center [57, 190] width 8 height 8
checkbox input "true"
click at [635, 303] on button "Save & Close" at bounding box center [599, 305] width 86 height 27
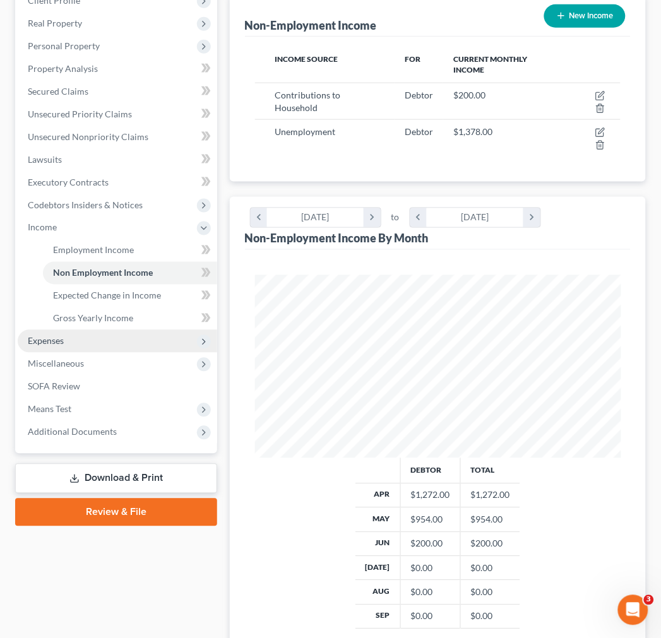
click at [86, 333] on span "Expenses" at bounding box center [117, 341] width 199 height 23
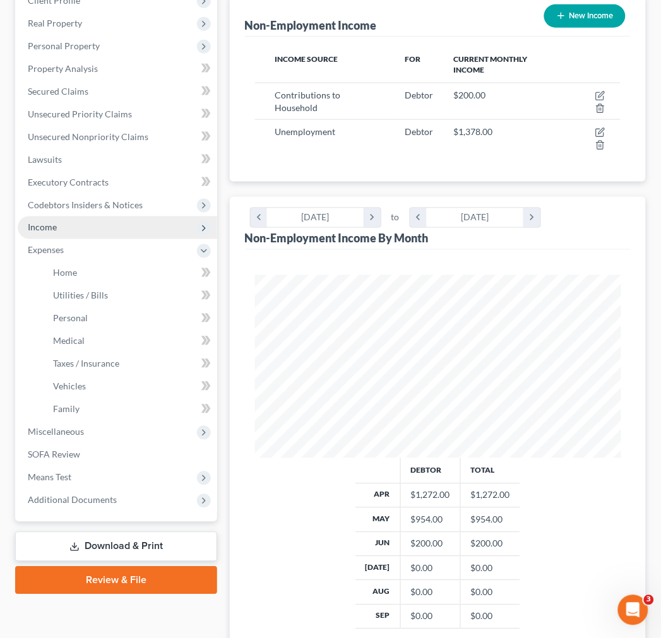
click at [85, 230] on span "Income" at bounding box center [117, 228] width 199 height 23
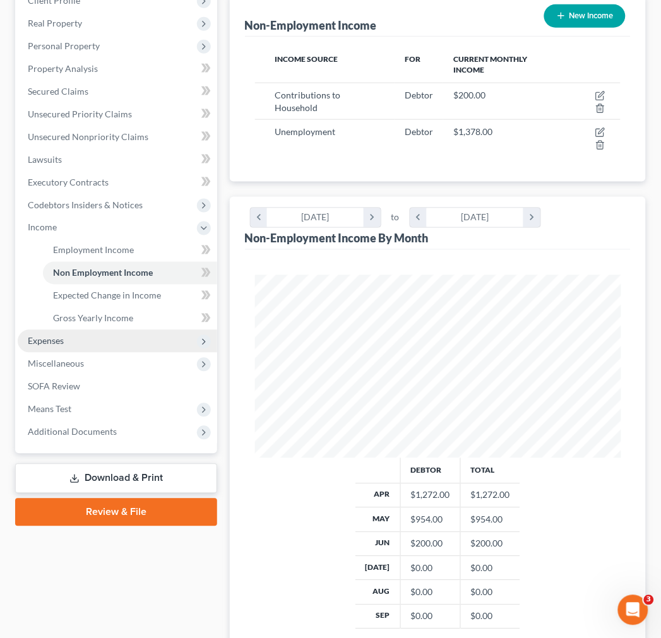
click at [87, 330] on span "Expenses" at bounding box center [117, 341] width 199 height 23
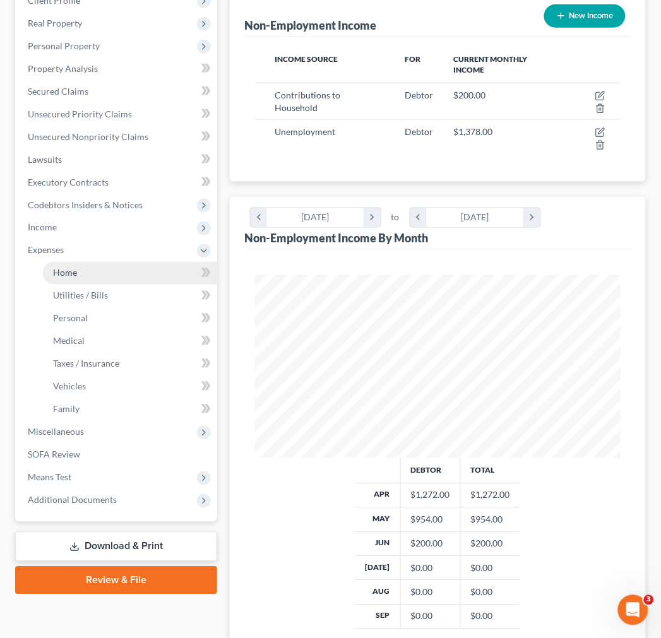
click at [85, 273] on link "Home" at bounding box center [130, 273] width 174 height 23
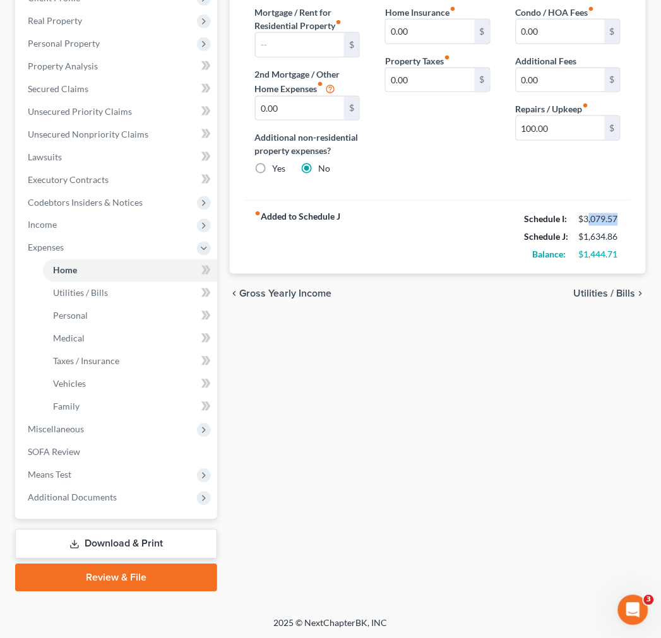
drag, startPoint x: 587, startPoint y: 218, endPoint x: 626, endPoint y: 219, distance: 38.5
click at [626, 219] on div "$3,079.57" at bounding box center [600, 219] width 54 height 13
click at [626, 220] on div "$3,079.57" at bounding box center [600, 219] width 54 height 13
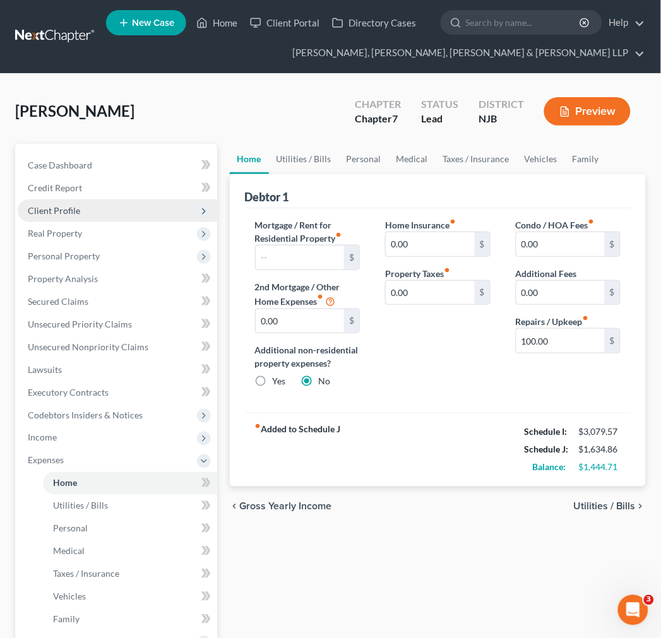
click at [112, 204] on span "Client Profile" at bounding box center [117, 210] width 199 height 23
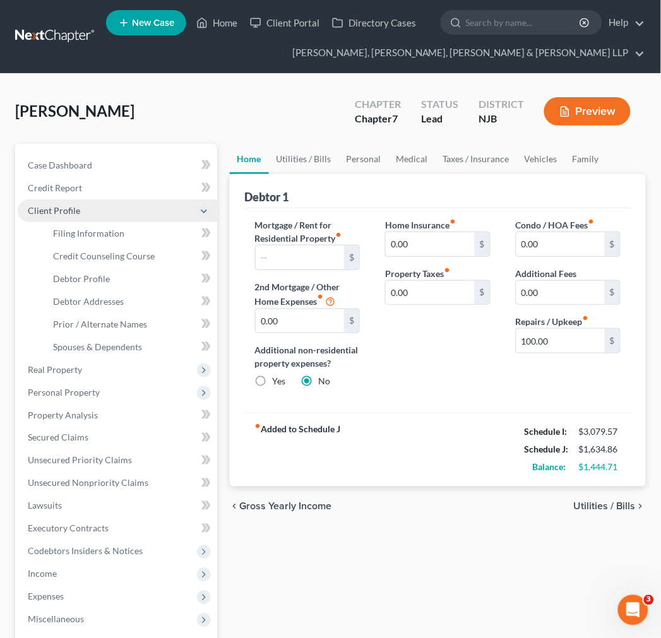
click at [67, 210] on span "Client Profile" at bounding box center [54, 210] width 52 height 11
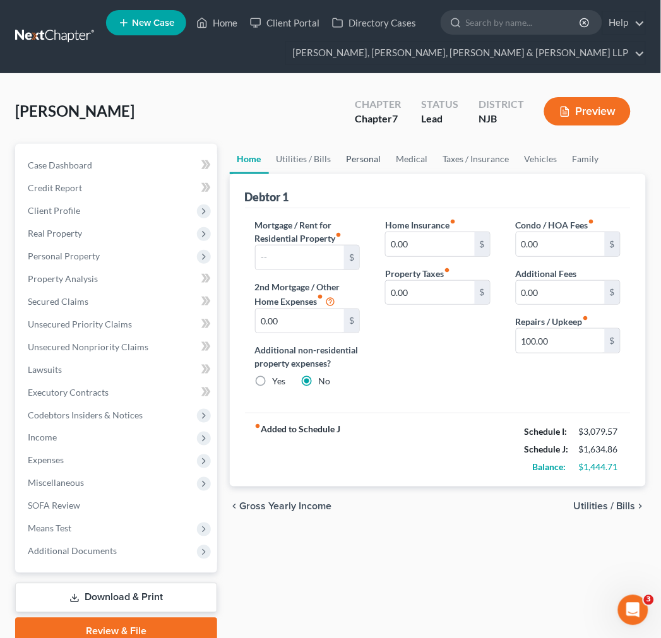
click at [349, 162] on link "Personal" at bounding box center [364, 159] width 50 height 30
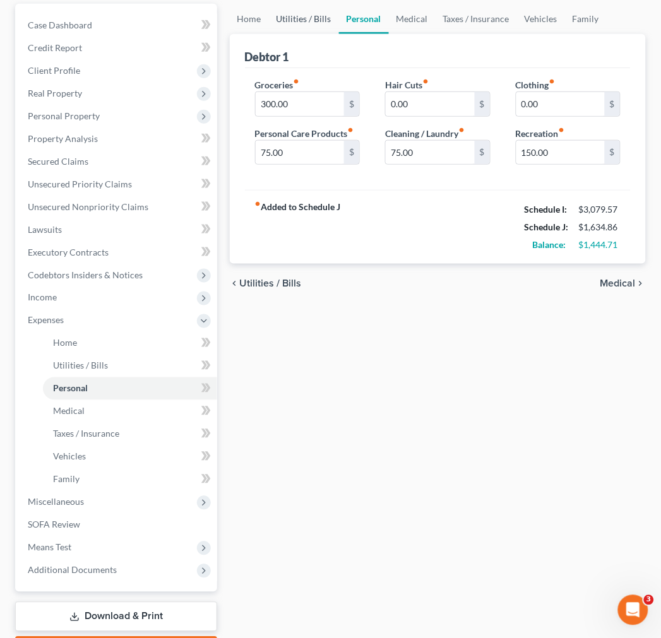
click at [306, 20] on link "Utilities / Bills" at bounding box center [304, 19] width 70 height 30
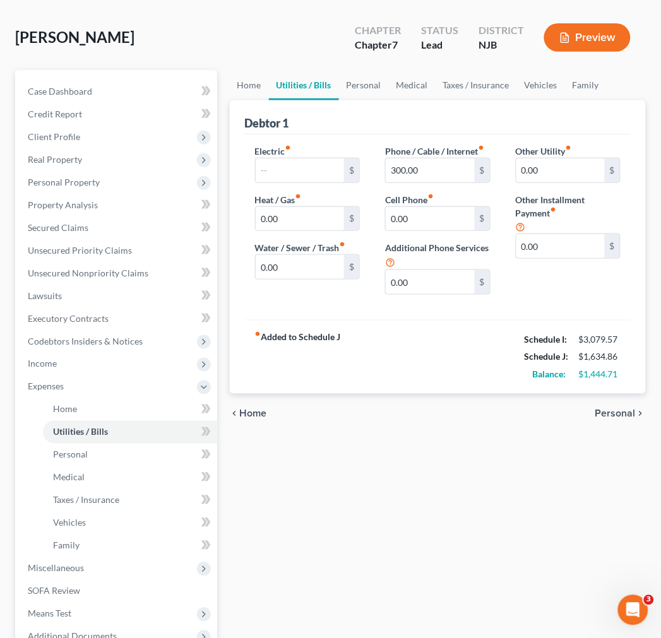
scroll to position [73, 0]
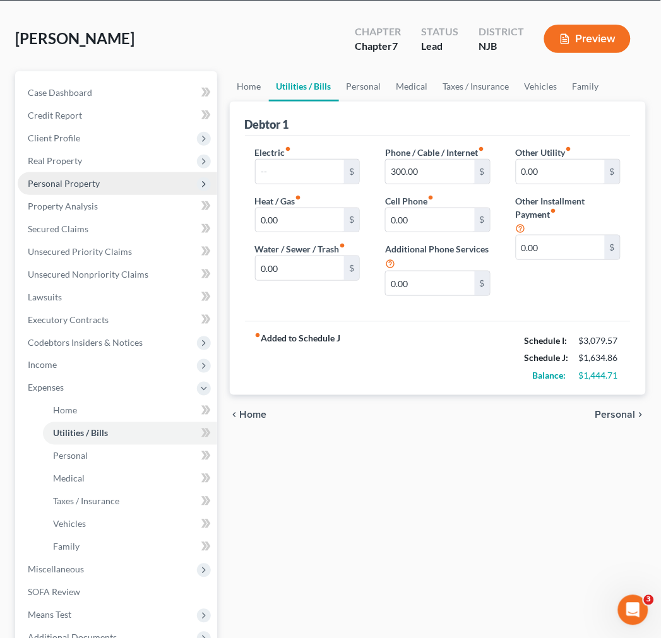
click at [85, 175] on span "Personal Property" at bounding box center [117, 183] width 199 height 23
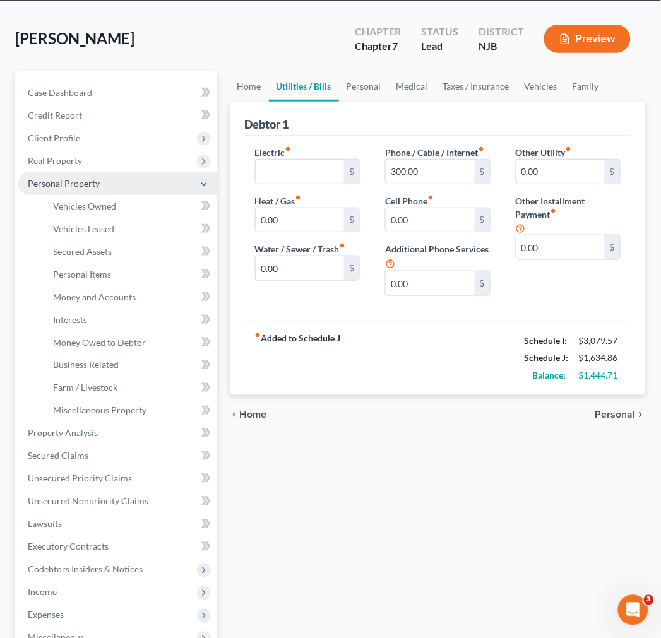
click at [97, 193] on span "Personal Property" at bounding box center [117, 183] width 199 height 23
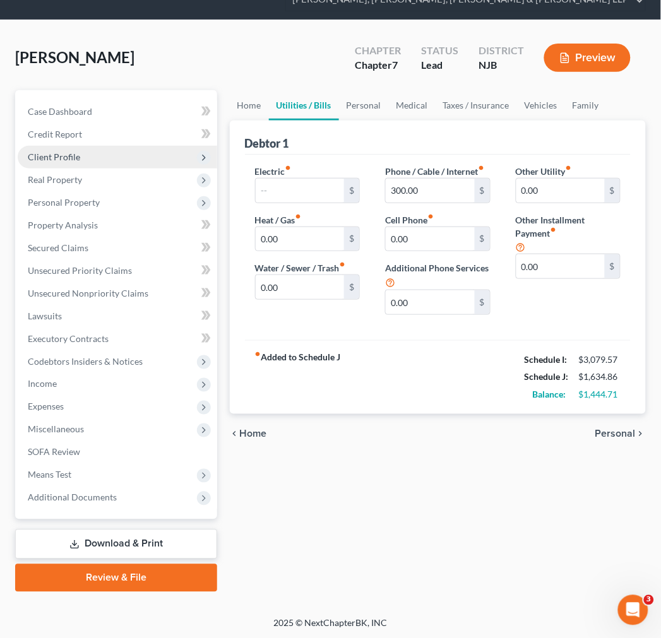
click at [87, 159] on span "Client Profile" at bounding box center [117, 157] width 199 height 23
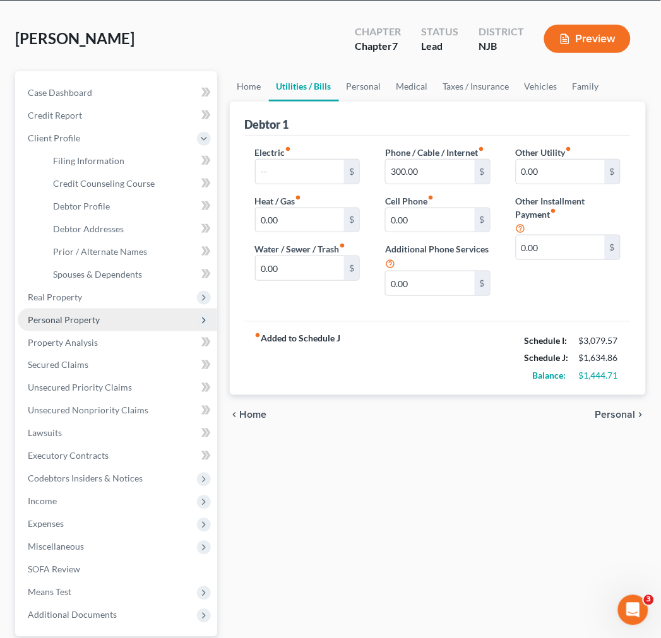
click at [46, 312] on span "Personal Property" at bounding box center [117, 320] width 199 height 23
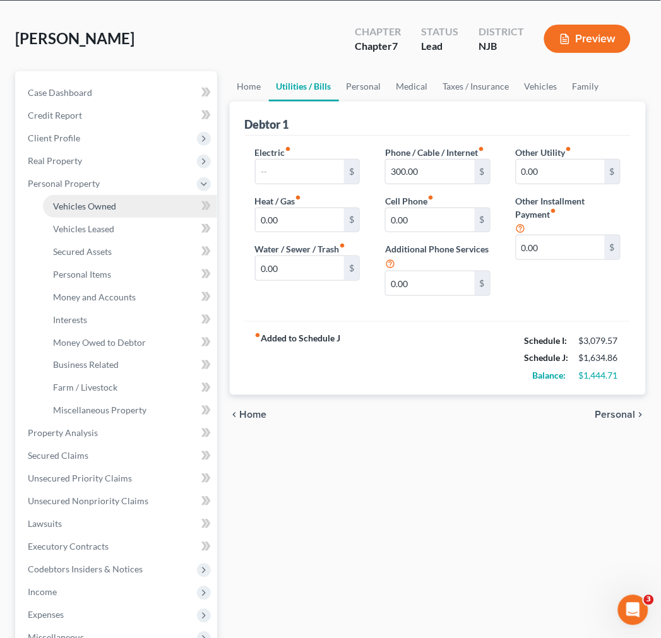
click at [101, 197] on link "Vehicles Owned" at bounding box center [130, 206] width 174 height 23
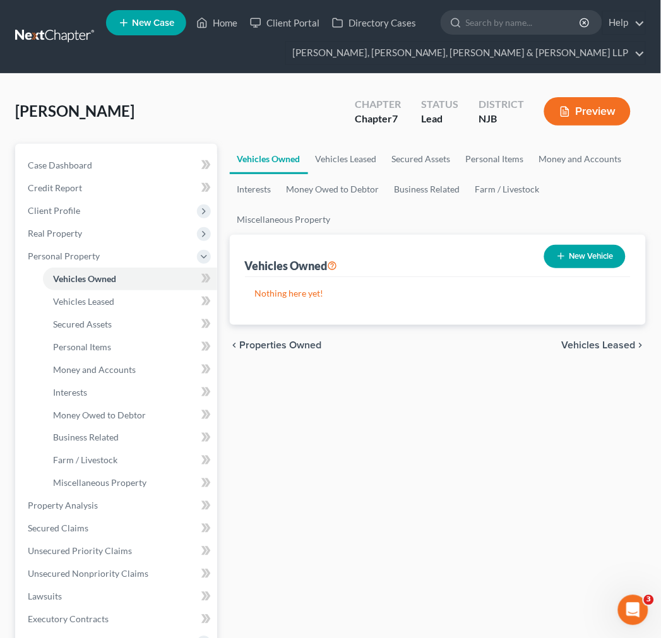
drag, startPoint x: 364, startPoint y: 136, endPoint x: 360, endPoint y: 158, distance: 23.2
click at [364, 136] on div "Samuels, Michael Upgraded Chapter Chapter 7 Status Lead District NJB Preview" at bounding box center [330, 116] width 631 height 55
click at [360, 158] on link "Vehicles Leased" at bounding box center [346, 159] width 76 height 30
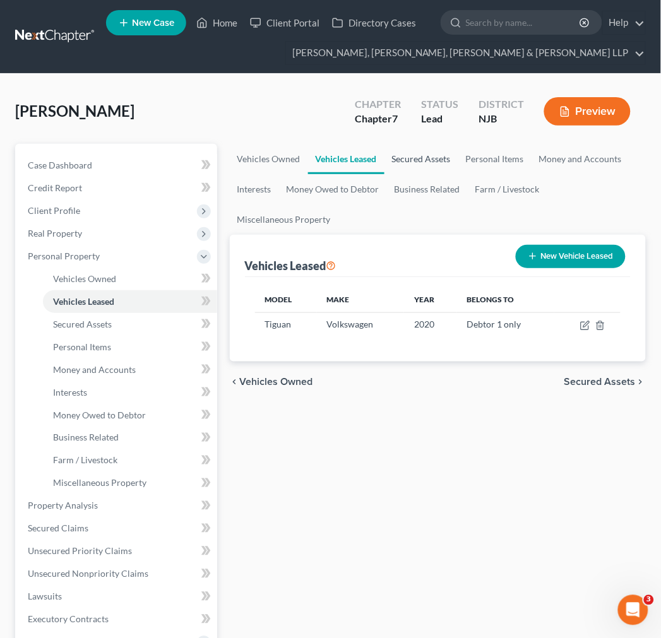
click at [391, 159] on link "Secured Assets" at bounding box center [421, 159] width 74 height 30
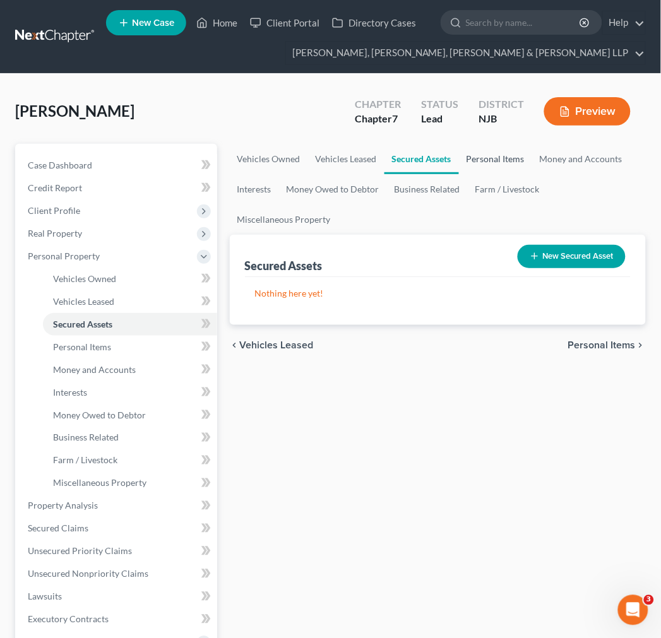
click at [513, 159] on link "Personal Items" at bounding box center [495, 159] width 73 height 30
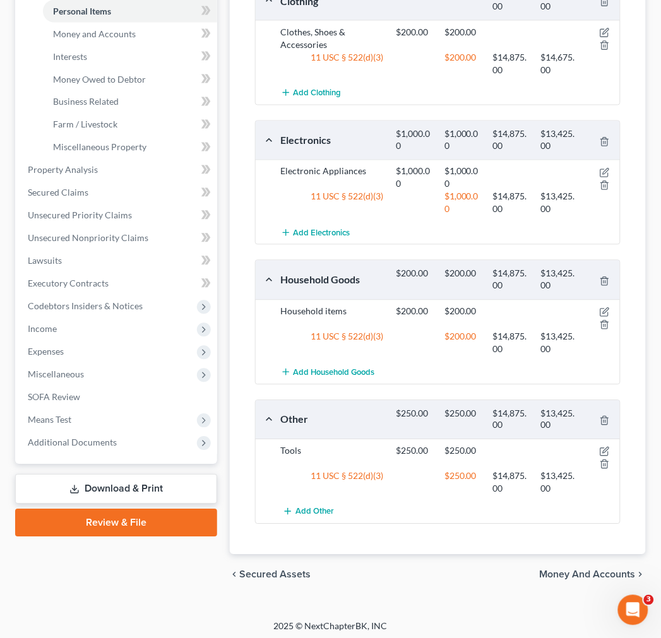
scroll to position [341, 0]
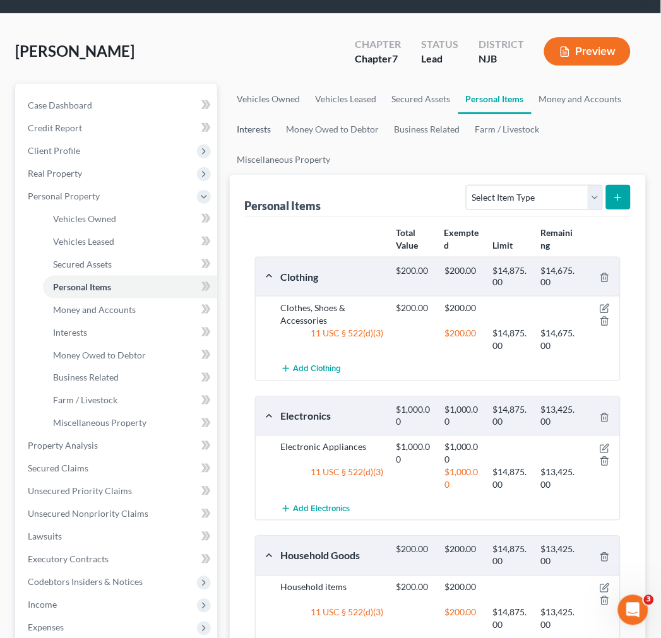
click at [276, 122] on link "Interests" at bounding box center [254, 129] width 49 height 30
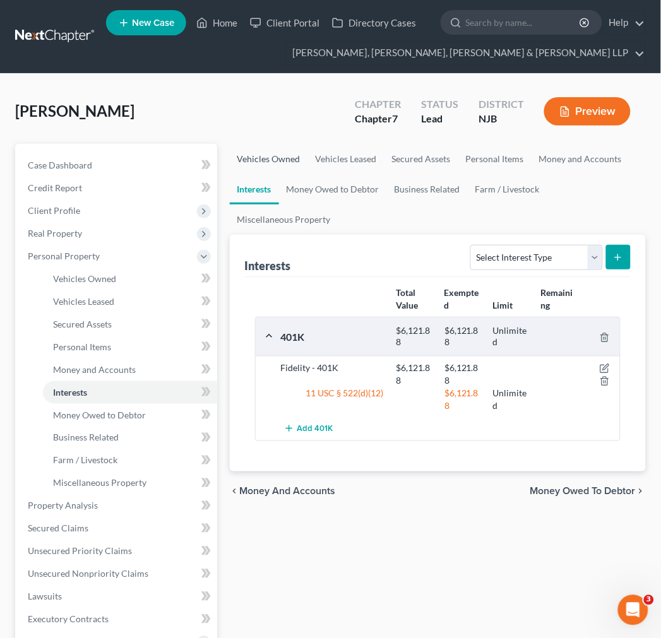
click at [271, 164] on link "Vehicles Owned" at bounding box center [269, 159] width 78 height 30
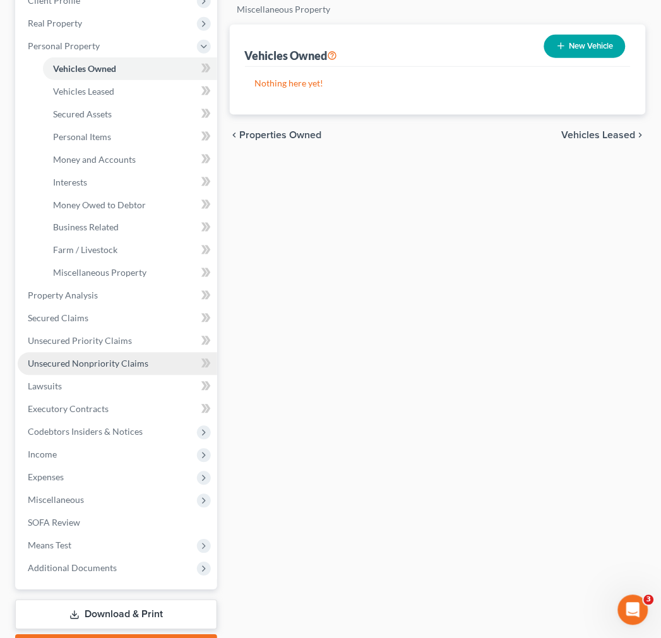
click at [130, 355] on link "Unsecured Nonpriority Claims" at bounding box center [117, 364] width 199 height 23
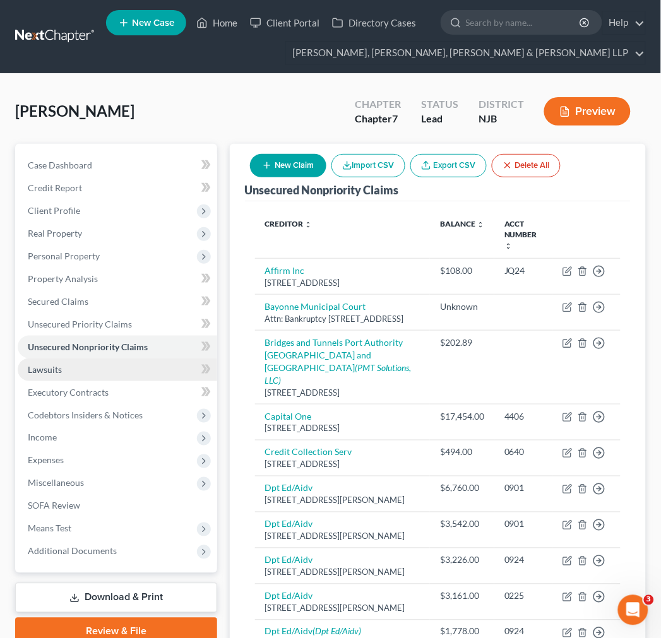
click at [83, 360] on link "Lawsuits" at bounding box center [117, 370] width 199 height 23
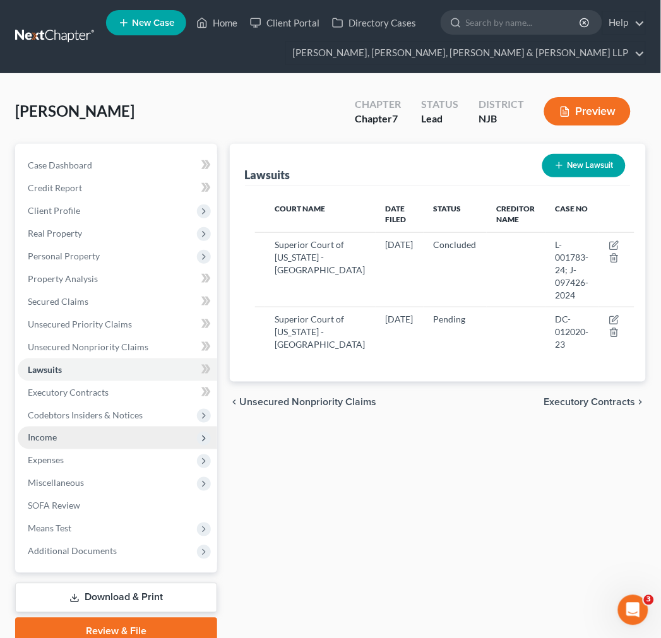
click at [112, 431] on span "Income" at bounding box center [117, 438] width 199 height 23
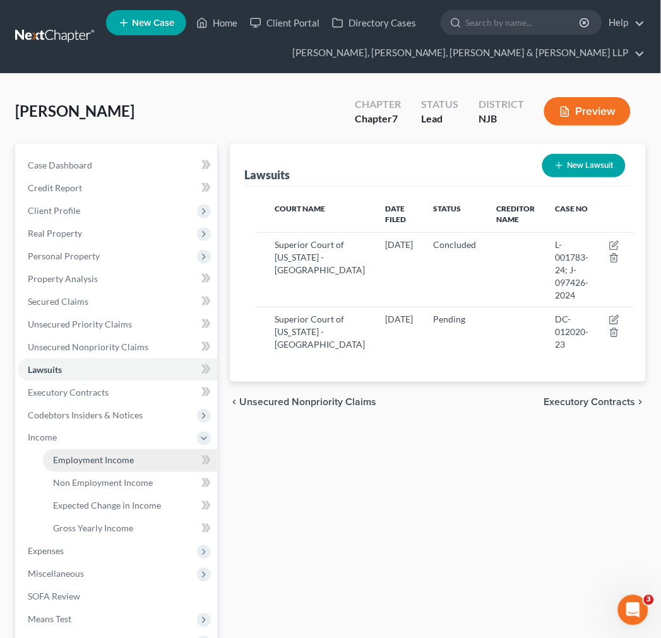
click at [136, 470] on link "Employment Income" at bounding box center [130, 460] width 174 height 23
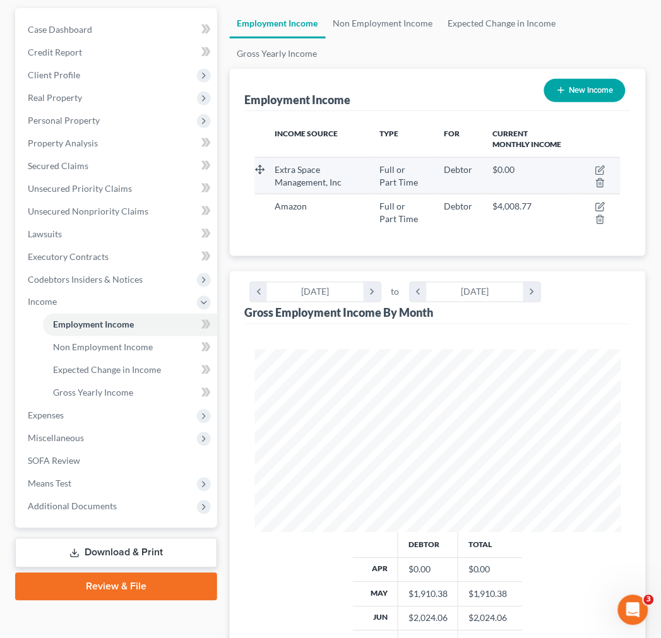
scroll to position [140, 0]
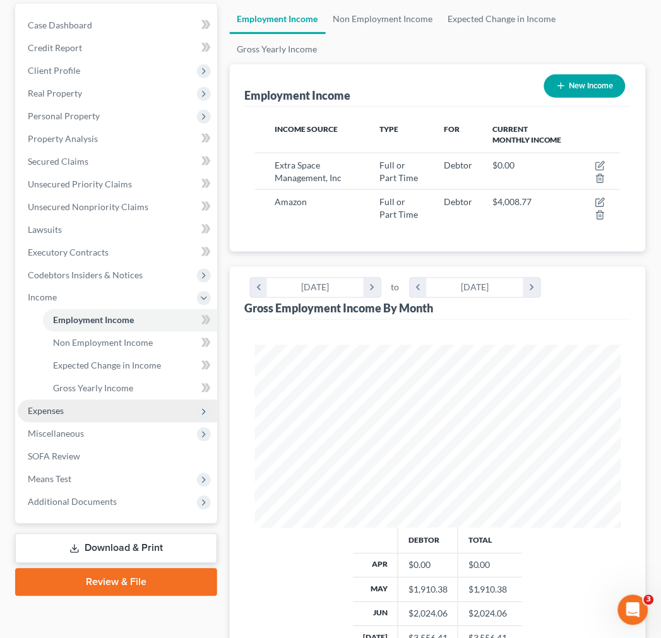
click at [106, 414] on span "Expenses" at bounding box center [117, 411] width 199 height 23
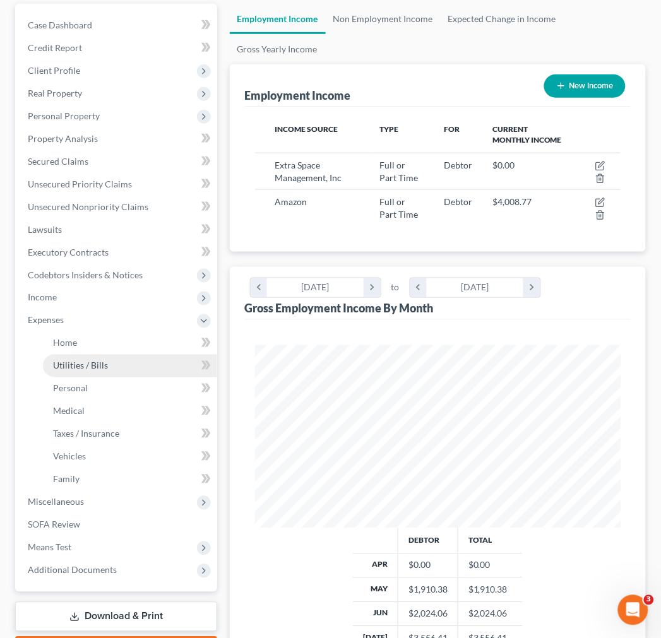
click at [83, 355] on link "Utilities / Bills" at bounding box center [130, 366] width 174 height 23
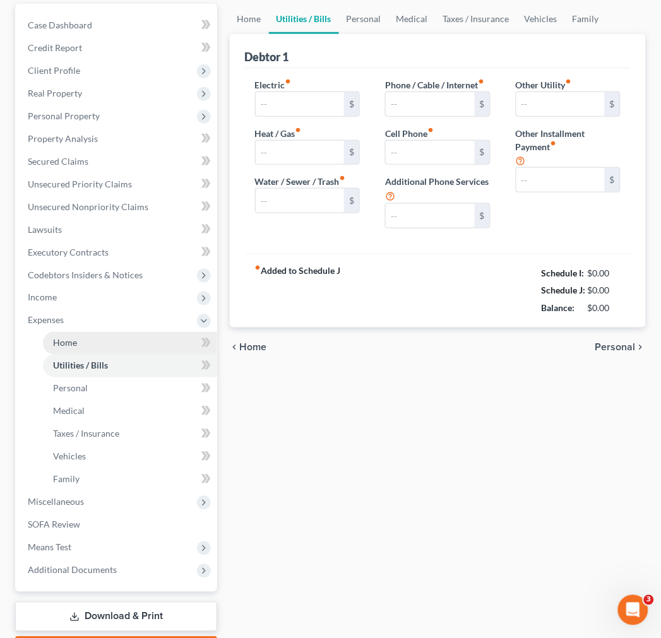
type input "0.00"
type input "300.00"
type input "0.00"
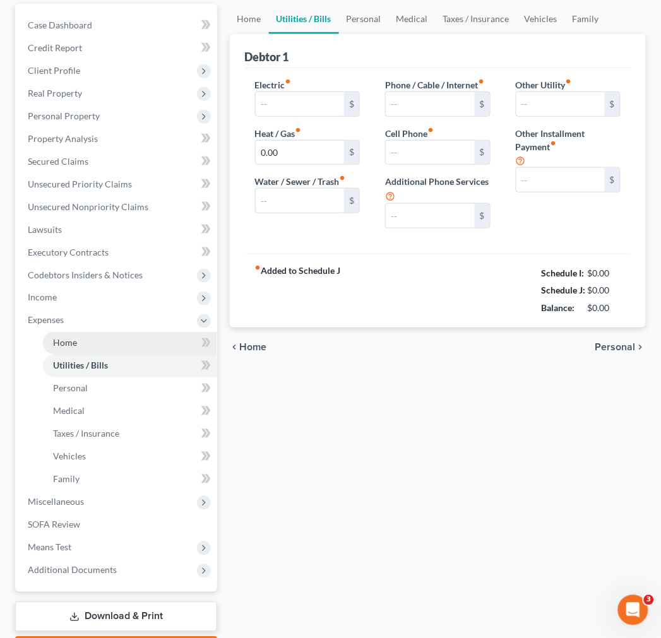
type input "0.00"
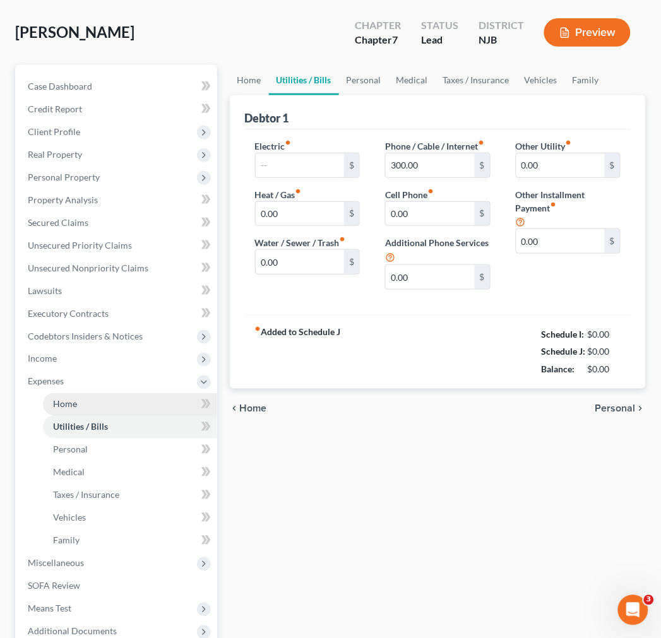
click at [83, 346] on ul "Case Dashboard Payments Invoices Payments Payments Credit Report Client Profile" at bounding box center [117, 359] width 199 height 568
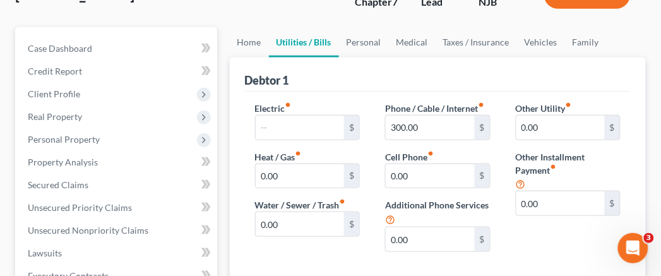
scroll to position [140, 0]
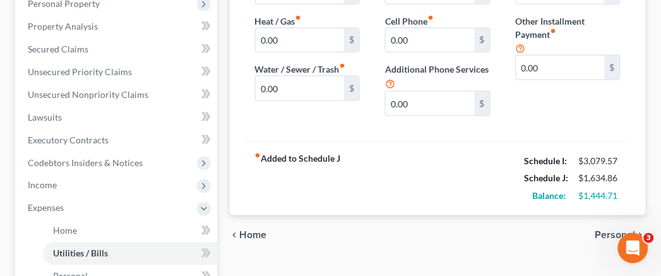
scroll to position [280, 0]
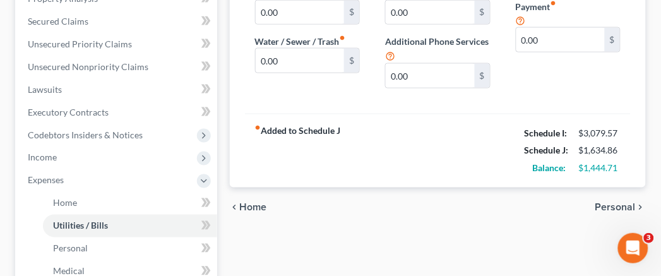
click at [499, 154] on div "fiber_manual_record Added to Schedule J Schedule I: $3,079.57 Schedule J: $1,63…" at bounding box center [438, 151] width 386 height 74
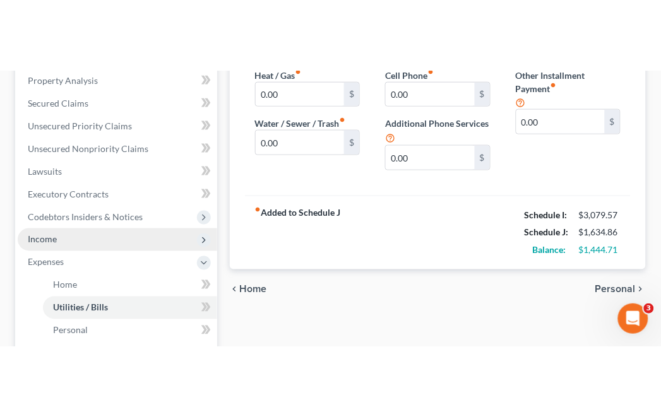
scroll to position [350, 0]
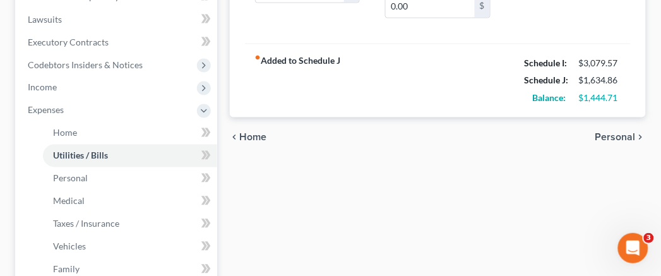
click at [467, 193] on div "Home Utilities / Bills Personal Medical Taxes / Insurance Vehicles Family Debto…" at bounding box center [437, 124] width 429 height 661
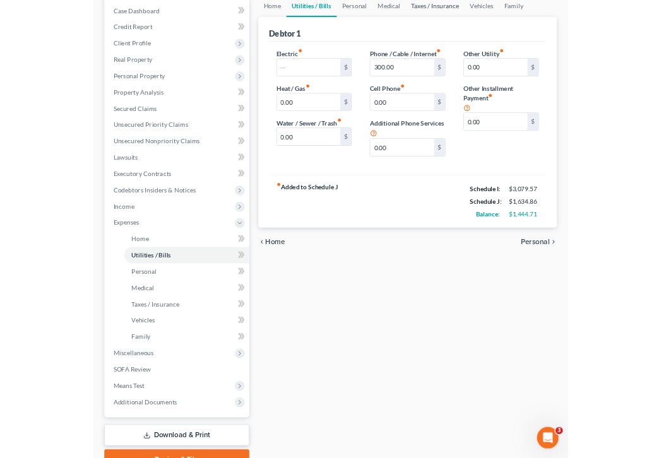
scroll to position [0, 0]
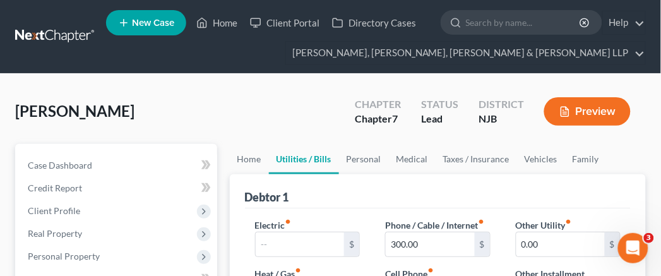
drag, startPoint x: 333, startPoint y: 114, endPoint x: 504, endPoint y: 9, distance: 200.1
click at [333, 114] on div "Samuels, Michael Upgraded Chapter Chapter 7 Status Lead District NJB Preview" at bounding box center [330, 116] width 631 height 55
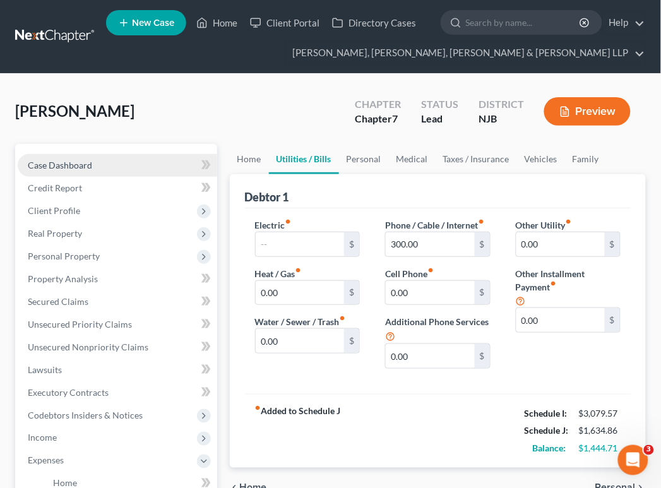
click at [64, 161] on span "Case Dashboard" at bounding box center [60, 165] width 64 height 11
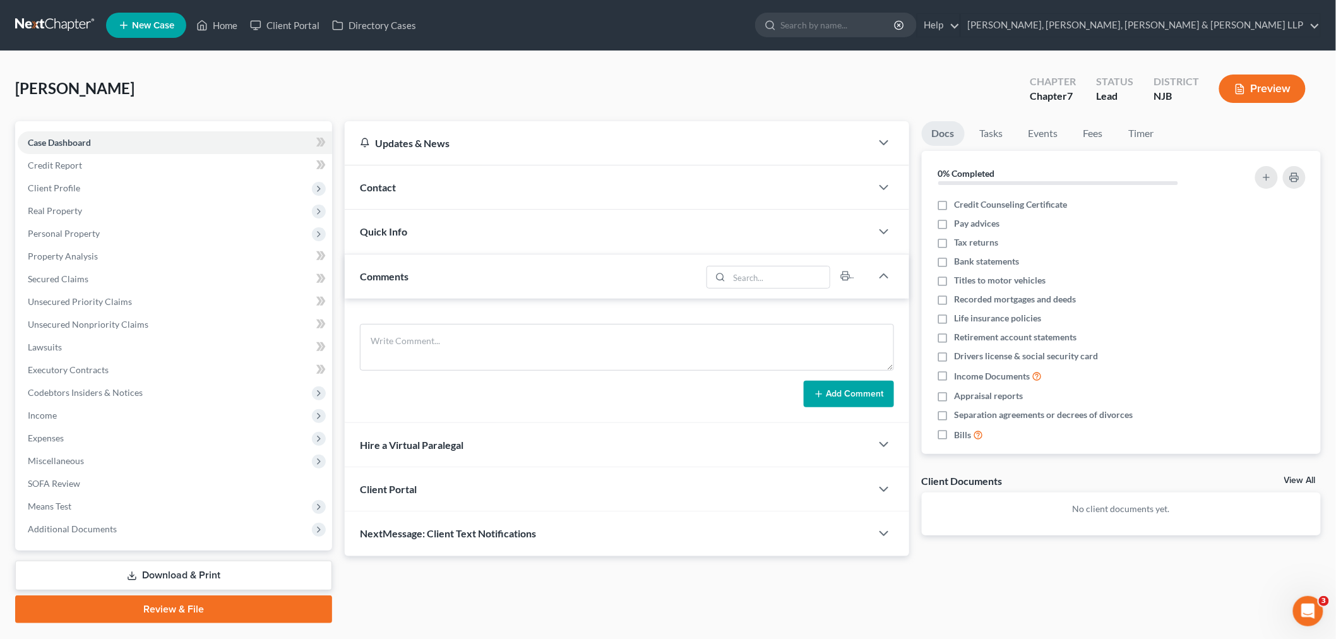
drag, startPoint x: 66, startPoint y: 18, endPoint x: 822, endPoint y: 312, distance: 811.1
click at [66, 18] on link at bounding box center [55, 25] width 81 height 23
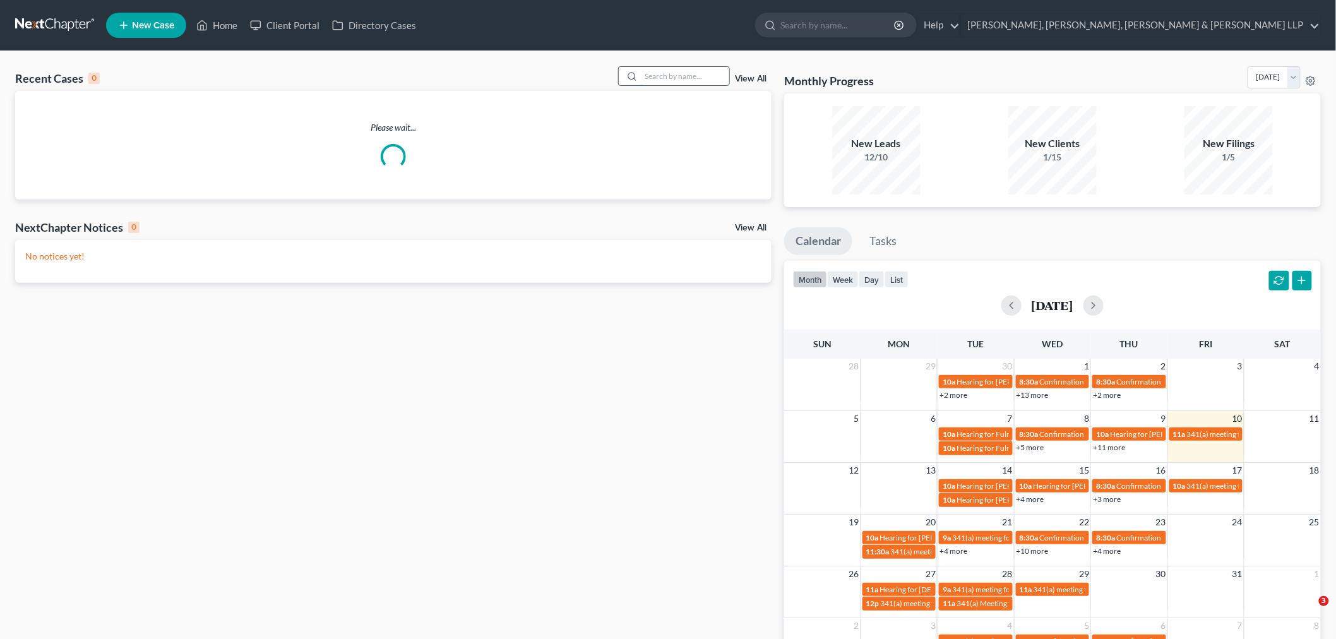
click at [684, 83] on input "search" at bounding box center [685, 76] width 88 height 18
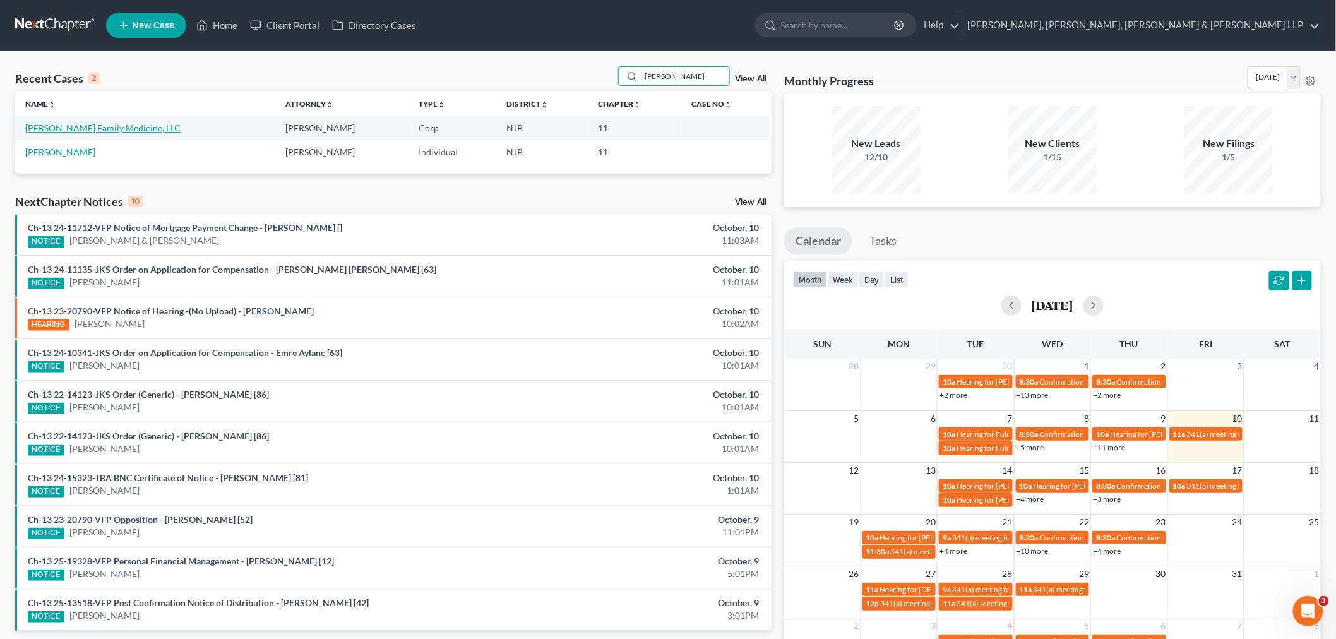
type input "[PERSON_NAME]"
click at [58, 124] on link "[PERSON_NAME] Family Medicine, LLC" at bounding box center [102, 127] width 155 height 11
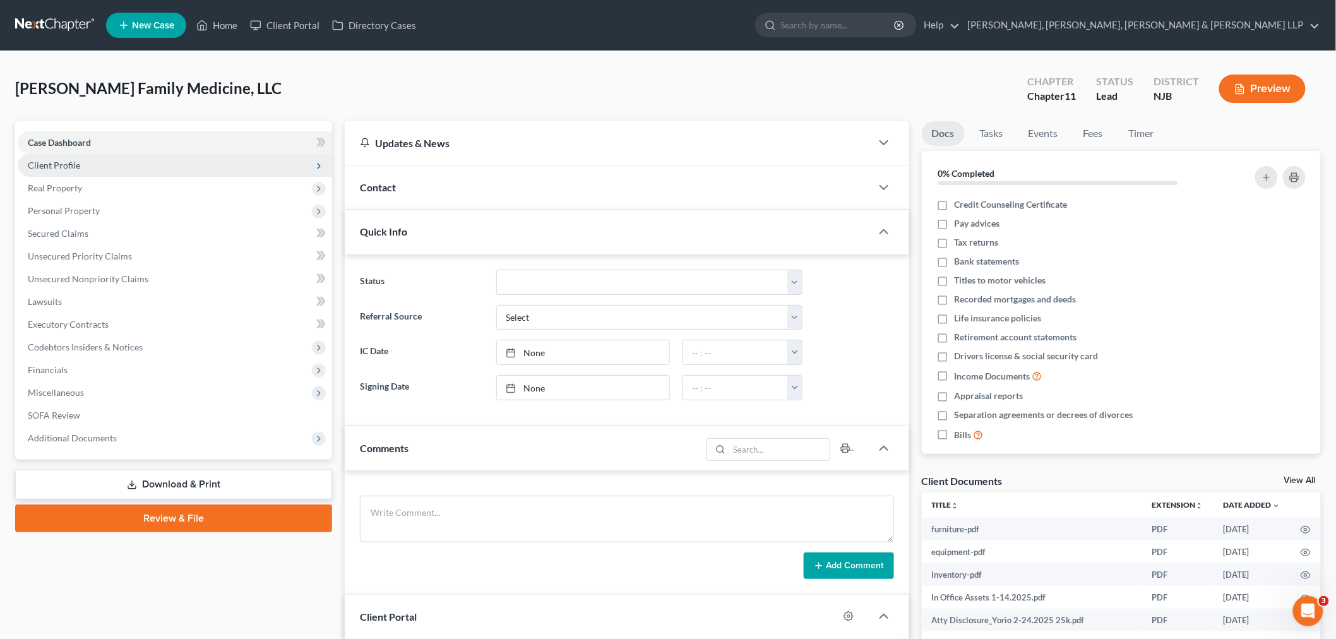
click at [137, 165] on span "Client Profile" at bounding box center [175, 165] width 314 height 23
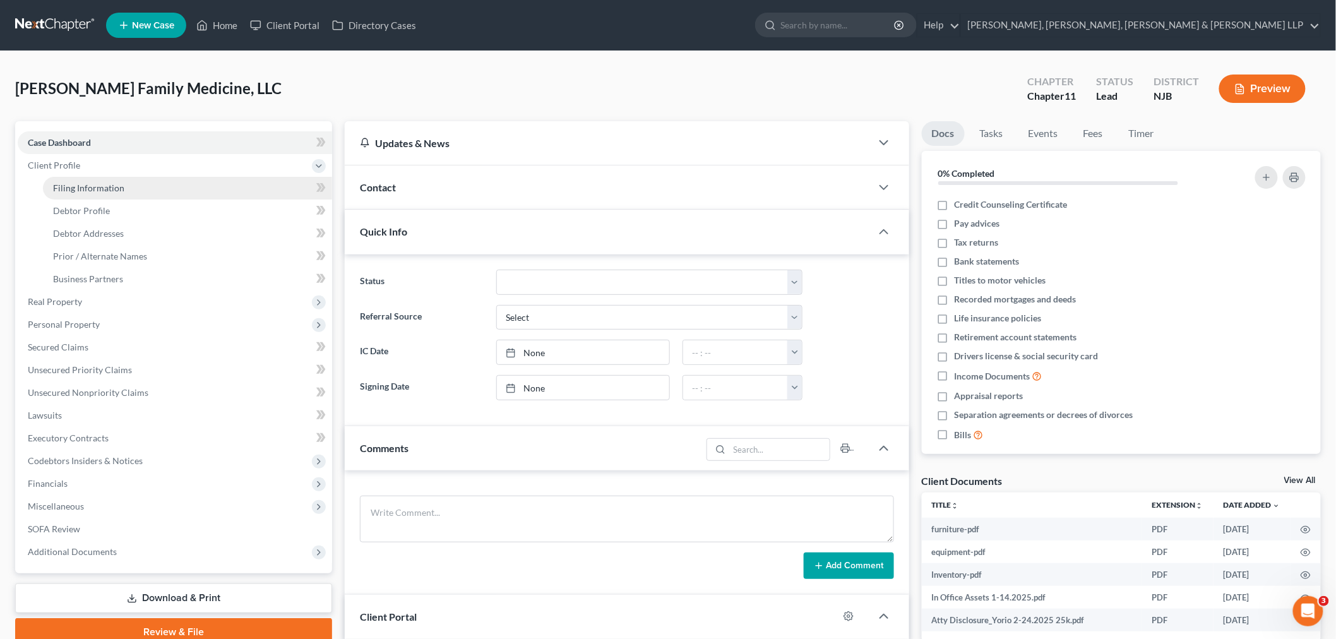
click at [152, 189] on link "Filing Information" at bounding box center [187, 188] width 289 height 23
select select "3"
select select "1"
select select "0"
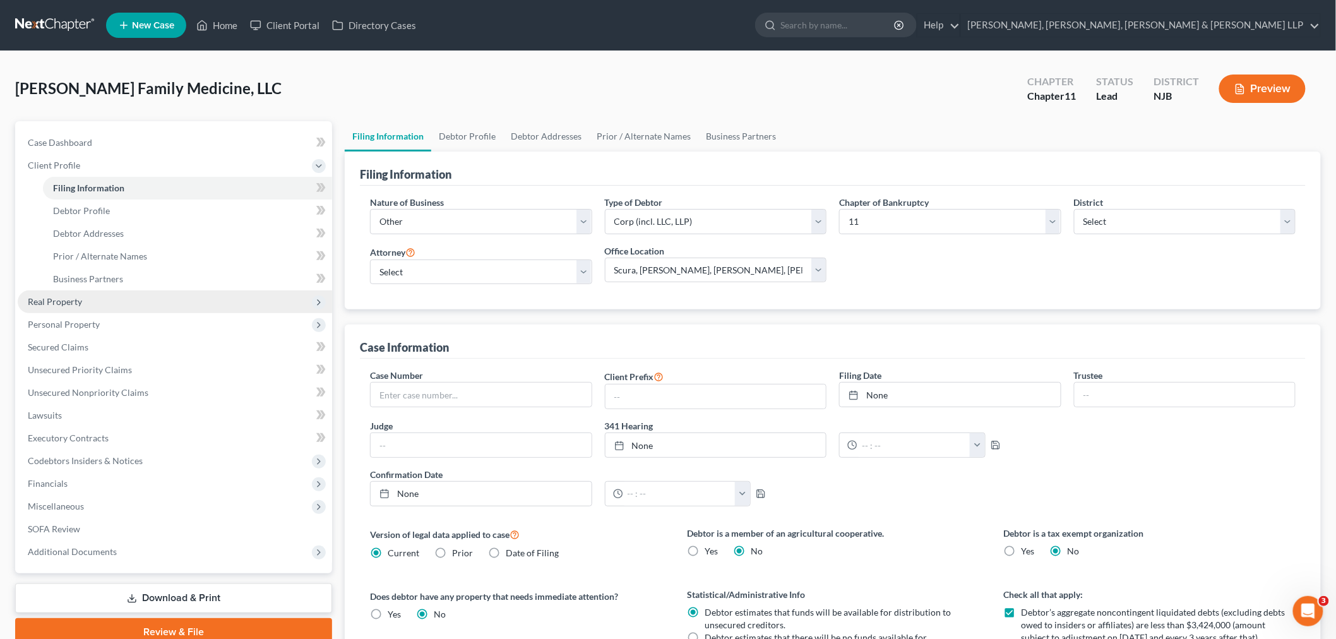
click at [162, 290] on span "Real Property" at bounding box center [175, 301] width 314 height 23
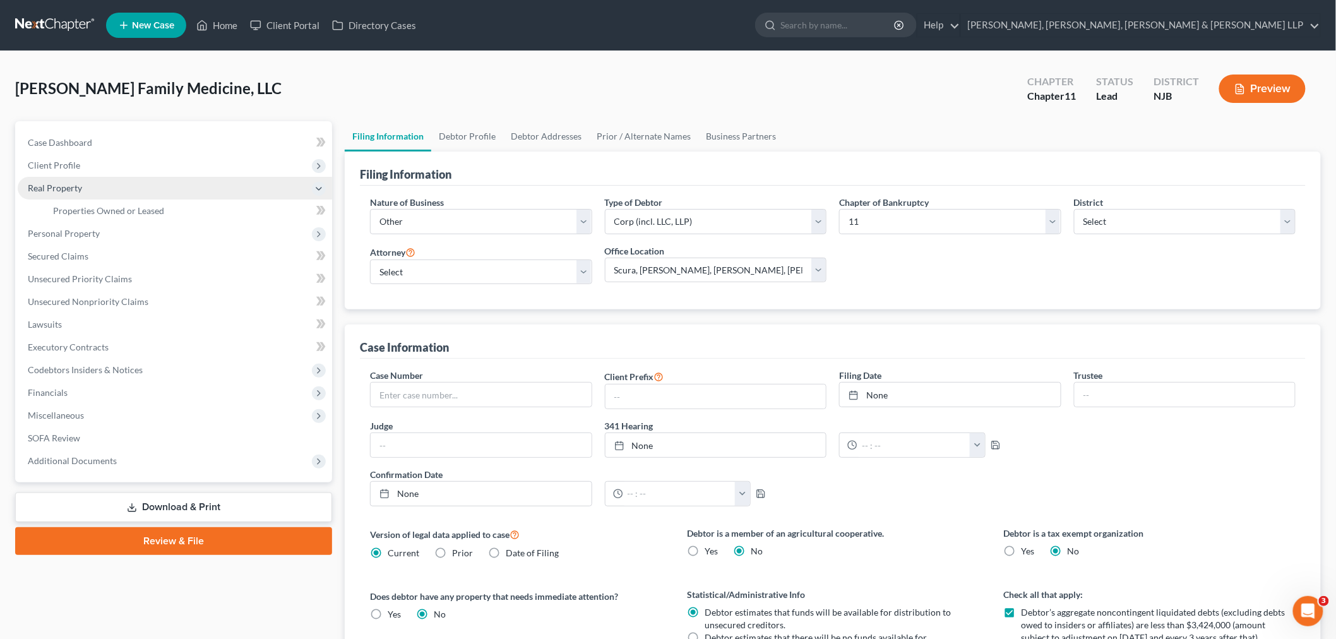
click at [115, 194] on span "Real Property" at bounding box center [175, 188] width 314 height 23
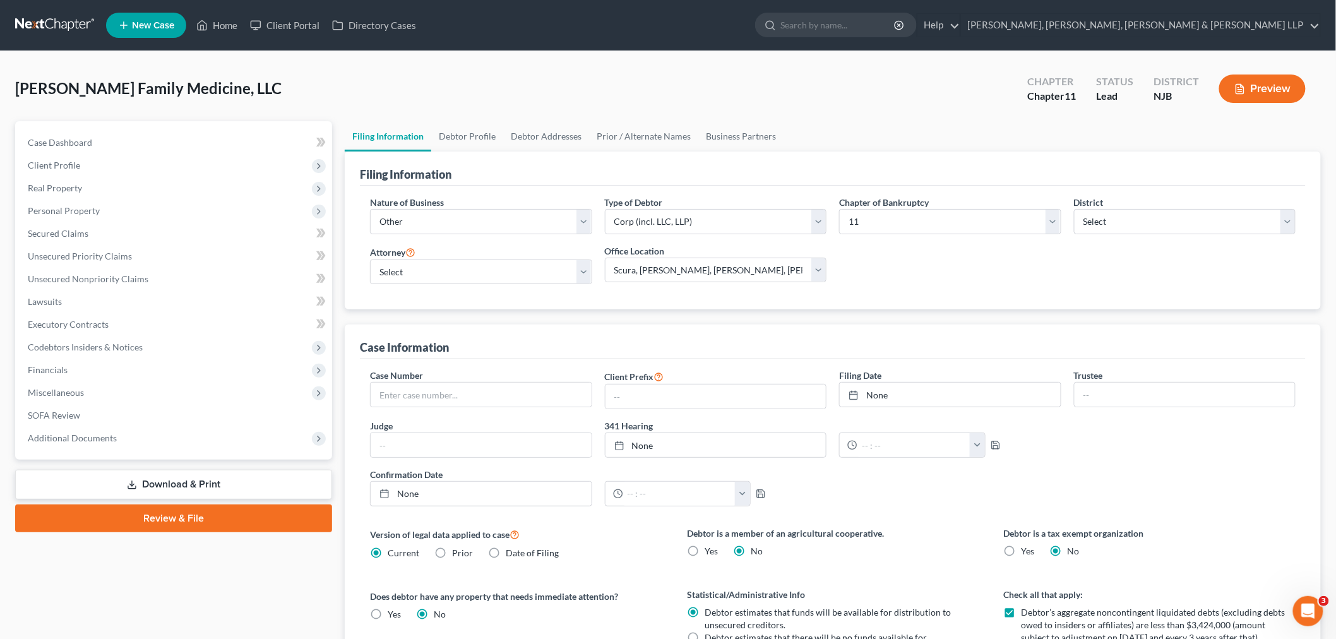
click at [131, 210] on ul "Case Dashboard Payments Invoices Payments Payments Credit Report Client Profile" at bounding box center [175, 290] width 314 height 318
click at [123, 197] on span "Real Property" at bounding box center [175, 188] width 314 height 23
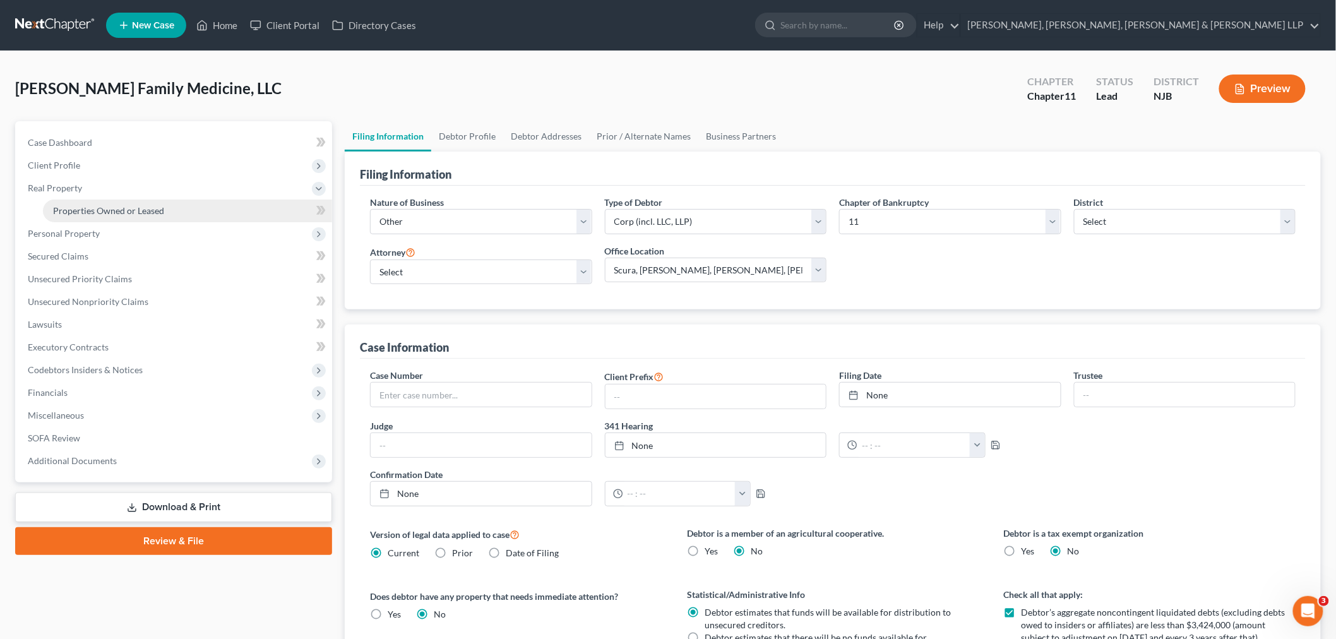
click at [125, 205] on span "Properties Owned or Leased" at bounding box center [108, 210] width 111 height 11
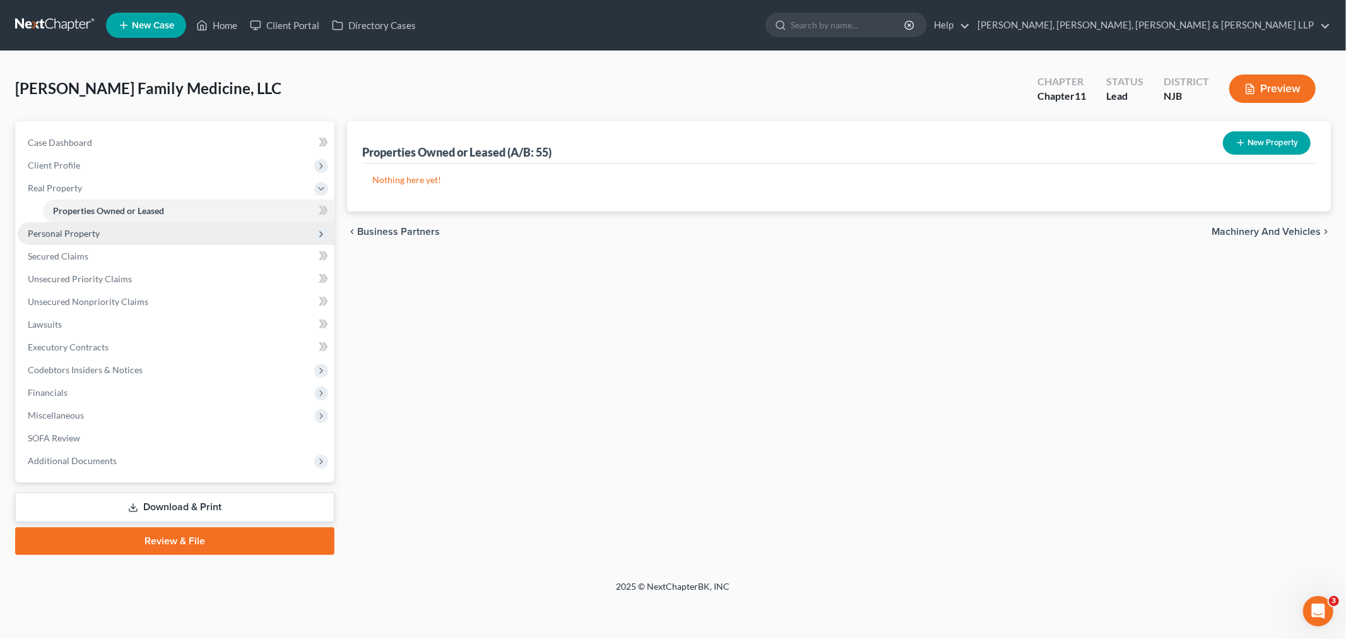
click at [133, 242] on span "Personal Property" at bounding box center [176, 233] width 317 height 23
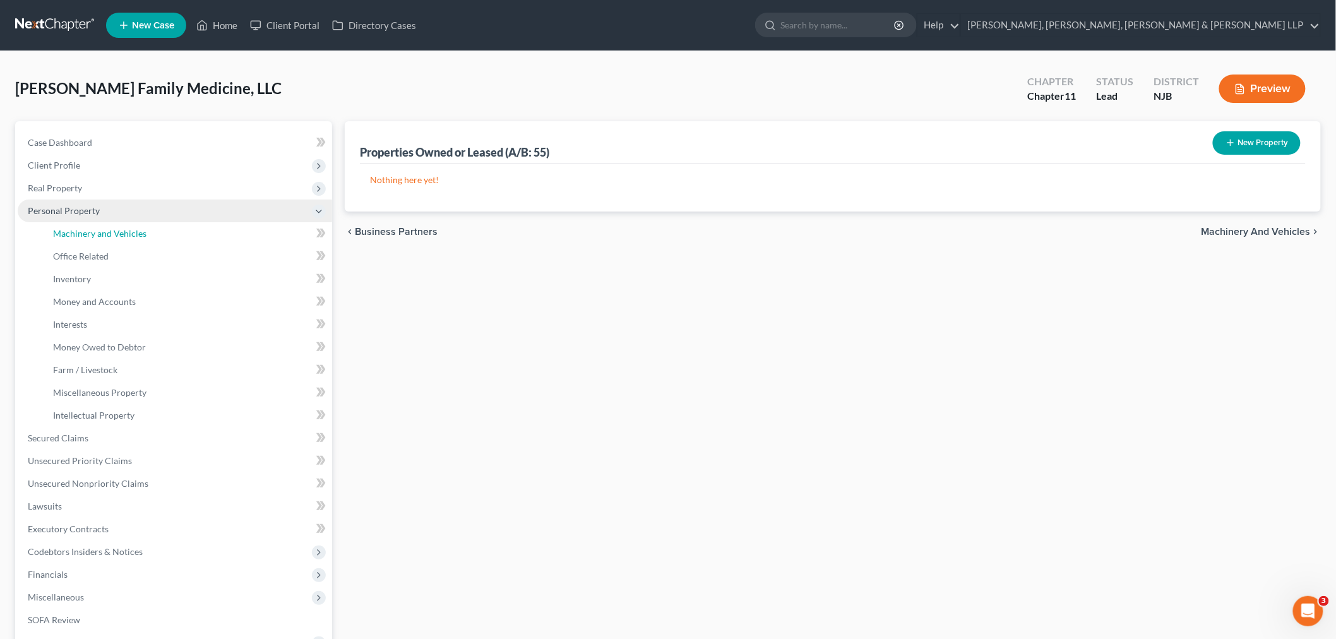
click at [133, 242] on link "Machinery and Vehicles" at bounding box center [187, 233] width 289 height 23
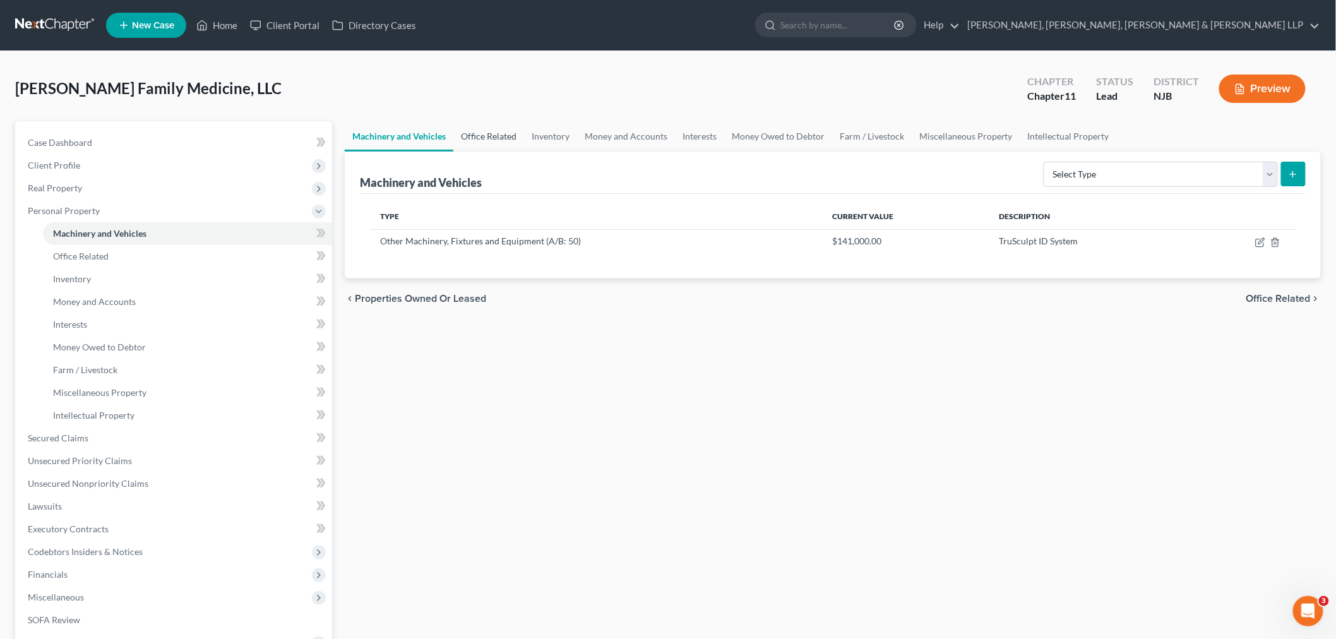
click at [506, 133] on link "Office Related" at bounding box center [488, 136] width 71 height 30
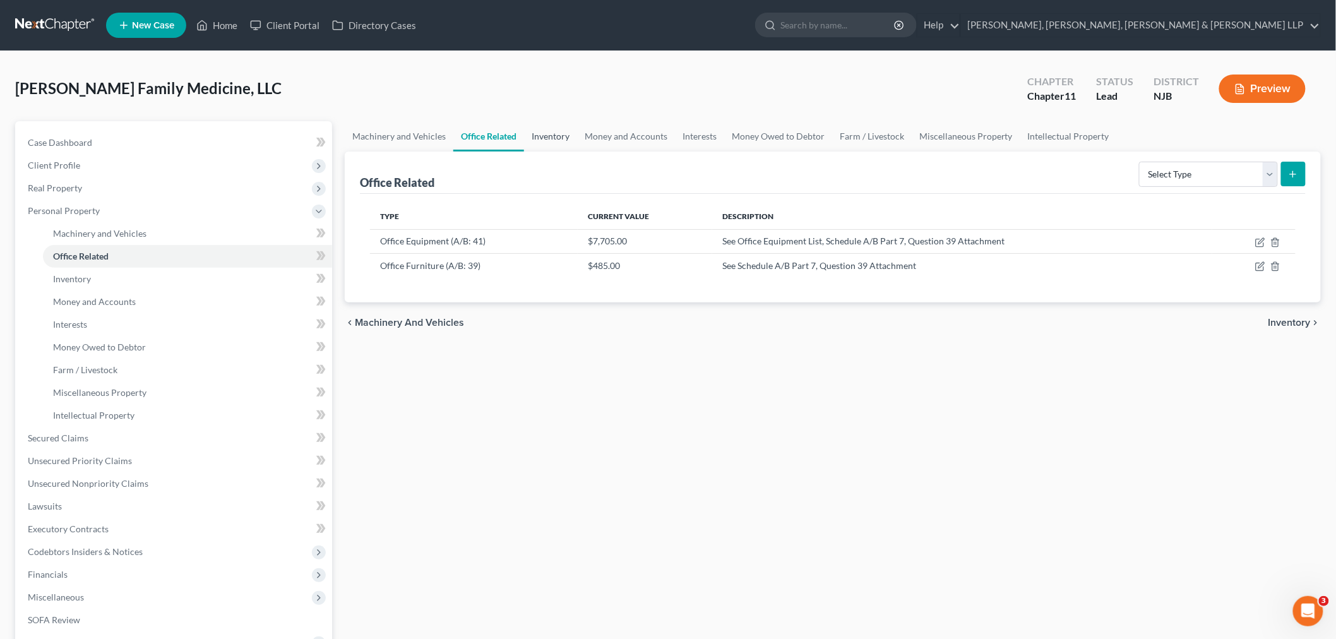
click at [554, 136] on link "Inventory" at bounding box center [550, 136] width 53 height 30
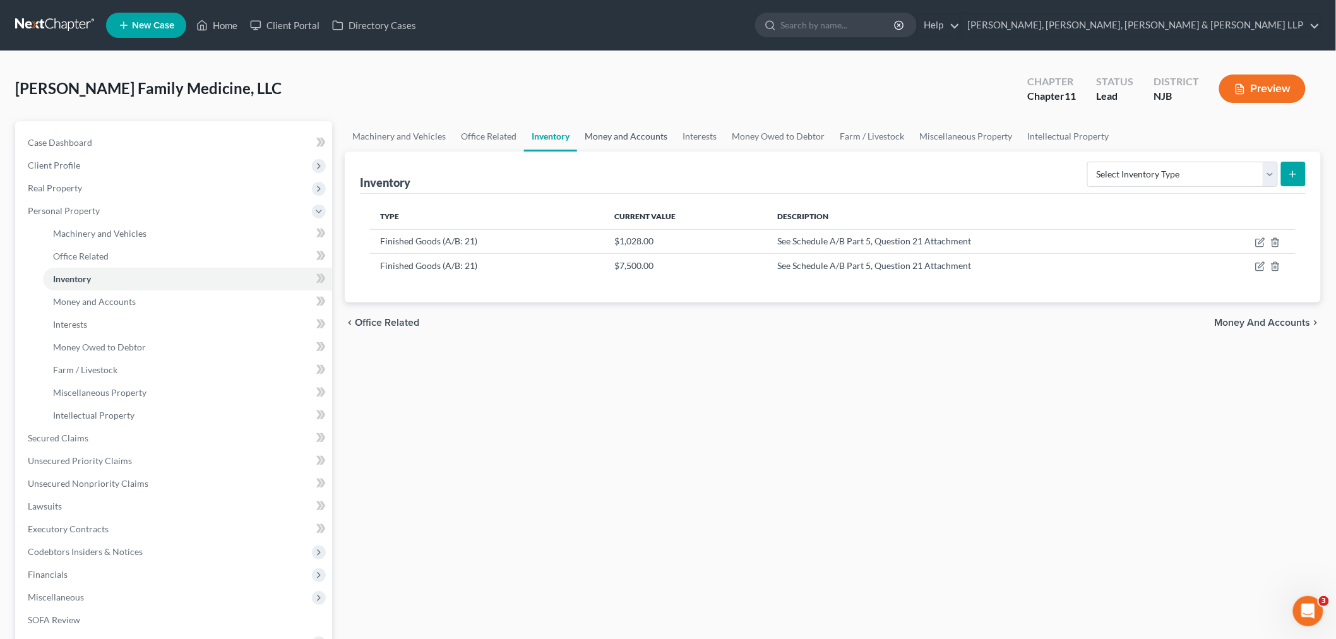
click at [602, 140] on link "Money and Accounts" at bounding box center [626, 136] width 98 height 30
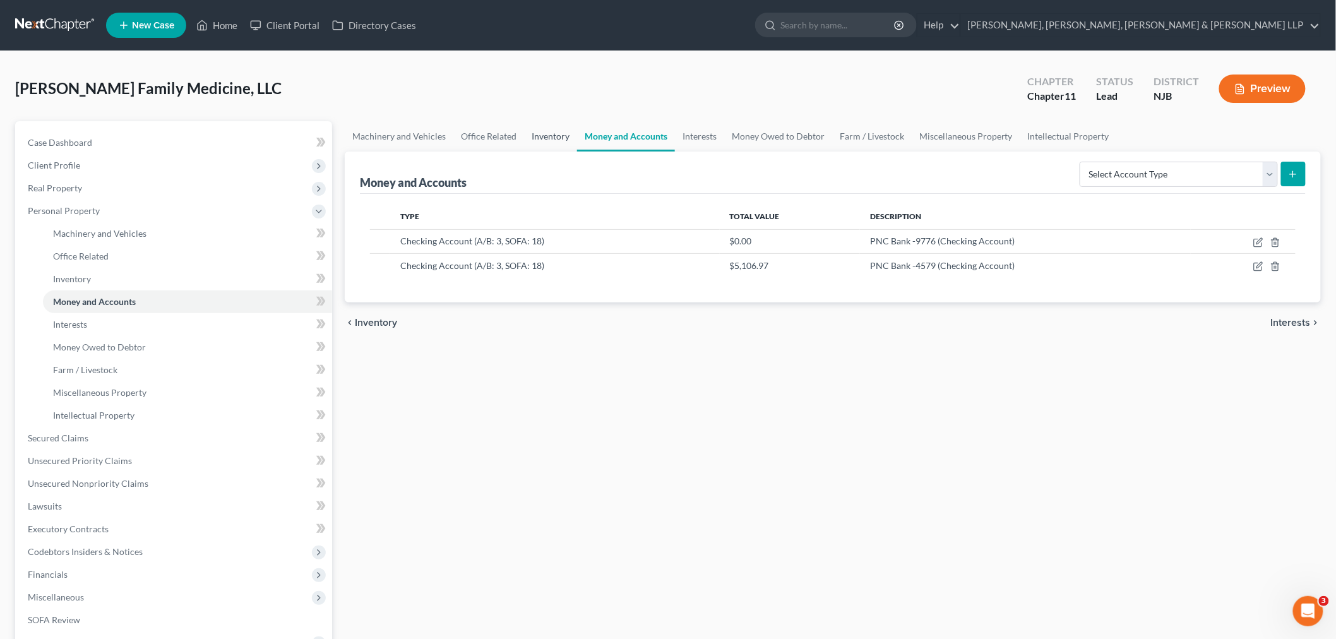
click at [564, 140] on link "Inventory" at bounding box center [550, 136] width 53 height 30
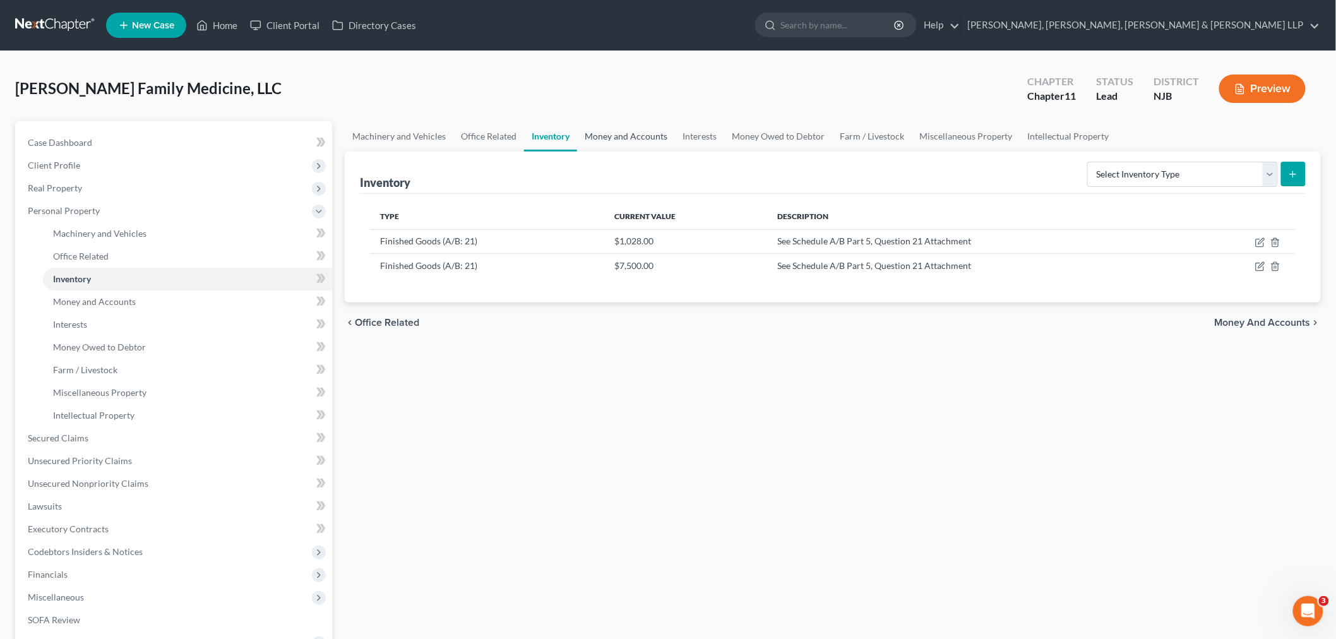
click at [629, 144] on link "Money and Accounts" at bounding box center [626, 136] width 98 height 30
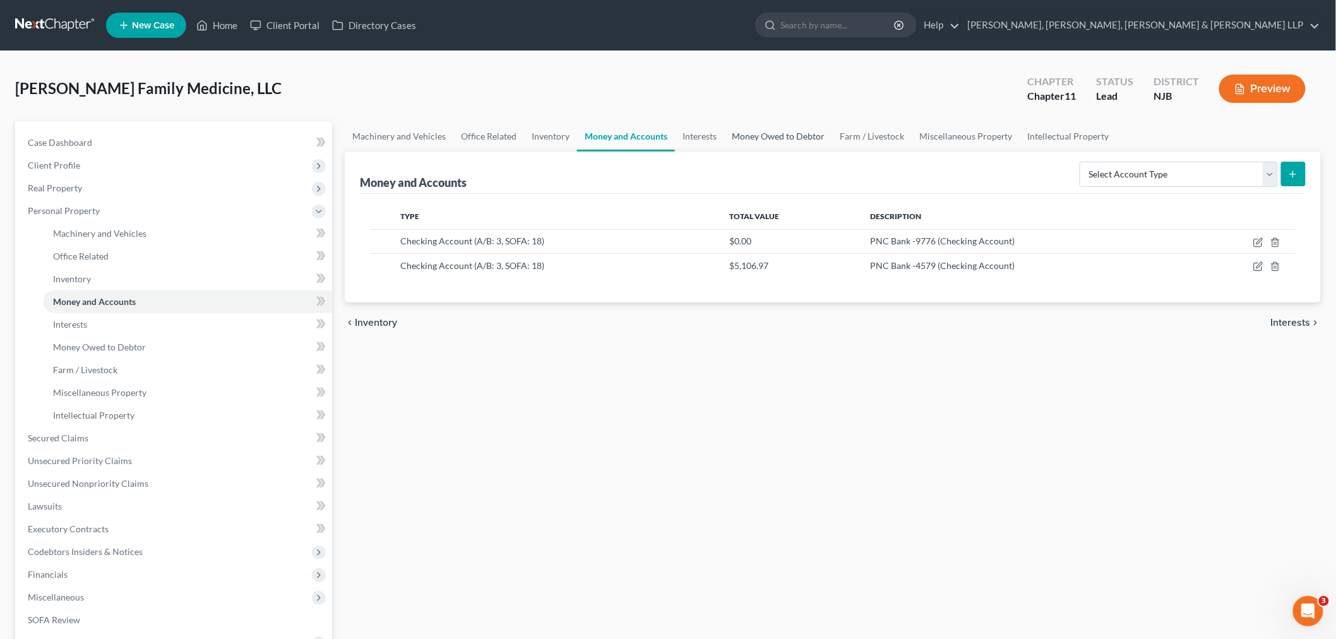
click at [729, 129] on link "Money Owed to Debtor" at bounding box center [778, 136] width 108 height 30
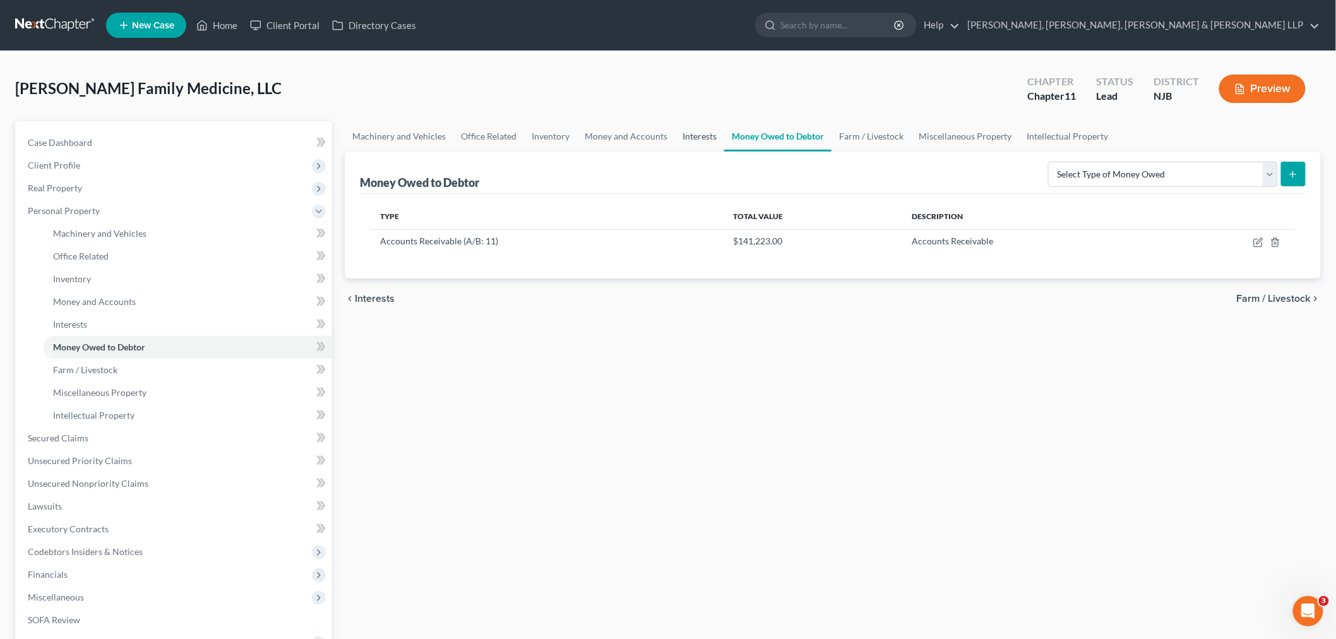
click at [690, 130] on link "Interests" at bounding box center [699, 136] width 49 height 30
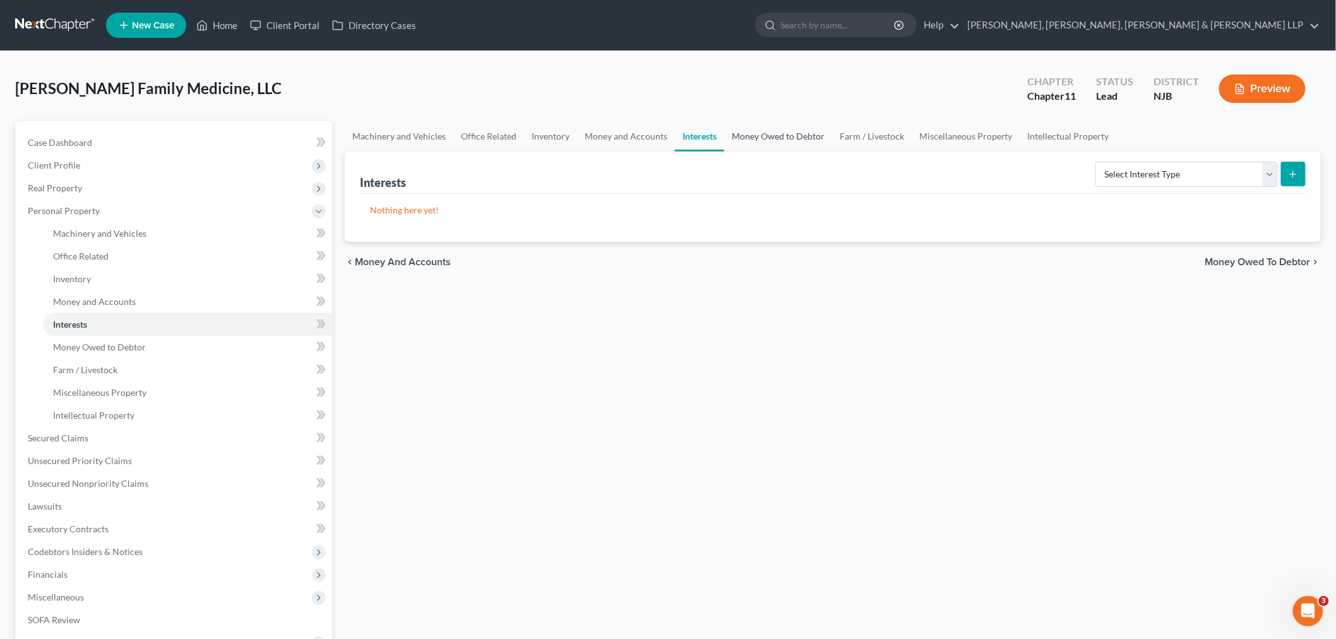
click at [739, 133] on link "Money Owed to Debtor" at bounding box center [778, 136] width 108 height 30
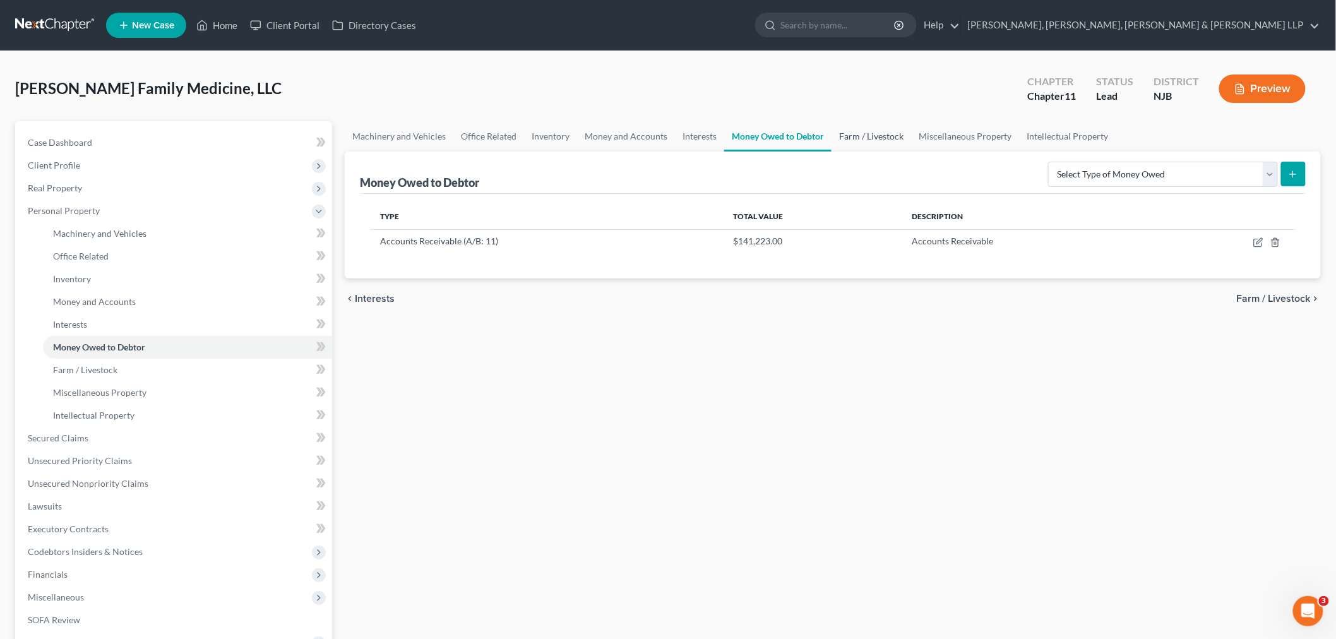
click at [846, 138] on link "Farm / Livestock" at bounding box center [871, 136] width 80 height 30
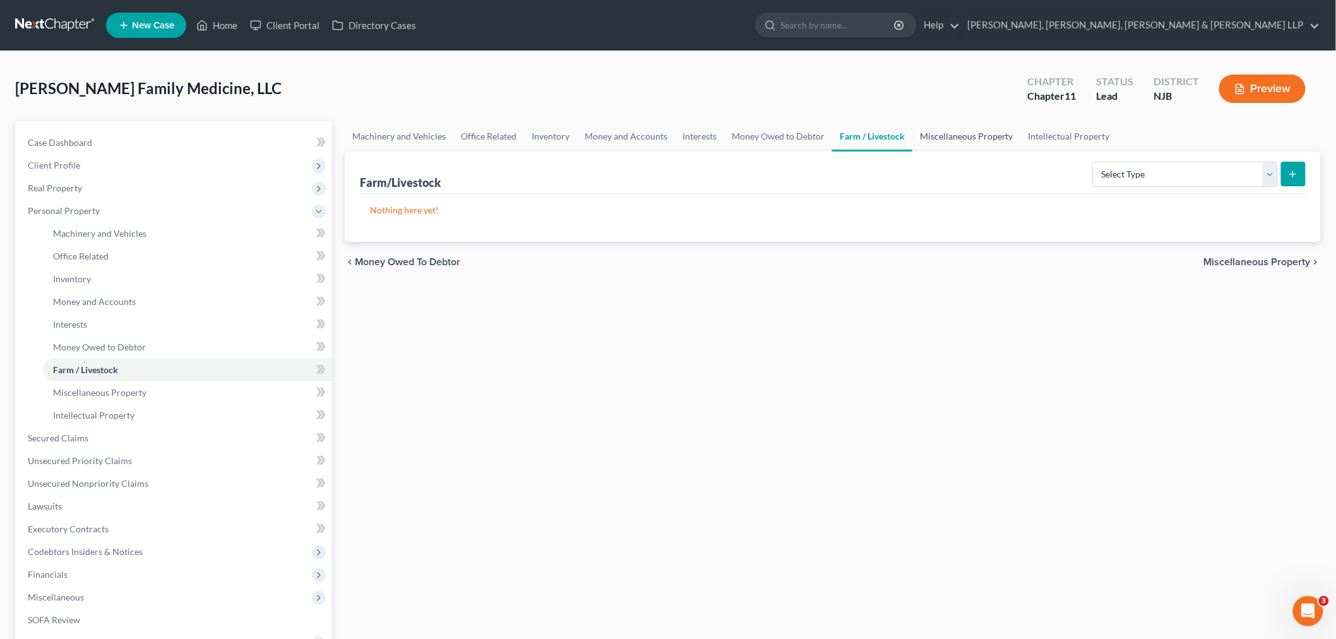
click at [942, 133] on link "Miscellaneous Property" at bounding box center [966, 136] width 109 height 30
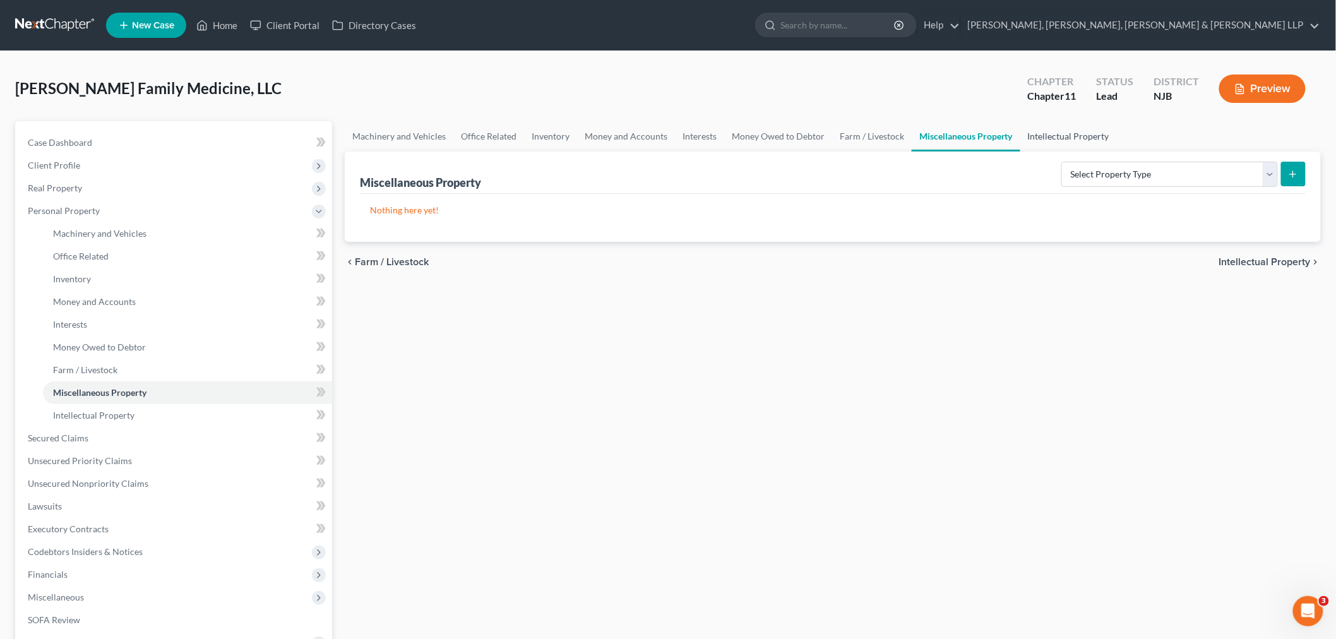
click at [1040, 133] on link "Intellectual Property" at bounding box center [1068, 136] width 97 height 30
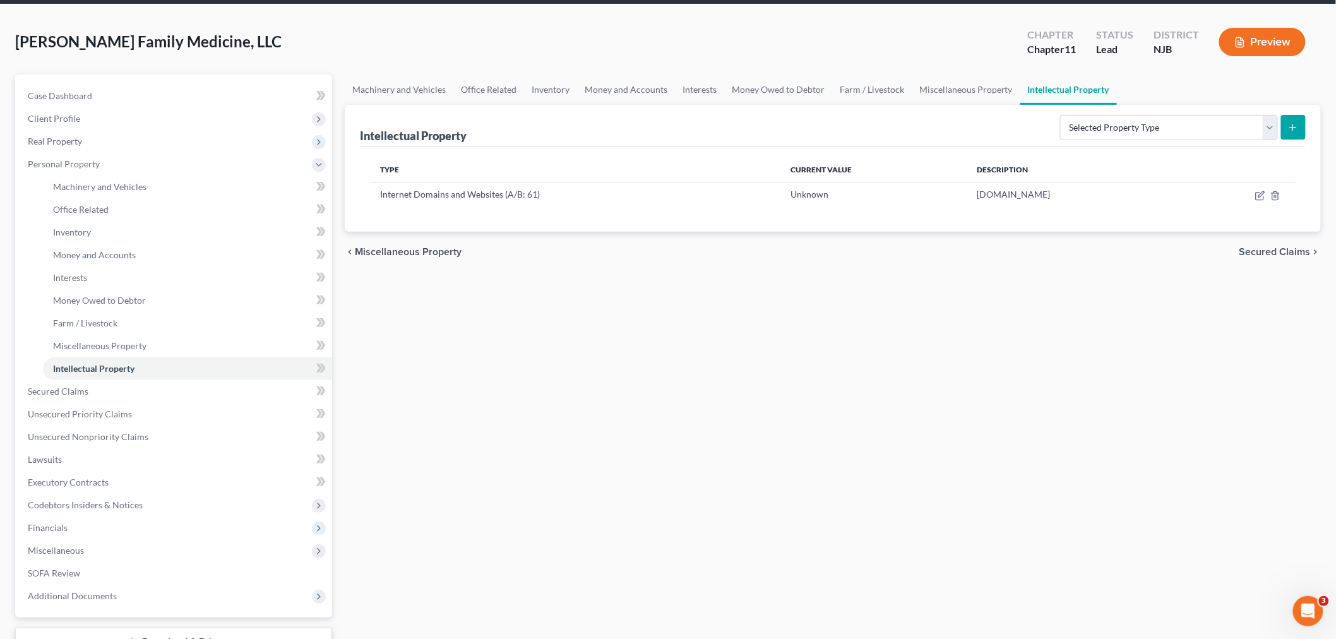
scroll to position [140, 0]
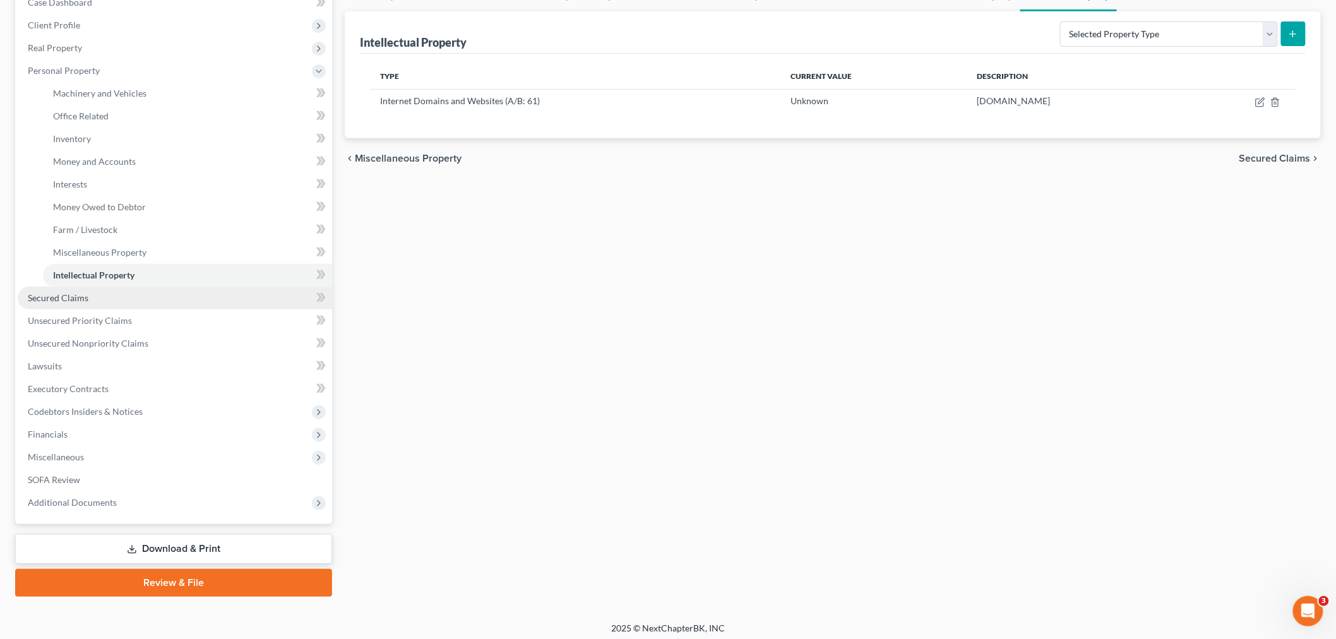
click at [237, 302] on link "Secured Claims" at bounding box center [175, 298] width 314 height 23
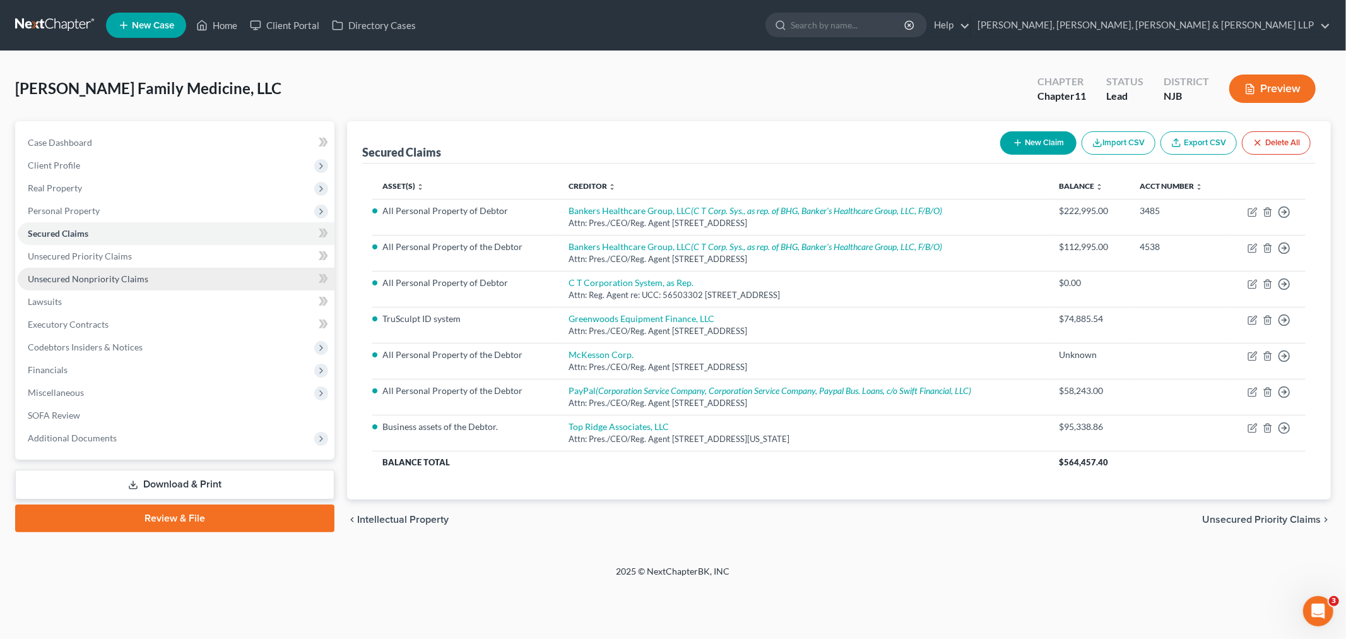
click at [161, 278] on link "Unsecured Nonpriority Claims" at bounding box center [176, 279] width 317 height 23
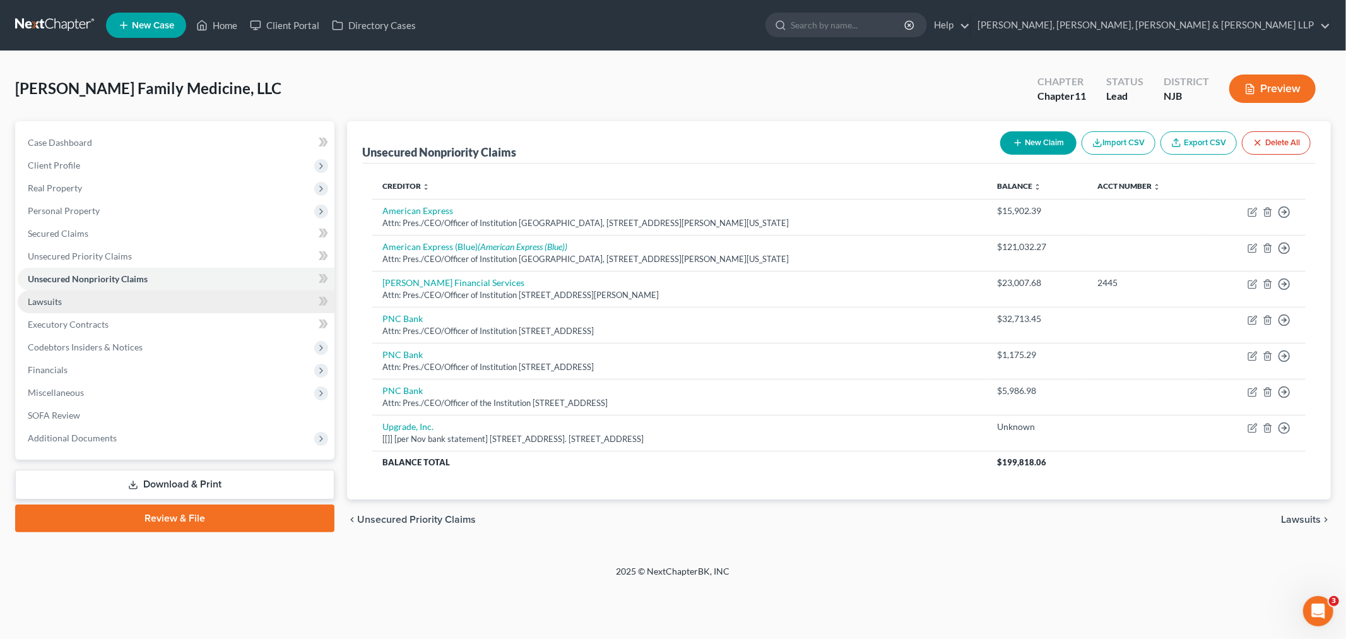
click at [140, 297] on link "Lawsuits" at bounding box center [176, 301] width 317 height 23
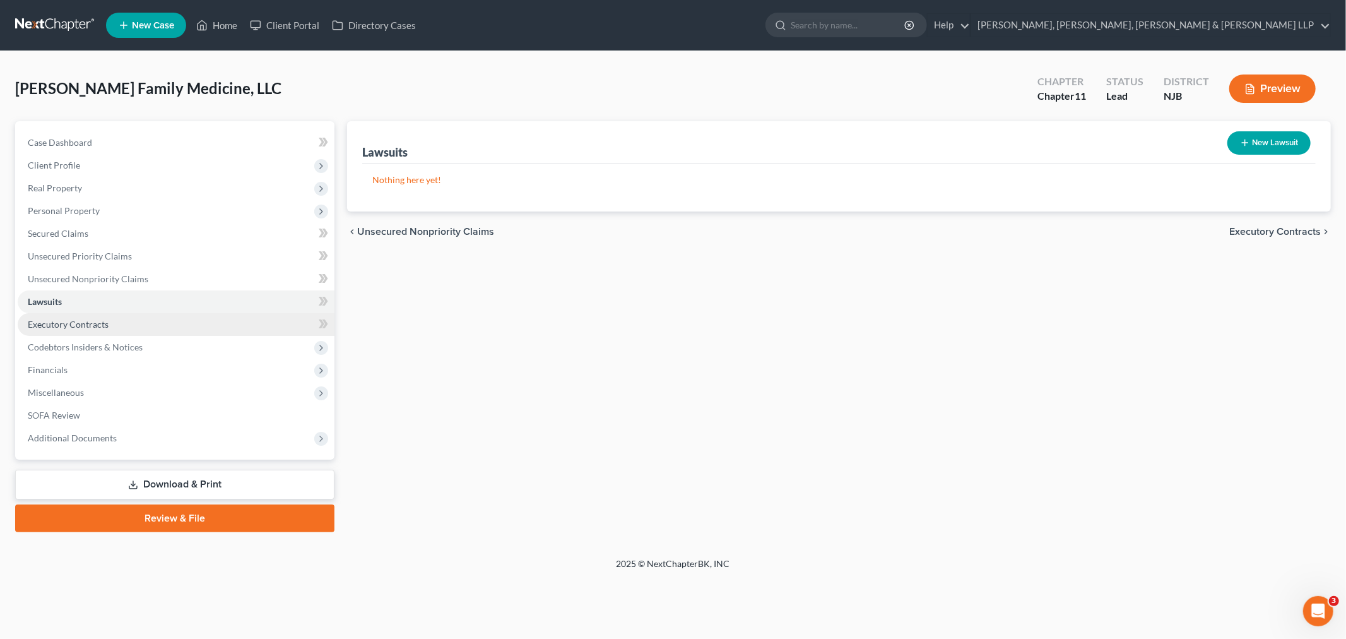
click at [152, 329] on link "Executory Contracts" at bounding box center [176, 324] width 317 height 23
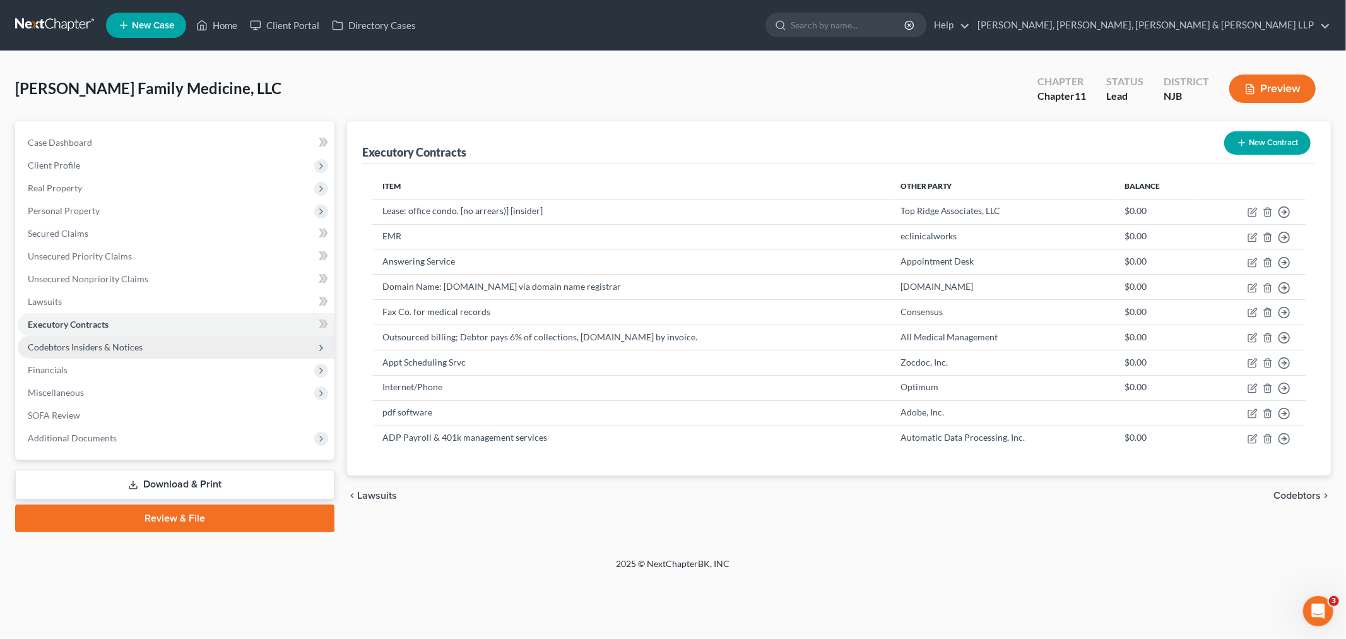
click at [206, 347] on span "Codebtors Insiders & Notices" at bounding box center [176, 347] width 317 height 23
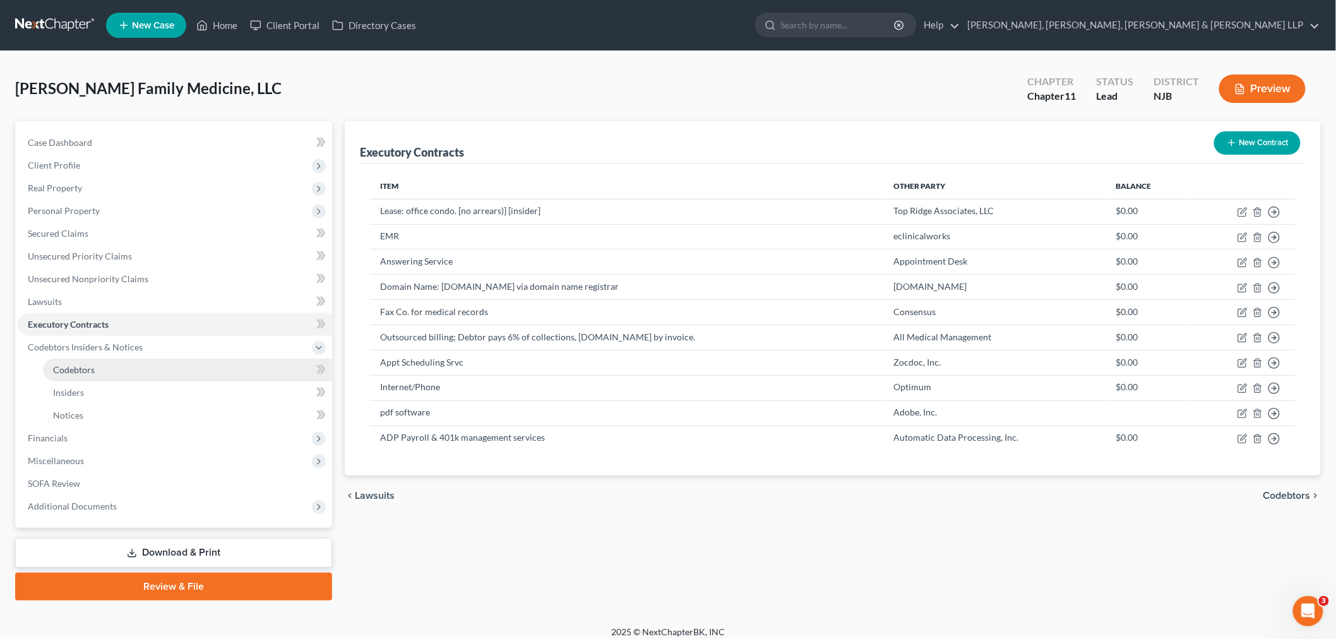
click at [215, 361] on link "Codebtors" at bounding box center [187, 370] width 289 height 23
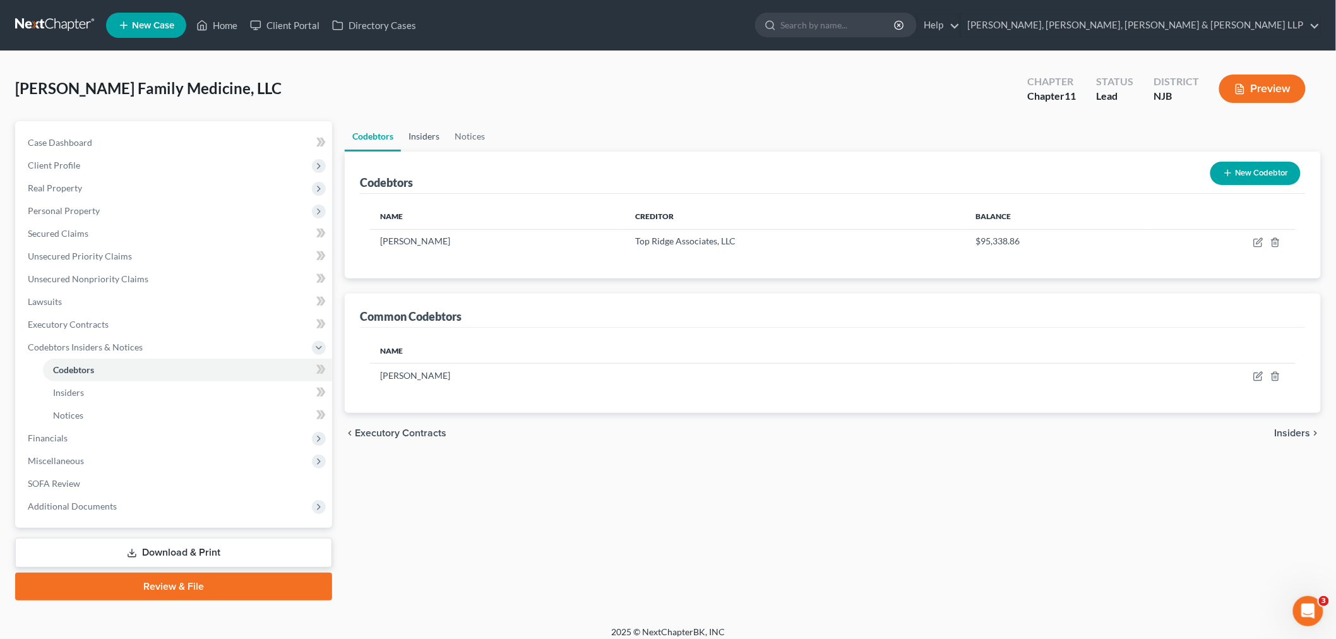
click at [437, 141] on link "Insiders" at bounding box center [424, 136] width 46 height 30
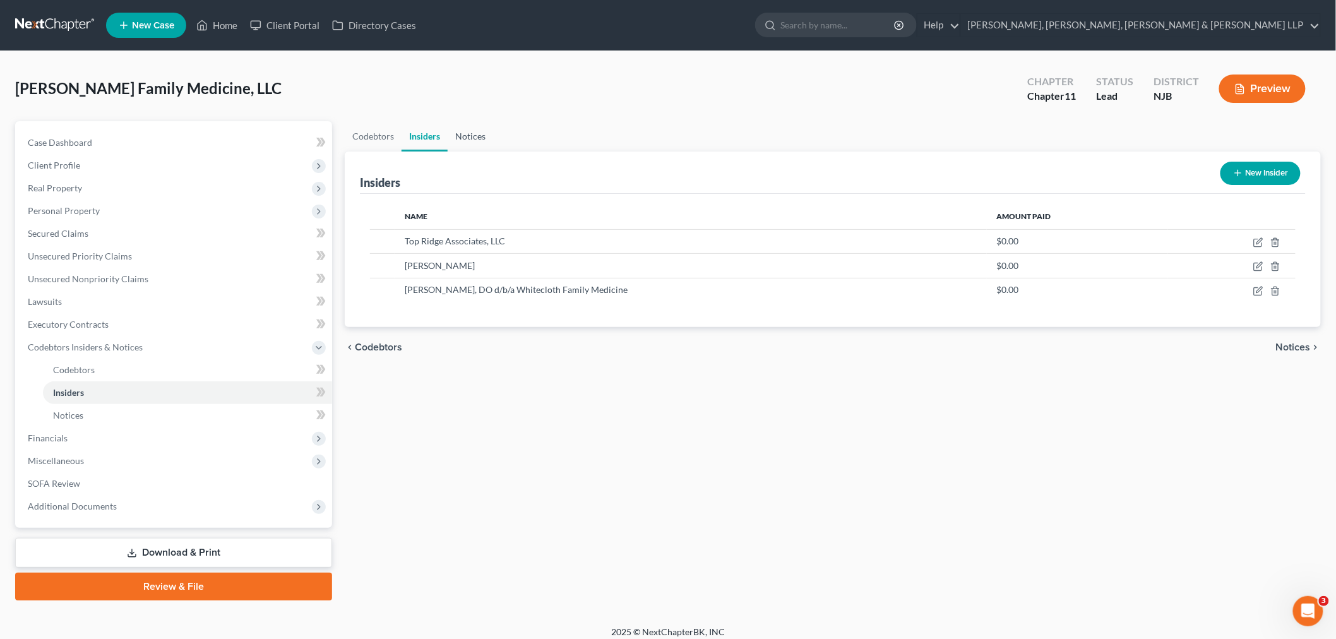
click at [472, 136] on link "Notices" at bounding box center [470, 136] width 45 height 30
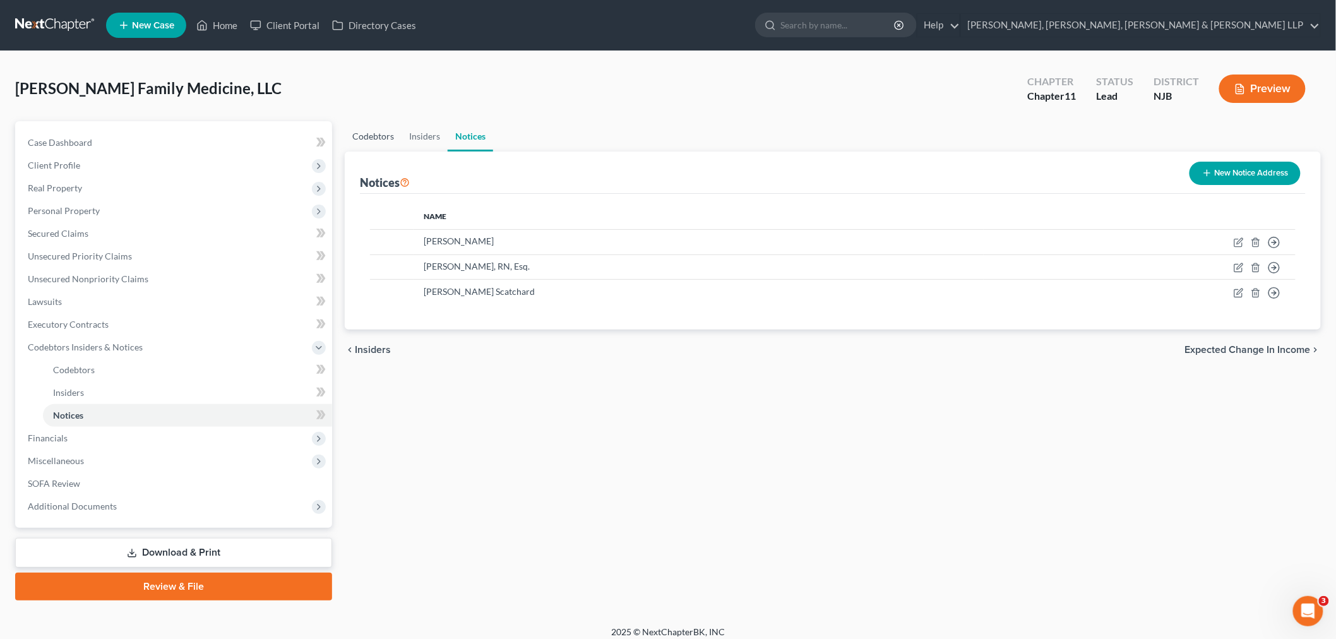
click at [364, 137] on link "Codebtors" at bounding box center [373, 136] width 57 height 30
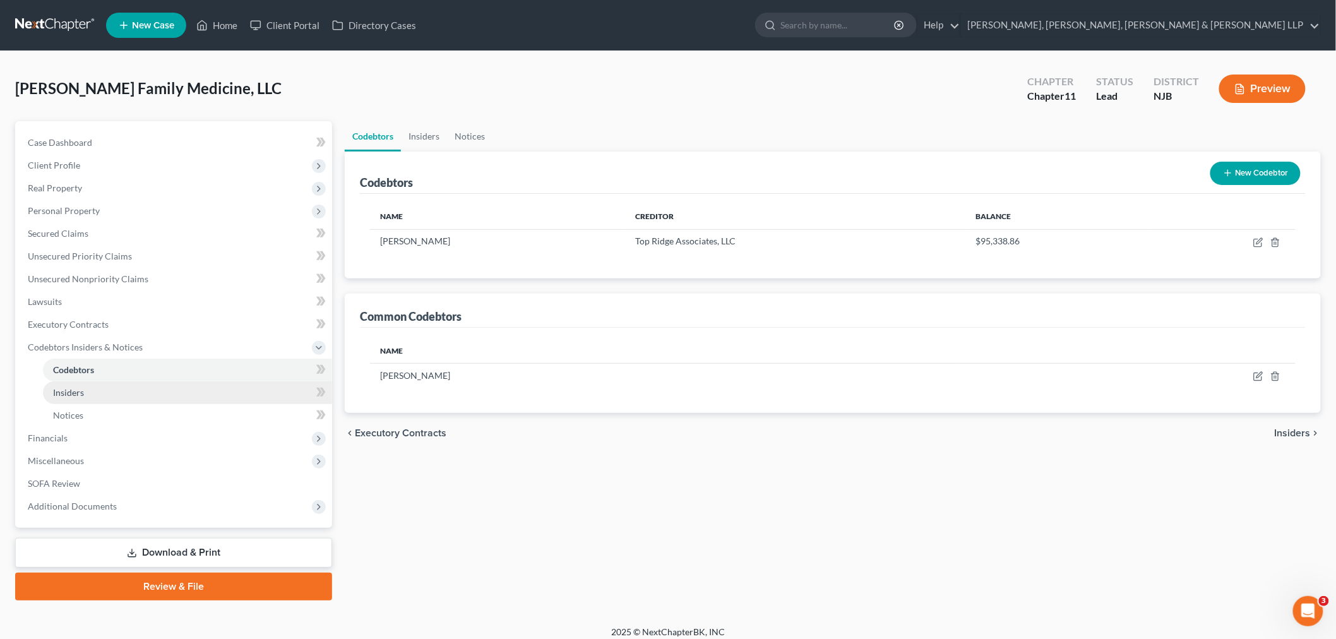
click at [172, 388] on link "Insiders" at bounding box center [187, 392] width 289 height 23
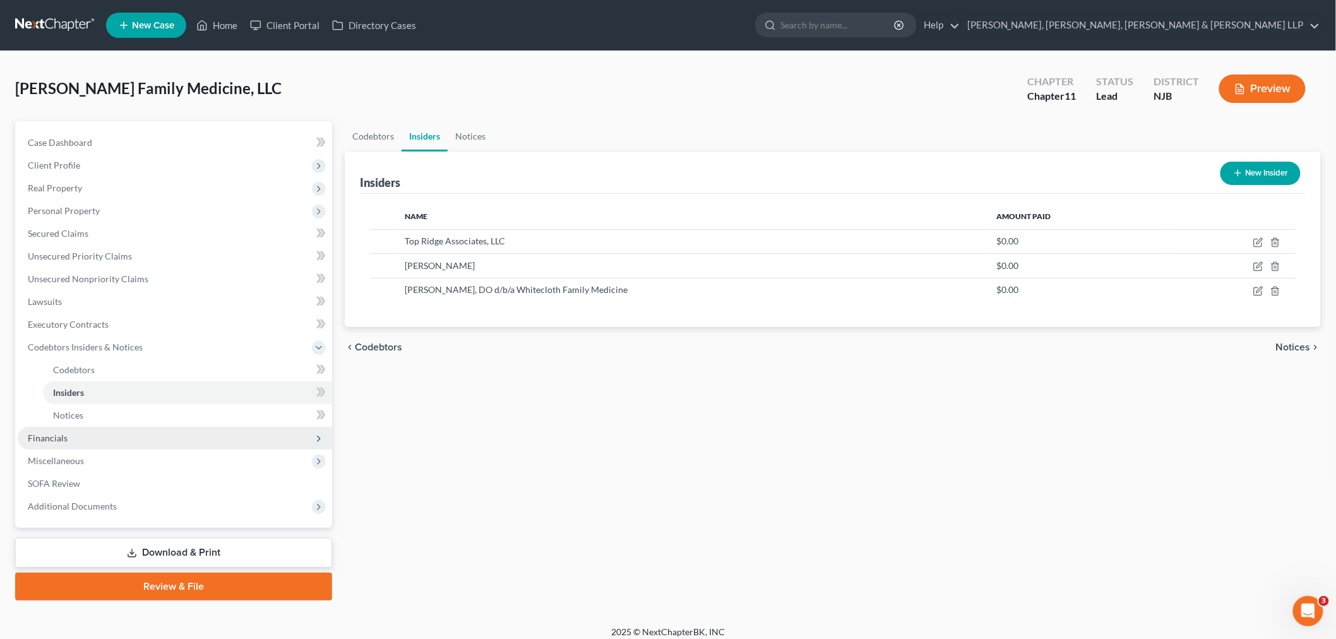
click at [165, 427] on span "Financials" at bounding box center [175, 438] width 314 height 23
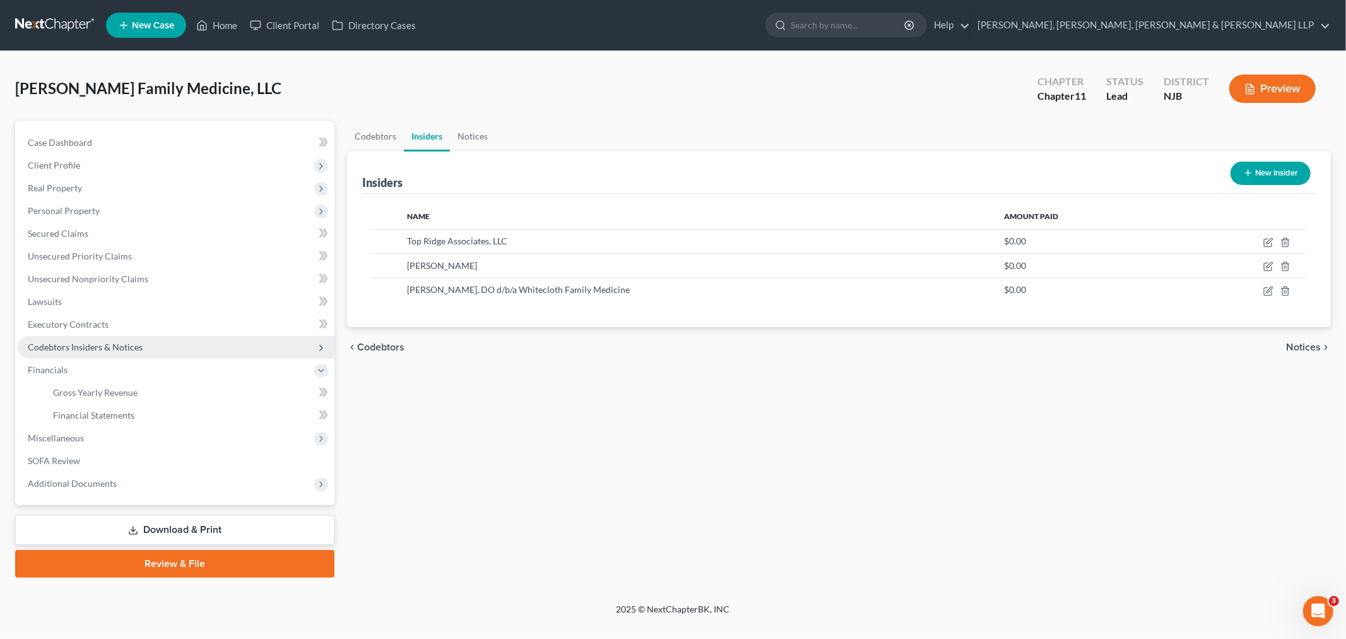
click at [161, 348] on span "Codebtors Insiders & Notices" at bounding box center [176, 347] width 317 height 23
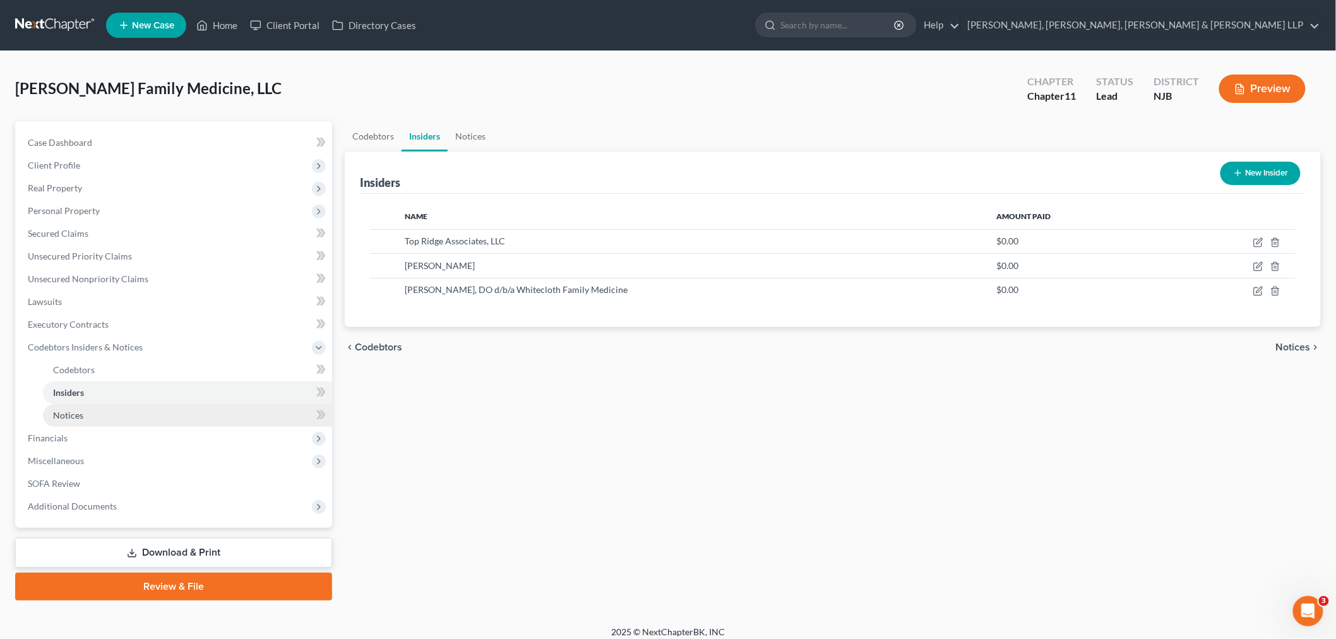
click at [162, 407] on link "Notices" at bounding box center [187, 415] width 289 height 23
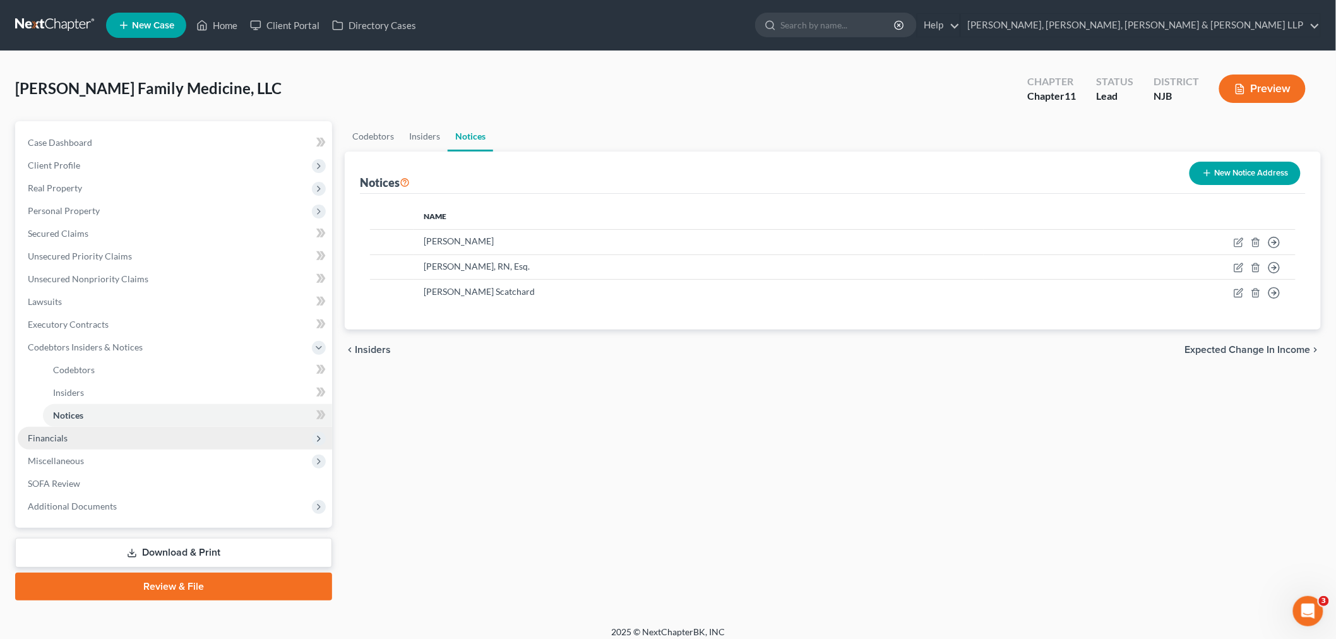
click at [162, 431] on span "Financials" at bounding box center [175, 438] width 314 height 23
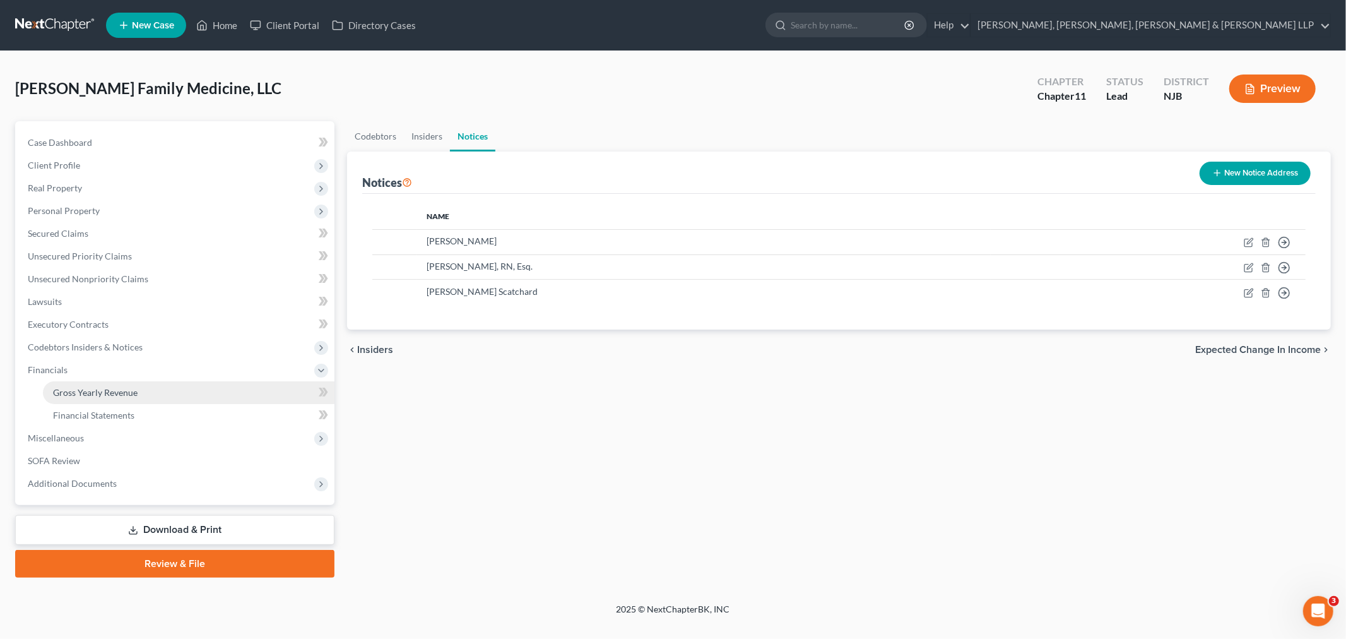
click at [153, 385] on link "Gross Yearly Revenue" at bounding box center [189, 392] width 292 height 23
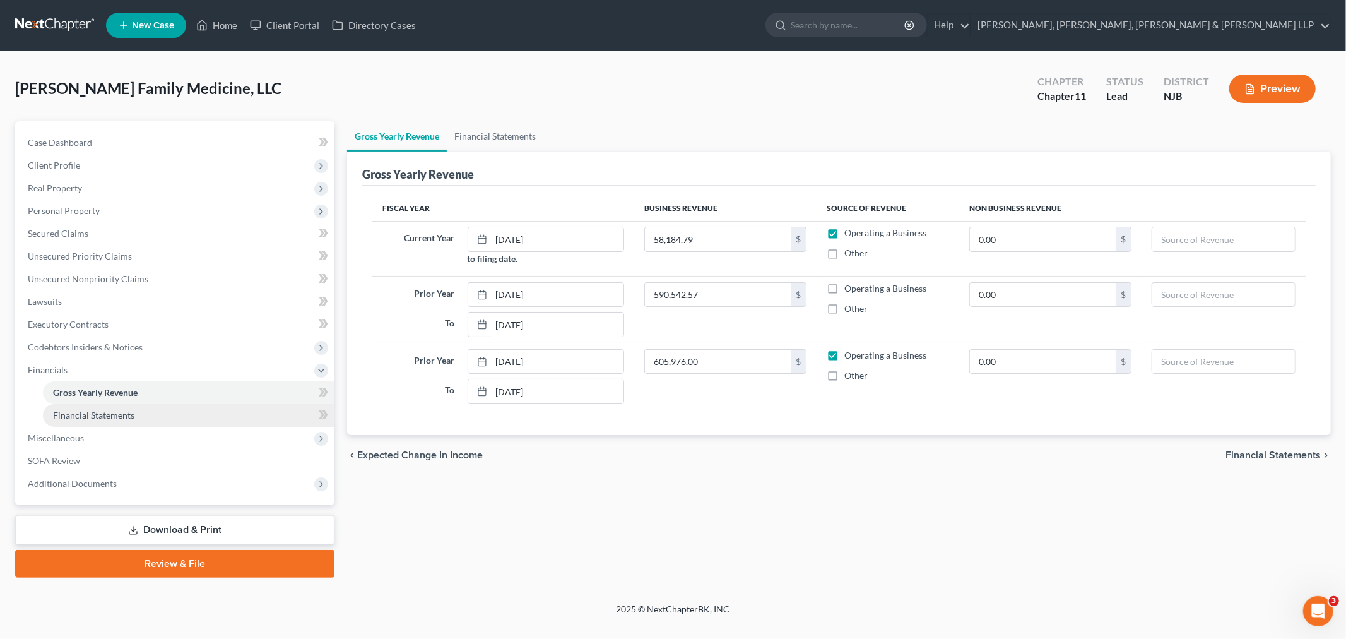
click at [154, 411] on link "Financial Statements" at bounding box center [189, 415] width 292 height 23
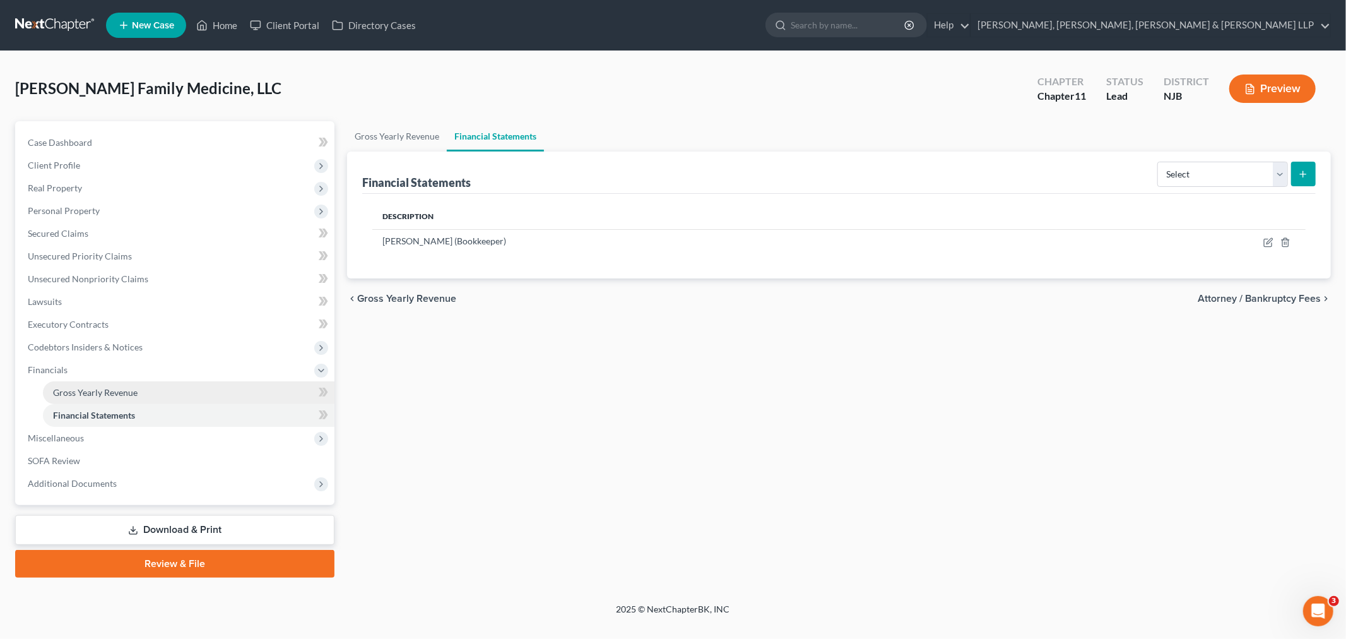
click at [153, 384] on link "Gross Yearly Revenue" at bounding box center [189, 392] width 292 height 23
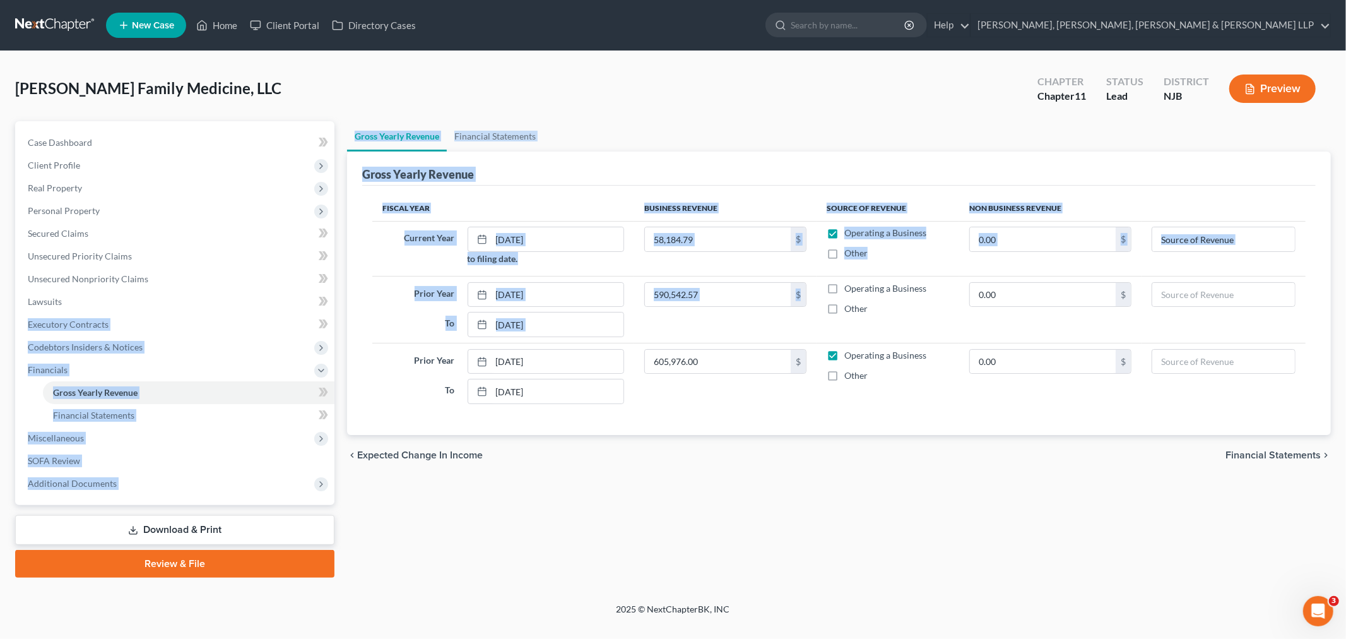
drag, startPoint x: 0, startPoint y: 324, endPoint x: 802, endPoint y: 324, distance: 801.7
click at [802, 324] on div "[PERSON_NAME] Family Medicine, LLC Upgraded Chapter Chapter 11 Status [GEOGRAPH…" at bounding box center [673, 327] width 1346 height 552
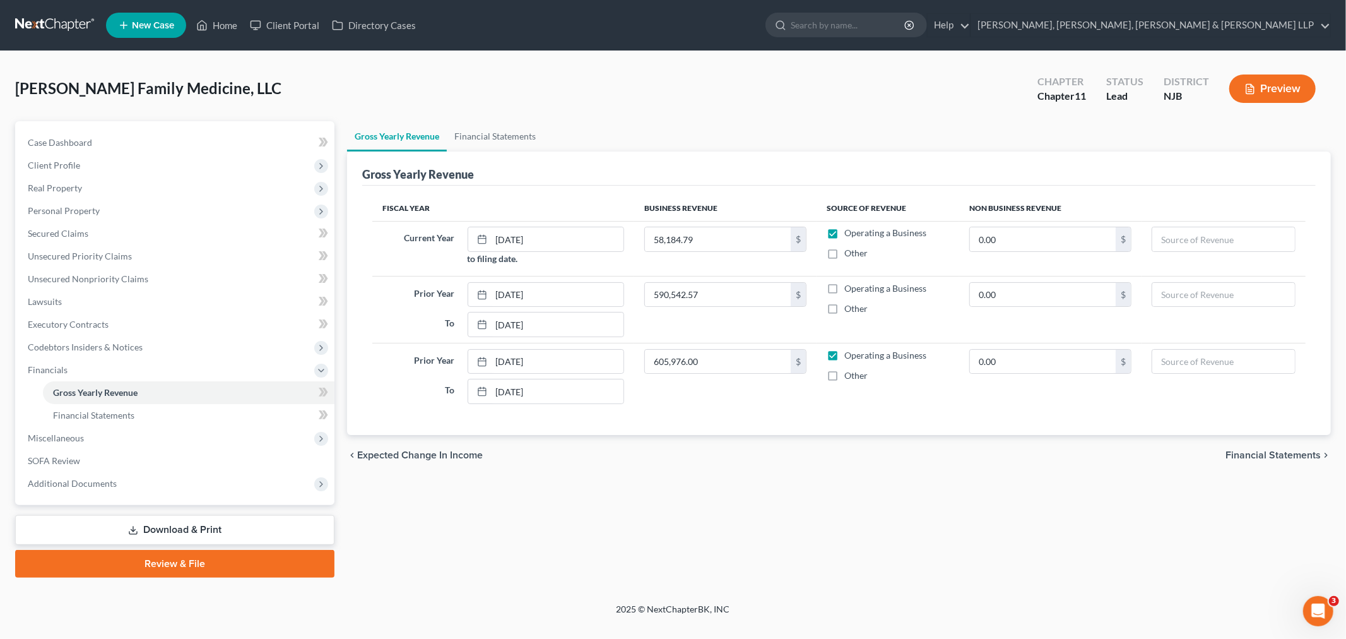
click at [673, 116] on div "[PERSON_NAME] Family Medicine, LLC Upgraded Chapter Chapter 11 Status Lead Dist…" at bounding box center [673, 93] width 1316 height 55
drag, startPoint x: 0, startPoint y: 141, endPoint x: 51, endPoint y: 143, distance: 51.2
click at [51, 143] on div "[PERSON_NAME] Family Medicine, LLC Upgraded Chapter Chapter 11 Status [GEOGRAPH…" at bounding box center [673, 327] width 1346 height 552
click at [242, 331] on link "Executory Contracts" at bounding box center [176, 324] width 317 height 23
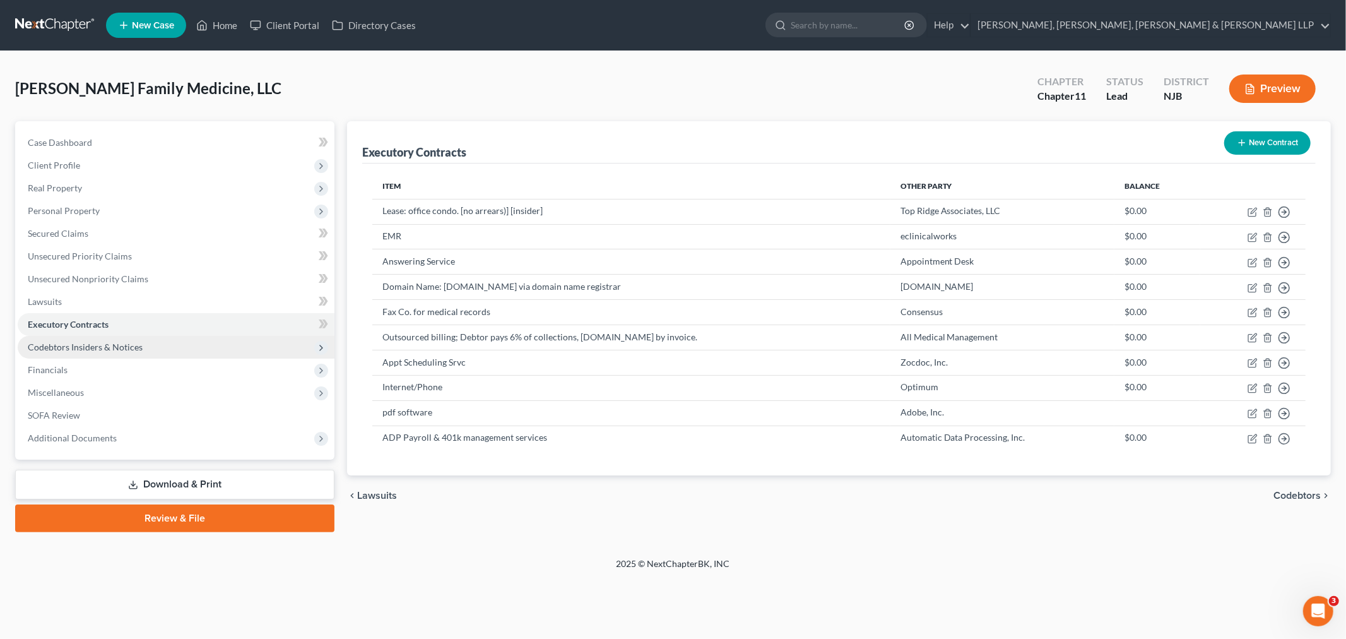
click at [238, 348] on span "Codebtors Insiders & Notices" at bounding box center [176, 347] width 317 height 23
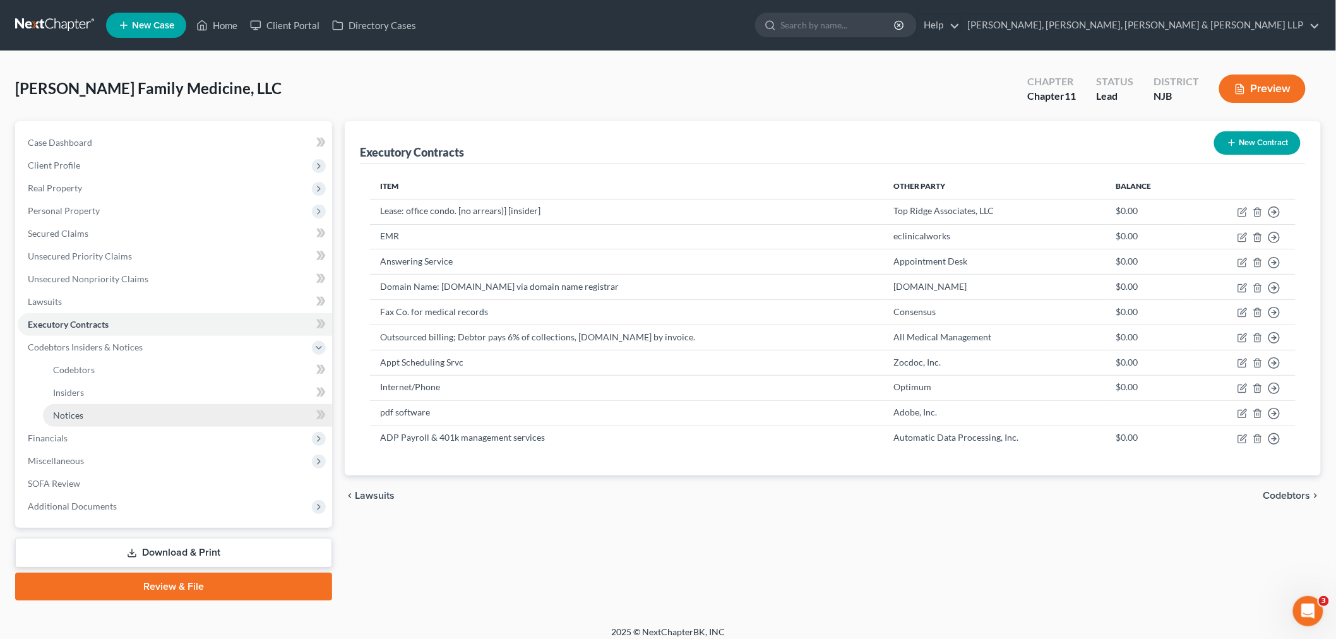
click at [226, 408] on link "Notices" at bounding box center [187, 415] width 289 height 23
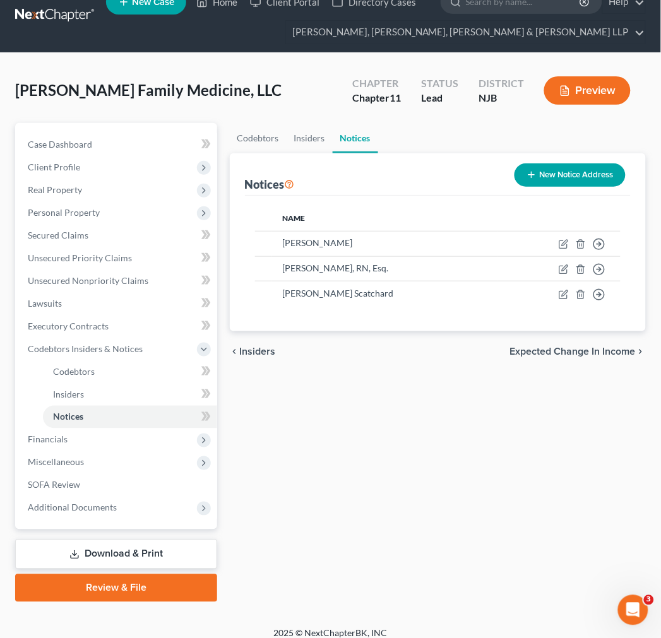
scroll to position [32, 0]
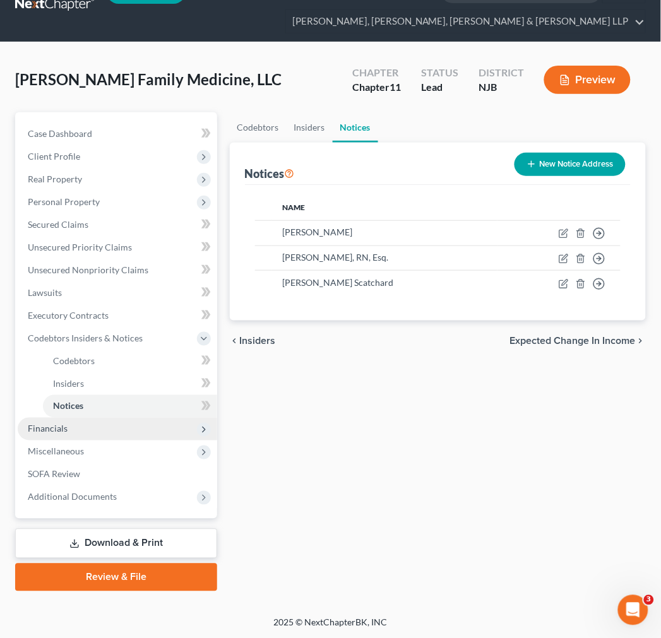
click at [131, 438] on span "Financials" at bounding box center [117, 429] width 199 height 23
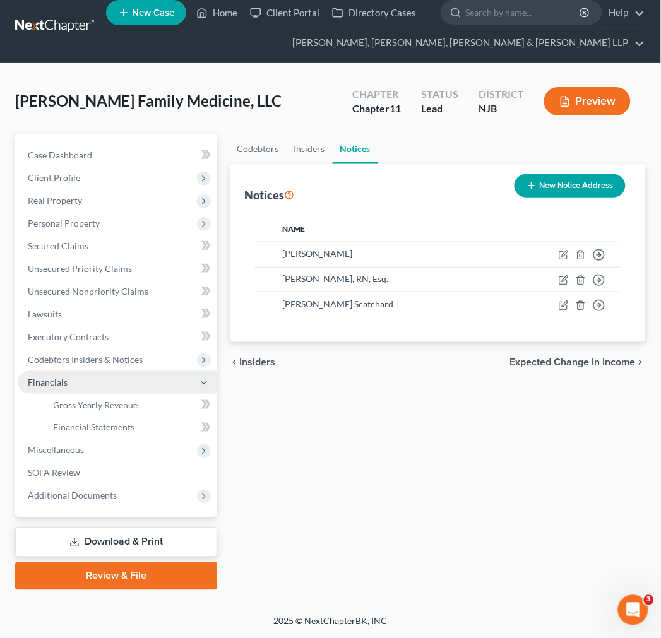
scroll to position [9, 0]
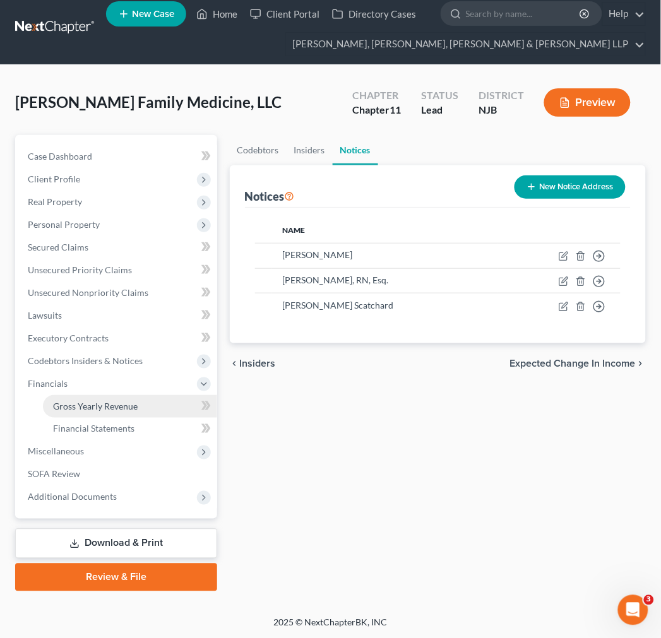
click at [122, 410] on span "Gross Yearly Revenue" at bounding box center [95, 406] width 85 height 11
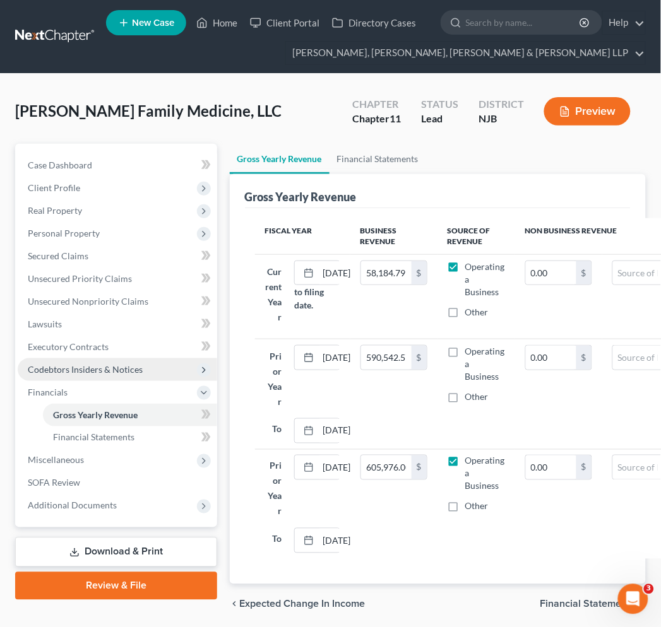
click at [109, 373] on span "Codebtors Insiders & Notices" at bounding box center [85, 369] width 115 height 11
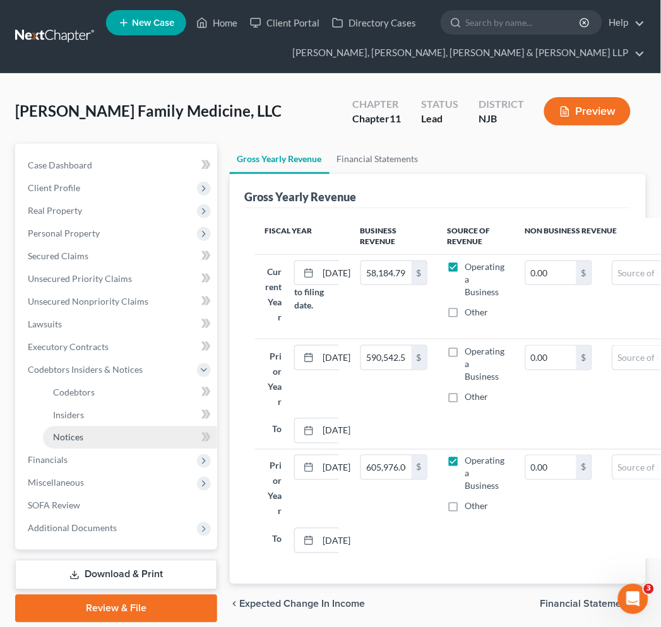
click at [102, 429] on link "Notices" at bounding box center [130, 438] width 174 height 23
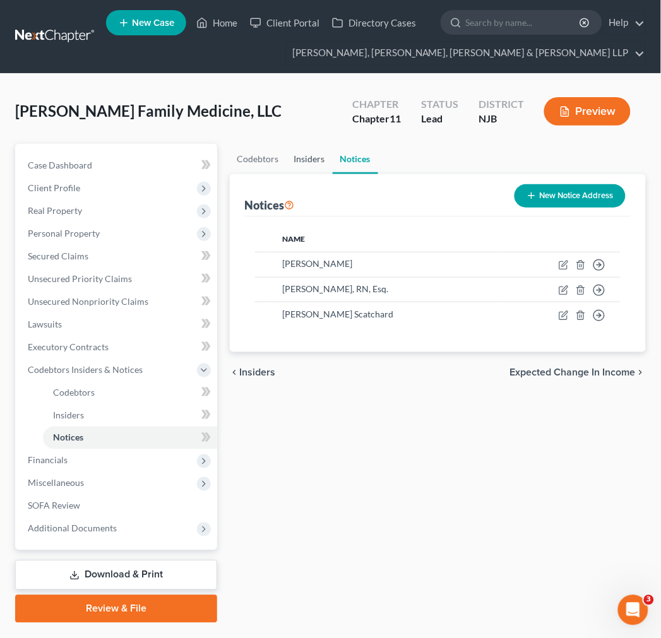
click at [316, 153] on link "Insiders" at bounding box center [310, 159] width 46 height 30
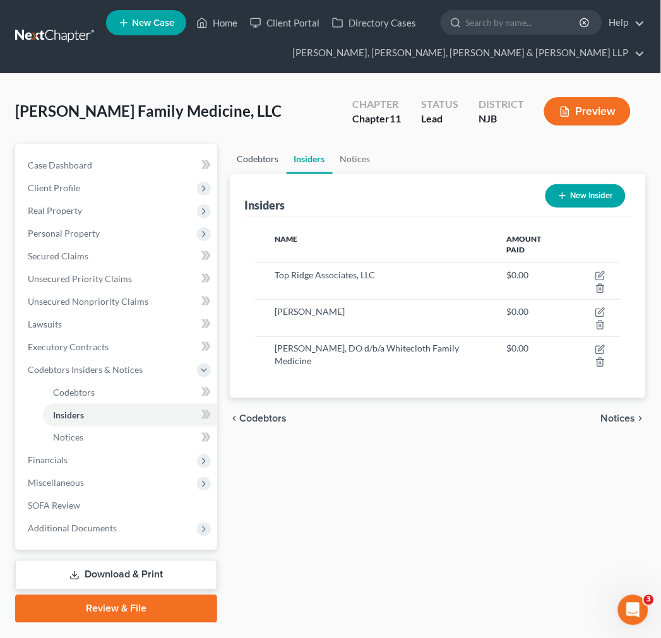
click at [282, 165] on link "Codebtors" at bounding box center [258, 159] width 57 height 30
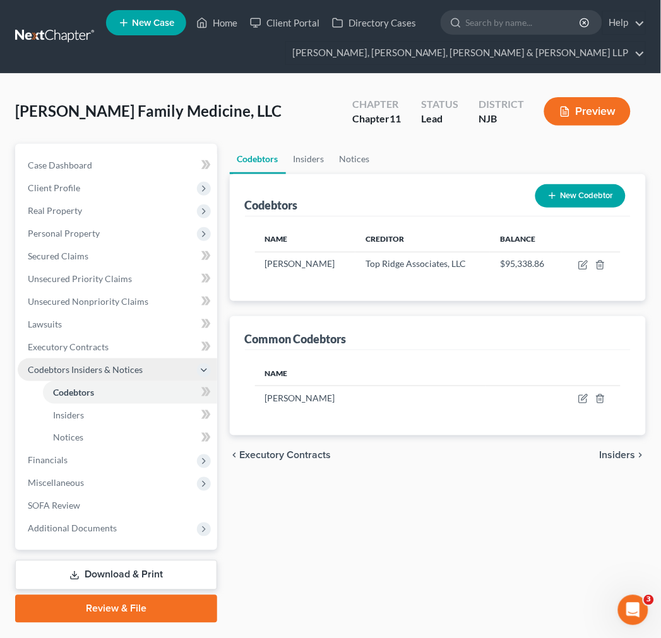
click at [99, 372] on span "Codebtors Insiders & Notices" at bounding box center [85, 369] width 115 height 11
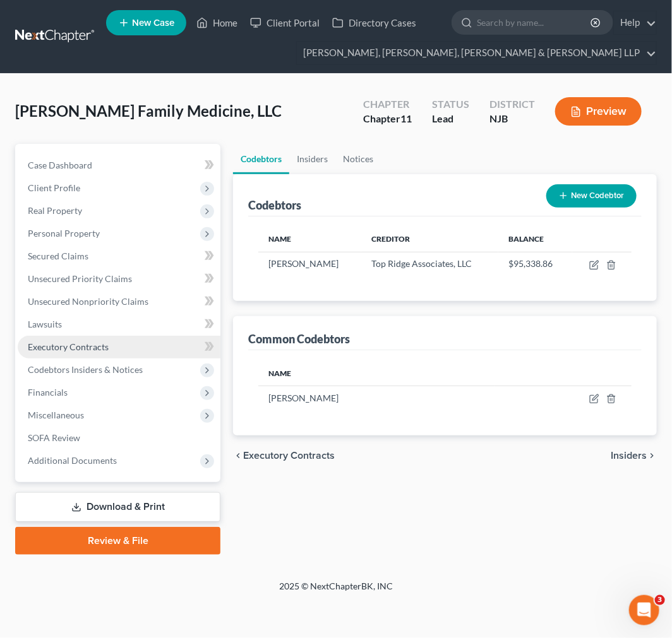
click at [93, 348] on span "Executory Contracts" at bounding box center [68, 347] width 81 height 11
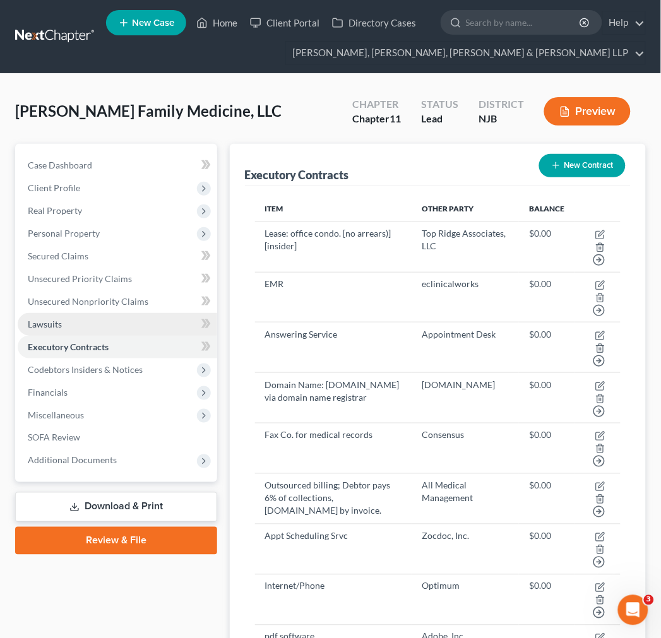
click at [55, 323] on span "Lawsuits" at bounding box center [45, 324] width 34 height 11
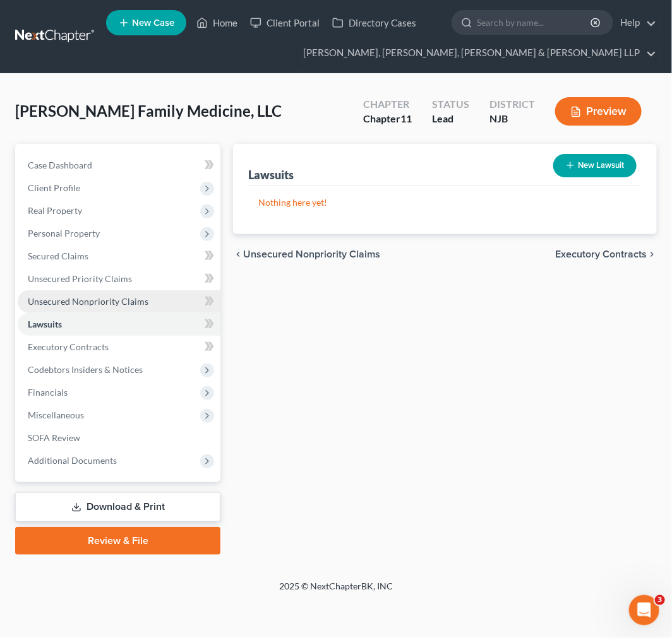
click at [64, 299] on span "Unsecured Nonpriority Claims" at bounding box center [88, 301] width 121 height 11
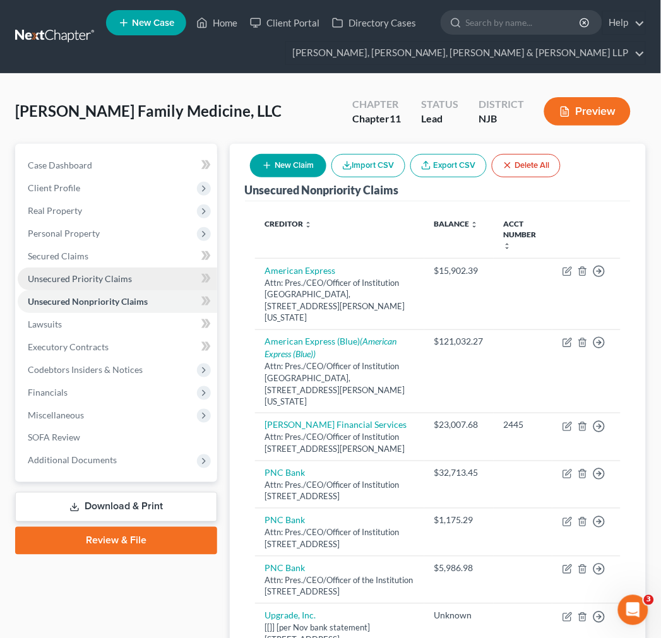
click at [143, 279] on link "Unsecured Priority Claims" at bounding box center [117, 279] width 199 height 23
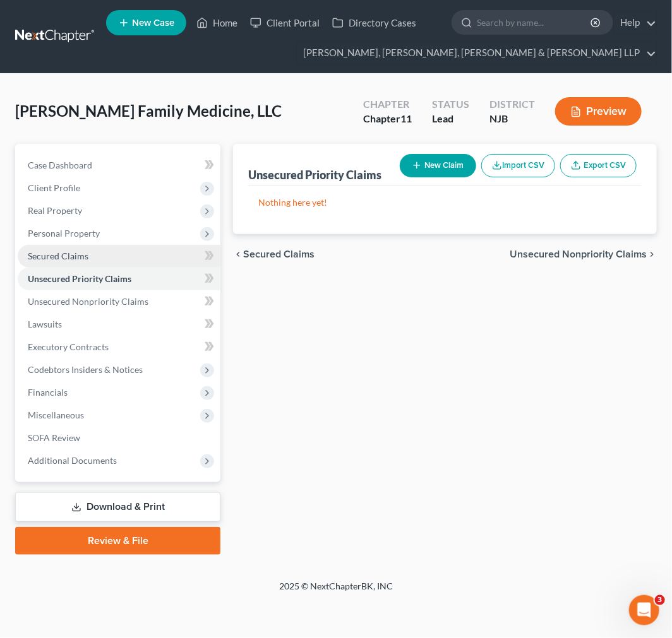
click at [123, 246] on link "Secured Claims" at bounding box center [119, 256] width 203 height 23
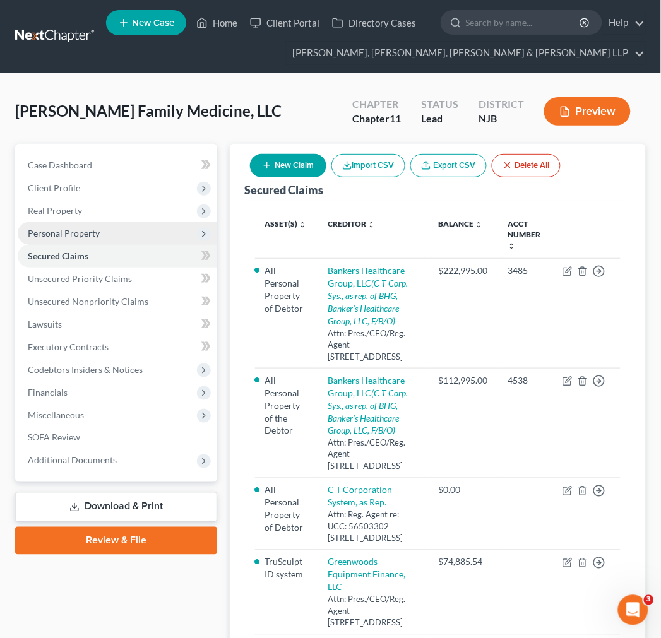
click at [134, 237] on span "Personal Property" at bounding box center [117, 233] width 199 height 23
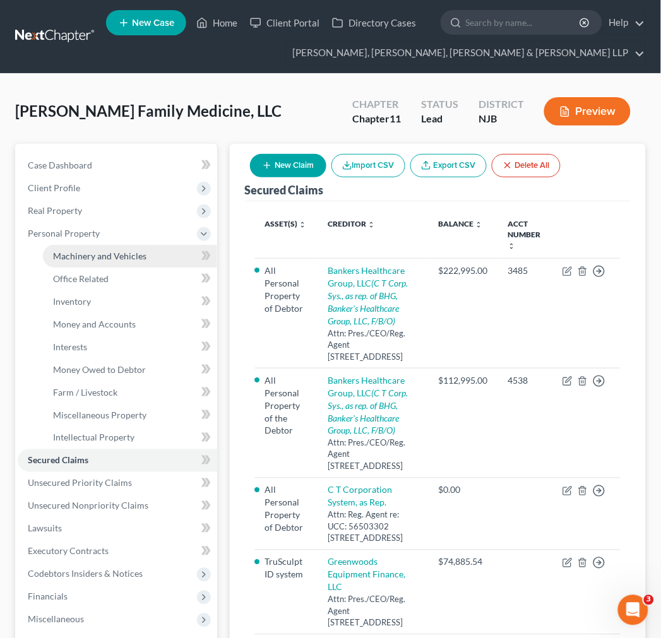
click at [127, 261] on link "Machinery and Vehicles" at bounding box center [130, 256] width 174 height 23
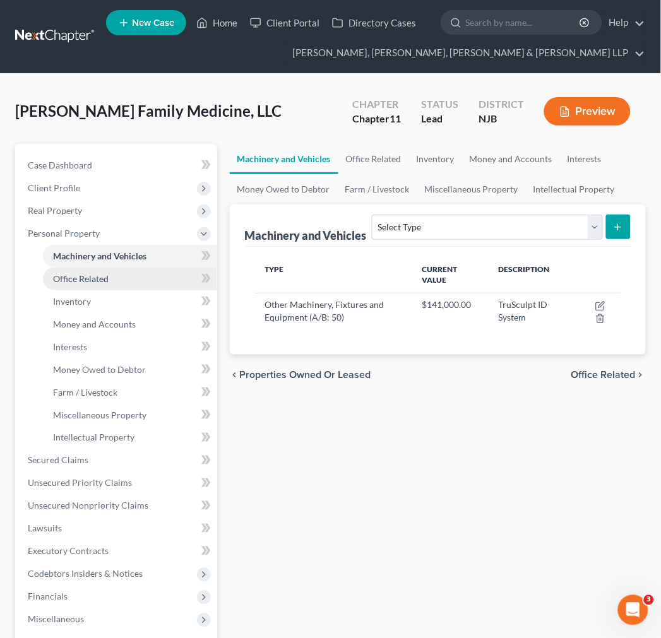
click at [133, 276] on link "Office Related" at bounding box center [130, 279] width 174 height 23
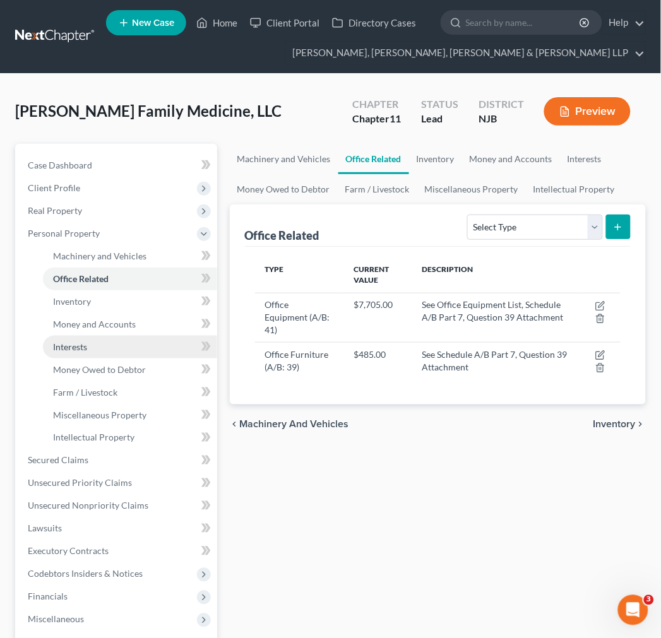
click at [140, 338] on link "Interests" at bounding box center [130, 347] width 174 height 23
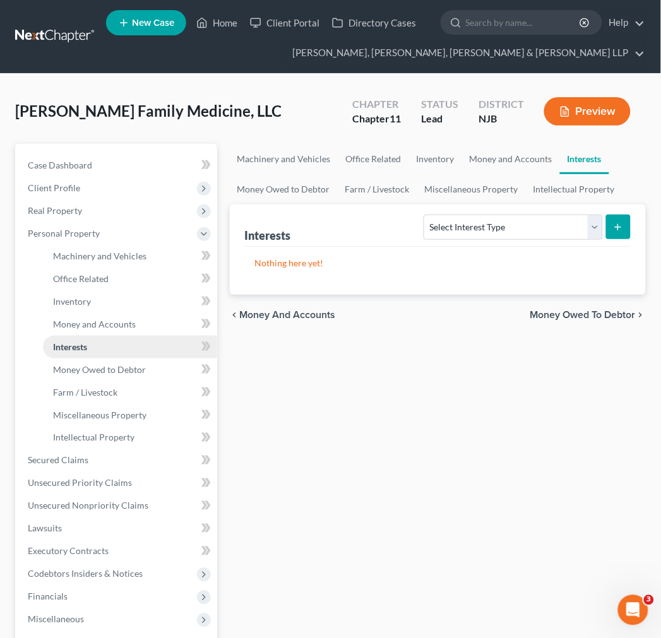
click at [143, 349] on link "Interests" at bounding box center [130, 347] width 174 height 23
drag, startPoint x: 124, startPoint y: 306, endPoint x: 117, endPoint y: 303, distance: 6.8
click at [123, 305] on link "Inventory" at bounding box center [130, 301] width 174 height 23
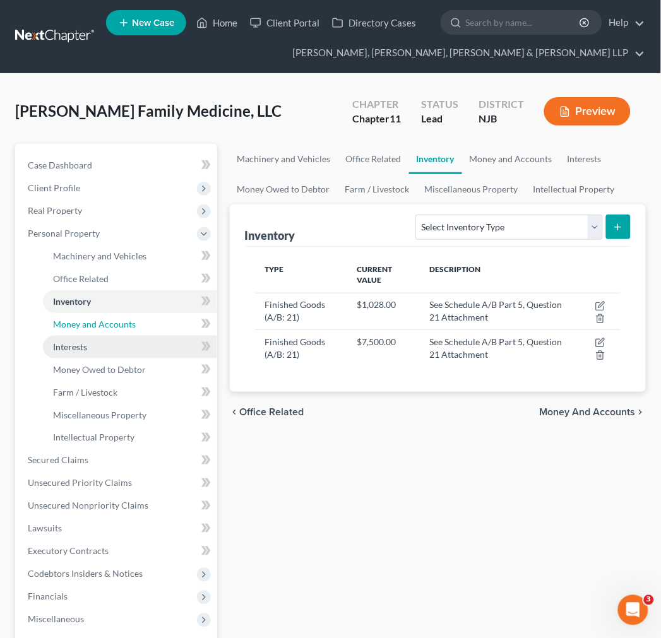
click at [121, 333] on link "Money and Accounts" at bounding box center [130, 324] width 174 height 23
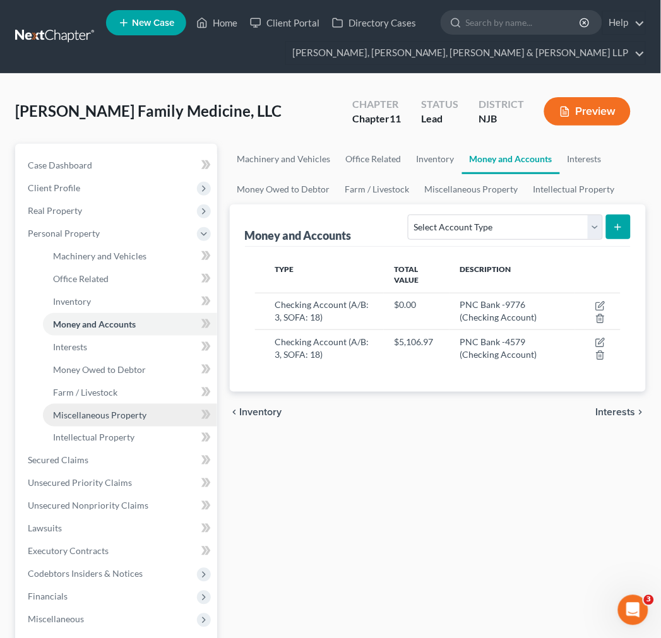
click at [129, 423] on link "Miscellaneous Property" at bounding box center [130, 415] width 174 height 23
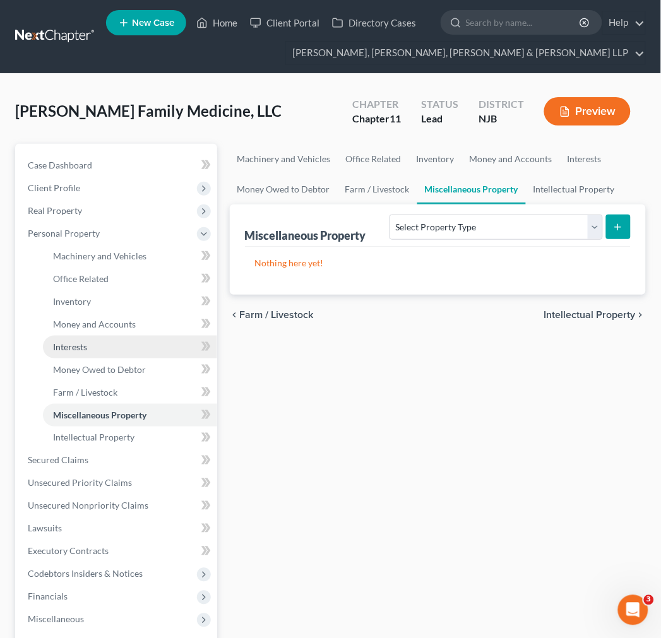
click at [112, 345] on link "Interests" at bounding box center [130, 347] width 174 height 23
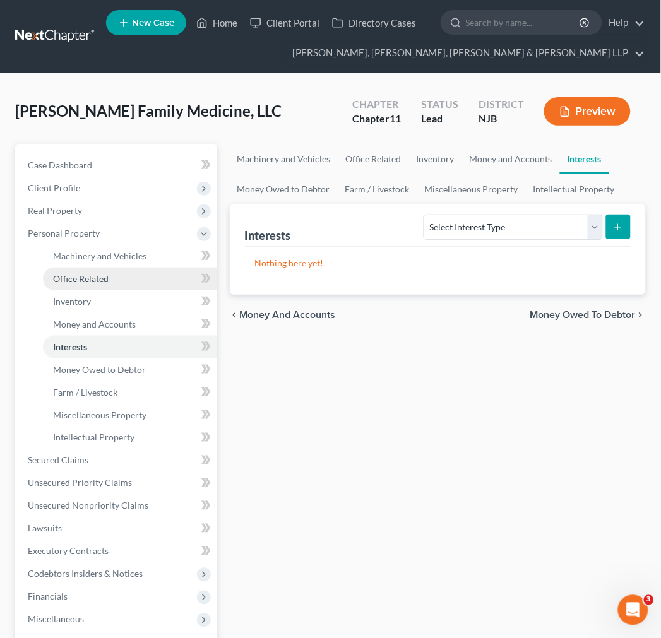
click at [107, 283] on link "Office Related" at bounding box center [130, 279] width 174 height 23
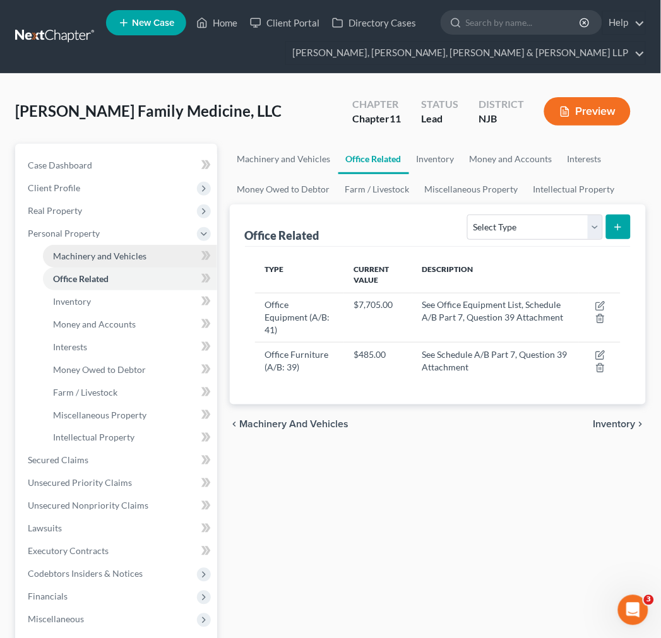
click at [100, 253] on span "Machinery and Vehicles" at bounding box center [99, 256] width 93 height 11
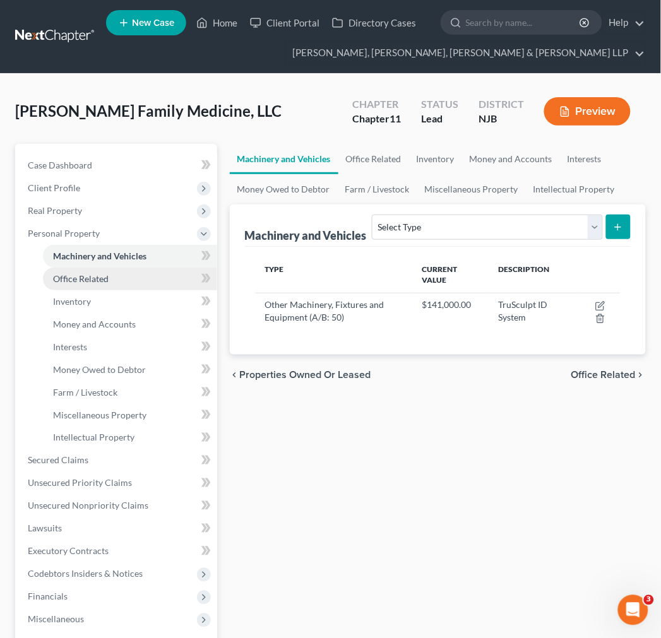
click at [104, 285] on link "Office Related" at bounding box center [130, 279] width 174 height 23
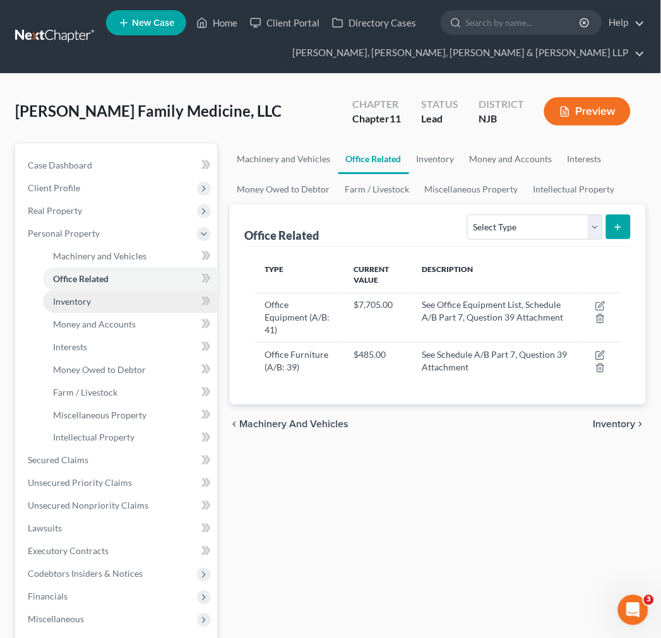
click at [104, 298] on link "Inventory" at bounding box center [130, 301] width 174 height 23
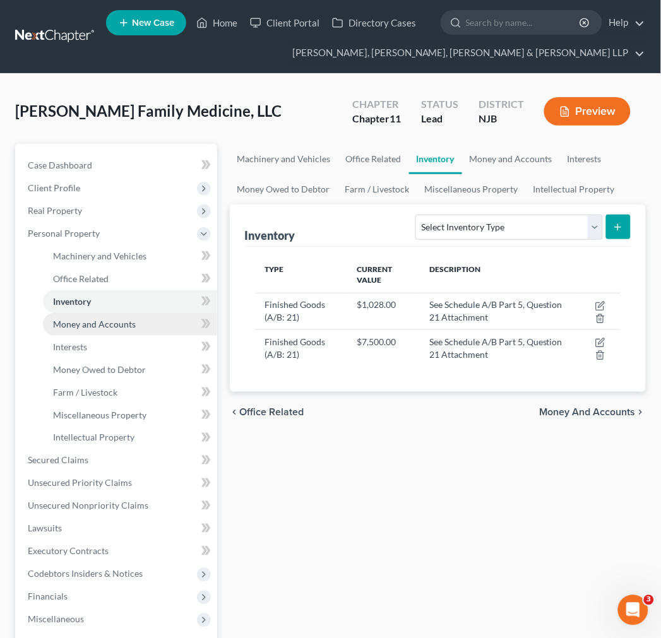
click at [112, 319] on span "Money and Accounts" at bounding box center [94, 324] width 83 height 11
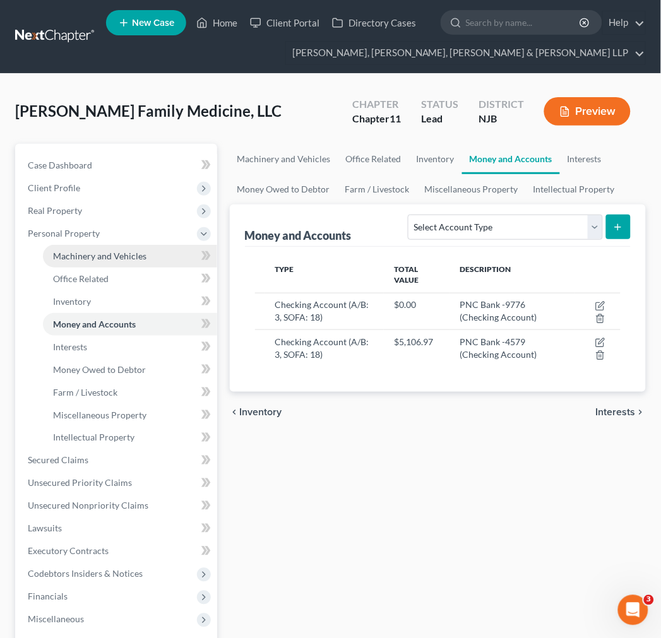
click at [79, 251] on span "Machinery and Vehicles" at bounding box center [99, 256] width 93 height 11
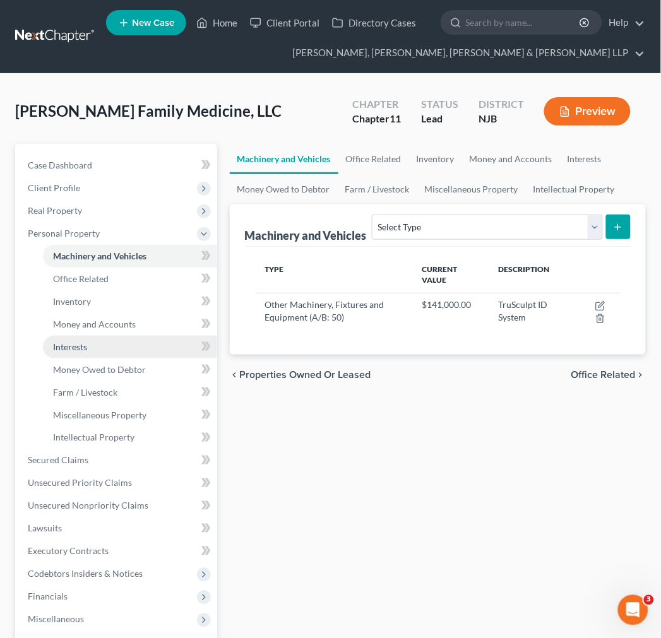
click at [108, 343] on link "Interests" at bounding box center [130, 347] width 174 height 23
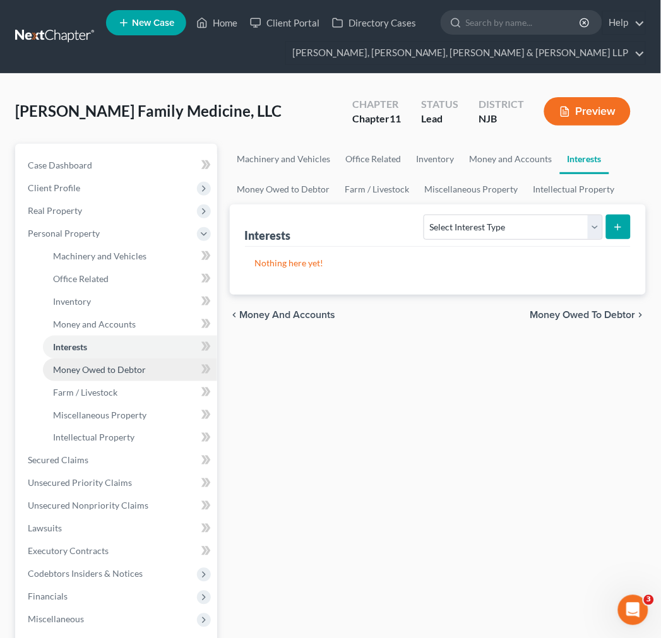
click at [114, 371] on span "Money Owed to Debtor" at bounding box center [99, 369] width 93 height 11
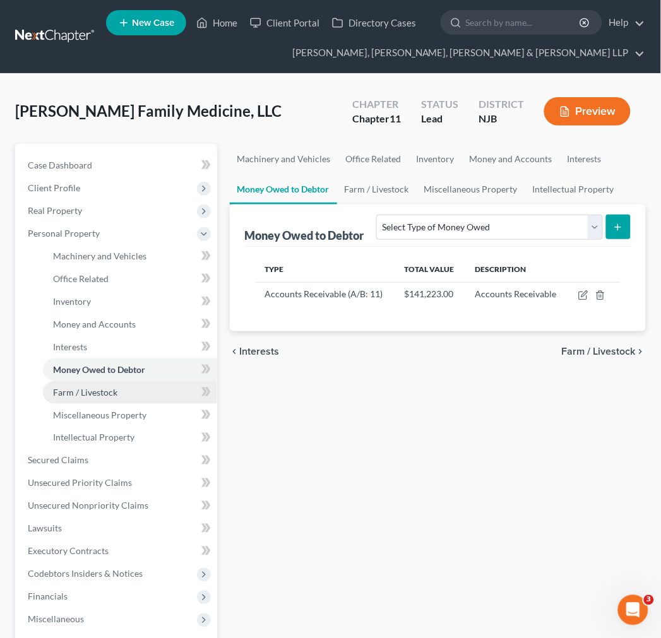
click at [114, 390] on span "Farm / Livestock" at bounding box center [85, 392] width 64 height 11
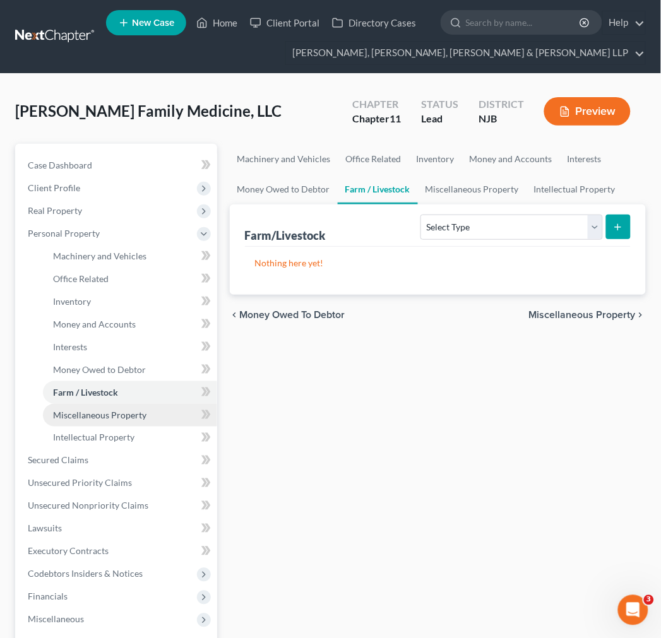
click at [117, 408] on link "Miscellaneous Property" at bounding box center [130, 415] width 174 height 23
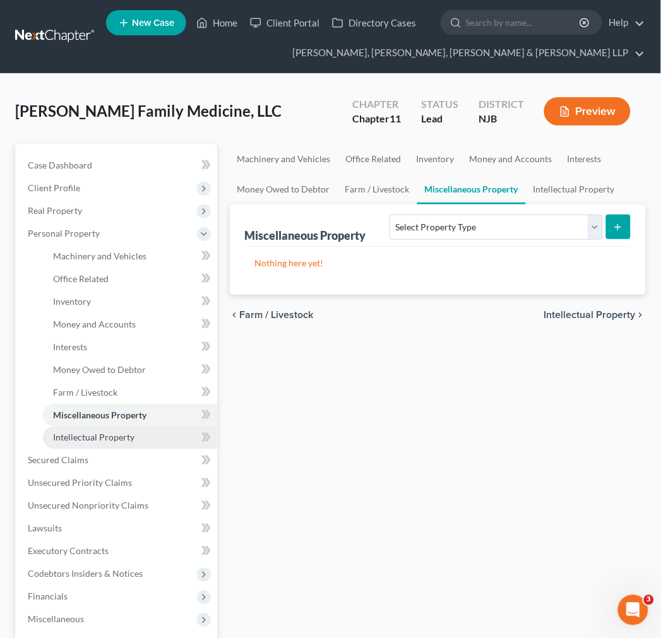
click at [122, 429] on link "Intellectual Property" at bounding box center [130, 438] width 174 height 23
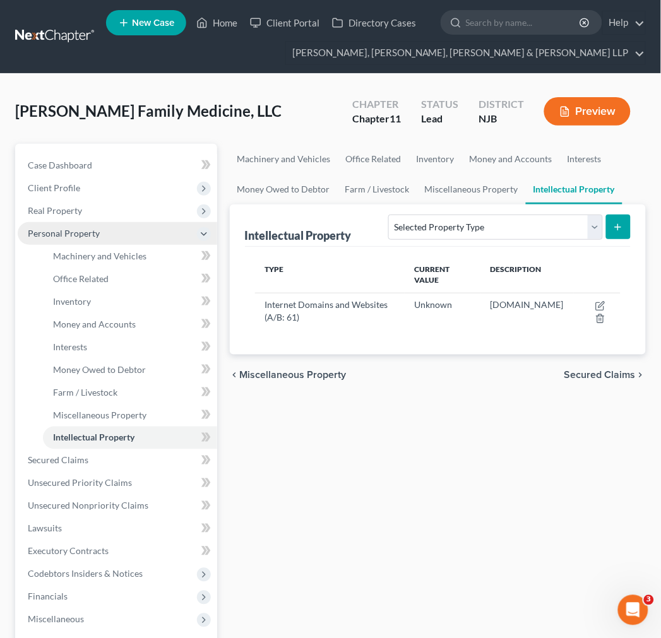
click at [95, 235] on span "Personal Property" at bounding box center [64, 233] width 72 height 11
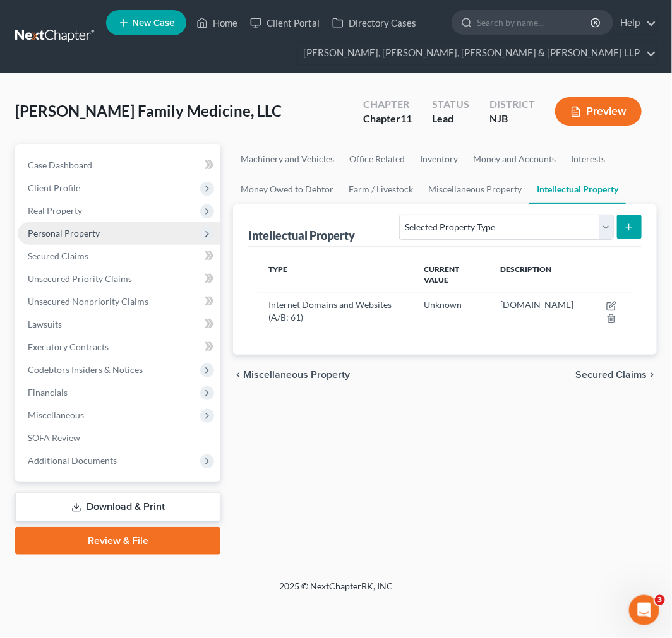
click at [93, 225] on span "Personal Property" at bounding box center [119, 233] width 203 height 23
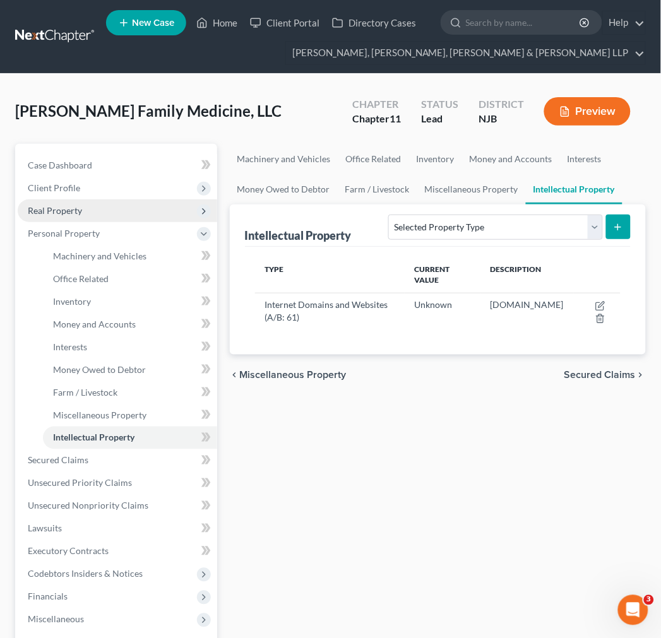
click at [92, 217] on span "Real Property" at bounding box center [117, 210] width 199 height 23
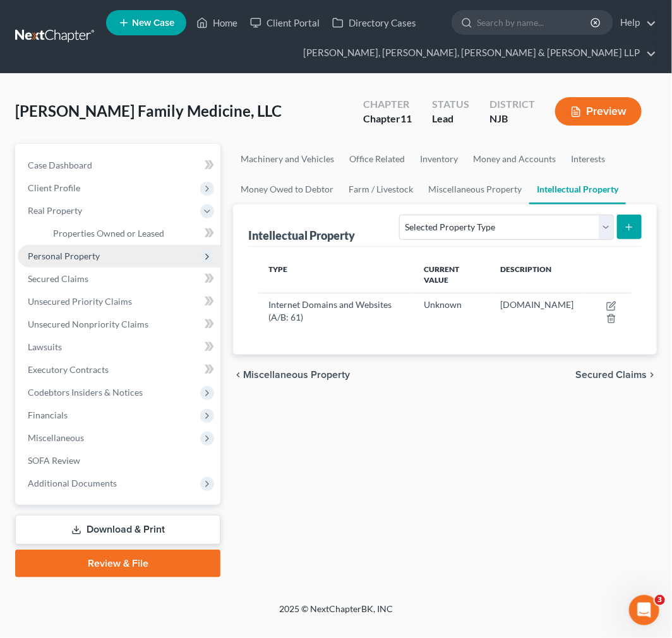
click at [97, 245] on span "Personal Property" at bounding box center [119, 256] width 203 height 23
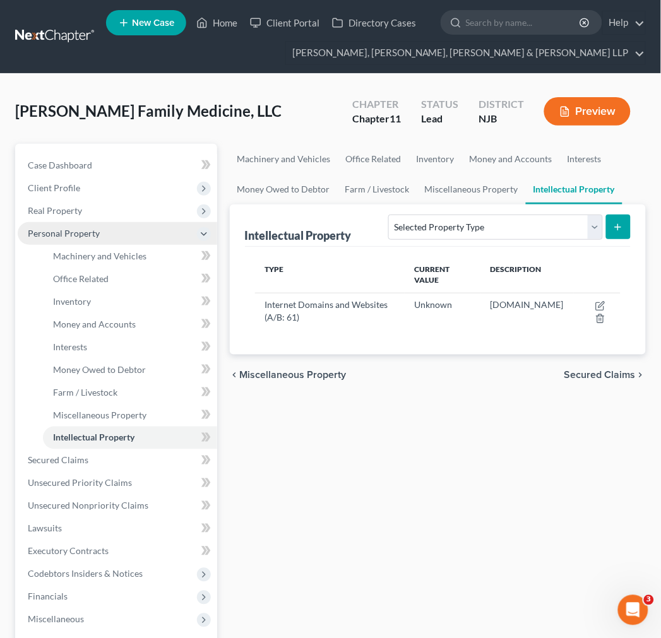
click at [97, 232] on span "Personal Property" at bounding box center [117, 233] width 199 height 23
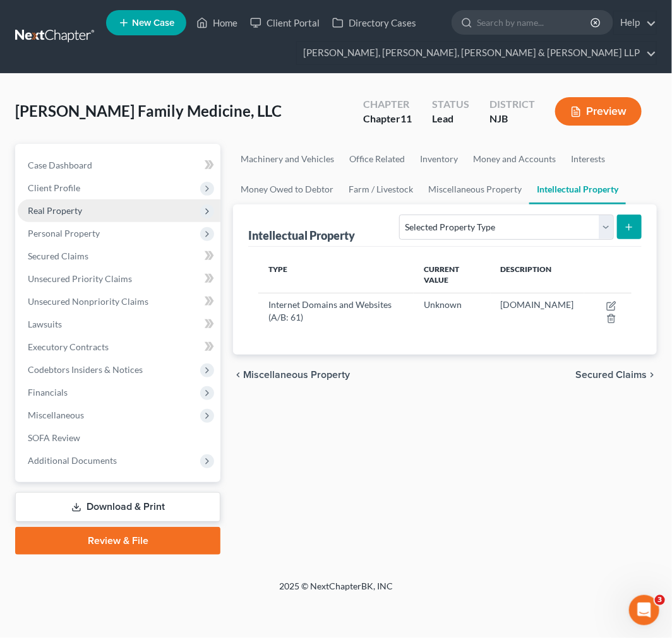
click at [95, 217] on span "Real Property" at bounding box center [119, 210] width 203 height 23
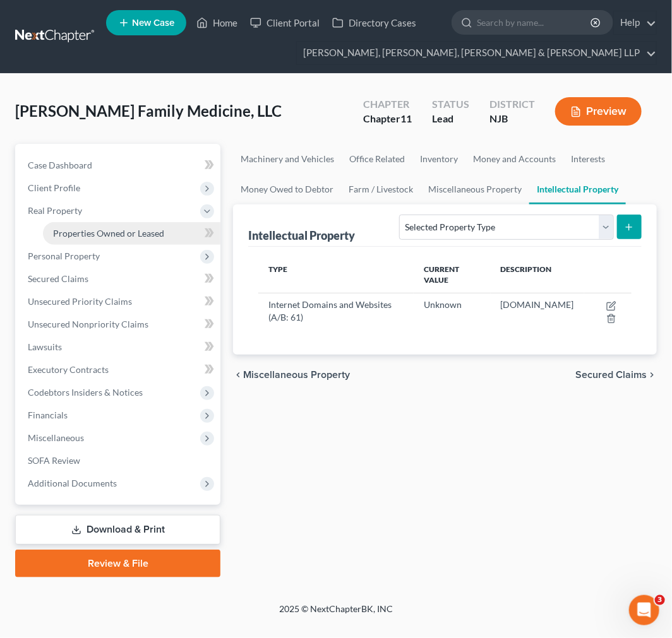
click at [100, 229] on span "Properties Owned or Leased" at bounding box center [108, 233] width 111 height 11
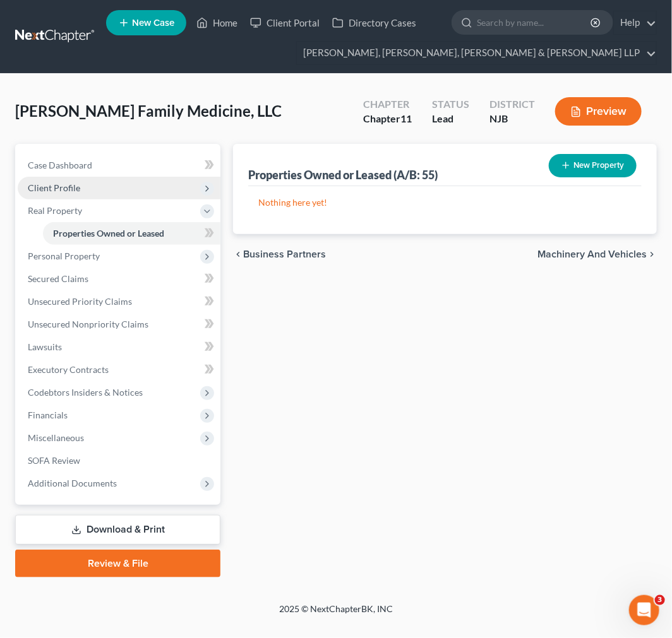
click at [95, 189] on span "Client Profile" at bounding box center [119, 188] width 203 height 23
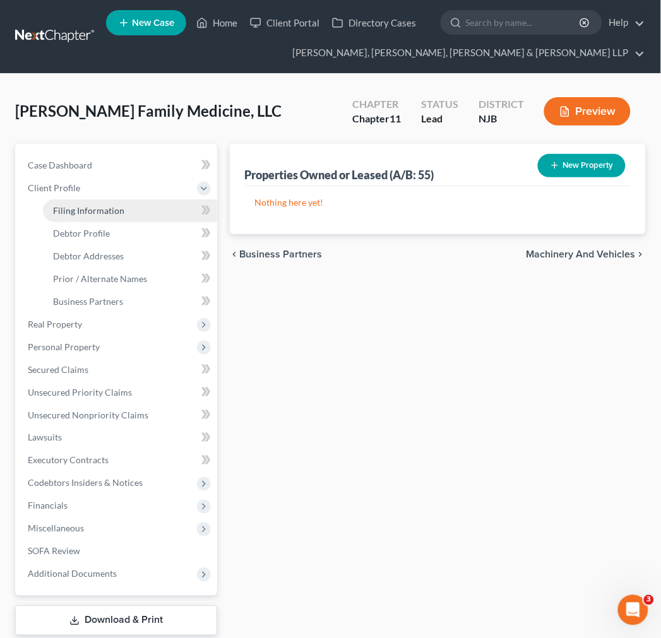
click at [95, 220] on link "Filing Information" at bounding box center [130, 210] width 174 height 23
select select "3"
select select "1"
select select "51"
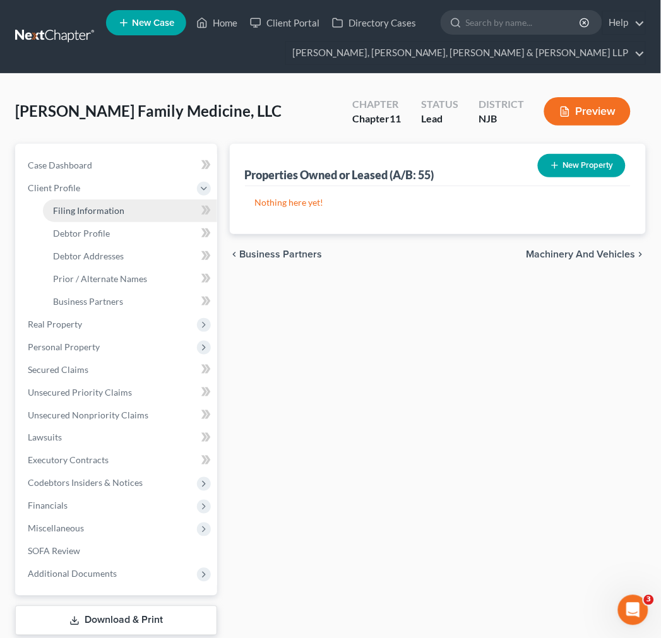
select select "0"
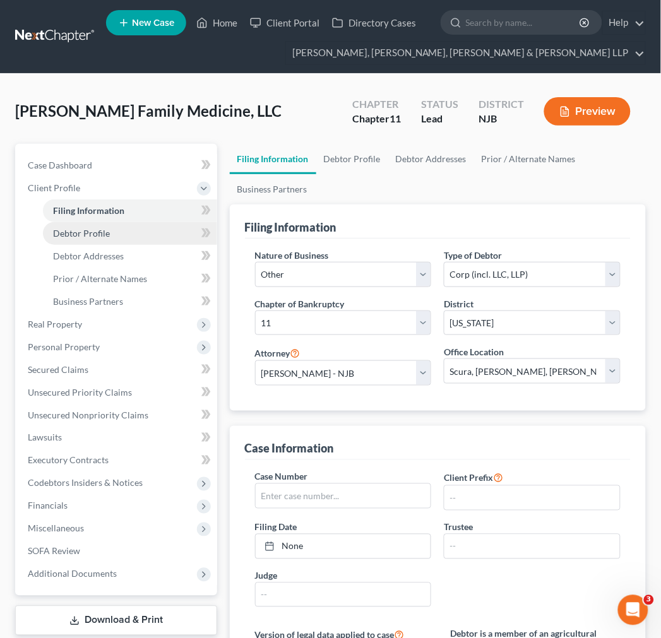
click at [104, 241] on link "Debtor Profile" at bounding box center [130, 233] width 174 height 23
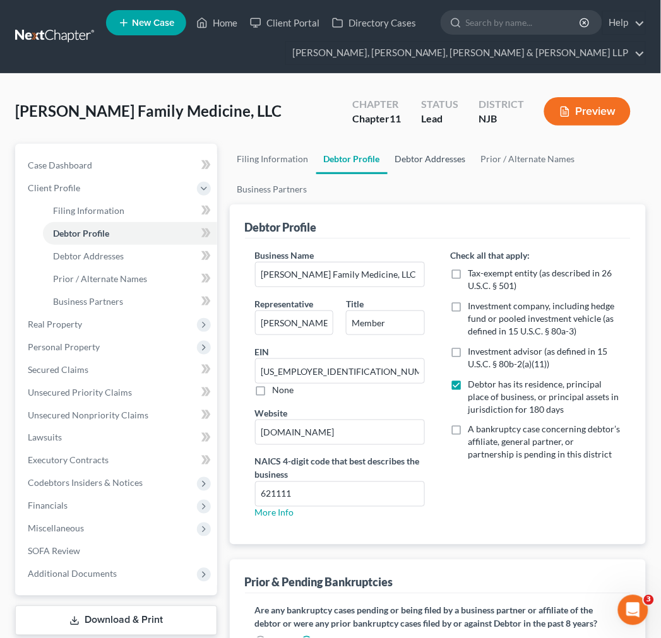
drag, startPoint x: 449, startPoint y: 141, endPoint x: 441, endPoint y: 146, distance: 9.6
click at [446, 141] on div "[PERSON_NAME] Family Medicine, LLC Upgraded Chapter Chapter 11 Status Lead Dist…" at bounding box center [330, 116] width 631 height 55
click at [441, 146] on link "Debtor Addresses" at bounding box center [431, 159] width 86 height 30
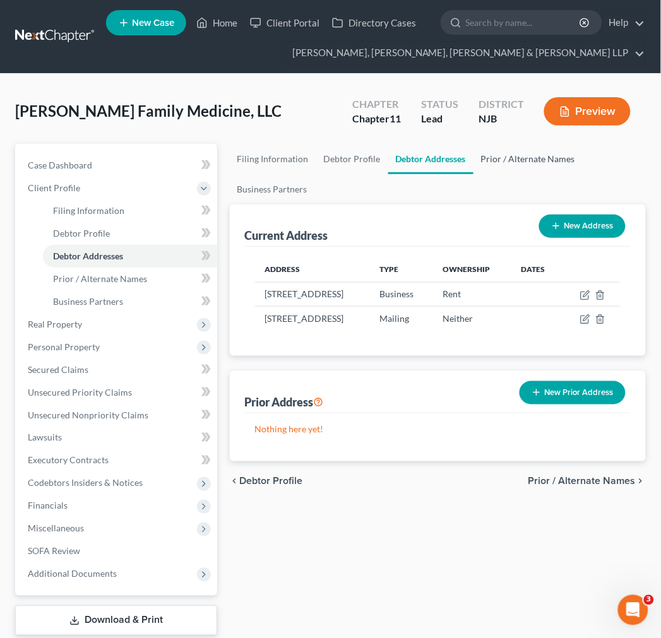
click at [494, 158] on link "Prior / Alternate Names" at bounding box center [527, 159] width 109 height 30
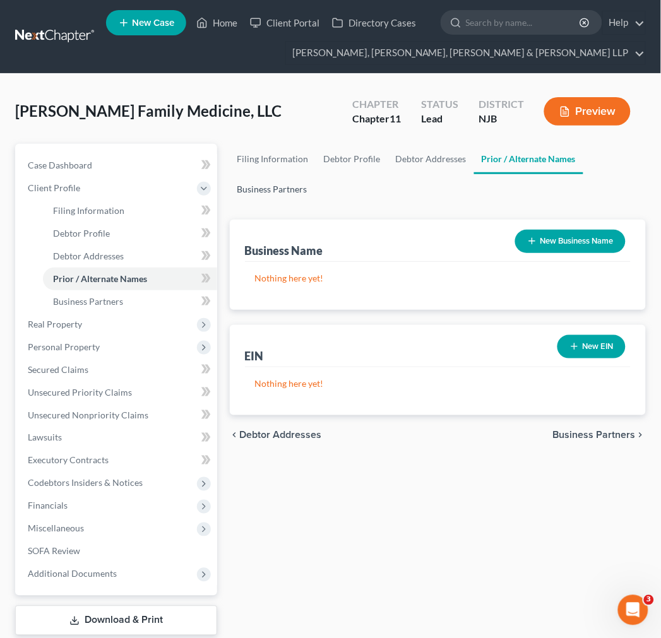
click at [291, 196] on link "Business Partners" at bounding box center [272, 189] width 85 height 30
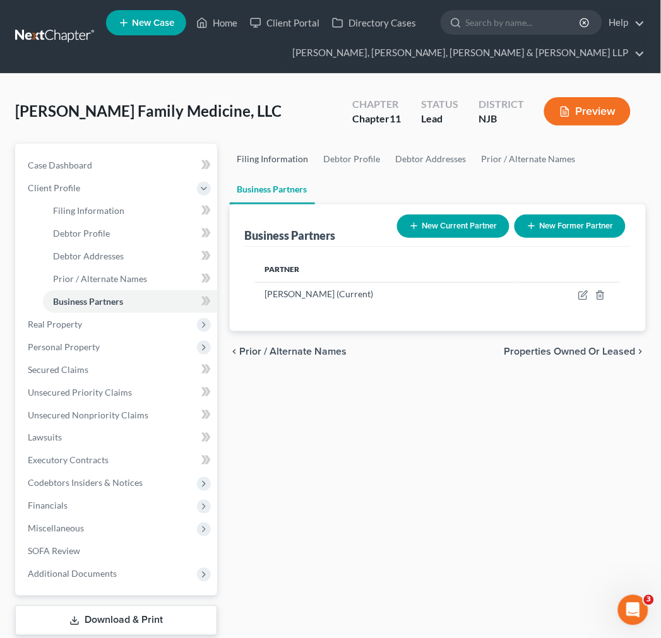
click at [282, 150] on link "Filing Information" at bounding box center [273, 159] width 86 height 30
select select "3"
select select "1"
select select "51"
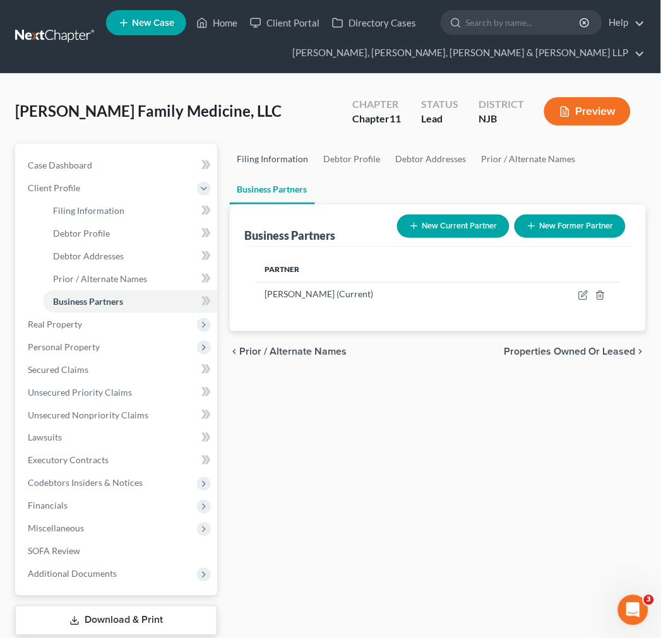
select select "0"
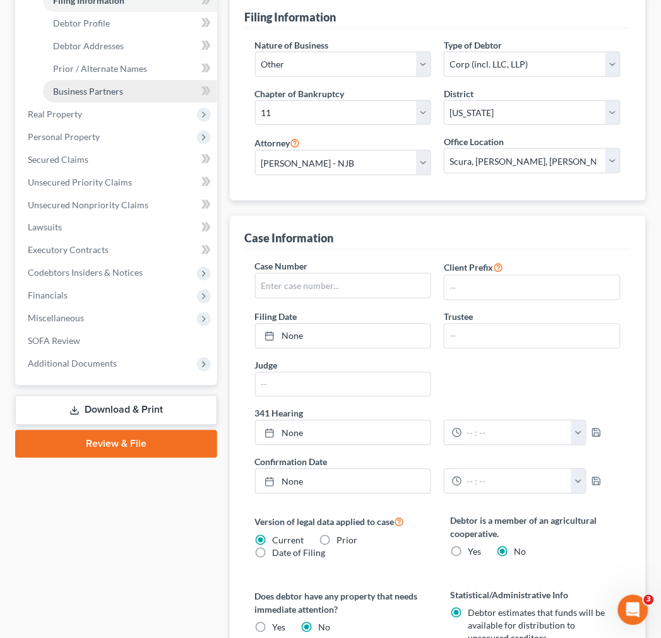
click at [133, 98] on link "Business Partners" at bounding box center [130, 91] width 174 height 23
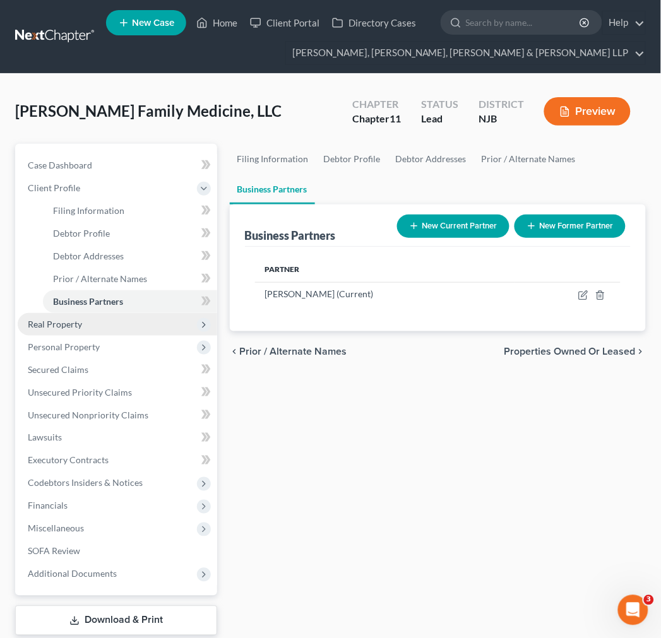
click at [90, 330] on span "Real Property" at bounding box center [117, 324] width 199 height 23
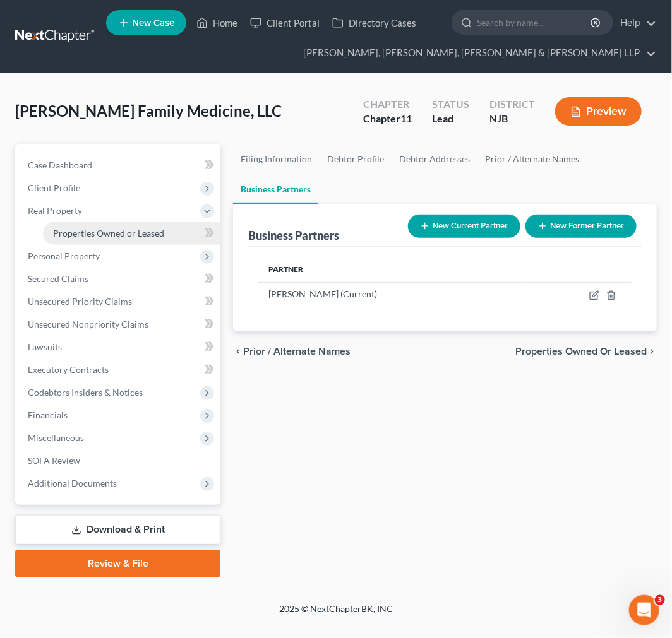
click at [85, 235] on span "Properties Owned or Leased" at bounding box center [108, 233] width 111 height 11
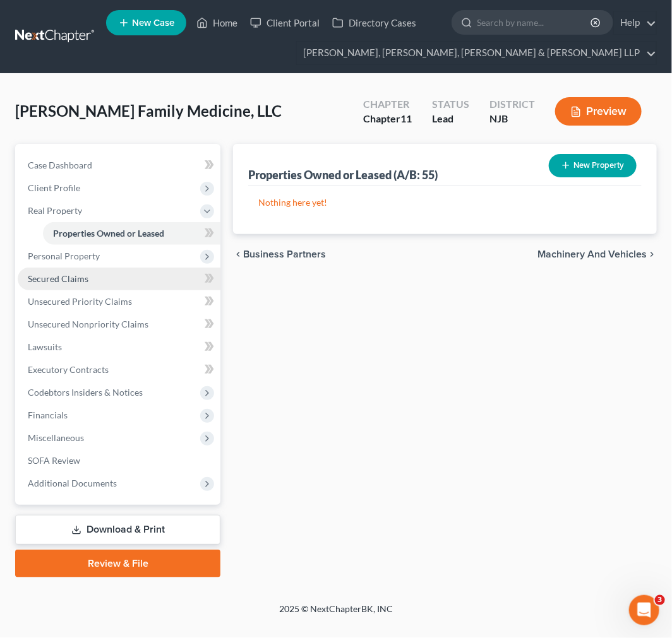
click at [90, 274] on link "Secured Claims" at bounding box center [119, 279] width 203 height 23
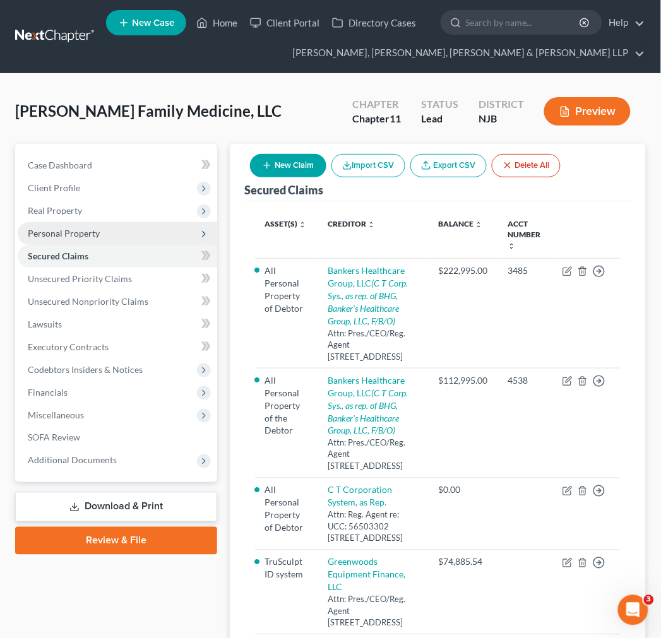
click at [93, 235] on span "Personal Property" at bounding box center [64, 233] width 72 height 11
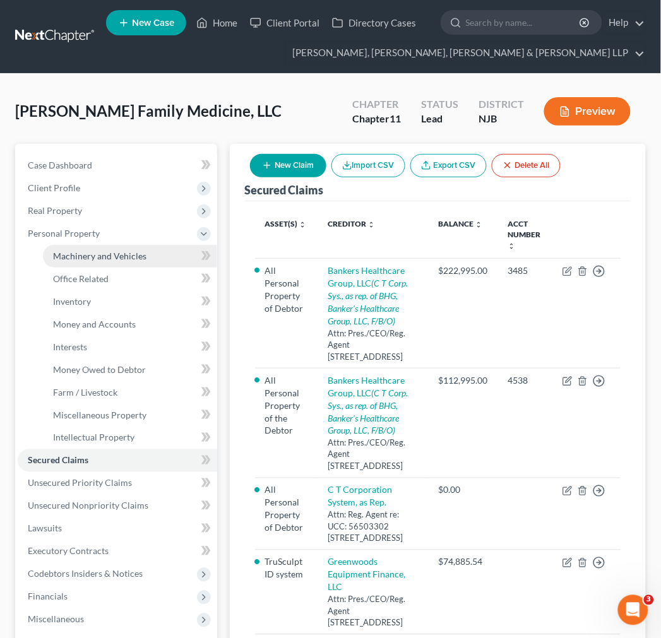
click at [104, 247] on link "Machinery and Vehicles" at bounding box center [130, 256] width 174 height 23
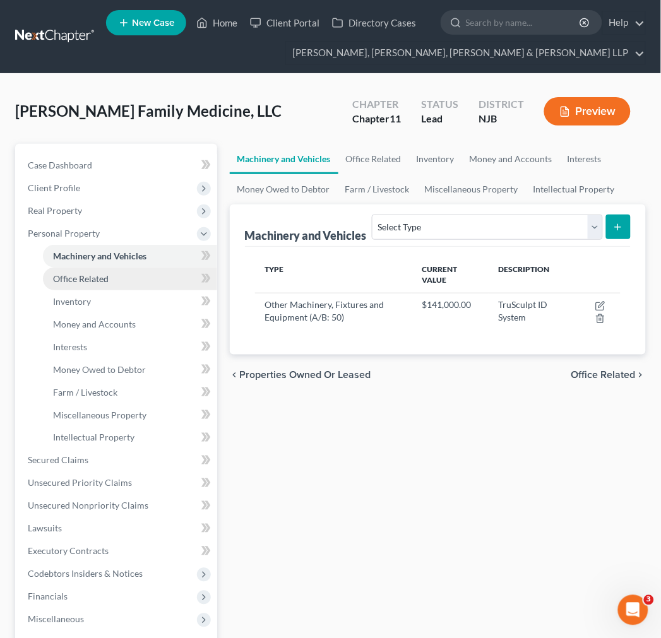
click at [92, 279] on span "Office Related" at bounding box center [81, 278] width 56 height 11
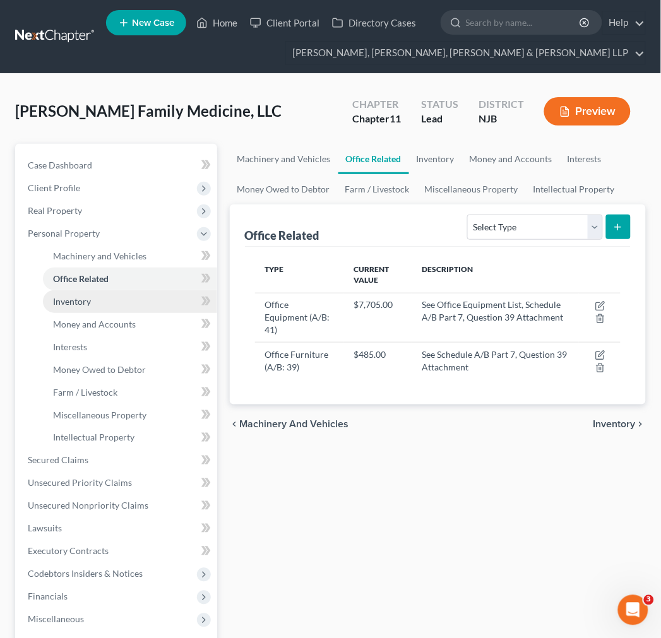
click at [87, 311] on link "Inventory" at bounding box center [130, 301] width 174 height 23
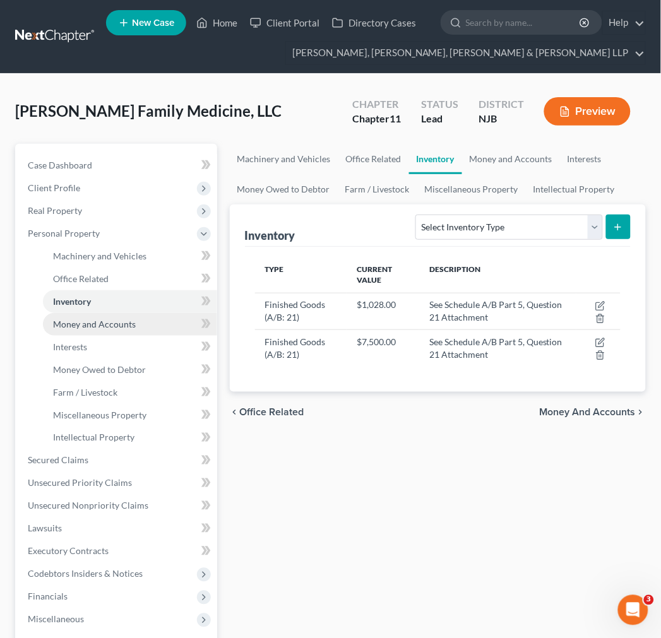
click at [81, 333] on link "Money and Accounts" at bounding box center [130, 324] width 174 height 23
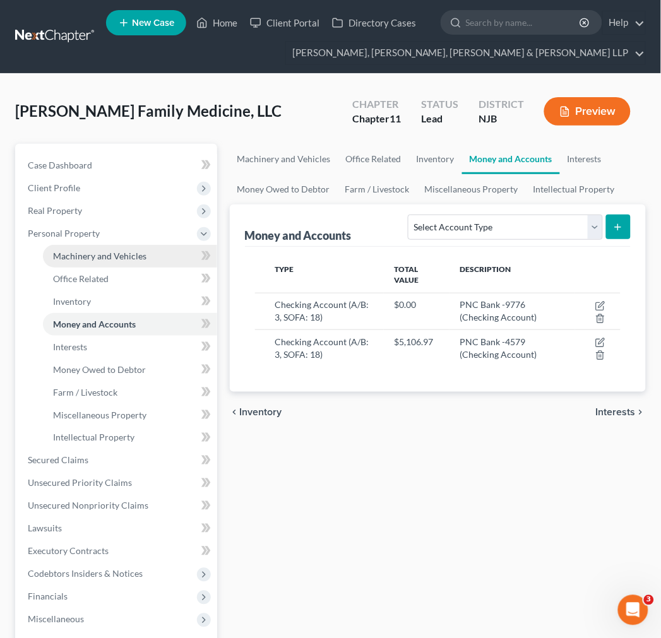
click at [81, 265] on link "Machinery and Vehicles" at bounding box center [130, 256] width 174 height 23
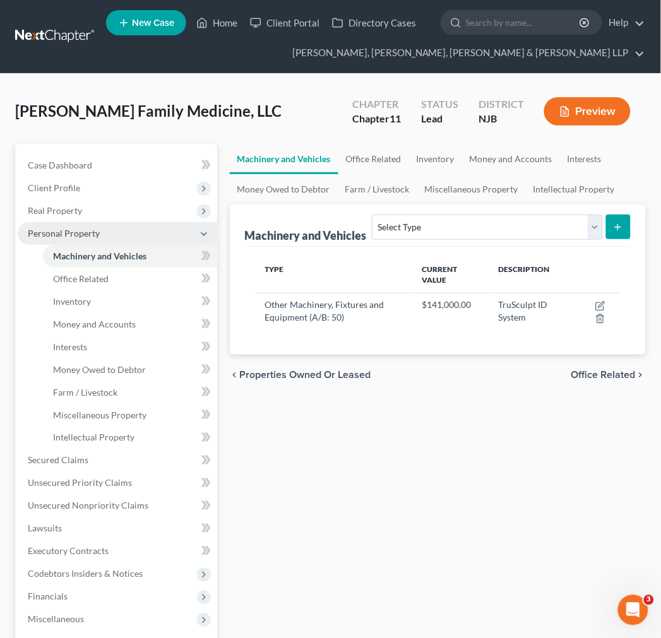
scroll to position [70, 0]
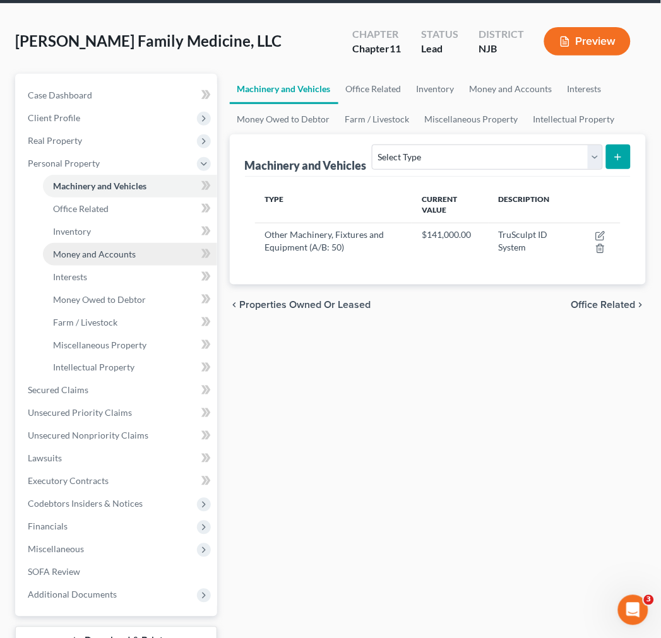
click at [179, 253] on link "Money and Accounts" at bounding box center [130, 254] width 174 height 23
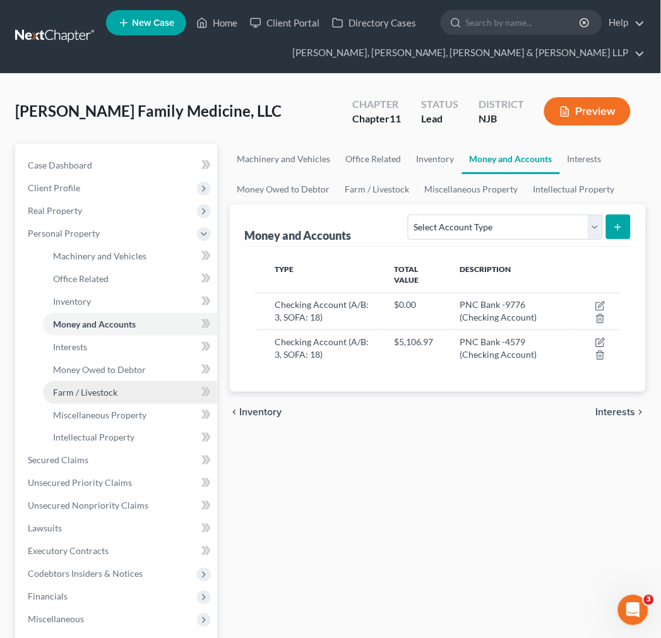
click at [145, 381] on link "Farm / Livestock" at bounding box center [130, 392] width 174 height 23
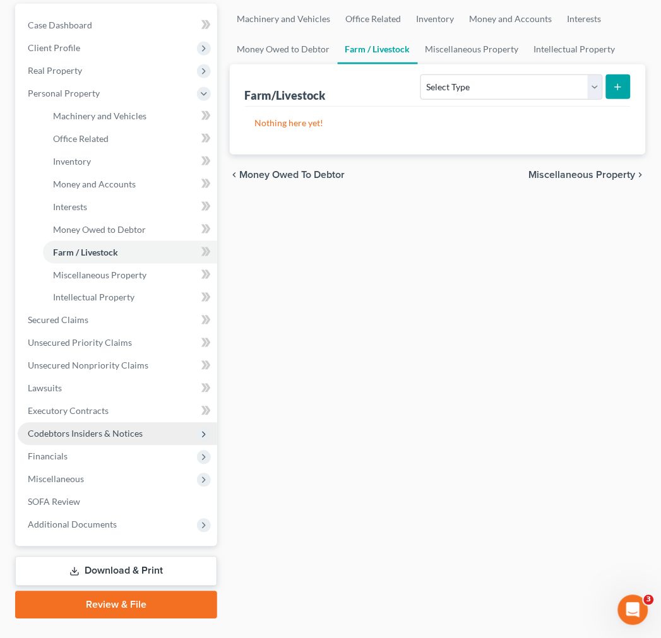
click at [133, 434] on span "Codebtors Insiders & Notices" at bounding box center [85, 434] width 115 height 11
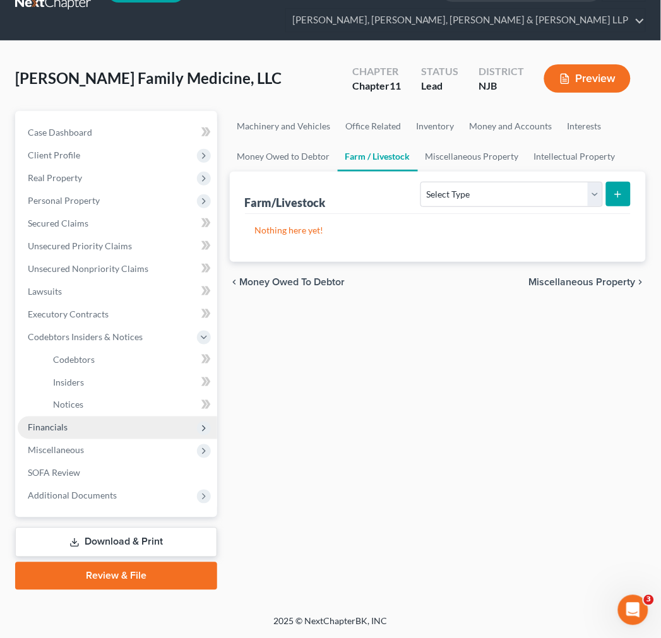
scroll to position [32, 0]
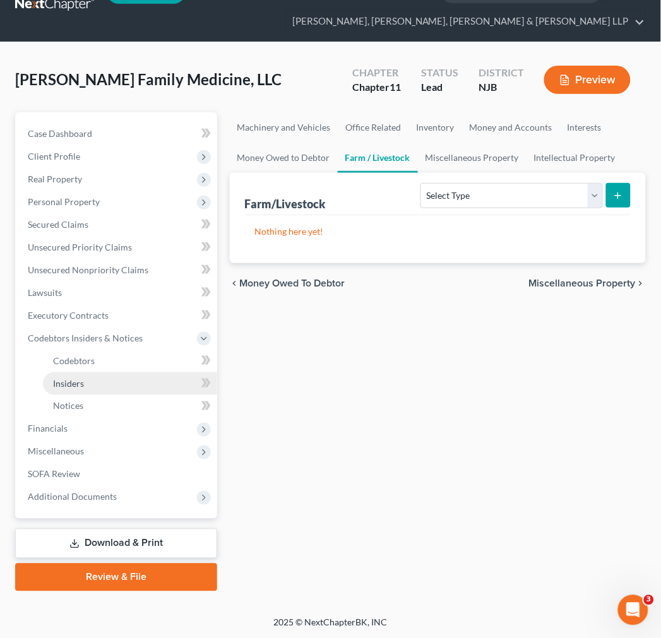
click at [129, 381] on link "Insiders" at bounding box center [130, 383] width 174 height 23
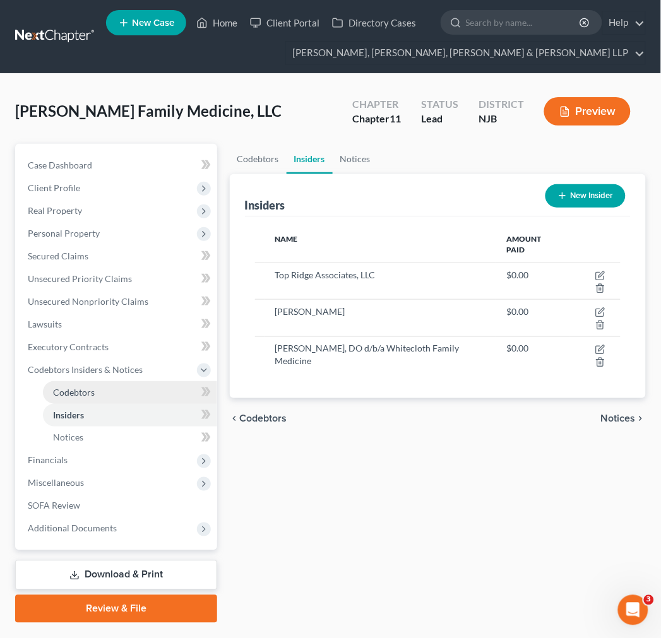
click at [129, 396] on link "Codebtors" at bounding box center [130, 392] width 174 height 23
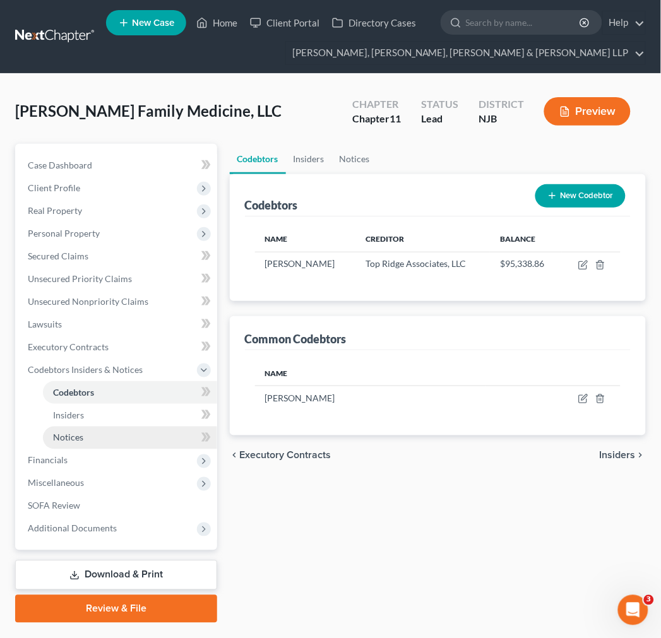
click at [126, 439] on link "Notices" at bounding box center [130, 438] width 174 height 23
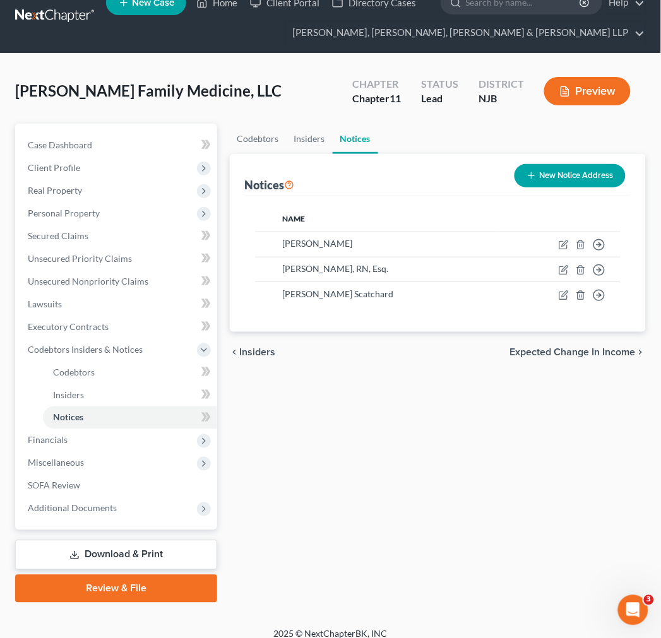
scroll to position [32, 0]
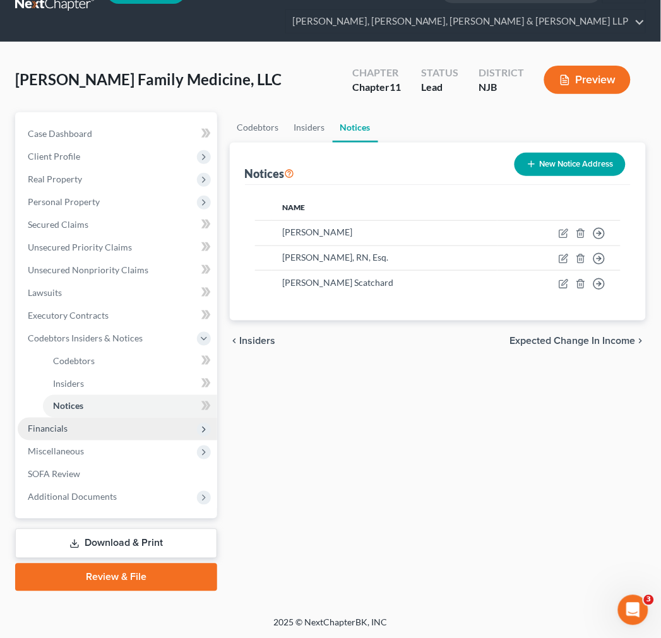
click at [153, 439] on span "Financials" at bounding box center [117, 429] width 199 height 23
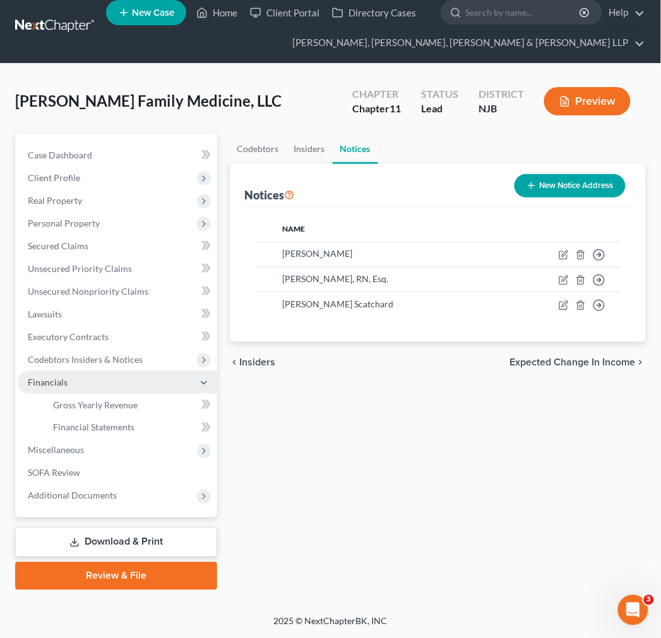
scroll to position [9, 0]
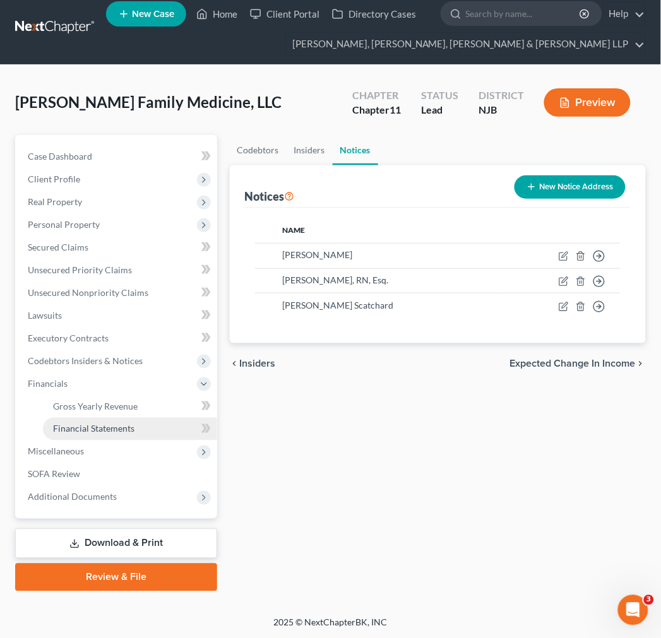
click at [152, 426] on link "Financial Statements" at bounding box center [130, 429] width 174 height 23
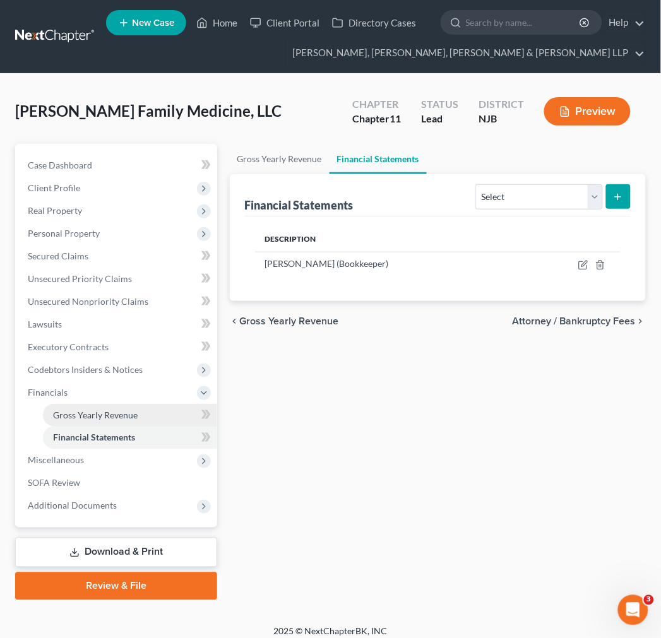
click at [146, 408] on link "Gross Yearly Revenue" at bounding box center [130, 415] width 174 height 23
